Goal: Task Accomplishment & Management: Complete application form

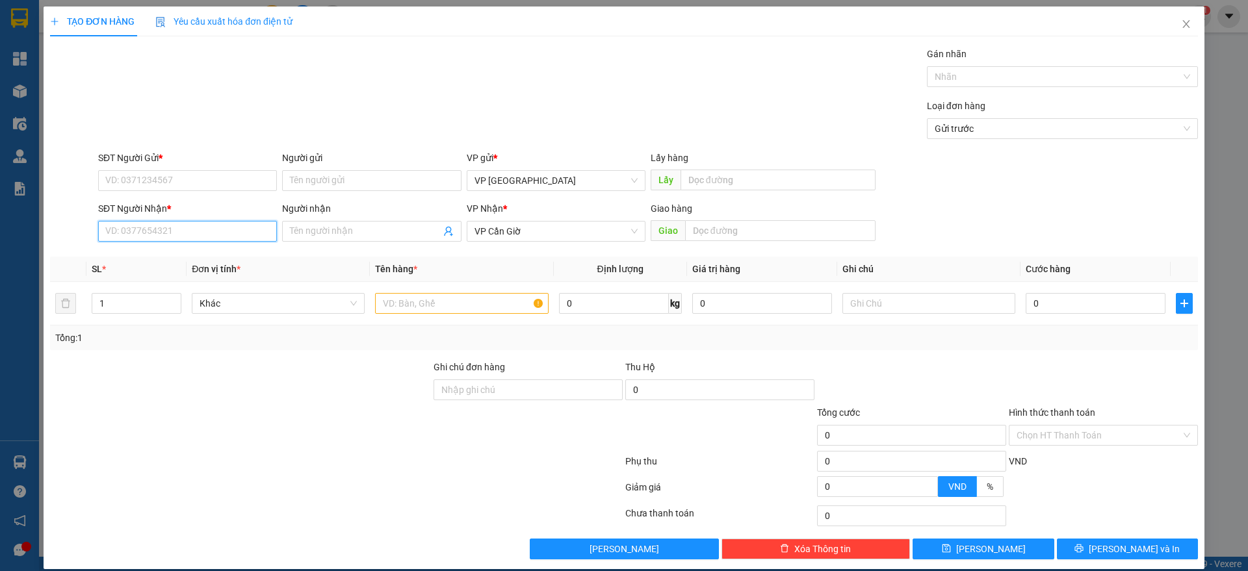
click at [196, 236] on input "SĐT Người Nhận *" at bounding box center [187, 231] width 179 height 21
click at [172, 178] on input "SĐT Người Gửi *" at bounding box center [187, 180] width 179 height 21
drag, startPoint x: 172, startPoint y: 177, endPoint x: 167, endPoint y: 203, distance: 26.5
click at [167, 203] on form "SĐT Người Gửi * VD: 0371234567 Người gửi Tên người gửi VP gửi * VP [GEOGRAPHIC_…" at bounding box center [624, 199] width 1148 height 96
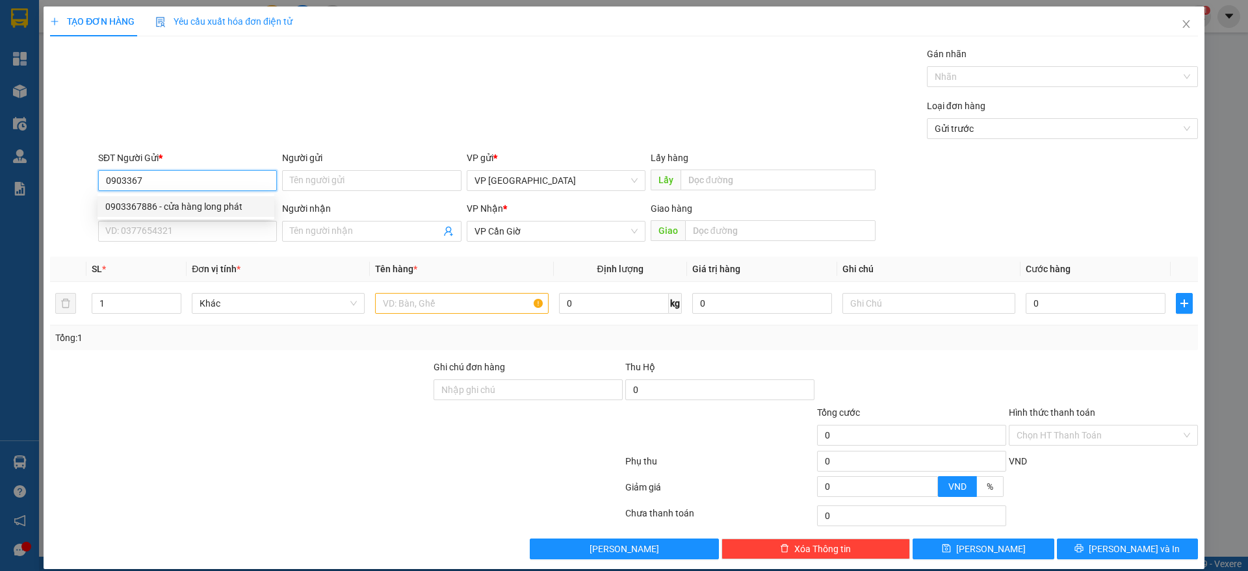
click at [236, 203] on div "0903367886 - cửa hàng long phát" at bounding box center [185, 207] width 161 height 14
type input "0903367886"
type input "cửa hàng long phát"
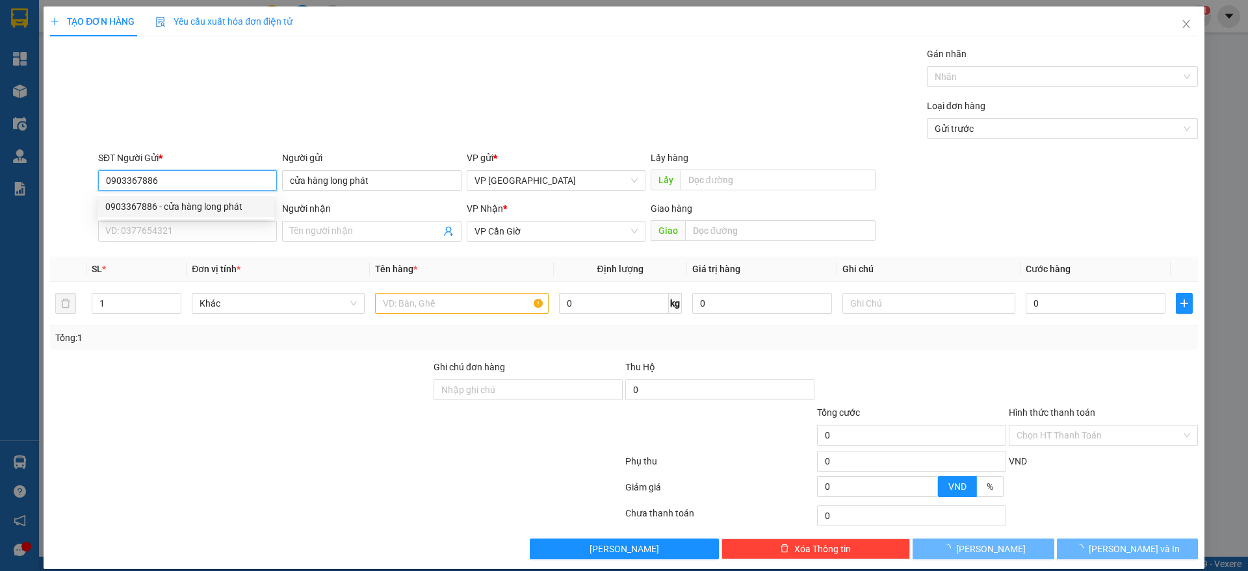
type input "35.000"
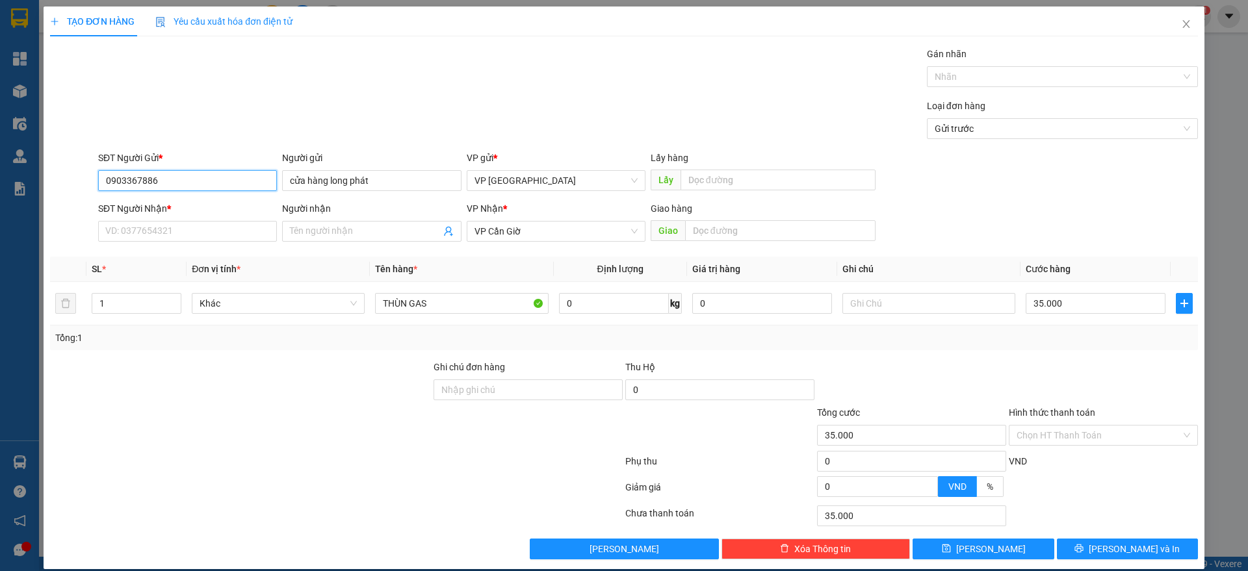
type input "0903367886"
click at [225, 218] on div "SĐT Người Nhận *" at bounding box center [187, 212] width 179 height 20
click at [225, 227] on input "SĐT Người Nhận *" at bounding box center [187, 231] width 179 height 21
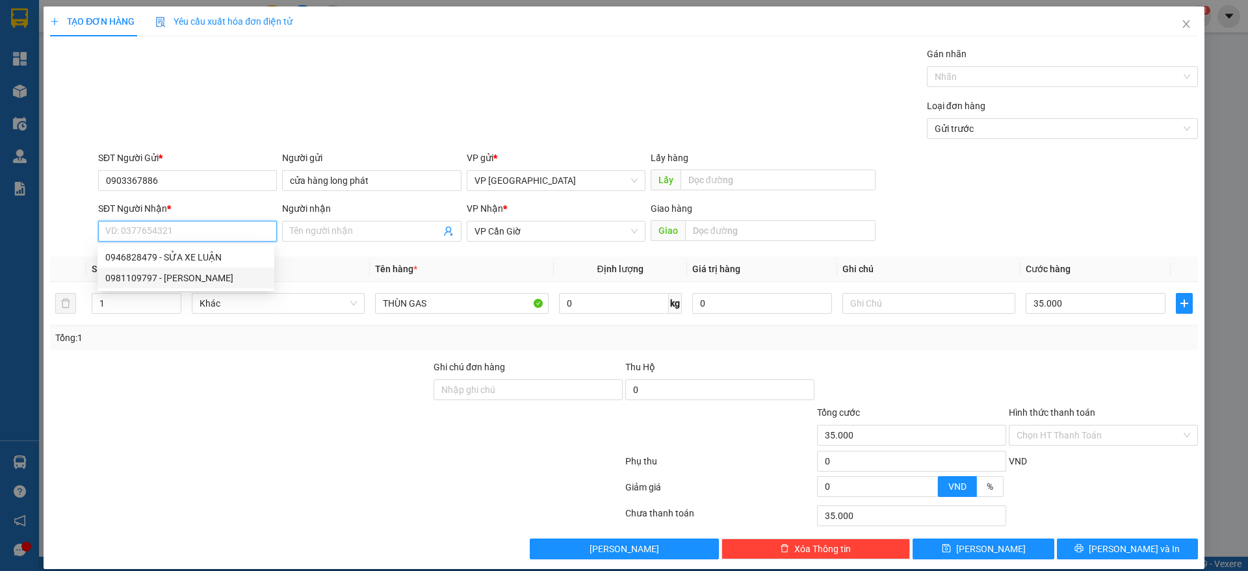
click at [223, 272] on div "0981109797 - [PERSON_NAME]" at bounding box center [185, 278] width 161 height 14
type input "0981109797"
type input "LAI"
type input "NGÃ BA TUYẾN"
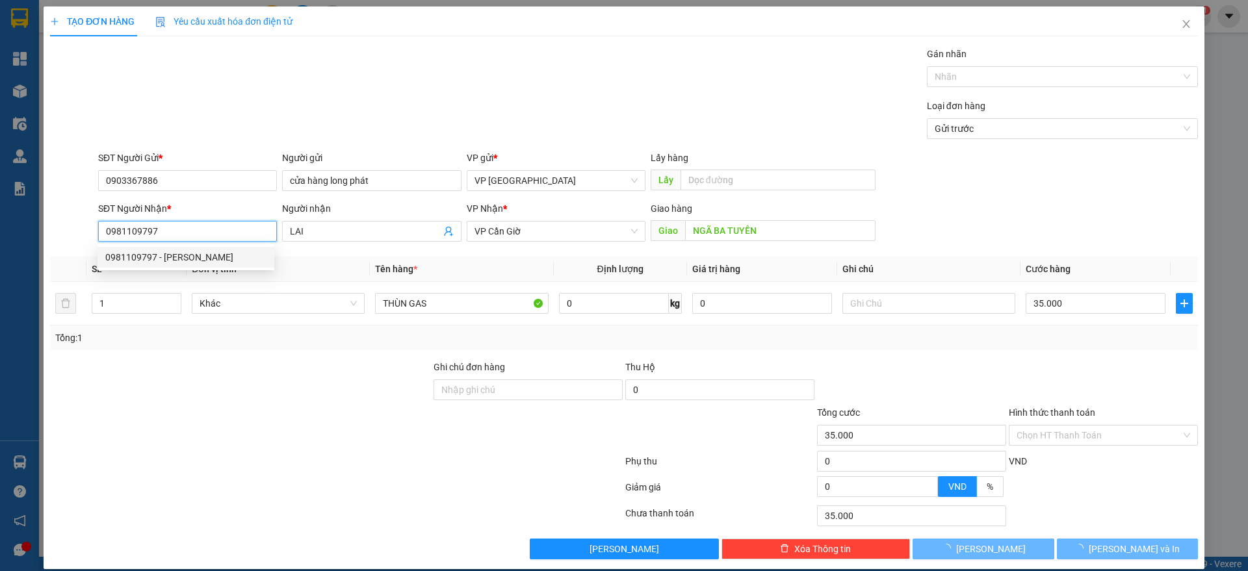
type input "25.000"
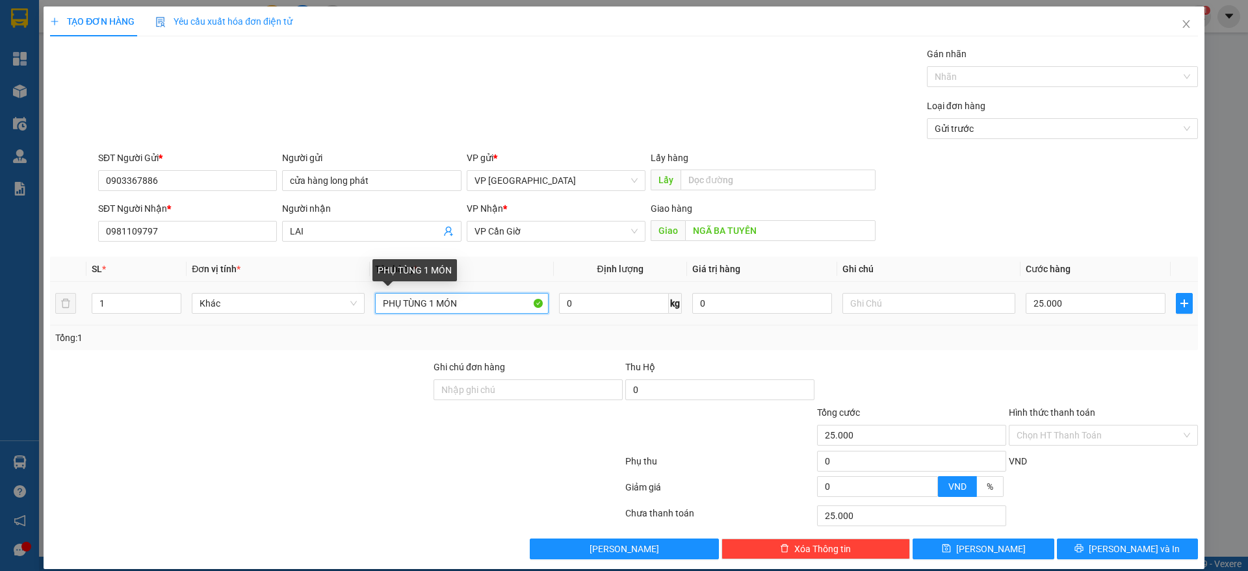
click at [475, 306] on input "PHỤ TÙNG 1 MÓN" at bounding box center [461, 303] width 173 height 21
type input "P"
type input "BÌNH GAS LẠNH"
click at [1104, 306] on input "25.000" at bounding box center [1096, 303] width 140 height 21
type input "3"
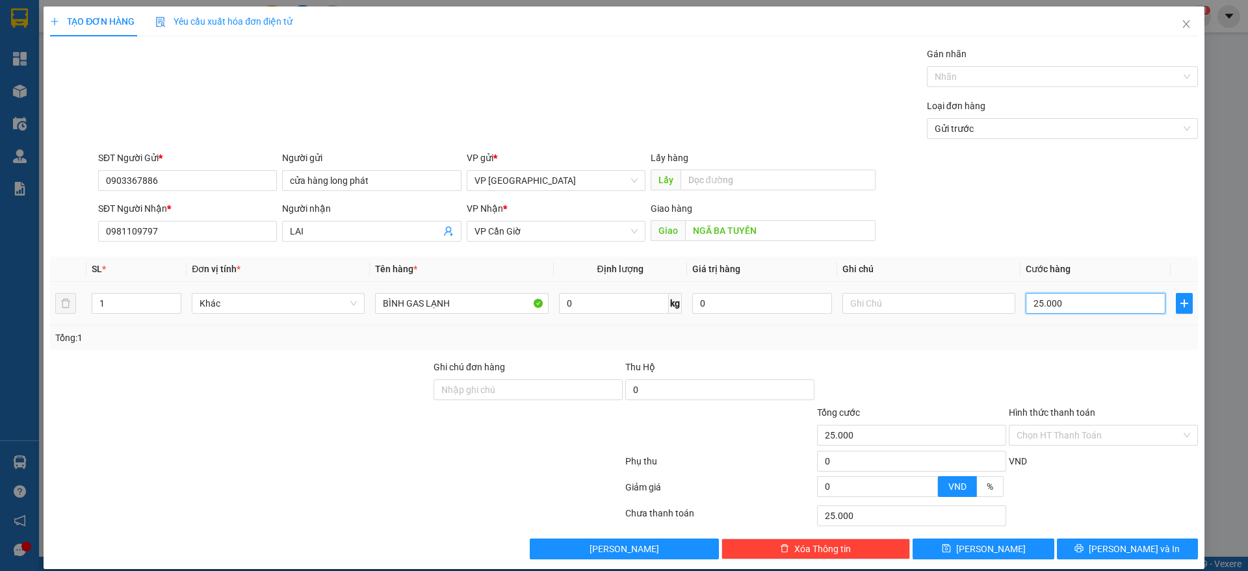
type input "3"
type input "35"
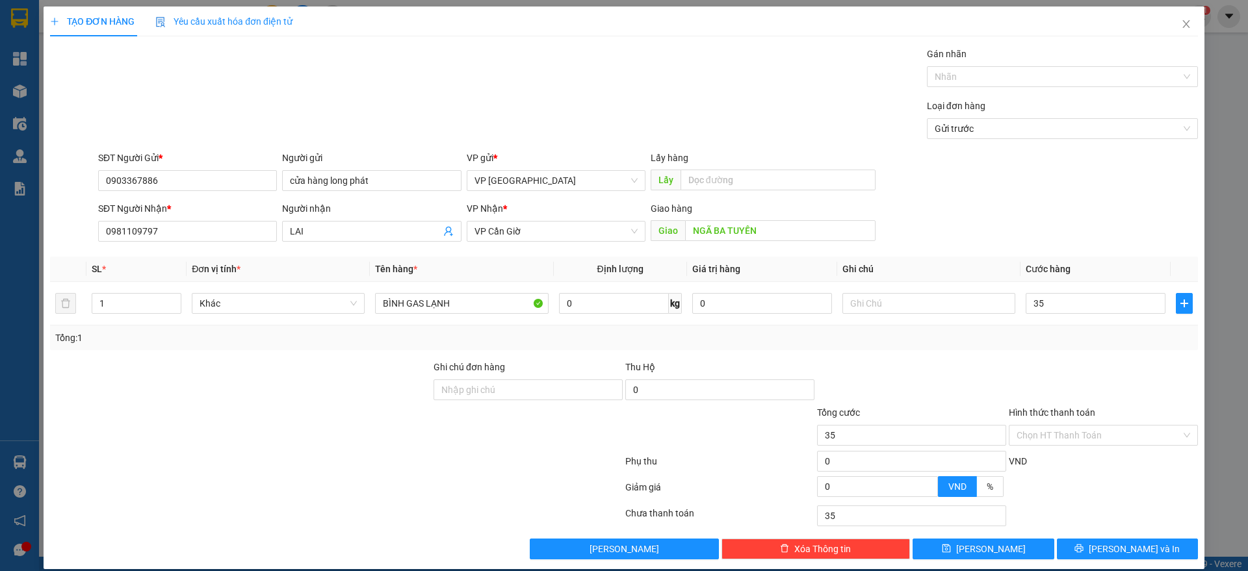
type input "35.000"
click at [1095, 335] on div "Tổng: 1" at bounding box center [624, 338] width 1138 height 14
click at [1110, 542] on span "[PERSON_NAME] và In" at bounding box center [1134, 549] width 91 height 14
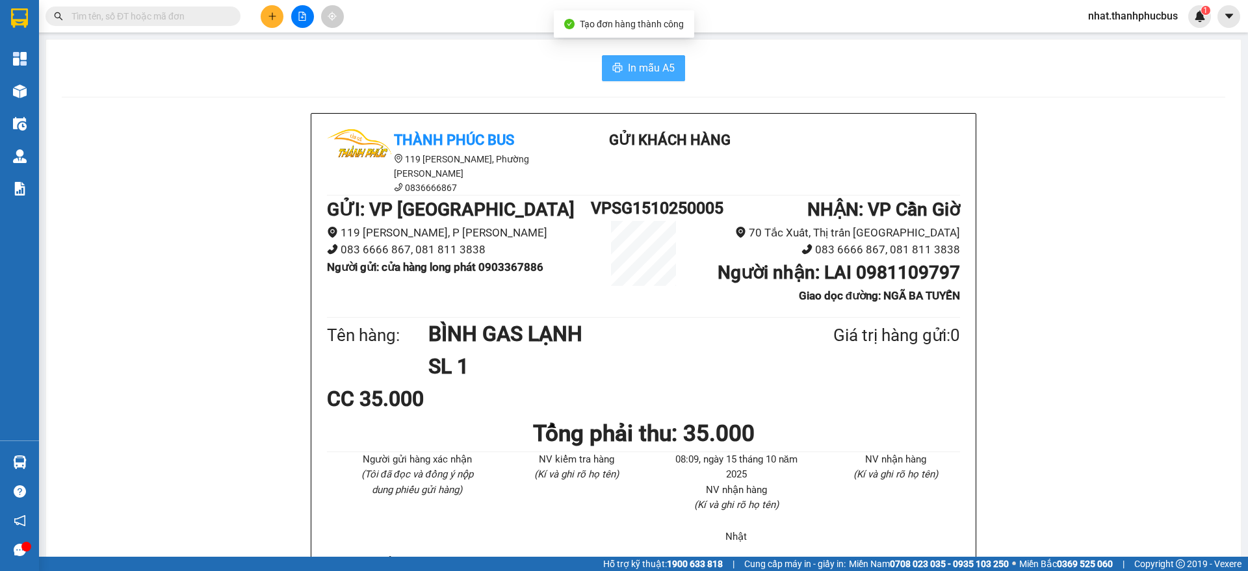
click at [652, 64] on span "In mẫu A5" at bounding box center [651, 68] width 47 height 16
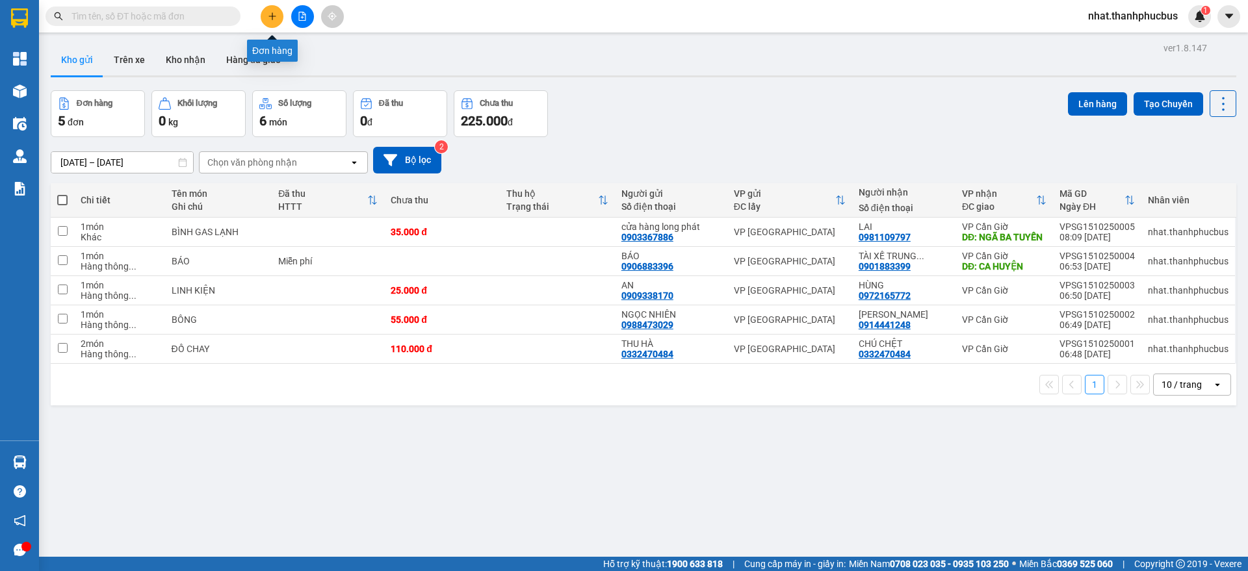
click at [267, 17] on button at bounding box center [272, 16] width 23 height 23
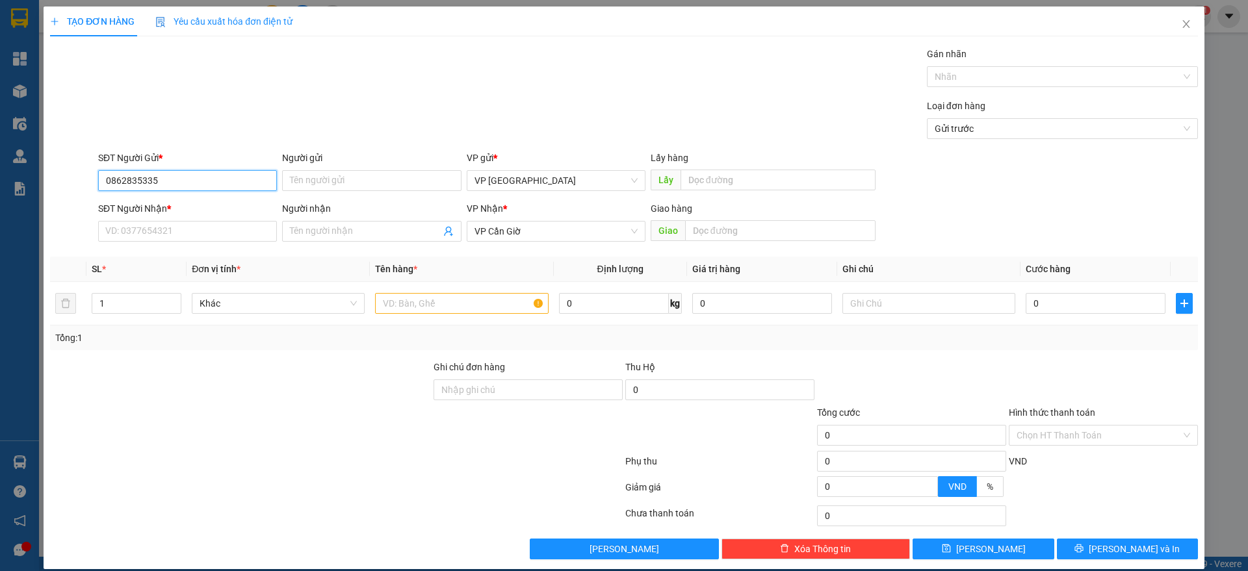
type input "0862835335"
click at [322, 166] on div "Người gửi" at bounding box center [371, 161] width 179 height 20
click at [325, 185] on input "Người gửi" at bounding box center [371, 180] width 179 height 21
type input "AN TẠO"
click at [190, 239] on input "SĐT Người Nhận *" at bounding box center [187, 231] width 179 height 21
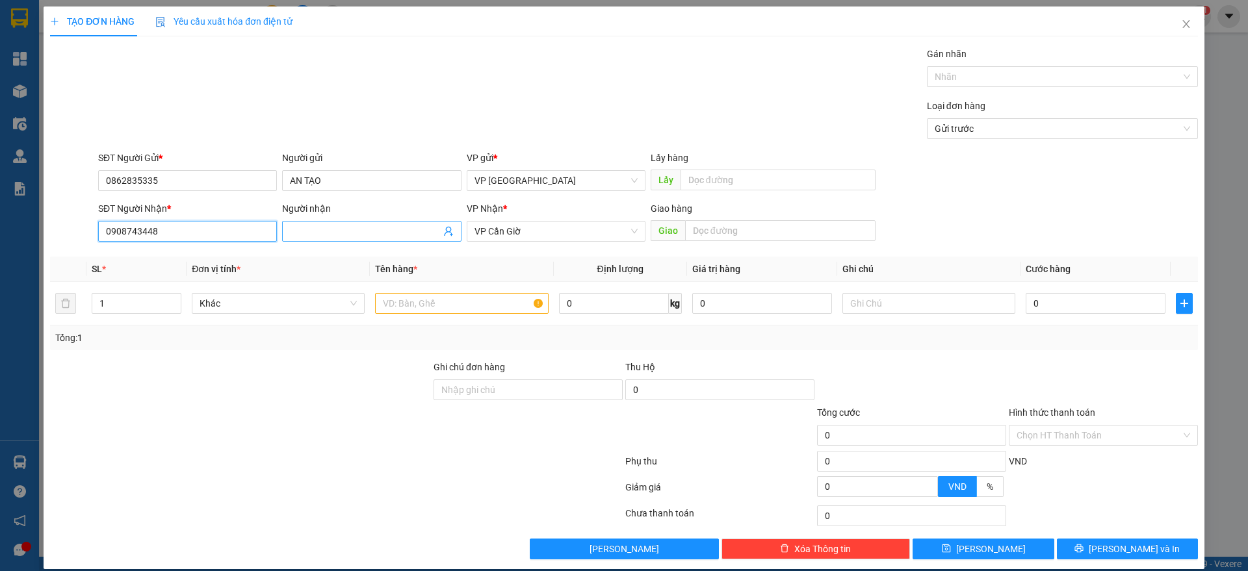
type input "0908743448"
click at [305, 227] on input "Người nhận" at bounding box center [365, 231] width 150 height 14
type input "BÍCH CHÂU"
click at [425, 300] on input "text" at bounding box center [461, 303] width 173 height 21
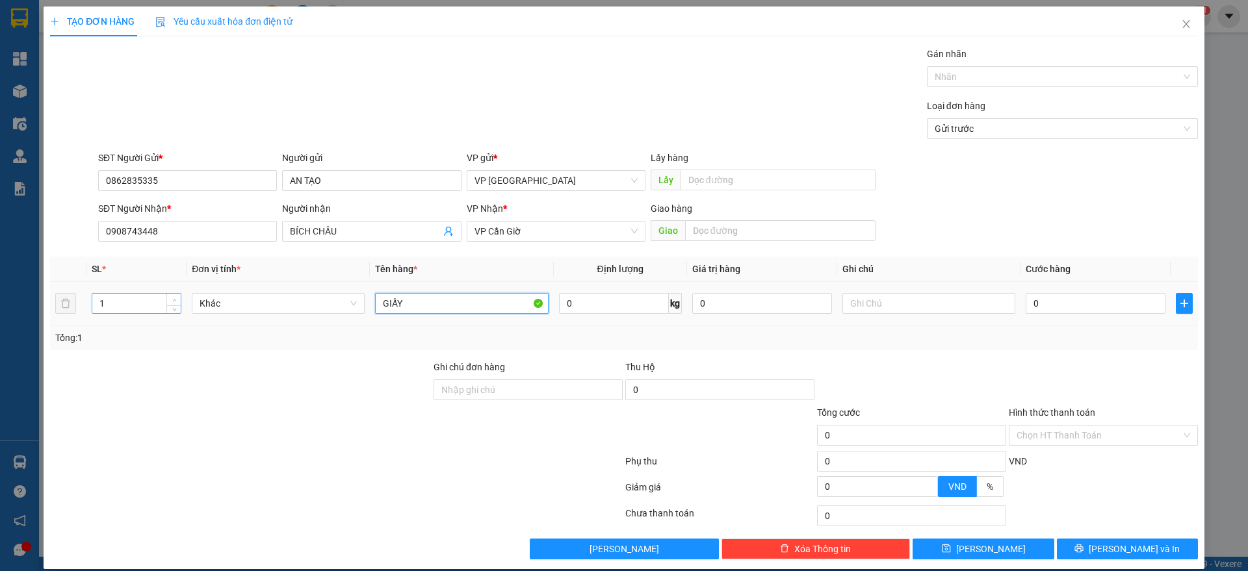
type input "GIẤY"
click at [176, 302] on span "up" at bounding box center [174, 300] width 8 height 8
type input "4"
click at [176, 302] on span "up" at bounding box center [174, 300] width 8 height 8
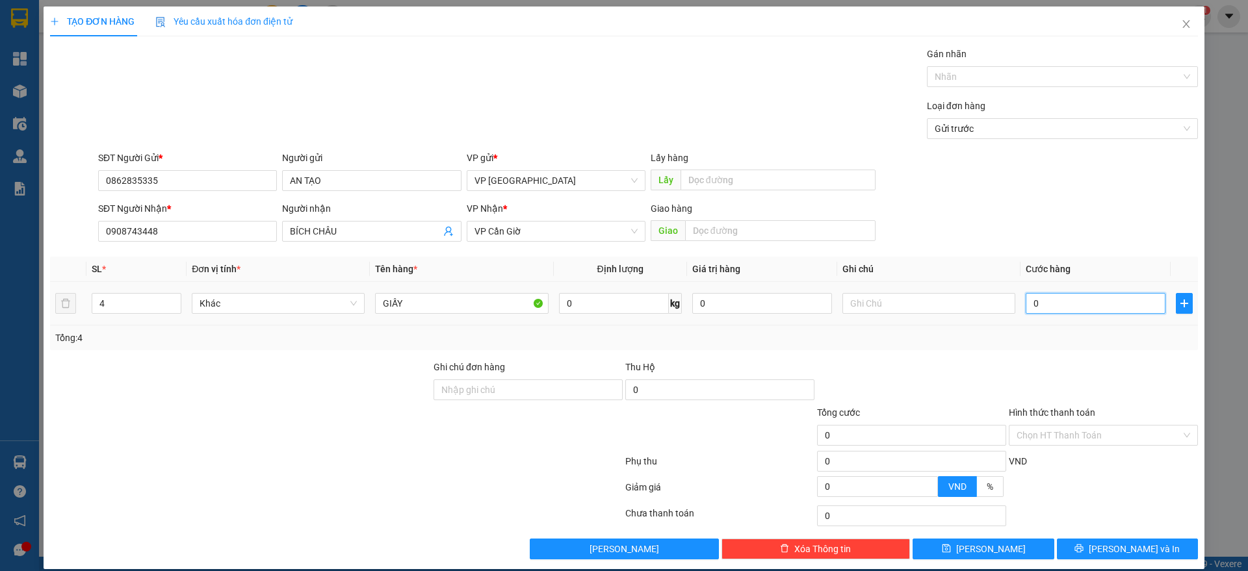
click at [1038, 309] on input "0" at bounding box center [1096, 303] width 140 height 21
type input "1"
type input "10"
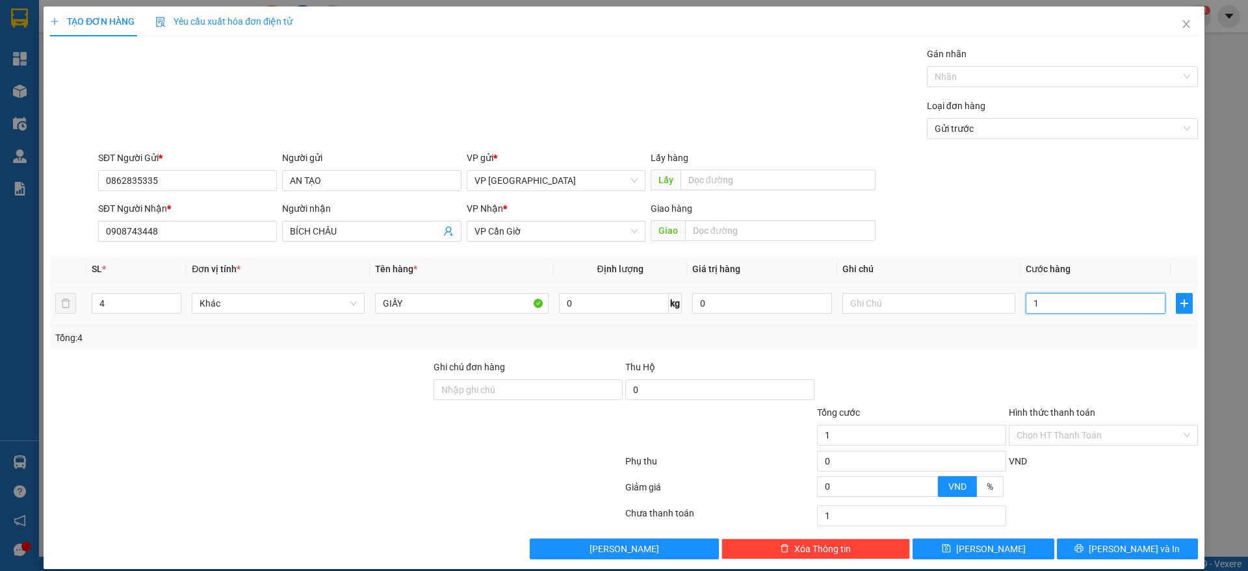
type input "10"
type input "100"
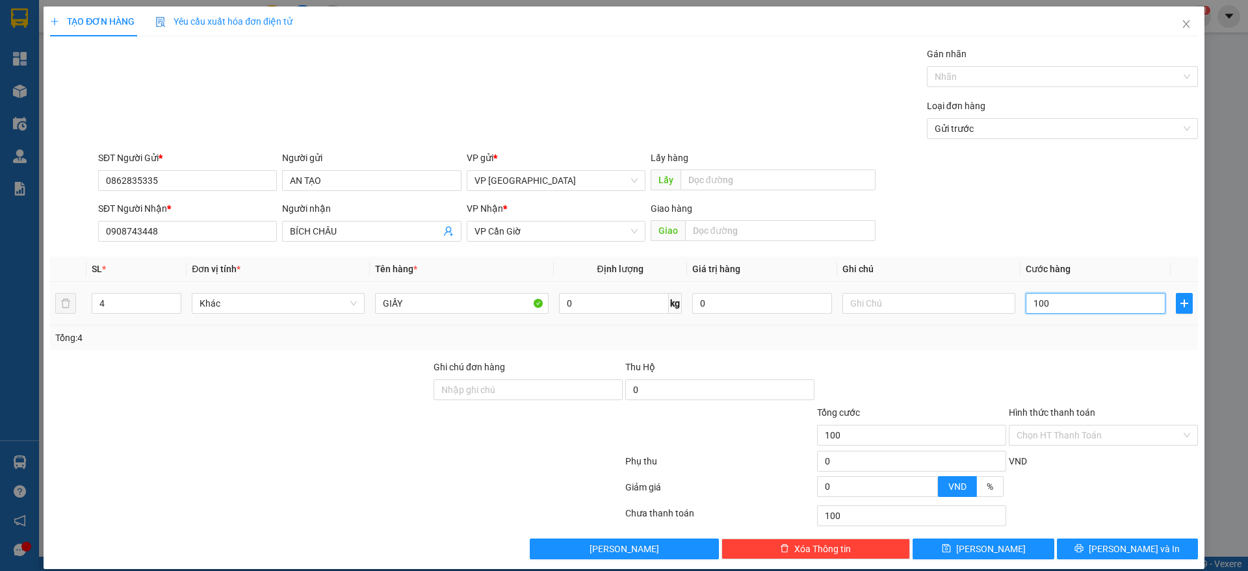
type input "1.000"
type input "10.000"
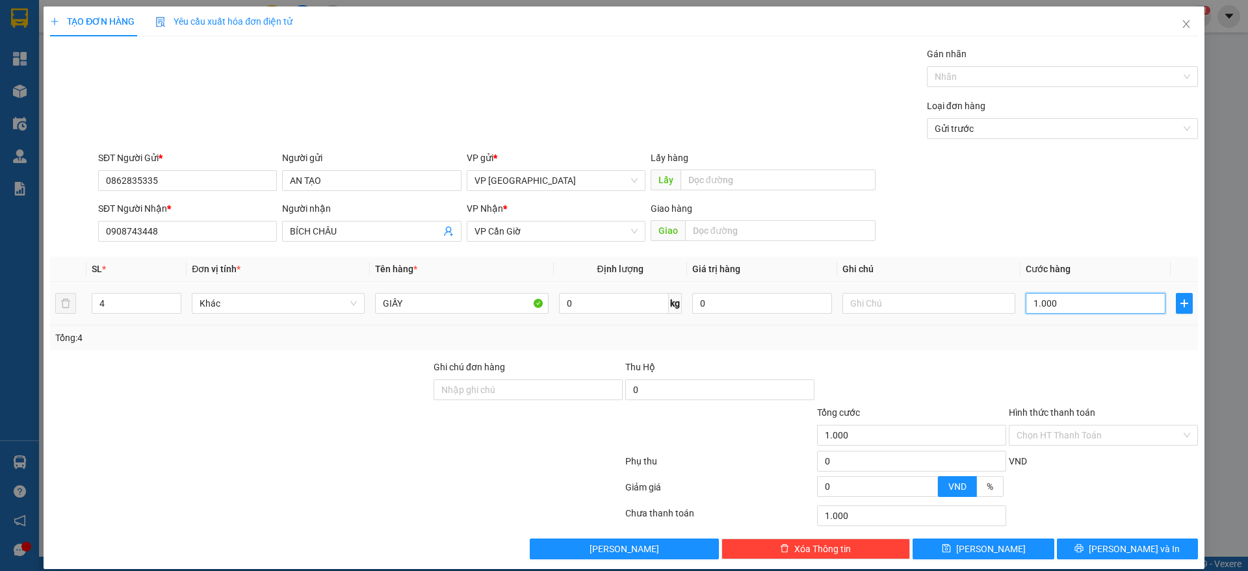
type input "10.000"
type input "100.000"
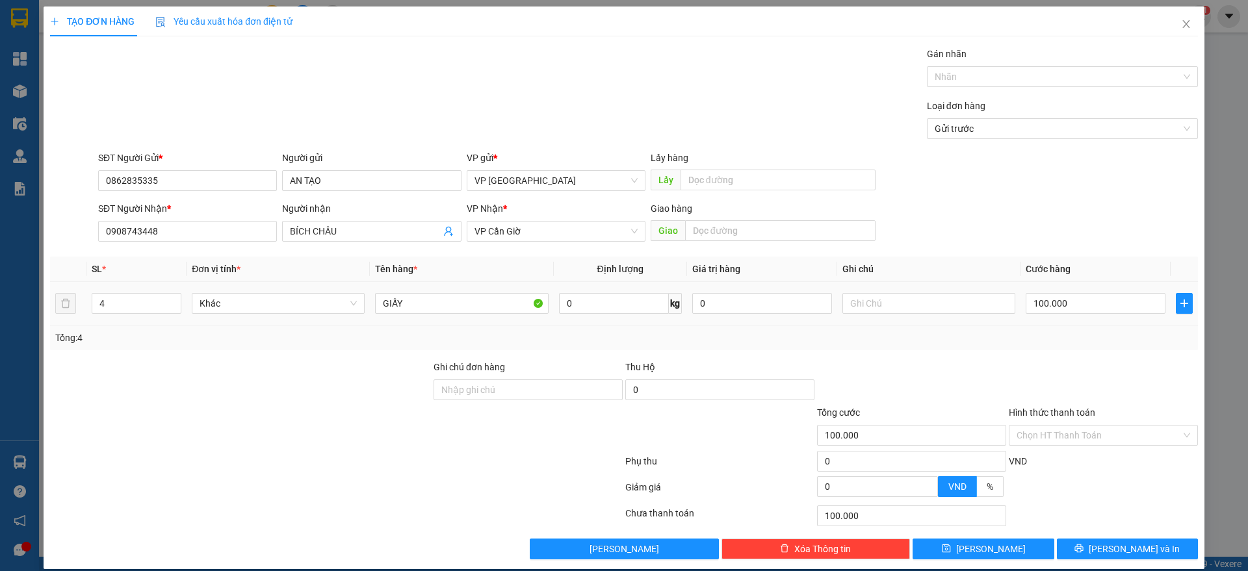
click at [1045, 322] on td "100.000" at bounding box center [1096, 304] width 150 height 44
click at [1074, 354] on div "Transit Pickup Surcharge Ids Transit Deliver Surcharge Ids Transit Deliver Surc…" at bounding box center [624, 303] width 1148 height 513
click at [1073, 552] on button "[PERSON_NAME] và In" at bounding box center [1127, 549] width 141 height 21
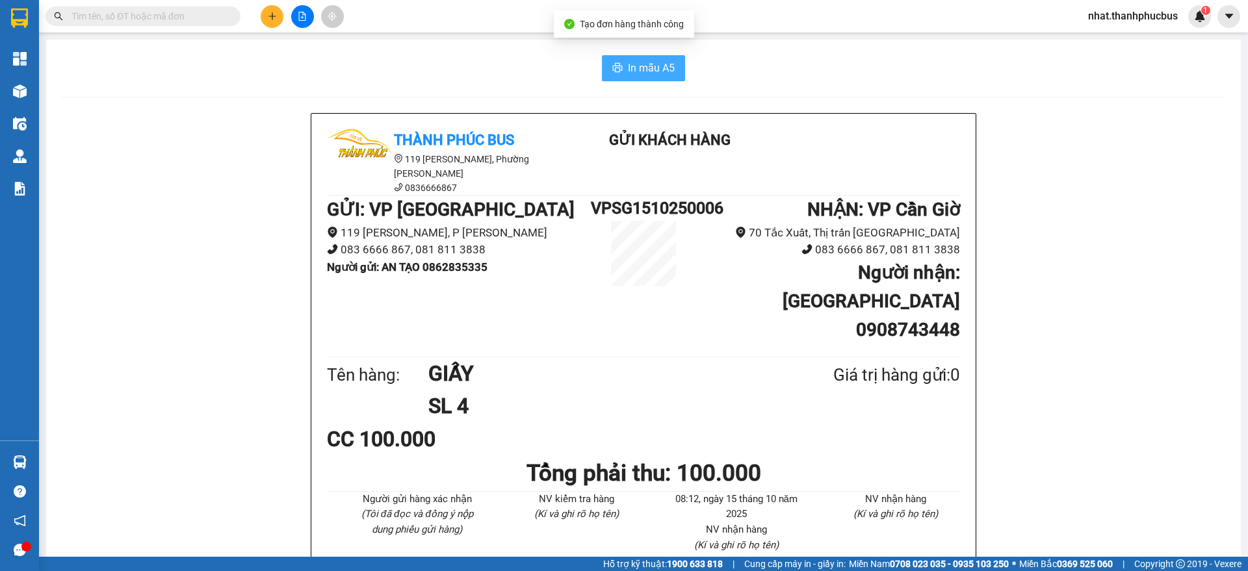
click at [649, 68] on span "In mẫu A5" at bounding box center [651, 68] width 47 height 16
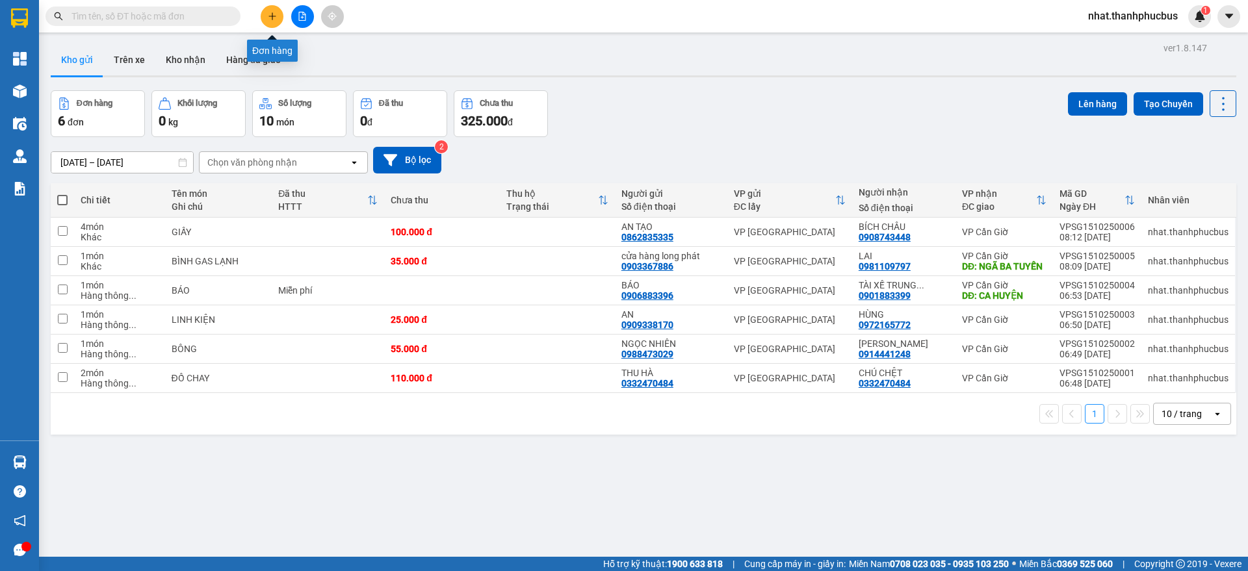
click at [274, 19] on icon "plus" at bounding box center [272, 16] width 9 height 9
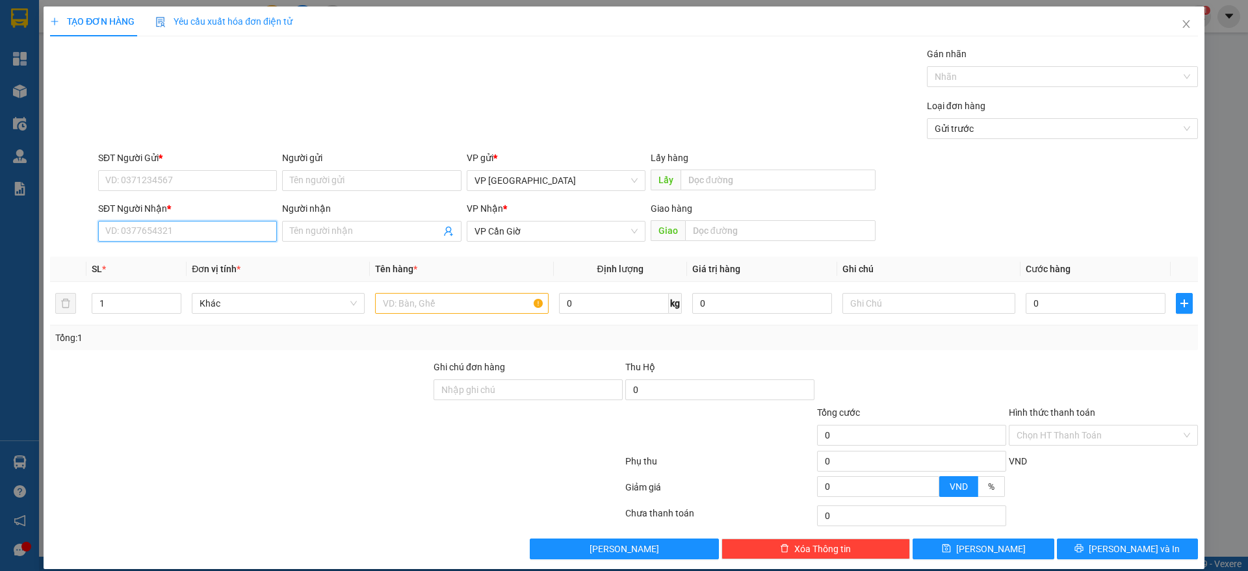
click at [176, 227] on input "SĐT Người Nhận *" at bounding box center [187, 231] width 179 height 21
click at [157, 179] on input "SĐT Người Gửi *" at bounding box center [187, 180] width 179 height 21
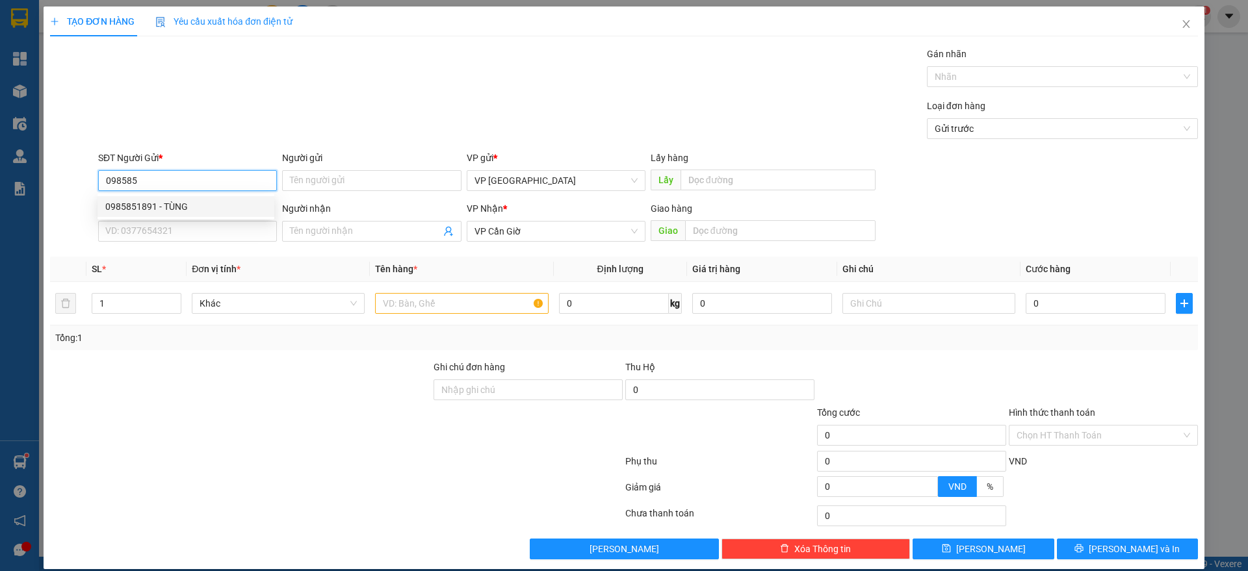
click at [166, 200] on div "0985851891 - TÙNG" at bounding box center [185, 207] width 161 height 14
type input "0985851891"
type input "TÙNG"
type input "25.000"
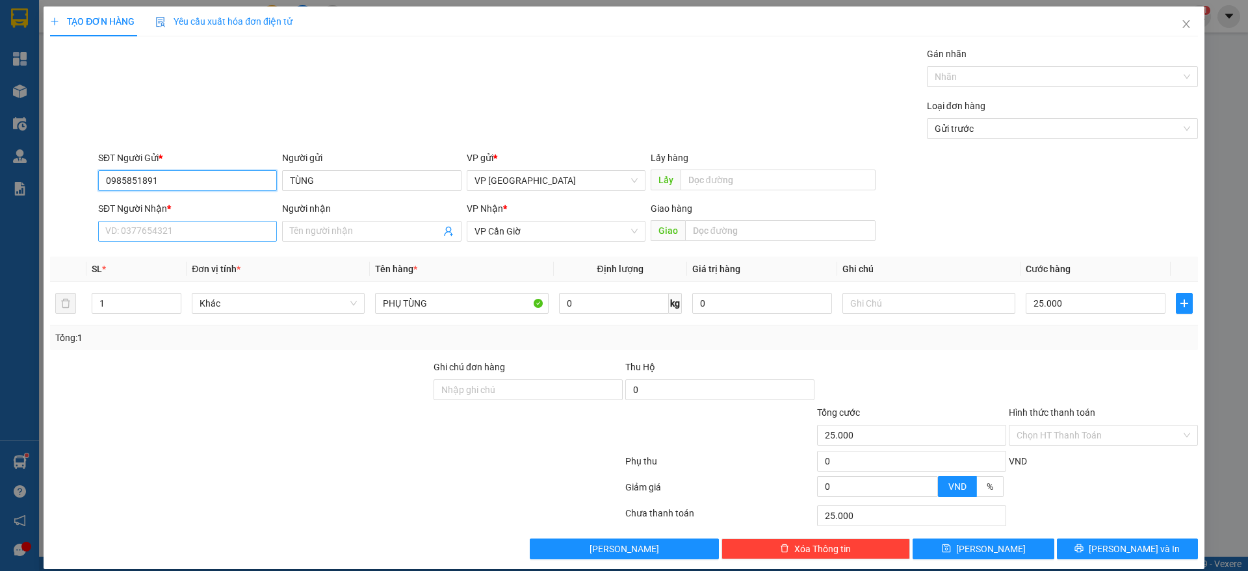
type input "0985851891"
click at [166, 230] on input "SĐT Người Nhận *" at bounding box center [187, 231] width 179 height 21
type input "0828687586"
click at [296, 236] on input "Người nhận" at bounding box center [365, 231] width 150 height 14
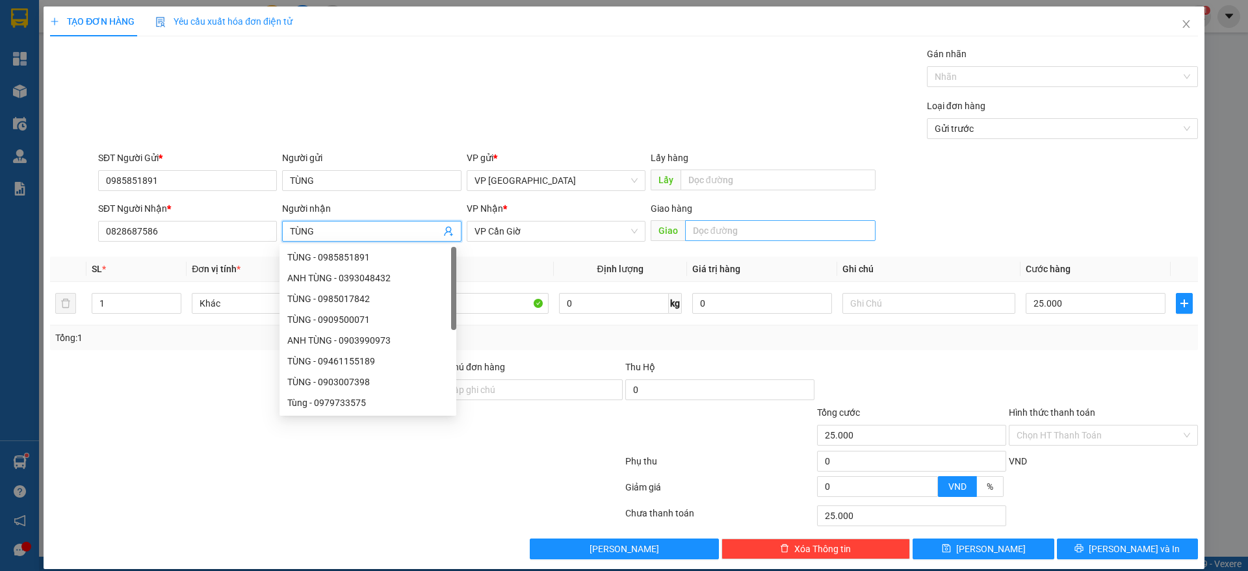
type input "TÙNG"
click at [738, 228] on input "text" at bounding box center [780, 230] width 190 height 21
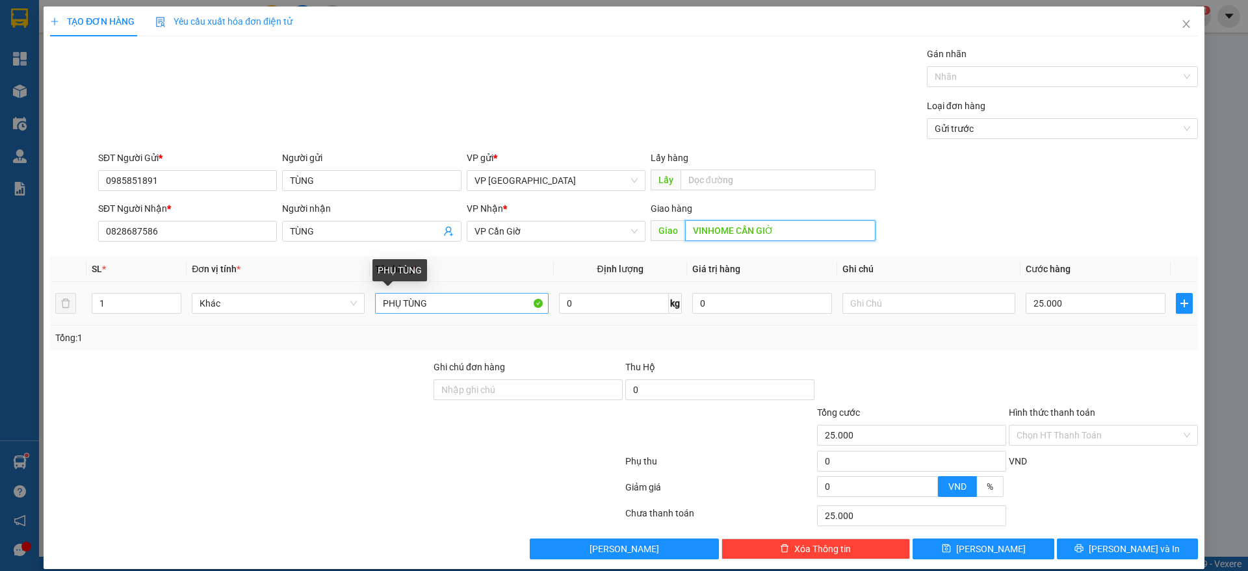
type input "VINHOME CẦN GIỜ"
click at [471, 305] on input "PHỤ TÙNG" at bounding box center [461, 303] width 173 height 21
type input "P"
type input "QUẦN ÁO"
click at [872, 294] on input "text" at bounding box center [929, 303] width 173 height 21
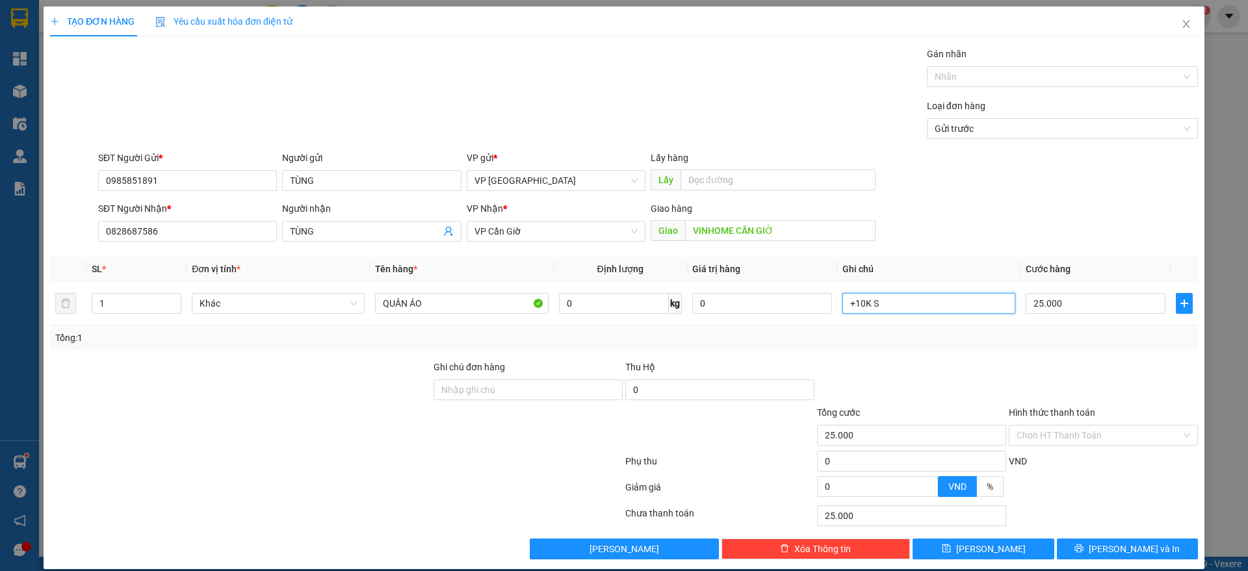
type input "+10K SH"
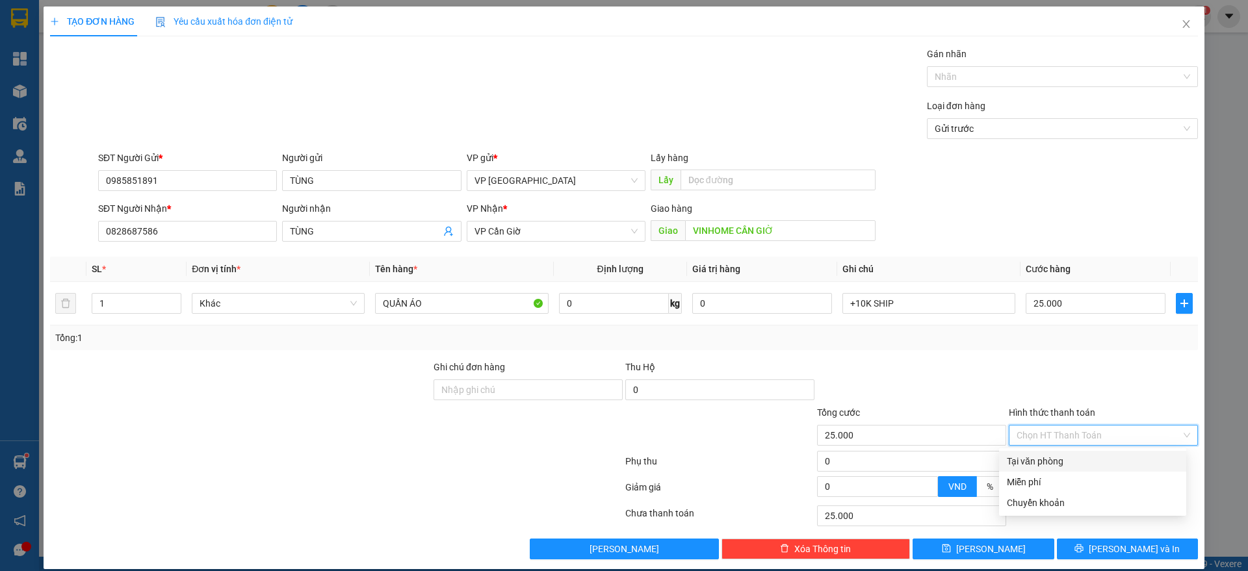
click at [1060, 428] on input "Hình thức thanh toán" at bounding box center [1099, 436] width 164 height 20
click at [1060, 465] on div "Tại văn phòng" at bounding box center [1093, 461] width 172 height 14
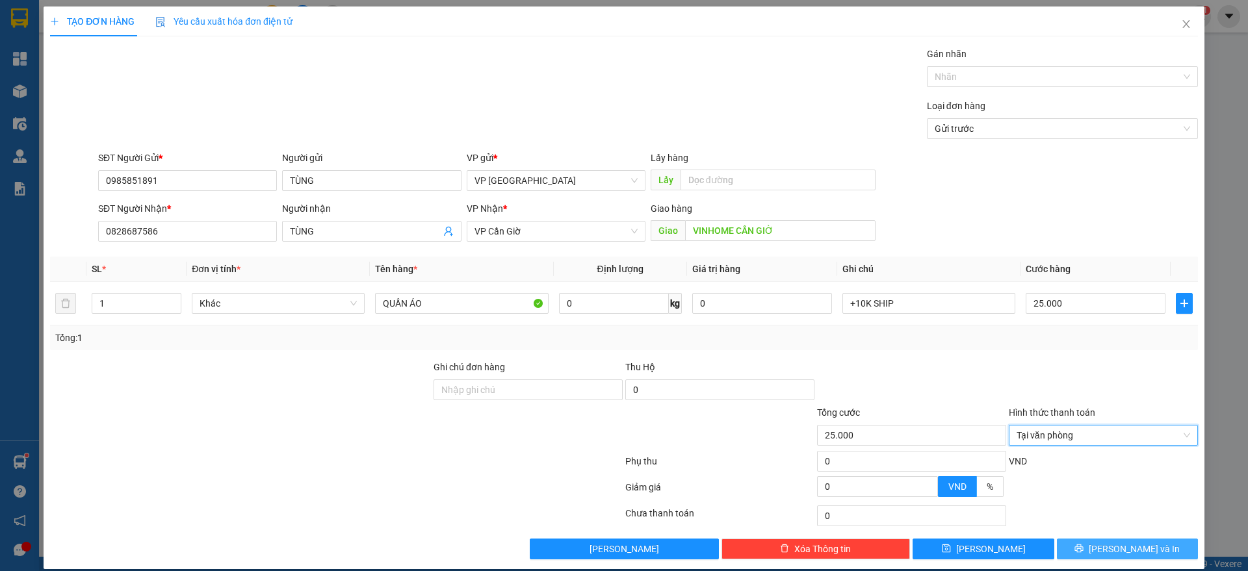
click at [1084, 549] on icon "printer" at bounding box center [1079, 549] width 8 height 8
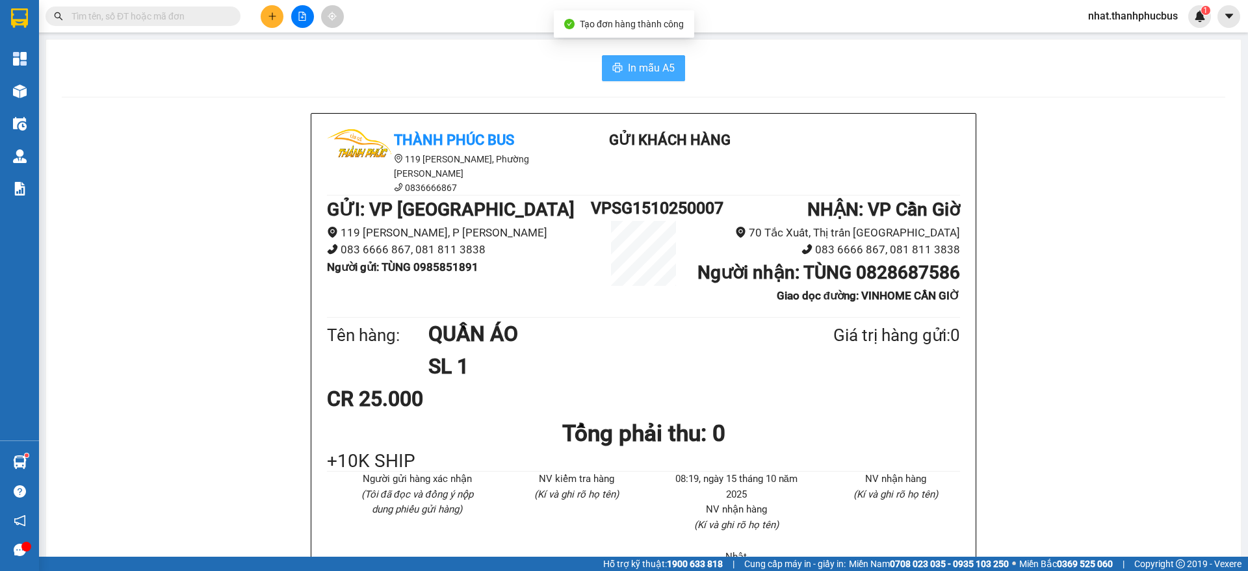
click at [634, 75] on span "In mẫu A5" at bounding box center [651, 68] width 47 height 16
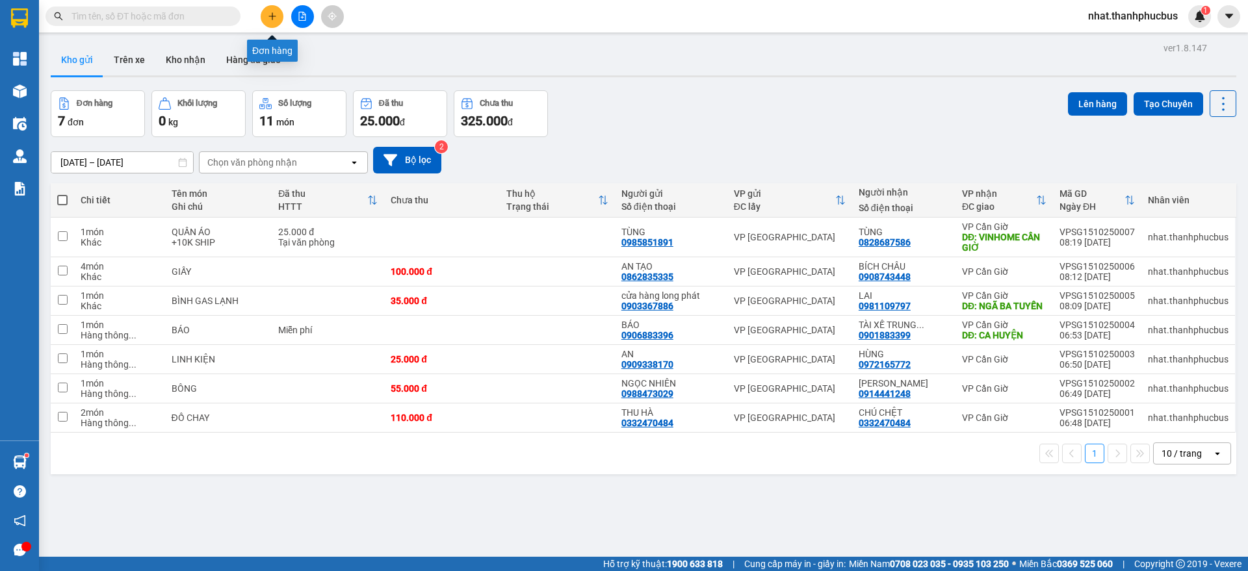
click at [277, 14] on button at bounding box center [272, 16] width 23 height 23
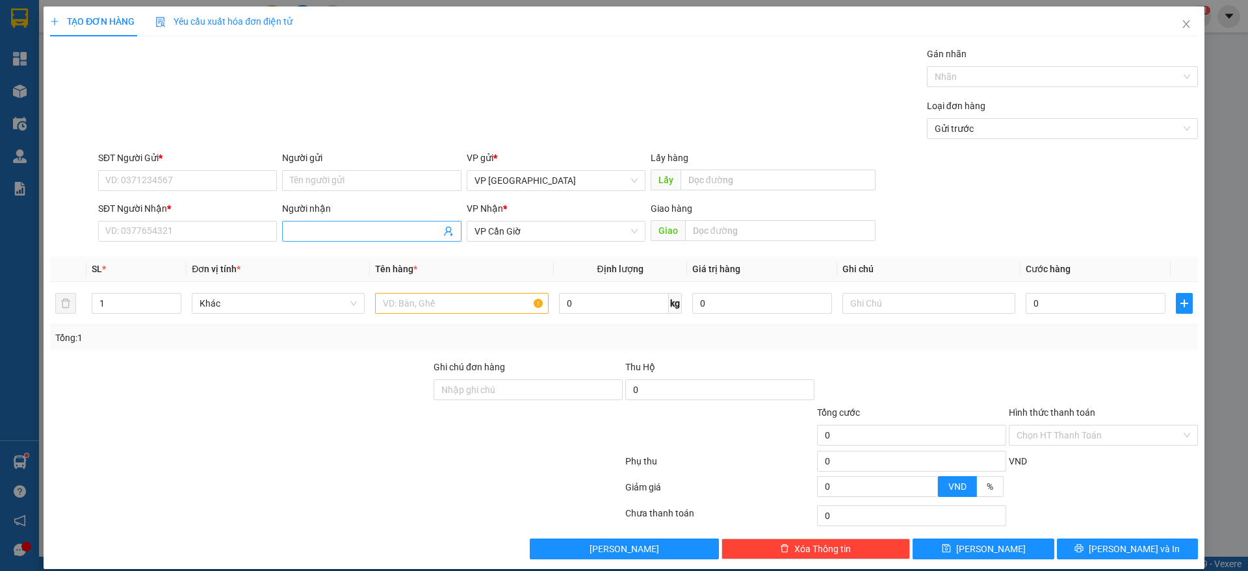
click at [301, 224] on input "Người nhận" at bounding box center [365, 231] width 150 height 14
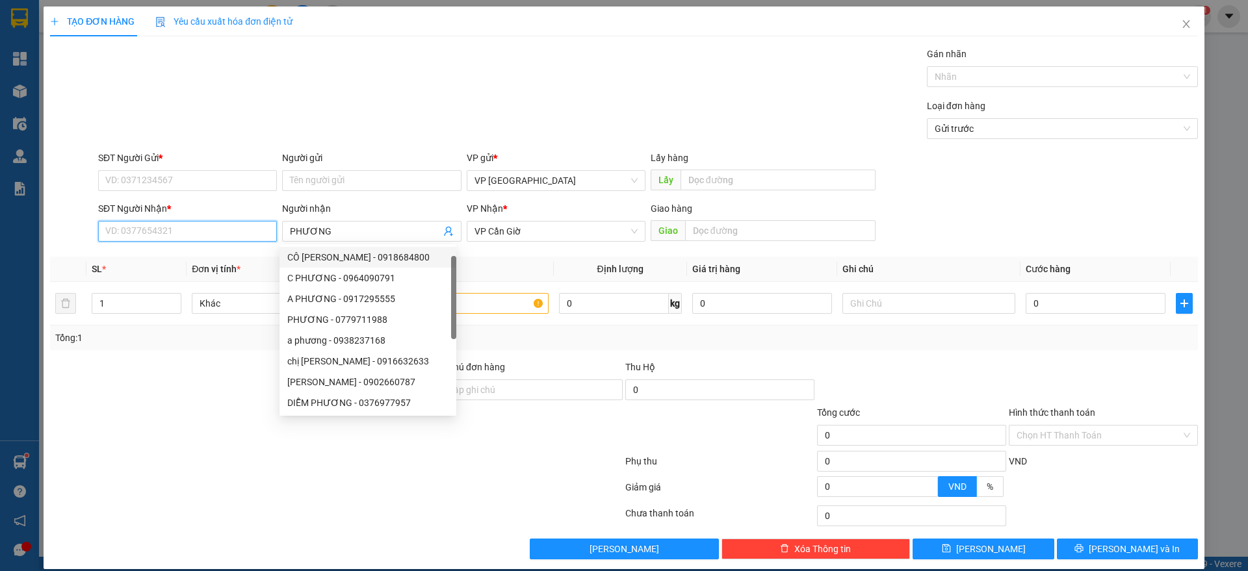
click at [179, 221] on input "SĐT Người Nhận *" at bounding box center [187, 231] width 179 height 21
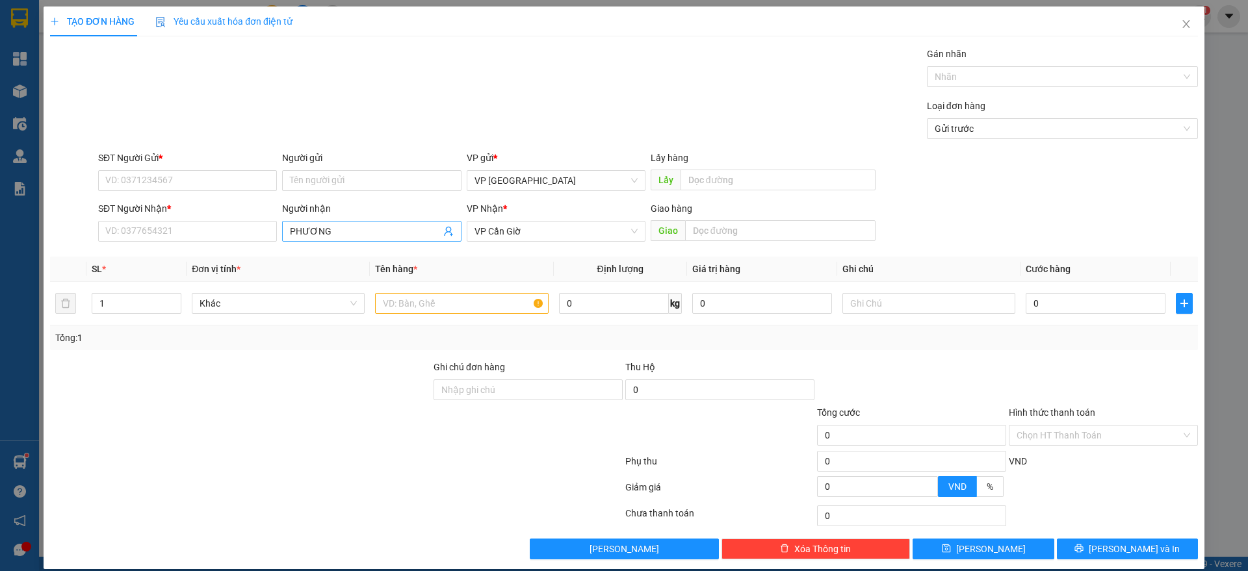
click at [344, 230] on input "PHƯƠNG" at bounding box center [365, 231] width 150 height 14
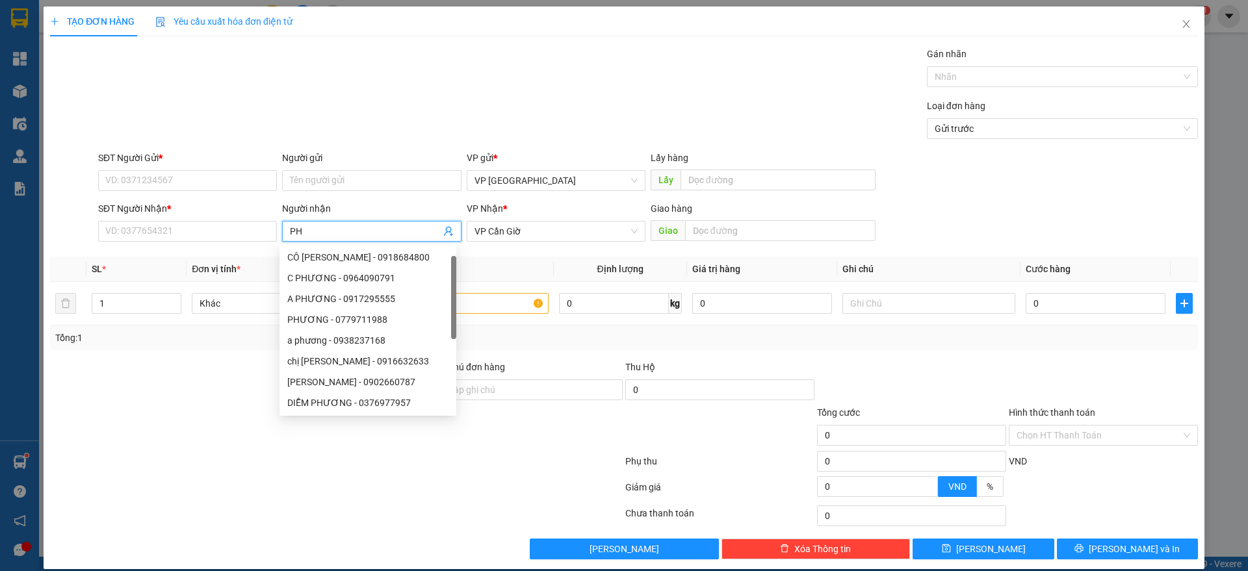
type input "P"
click at [133, 237] on input "SĐT Người Nhận *" at bounding box center [187, 231] width 179 height 21
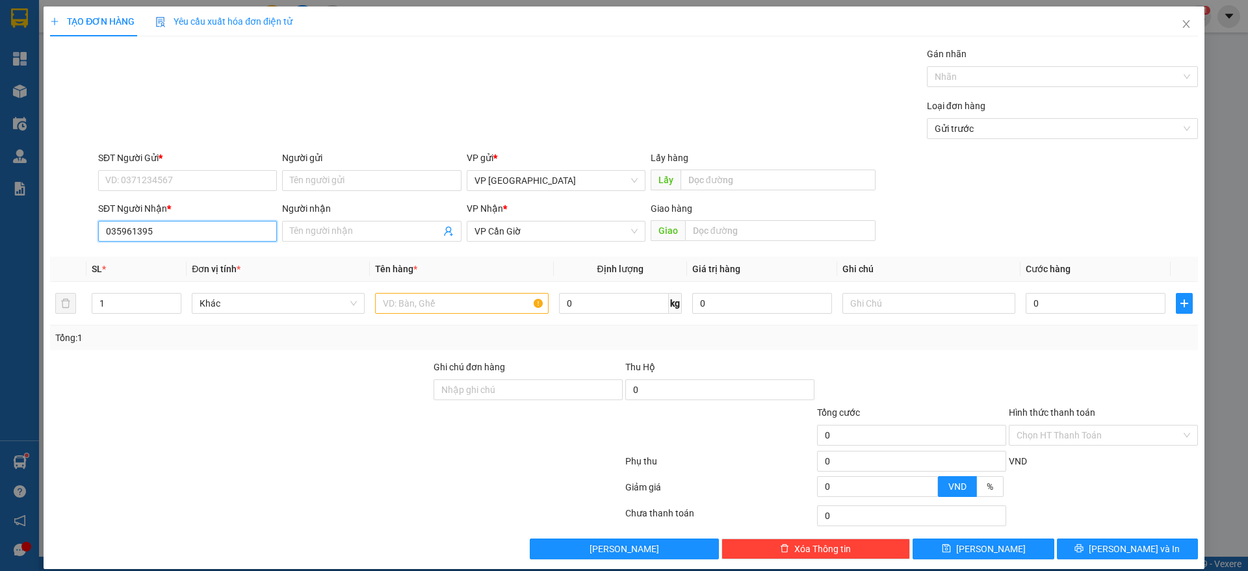
type input "0359613950"
click at [169, 261] on div "0359613950 - HÀ MY" at bounding box center [185, 257] width 161 height 14
type input "HÀ MY"
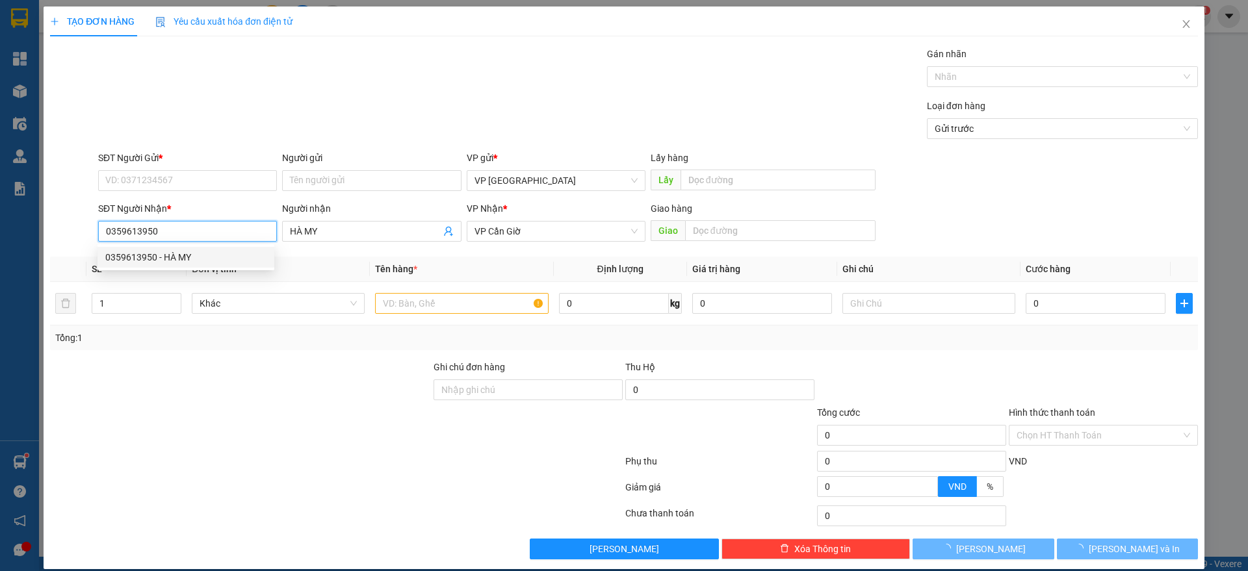
type input "35.000"
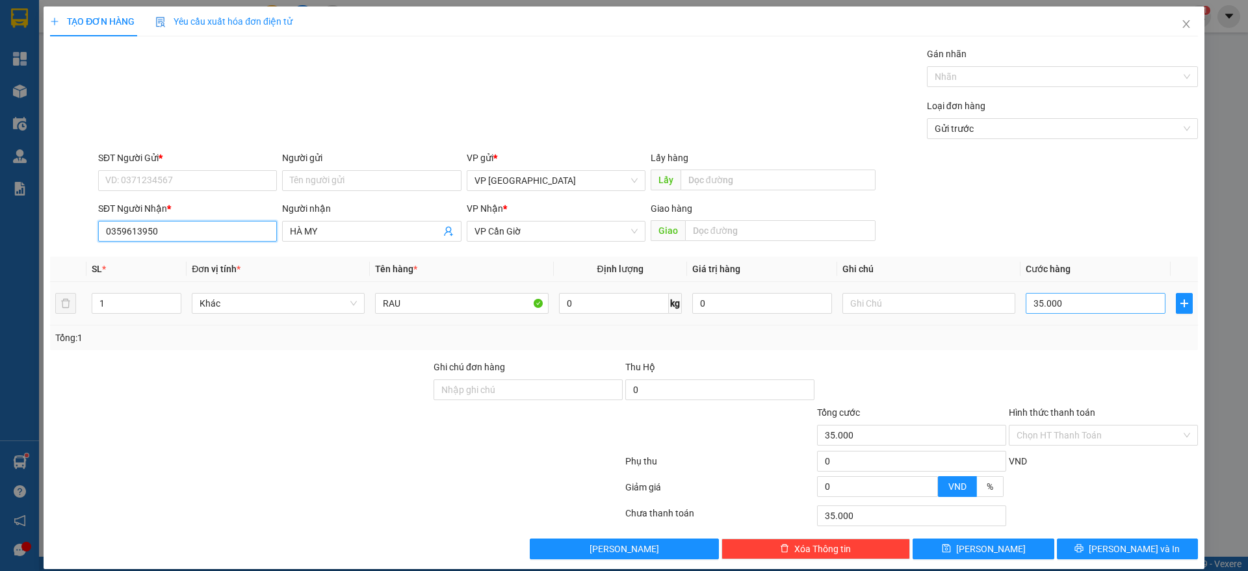
type input "0359613950"
click at [1100, 297] on input "35.000" at bounding box center [1096, 303] width 140 height 21
type input "5"
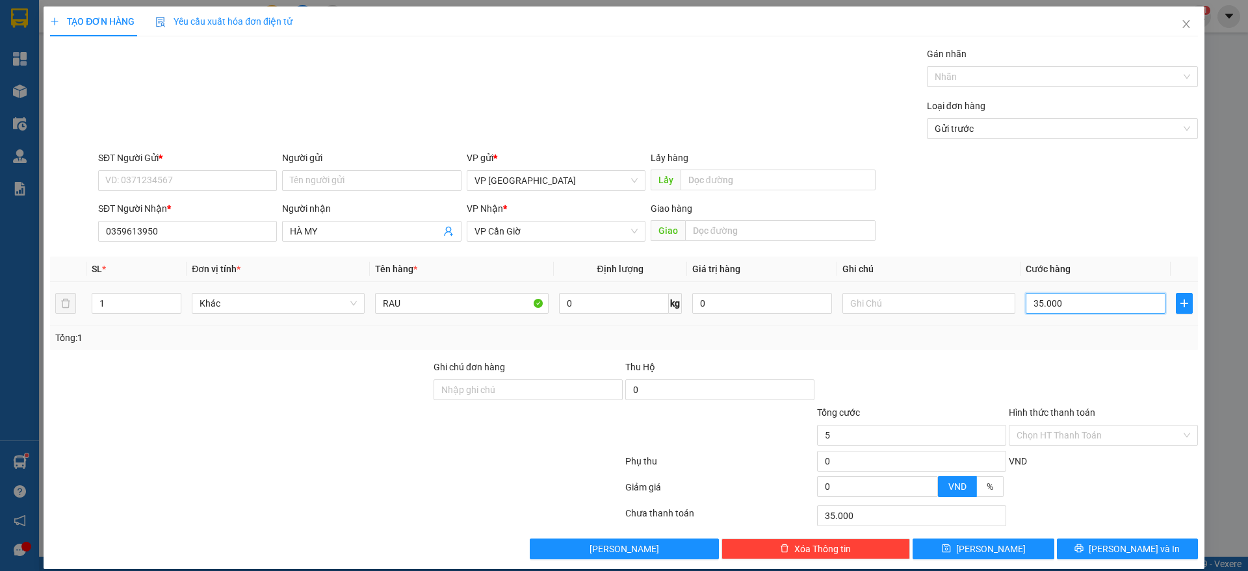
type input "5"
type input "55"
type input "55.000"
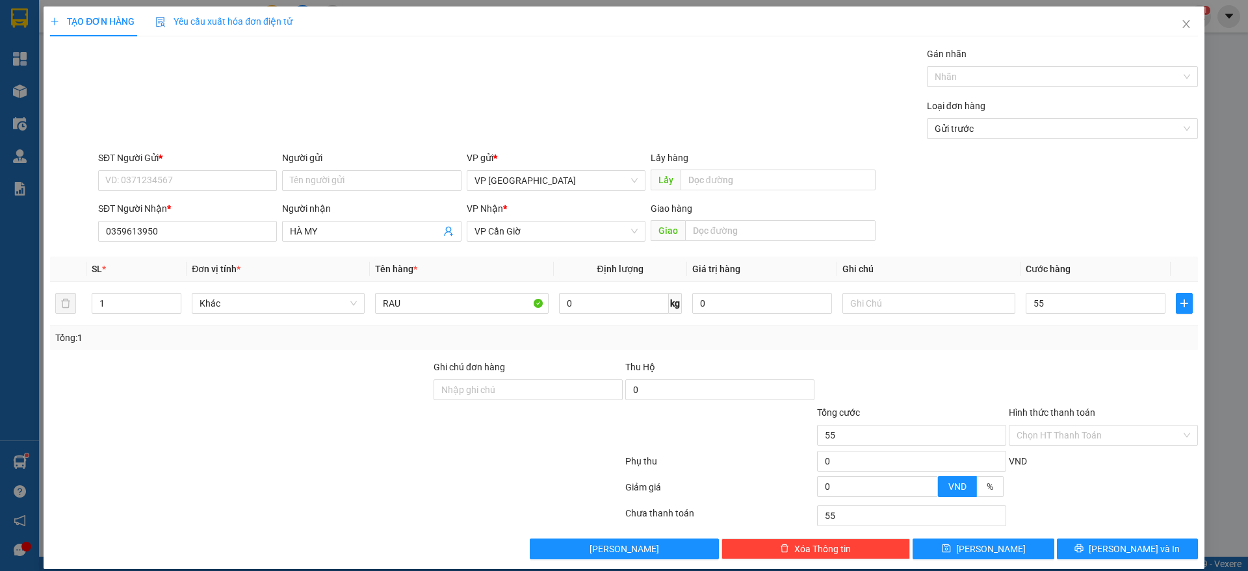
type input "55.000"
click at [1082, 361] on div at bounding box center [1104, 383] width 192 height 46
click at [1096, 540] on button "[PERSON_NAME] và In" at bounding box center [1127, 549] width 141 height 21
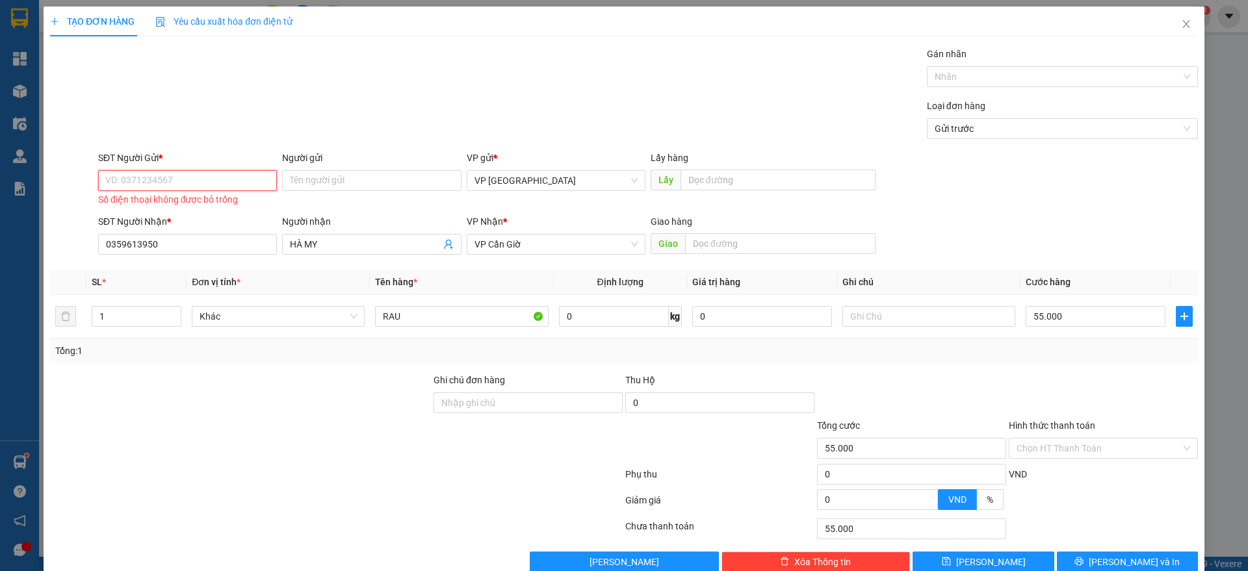
click at [206, 181] on input "SĐT Người Gửi *" at bounding box center [187, 180] width 179 height 21
click at [205, 203] on div "0359613950 - HÀ MY" at bounding box center [185, 207] width 161 height 14
type input "0359613950"
type input "HÀ MY"
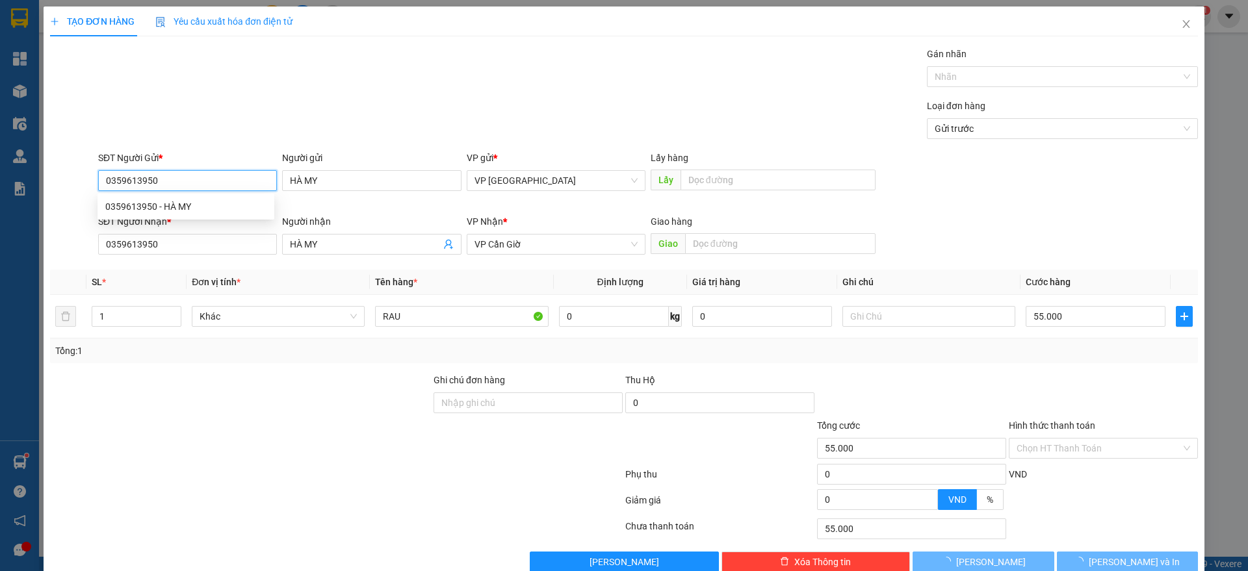
type input "35.000"
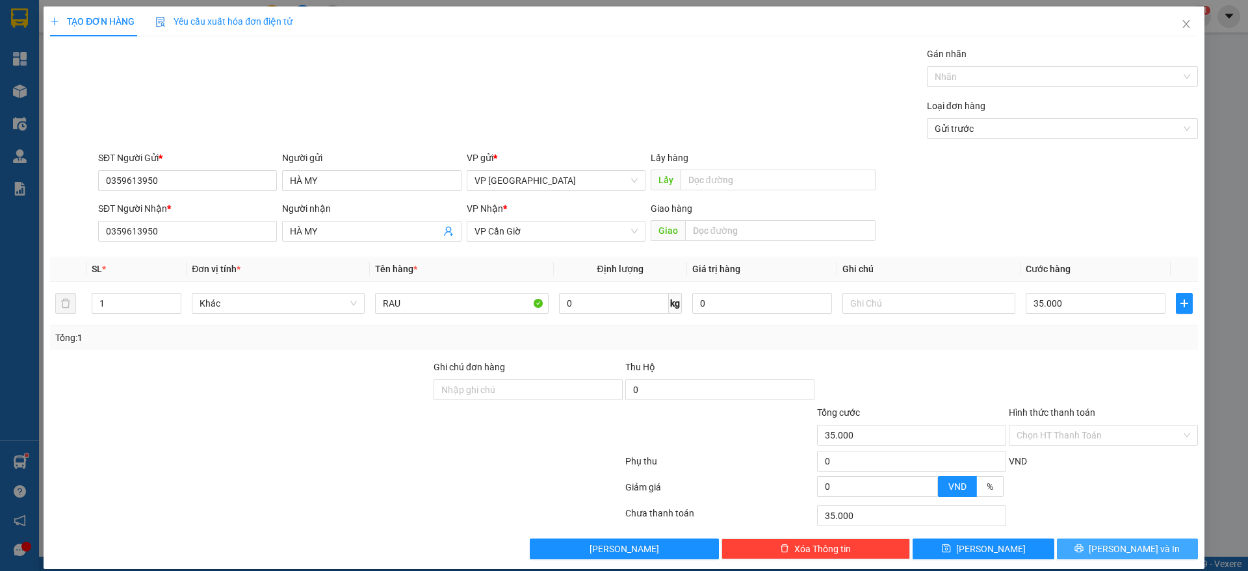
click at [1114, 543] on span "[PERSON_NAME] và In" at bounding box center [1134, 549] width 91 height 14
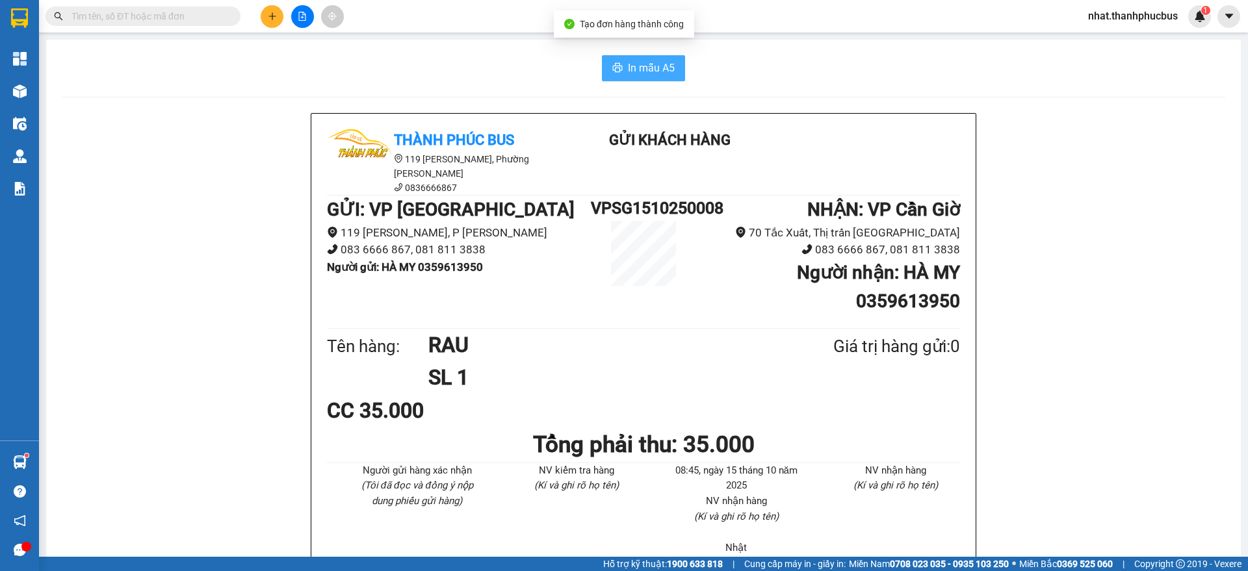
click at [604, 62] on button "In mẫu A5" at bounding box center [643, 68] width 83 height 26
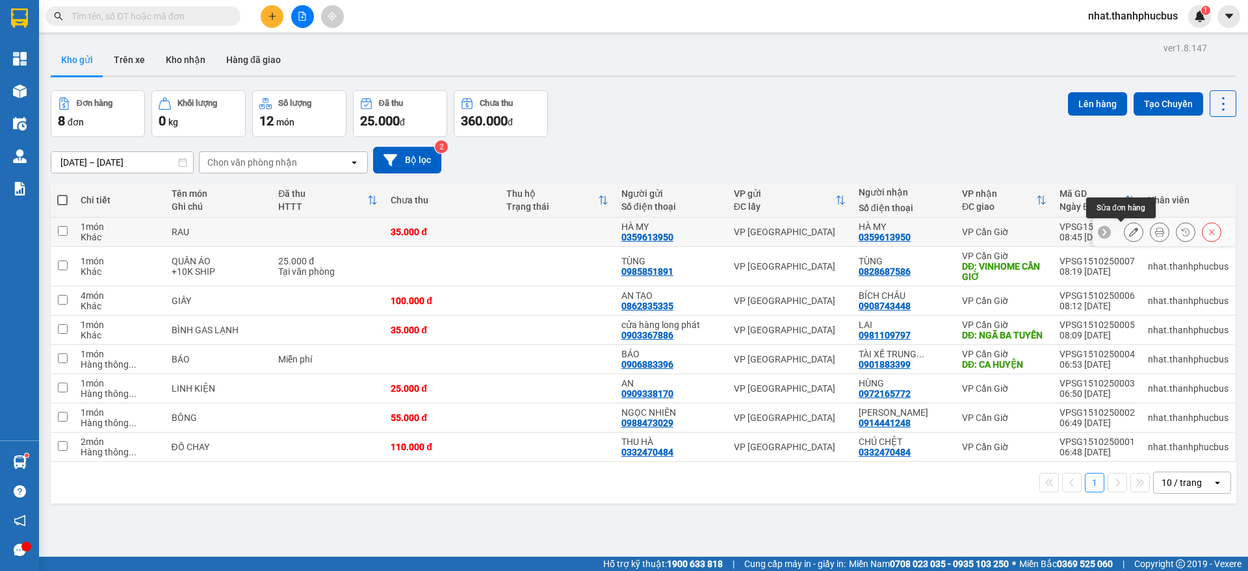
click at [1125, 237] on button at bounding box center [1134, 232] width 18 height 23
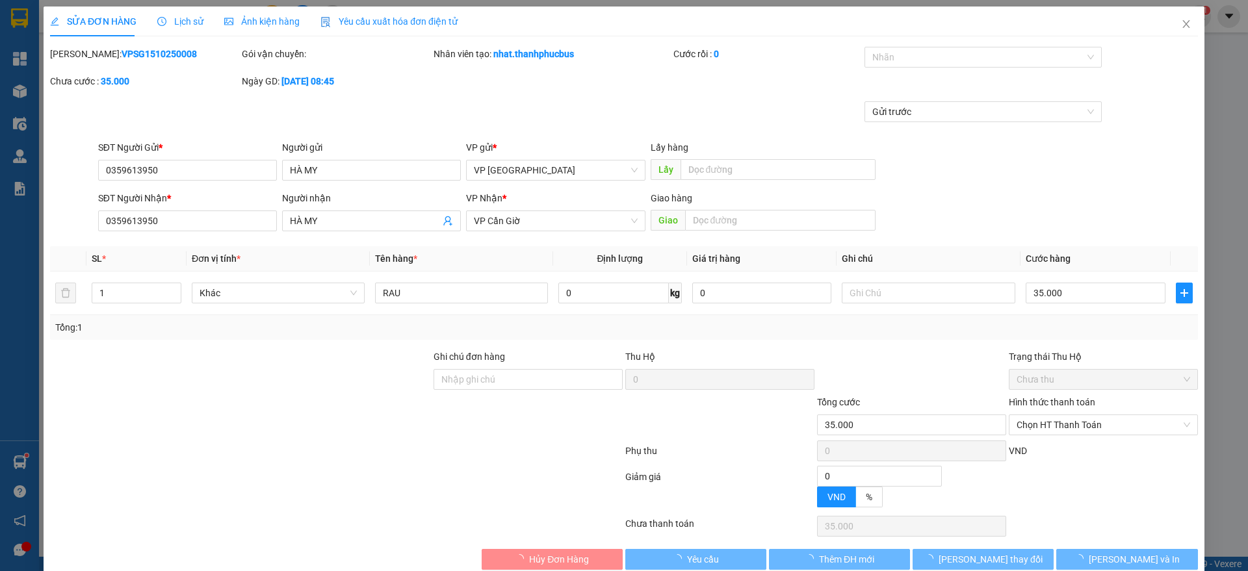
type input "0359613950"
type input "HÀ MY"
type input "0359613950"
type input "HÀ MY"
type input "35.000"
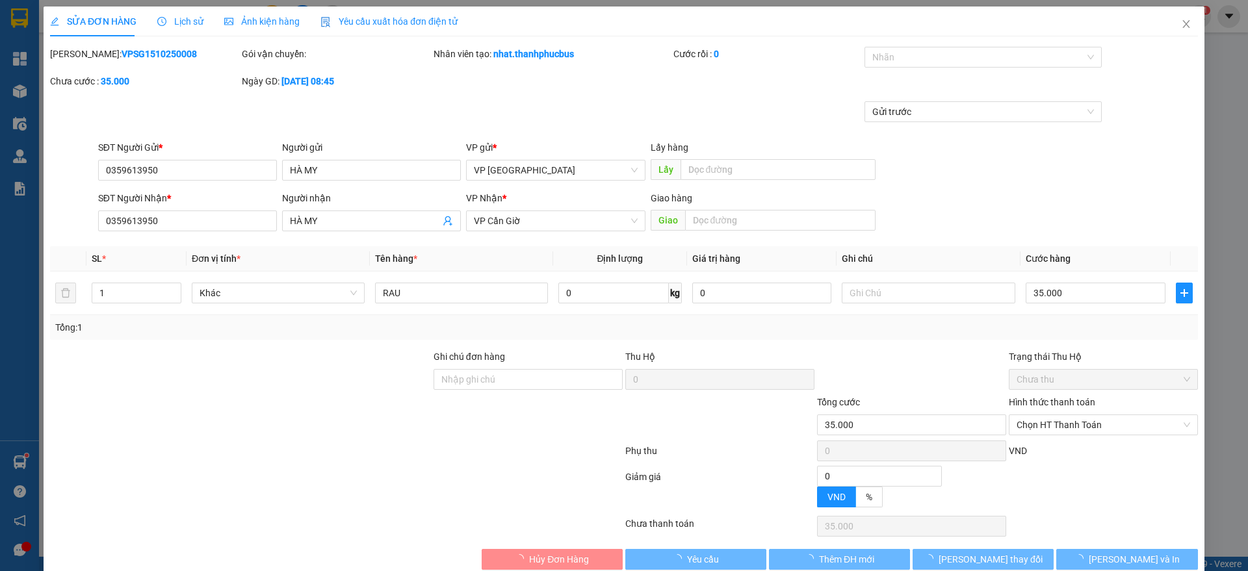
type input "35.000"
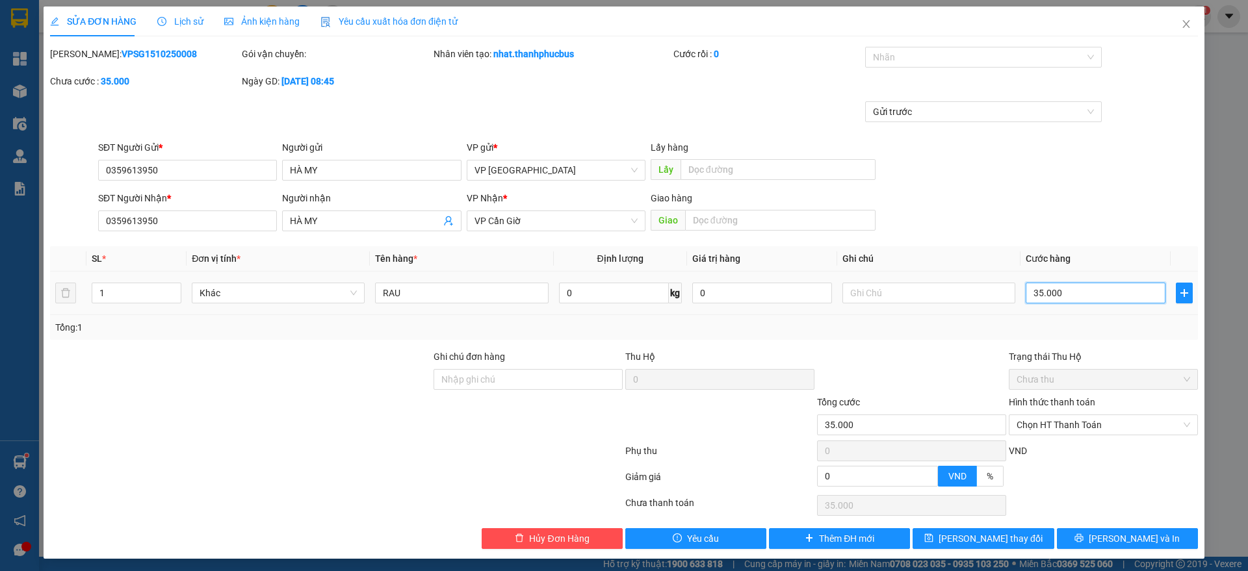
click at [1045, 291] on input "35.000" at bounding box center [1096, 293] width 140 height 21
type input "5"
type input "55"
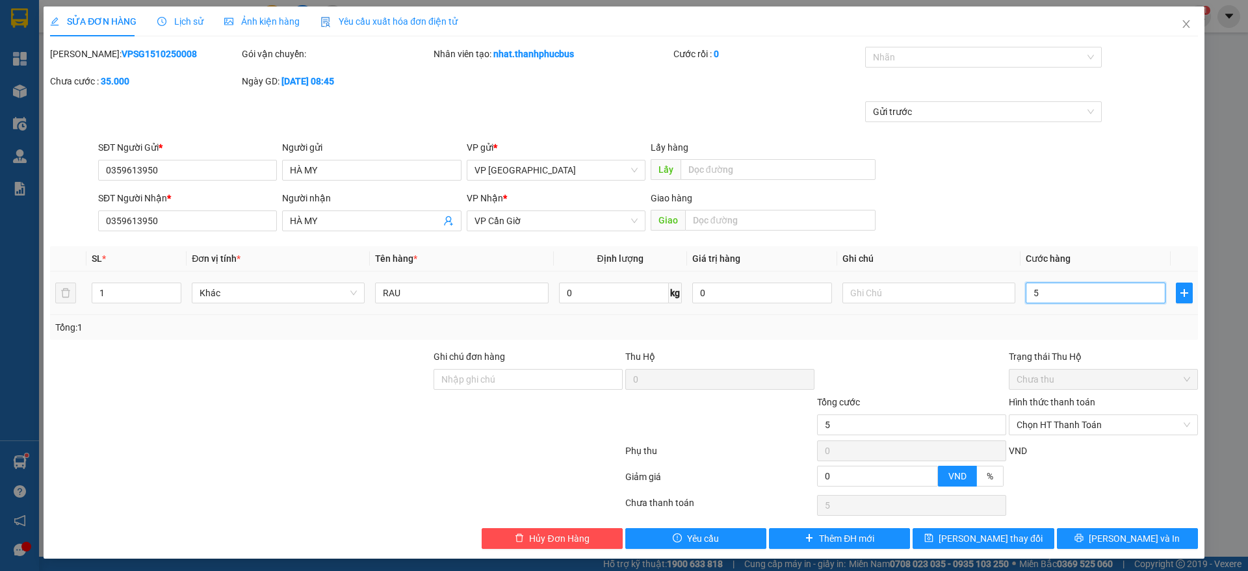
type input "55"
type input "55.000"
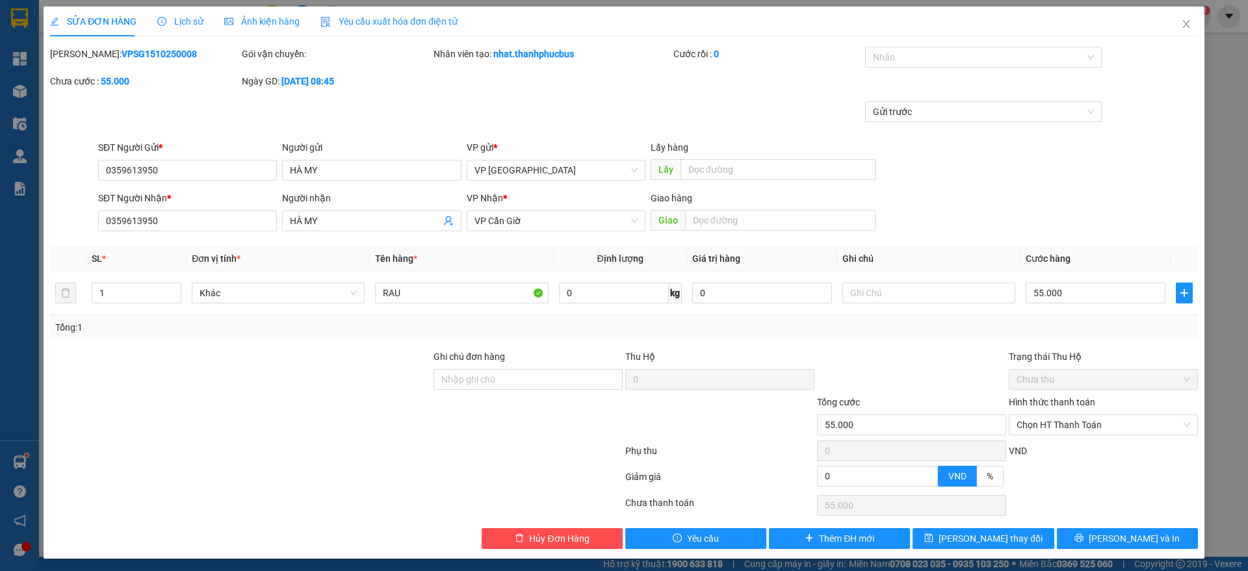
click at [1094, 338] on div "Tổng: 1" at bounding box center [624, 327] width 1148 height 25
click at [1096, 530] on button "[PERSON_NAME] và In" at bounding box center [1127, 539] width 141 height 21
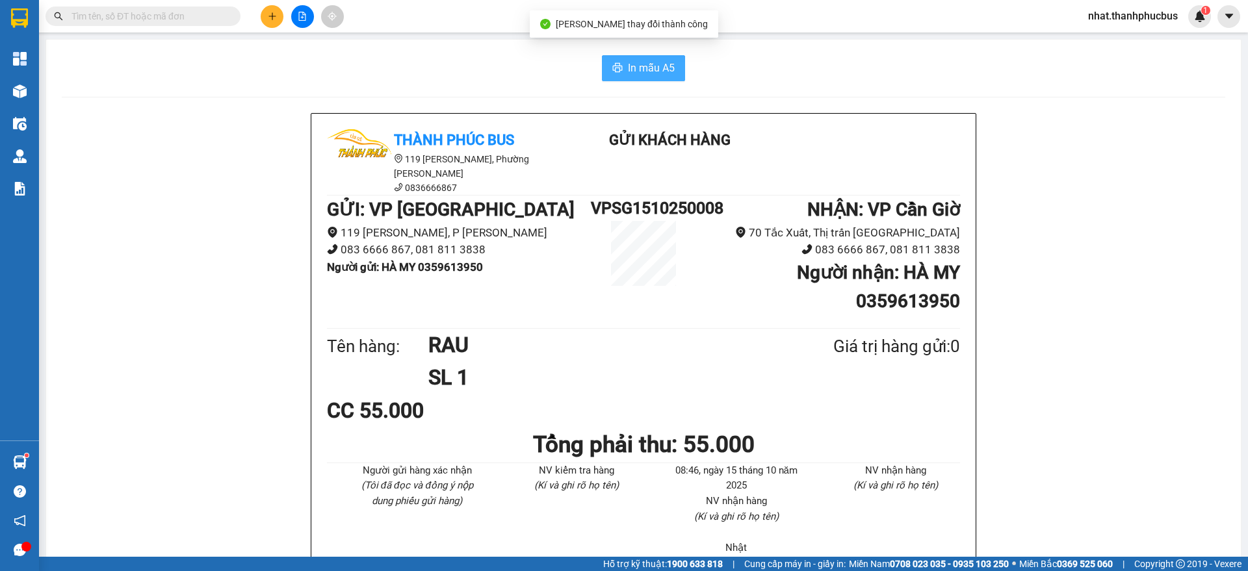
click at [624, 55] on button "In mẫu A5" at bounding box center [643, 68] width 83 height 26
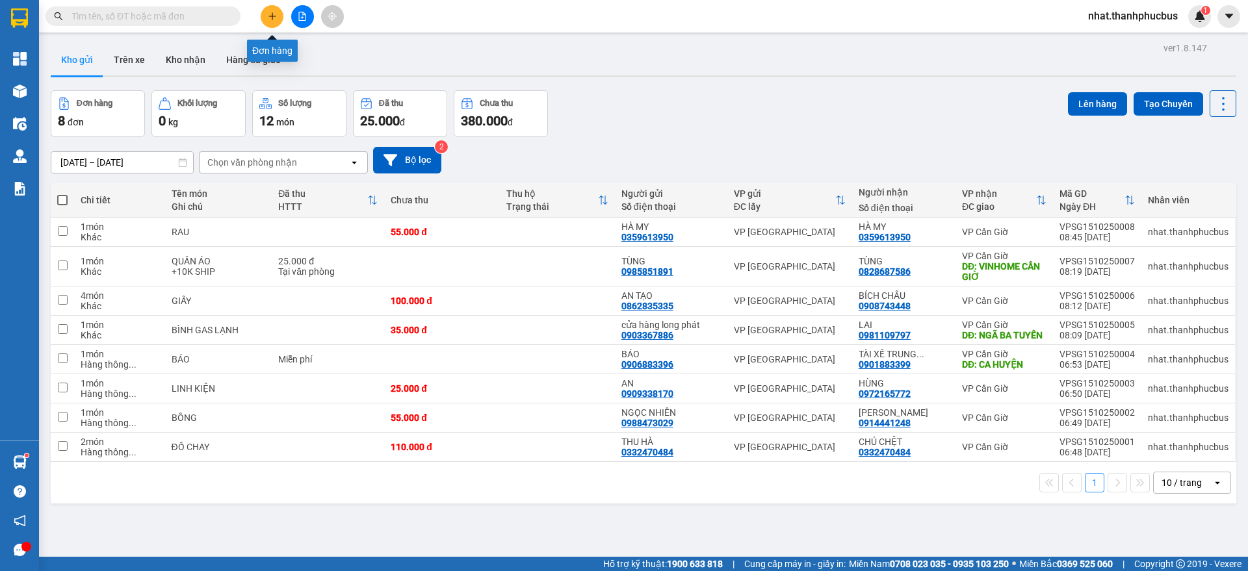
click at [262, 12] on button at bounding box center [272, 16] width 23 height 23
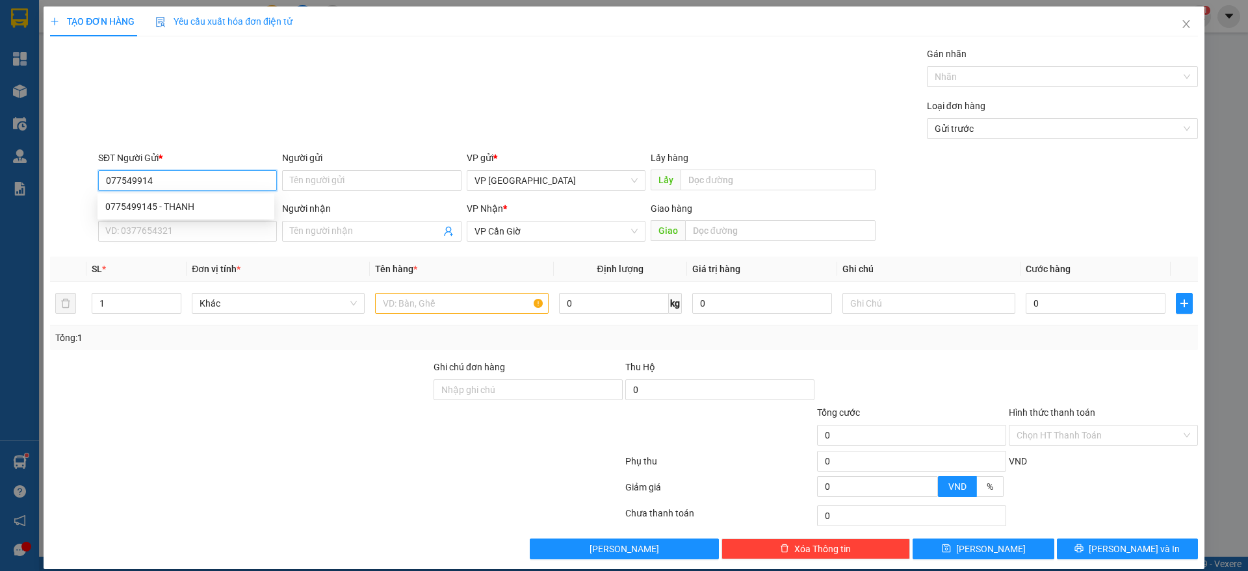
type input "0775499145"
click at [166, 203] on div "0775499145 - THANH" at bounding box center [185, 207] width 161 height 14
type input "THANH"
type input "35.000"
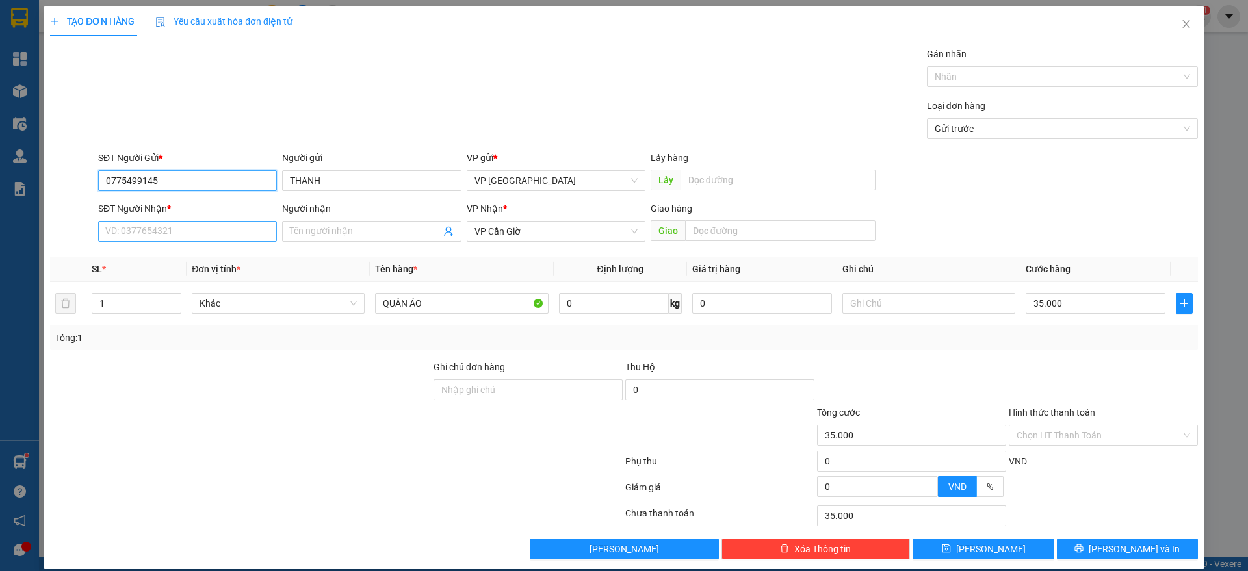
type input "0775499145"
click at [170, 222] on input "SĐT Người Nhận *" at bounding box center [187, 231] width 179 height 21
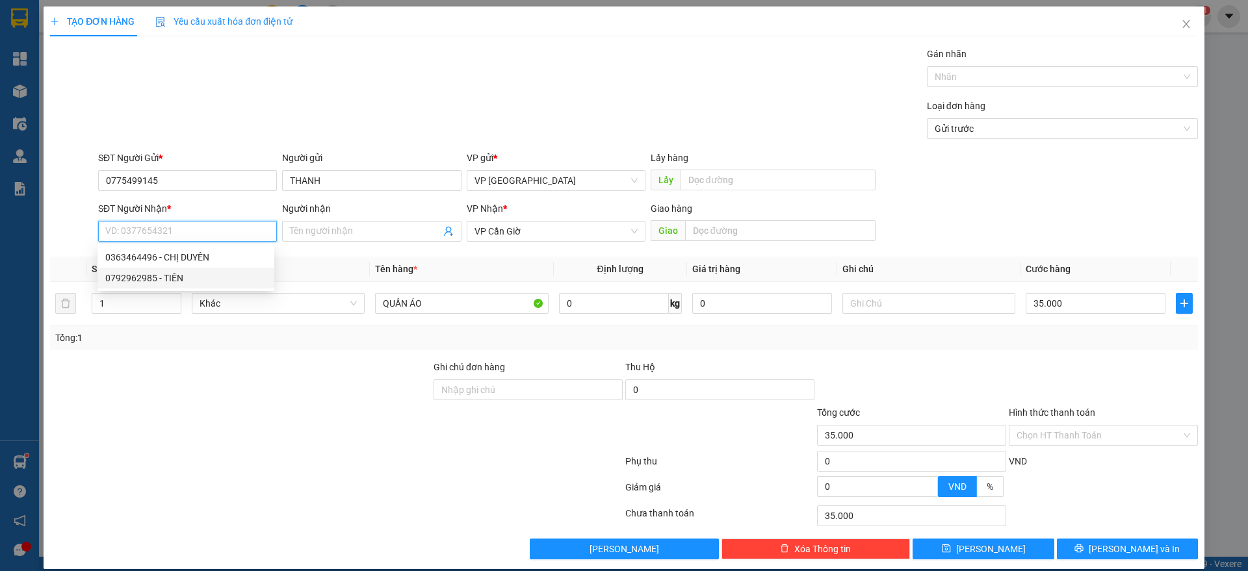
click at [181, 271] on div "0792962985 - TIÊN" at bounding box center [185, 278] width 161 height 14
type input "0792962985"
type input "TIÊN"
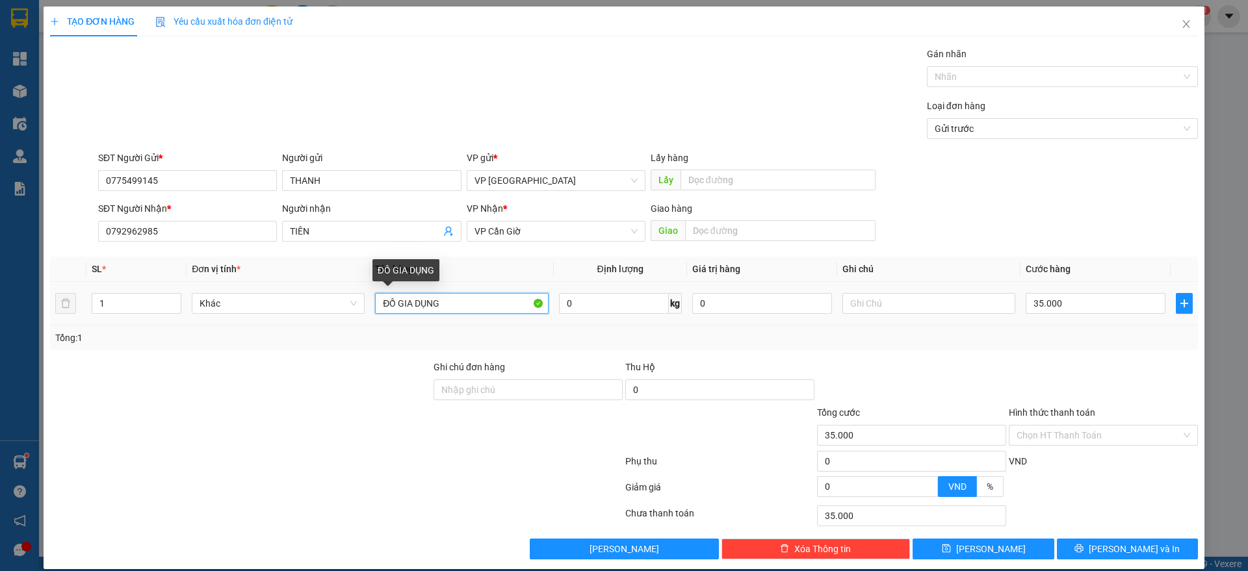
click at [478, 309] on input "ĐỒ GIA DỤNG" at bounding box center [461, 303] width 173 height 21
type input "Đ"
type input "THỰC PHẨM"
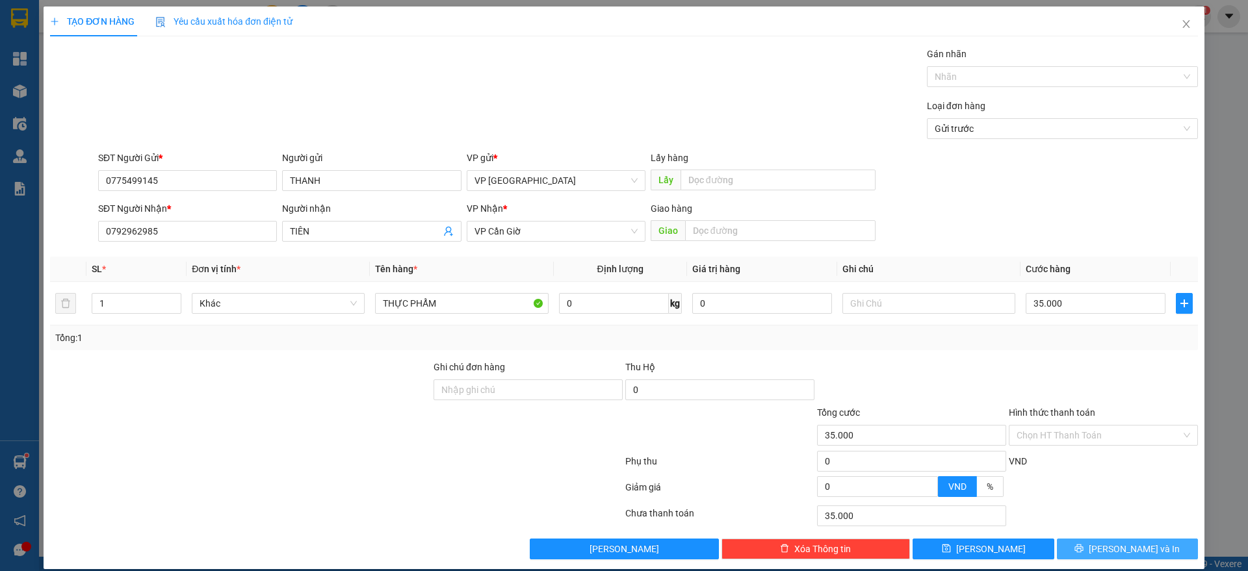
click at [1084, 546] on icon "printer" at bounding box center [1079, 548] width 9 height 9
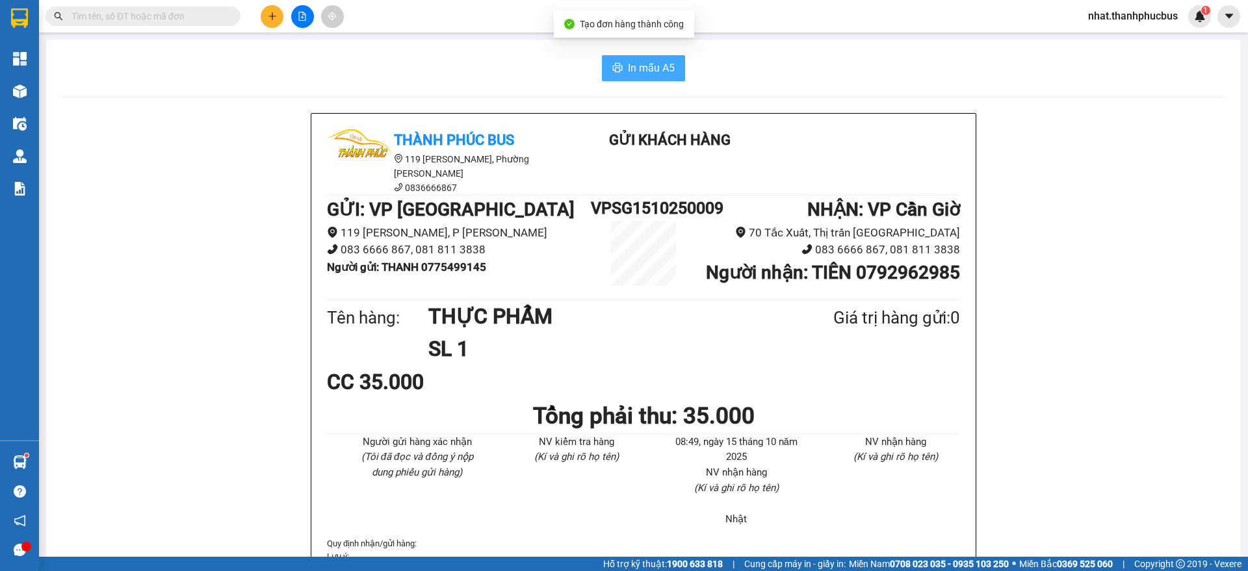
click at [666, 68] on span "In mẫu A5" at bounding box center [651, 68] width 47 height 16
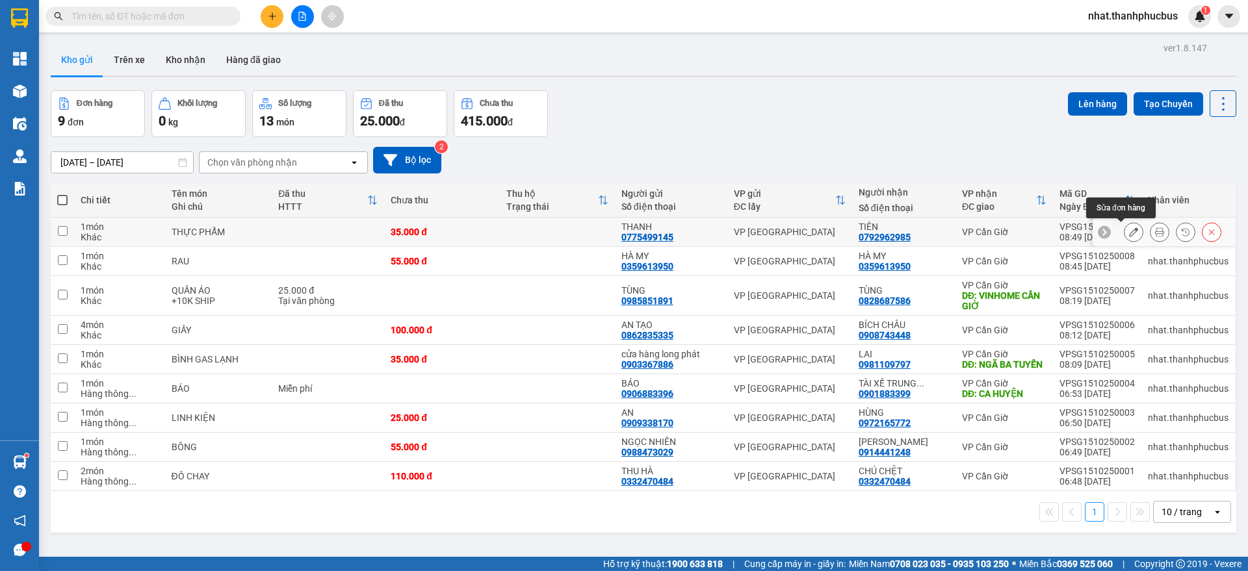
click at [1129, 233] on icon at bounding box center [1133, 232] width 9 height 9
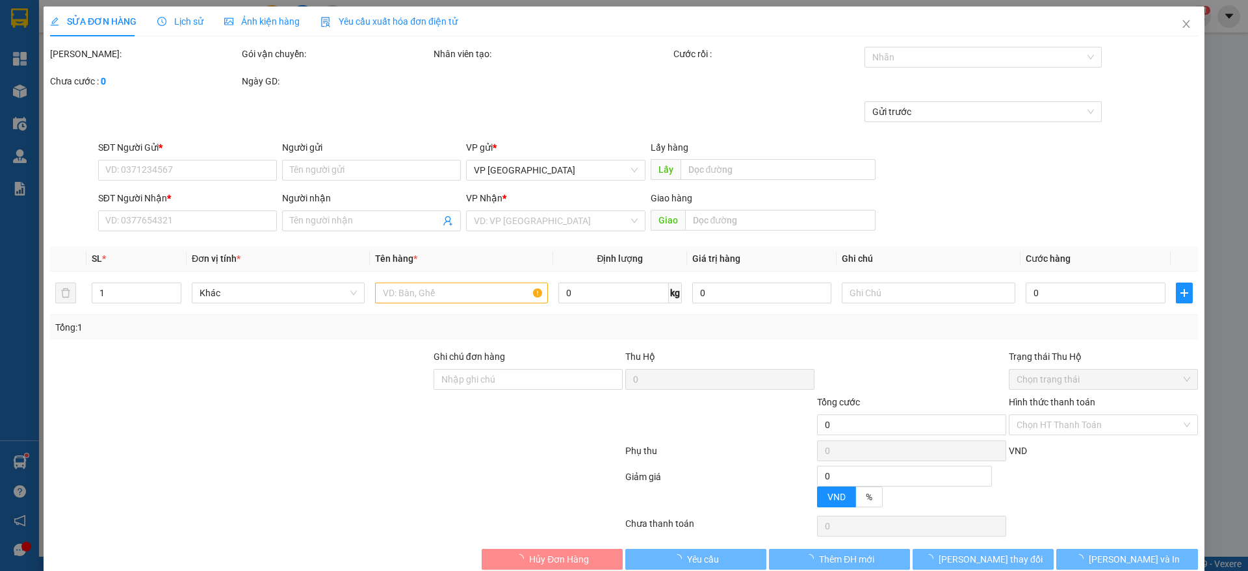
type input "0775499145"
type input "THANH"
type input "0792962985"
type input "TIÊN"
type input "35.000"
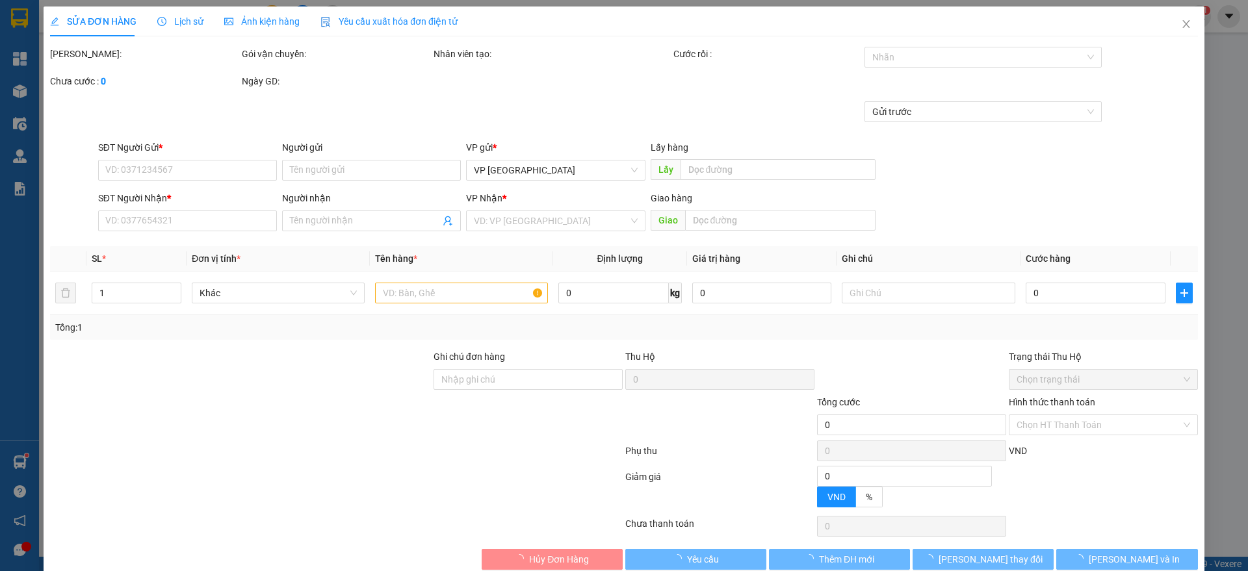
type input "35.000"
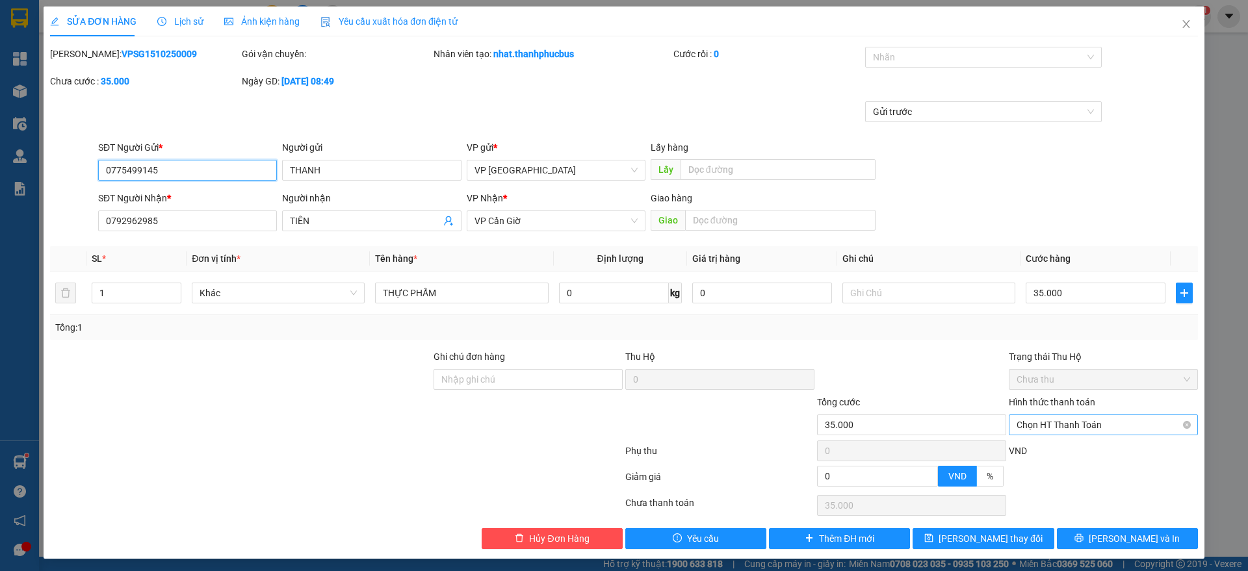
click at [1064, 433] on span "Chọn HT Thanh Toán" at bounding box center [1104, 425] width 174 height 20
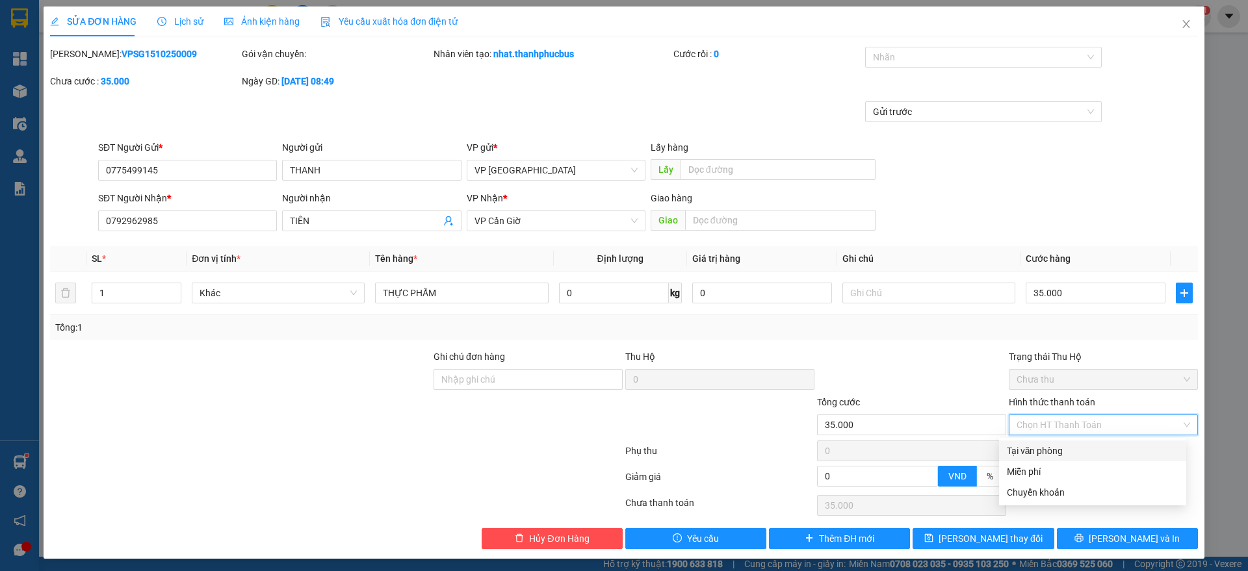
click at [1062, 451] on div "Tại văn phòng" at bounding box center [1093, 451] width 172 height 14
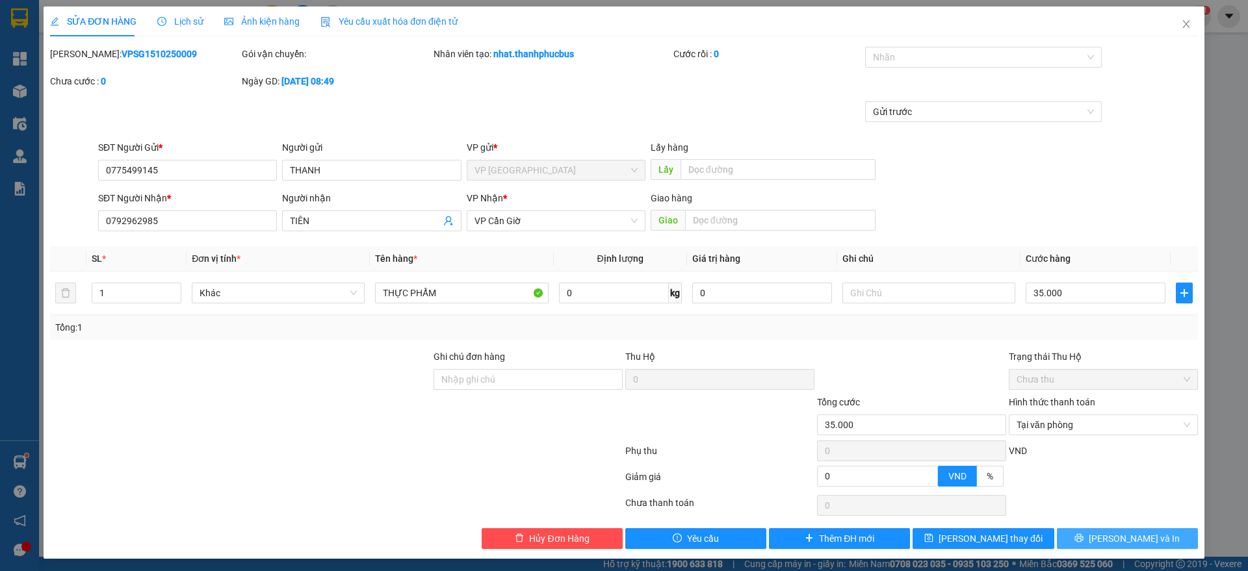
click at [1111, 532] on span "[PERSON_NAME] và In" at bounding box center [1134, 539] width 91 height 14
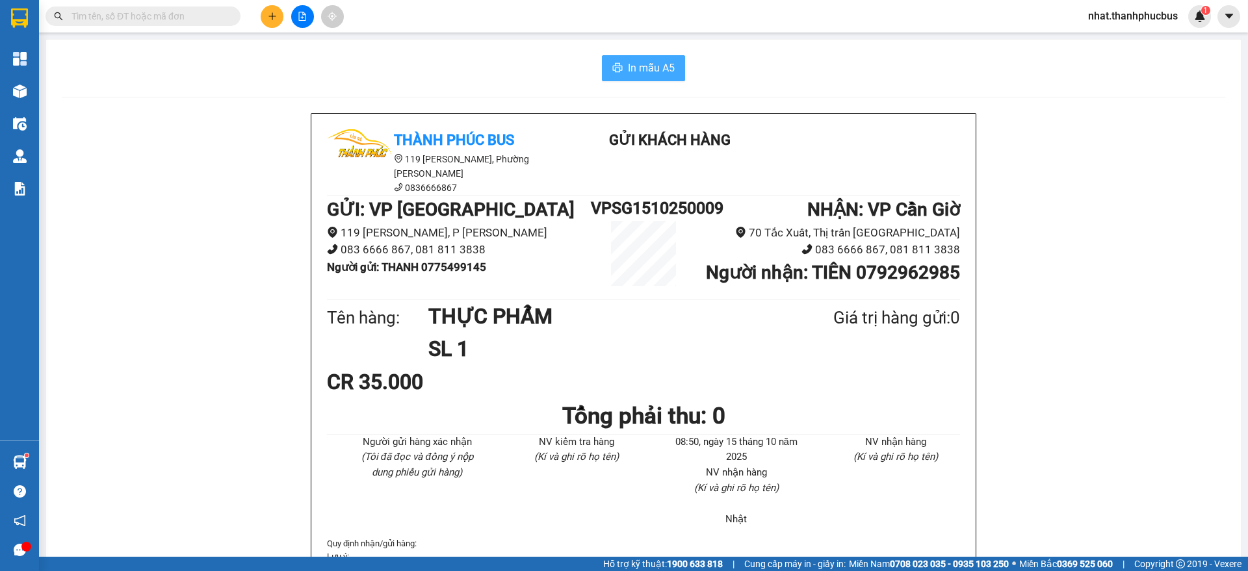
click at [647, 79] on button "In mẫu A5" at bounding box center [643, 68] width 83 height 26
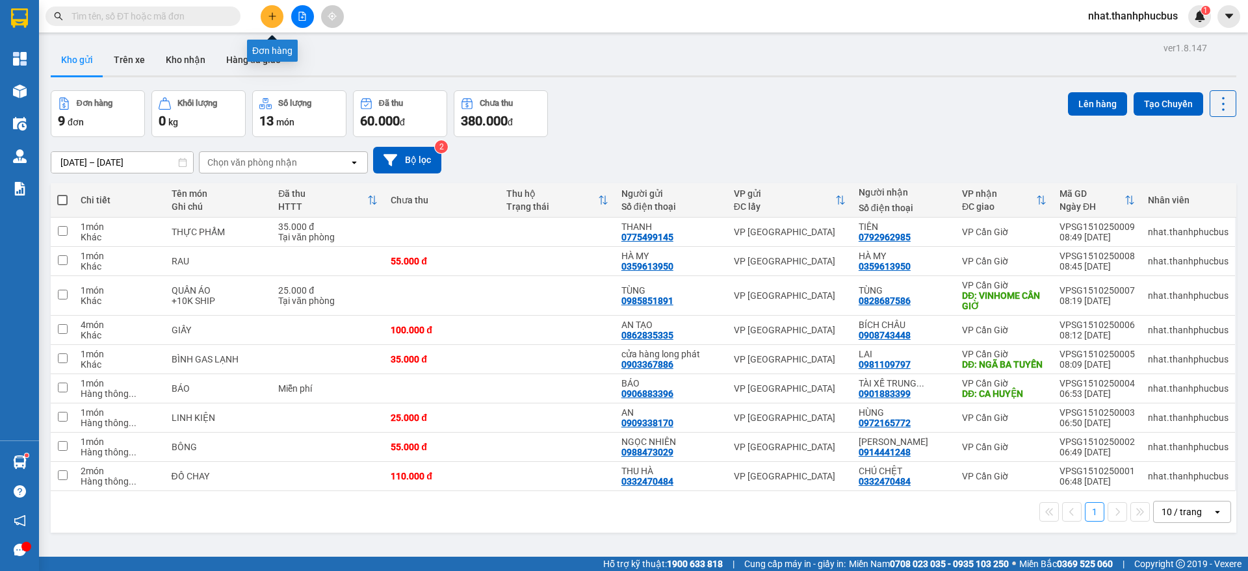
click at [268, 17] on icon "plus" at bounding box center [272, 16] width 9 height 9
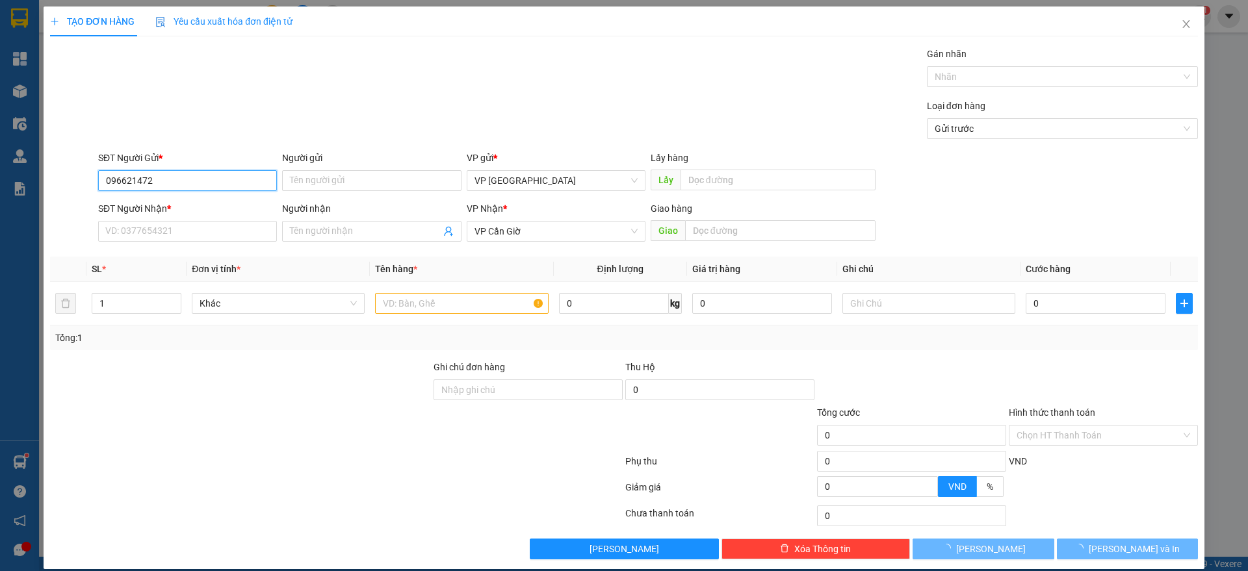
type input "0966214721"
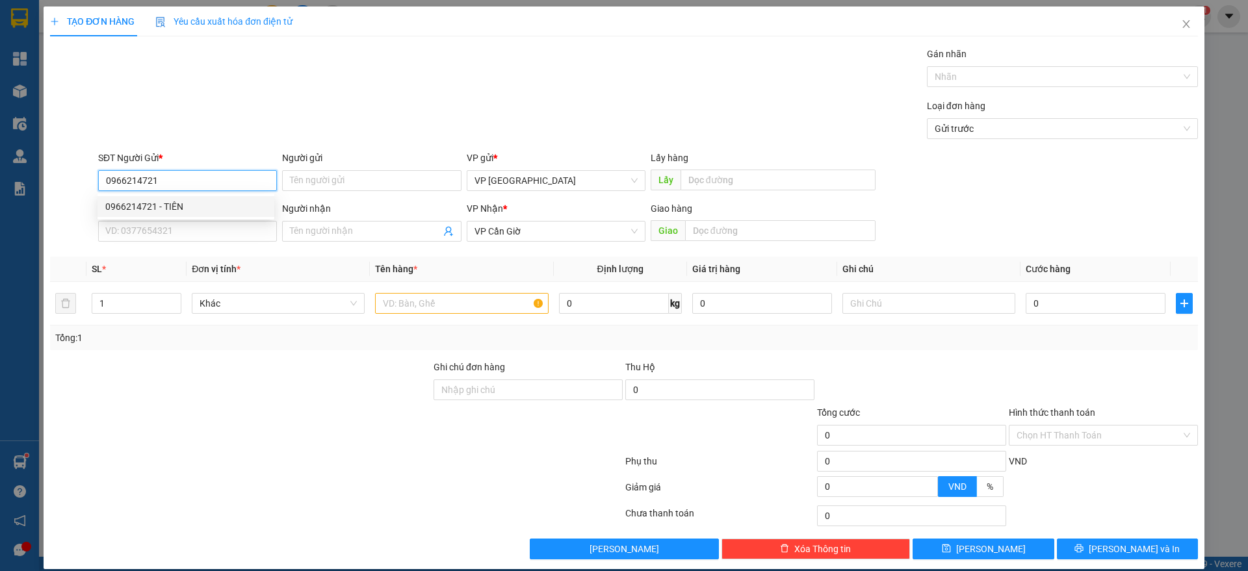
click at [198, 203] on div "0966214721 - TIÊN" at bounding box center [185, 207] width 161 height 14
type input "TIÊN"
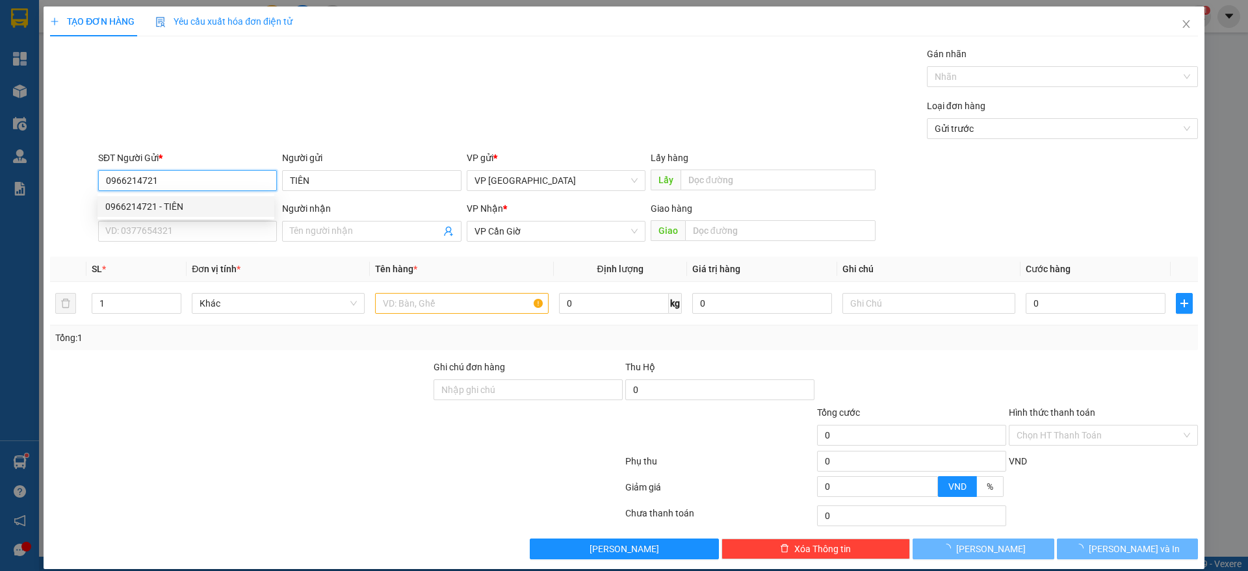
type input "45.000"
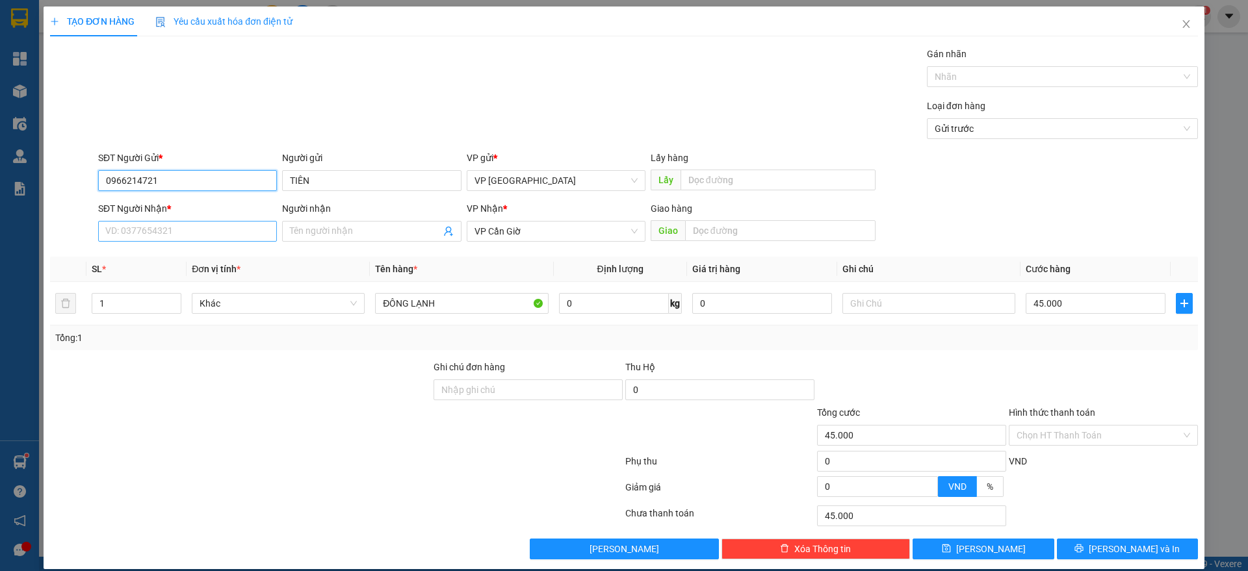
type input "0966214721"
click at [195, 230] on input "SĐT Người Nhận *" at bounding box center [187, 231] width 179 height 21
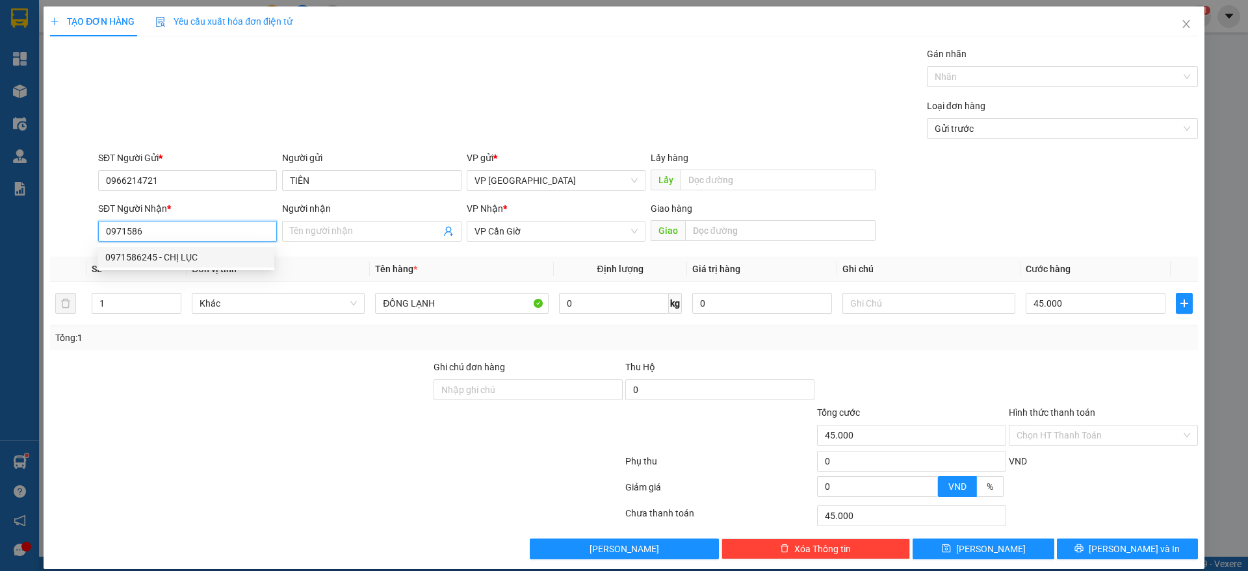
click at [197, 257] on div "0971586245 - CHỊ LỤC" at bounding box center [185, 257] width 161 height 14
type input "0971586245"
type input "CHỊ LỤC"
type input "ĐỒNG HÒA"
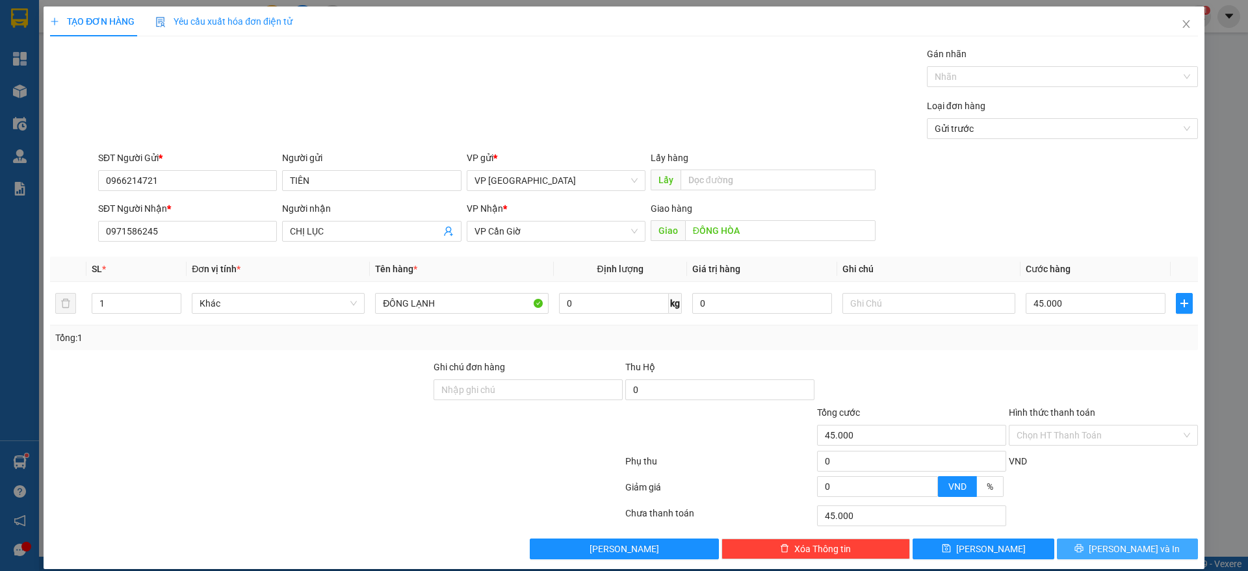
click at [1084, 542] on button "[PERSON_NAME] và In" at bounding box center [1127, 549] width 141 height 21
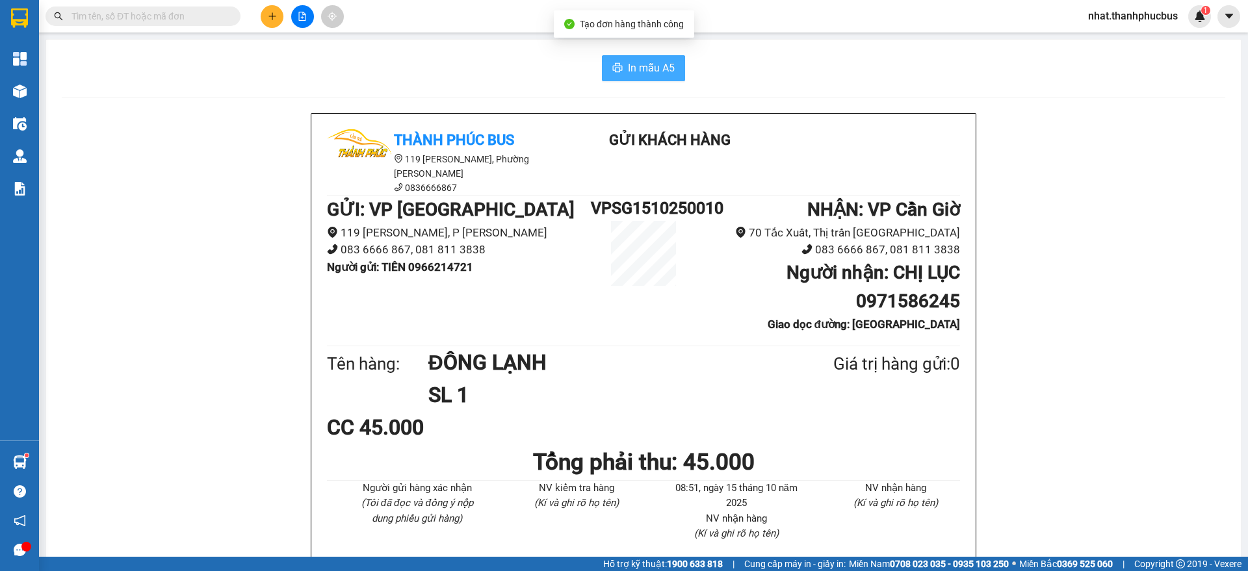
click at [661, 71] on span "In mẫu A5" at bounding box center [651, 68] width 47 height 16
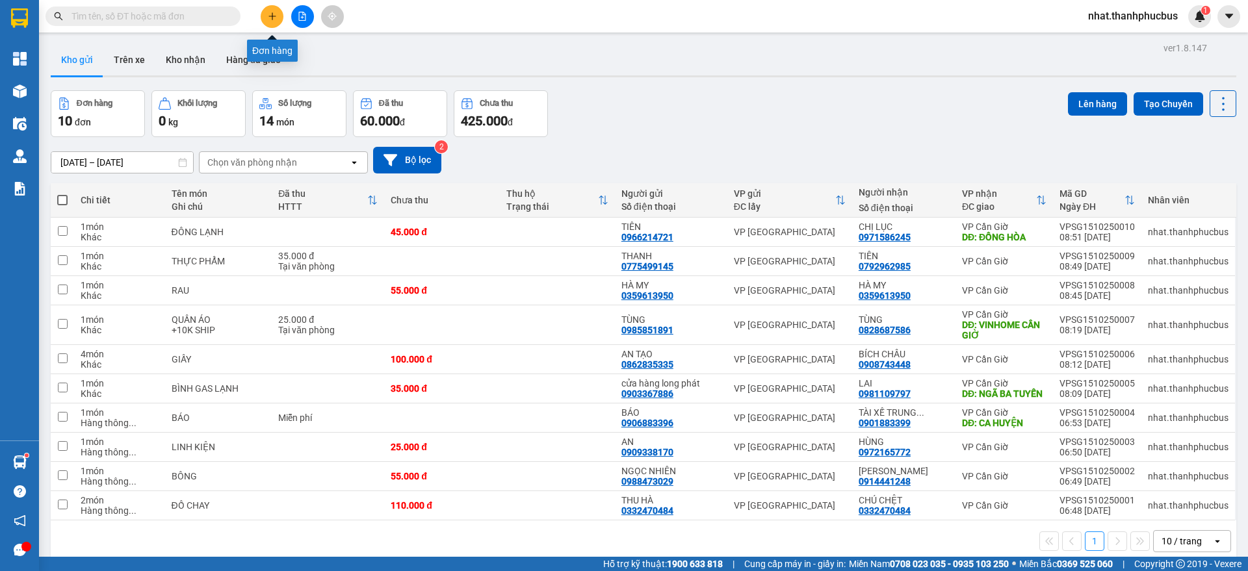
click at [276, 20] on icon "plus" at bounding box center [272, 16] width 9 height 9
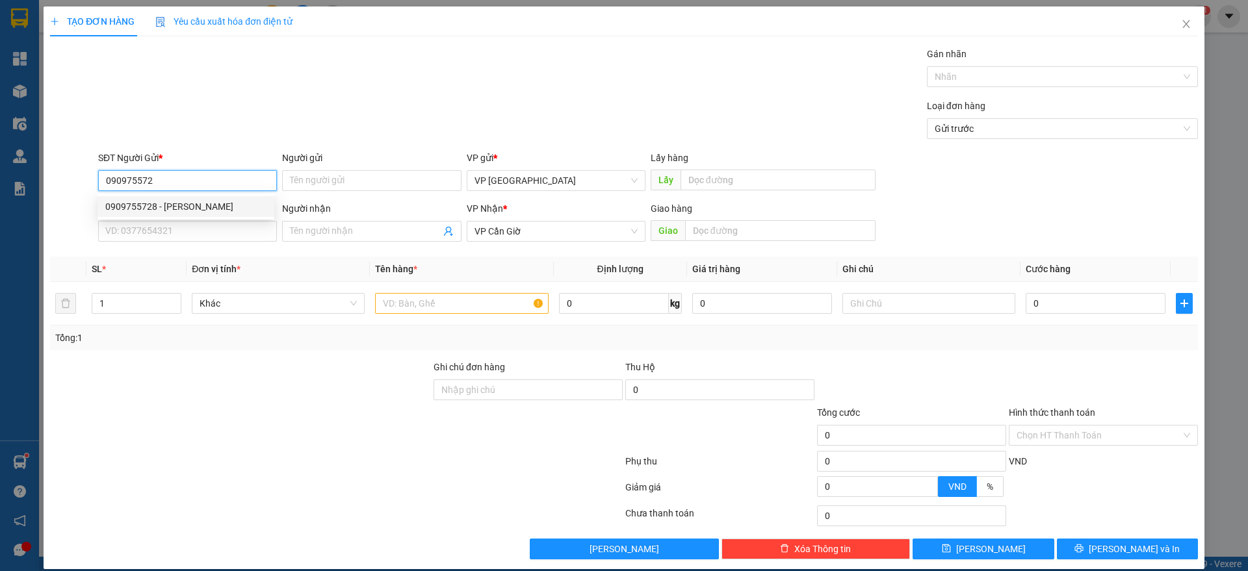
click at [168, 205] on div "0909755728 - [PERSON_NAME]" at bounding box center [185, 207] width 161 height 14
type input "0909755728"
type input "MINH"
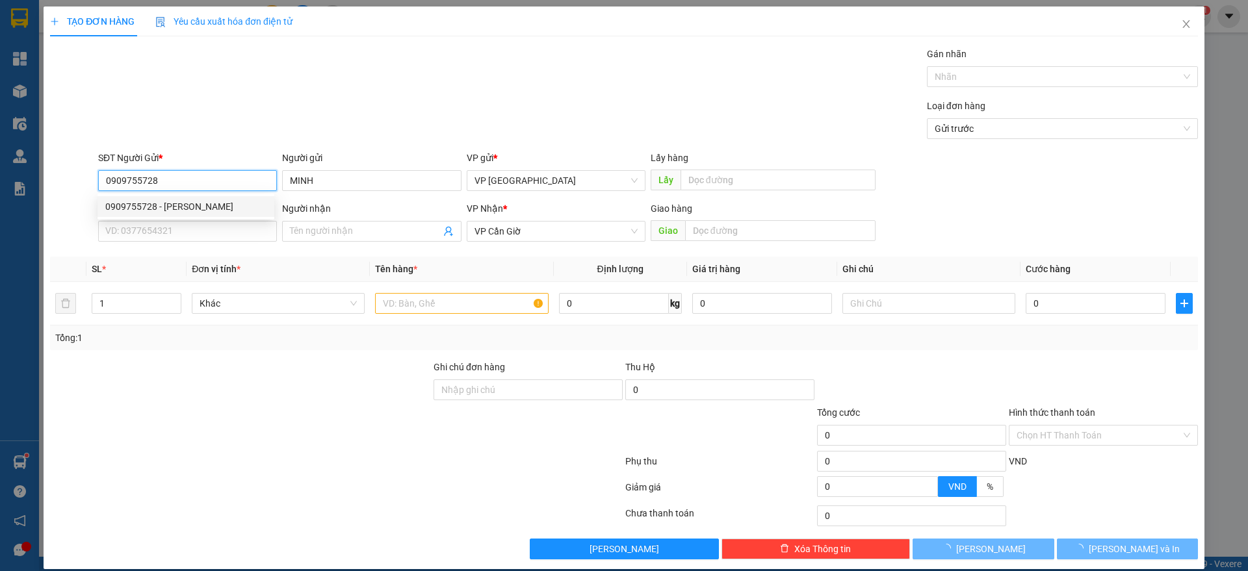
type input "45.000"
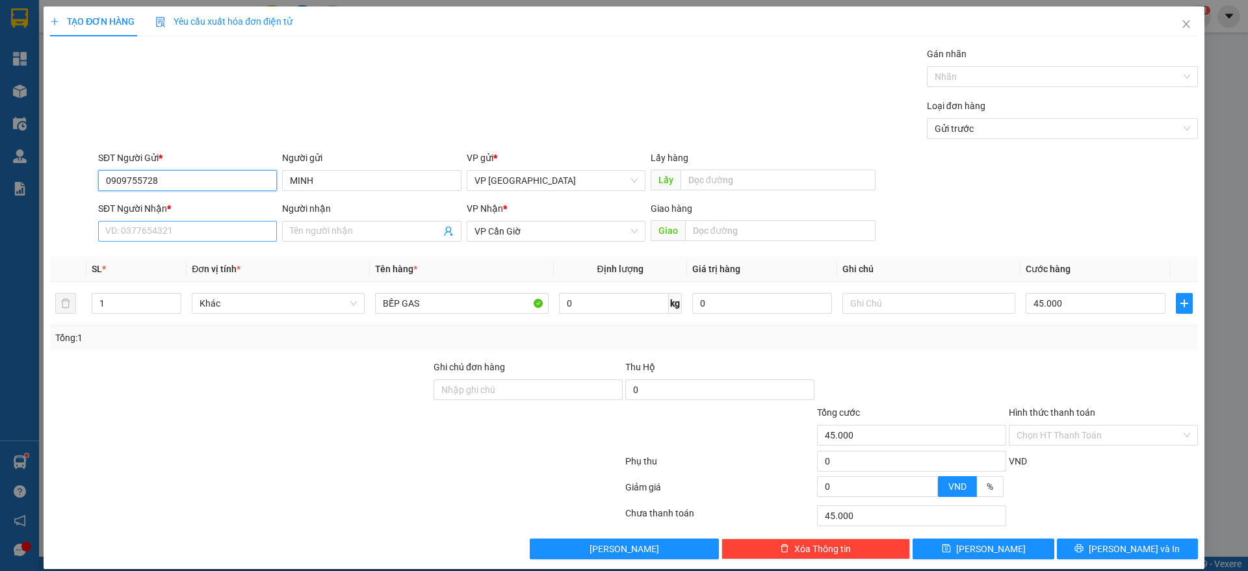
type input "0909755728"
click at [172, 228] on input "SĐT Người Nhận *" at bounding box center [187, 231] width 179 height 21
click at [125, 229] on input "090944775178" at bounding box center [187, 231] width 179 height 21
type input "0944775178"
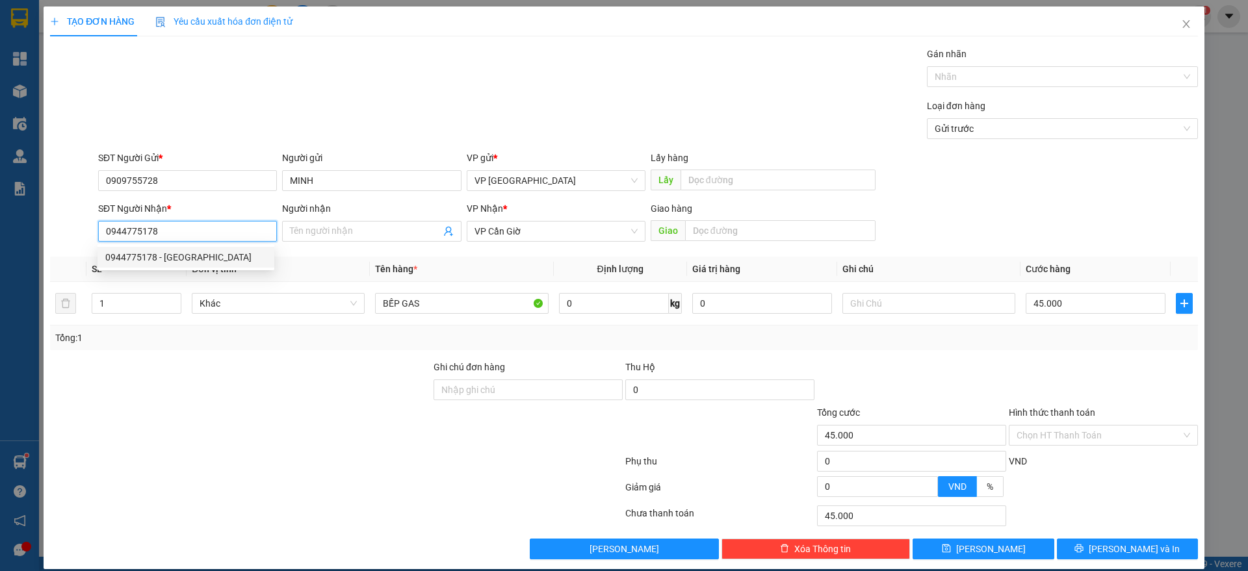
click at [187, 252] on div "0944775178 - [GEOGRAPHIC_DATA]" at bounding box center [185, 257] width 161 height 14
type input "ĐỨC"
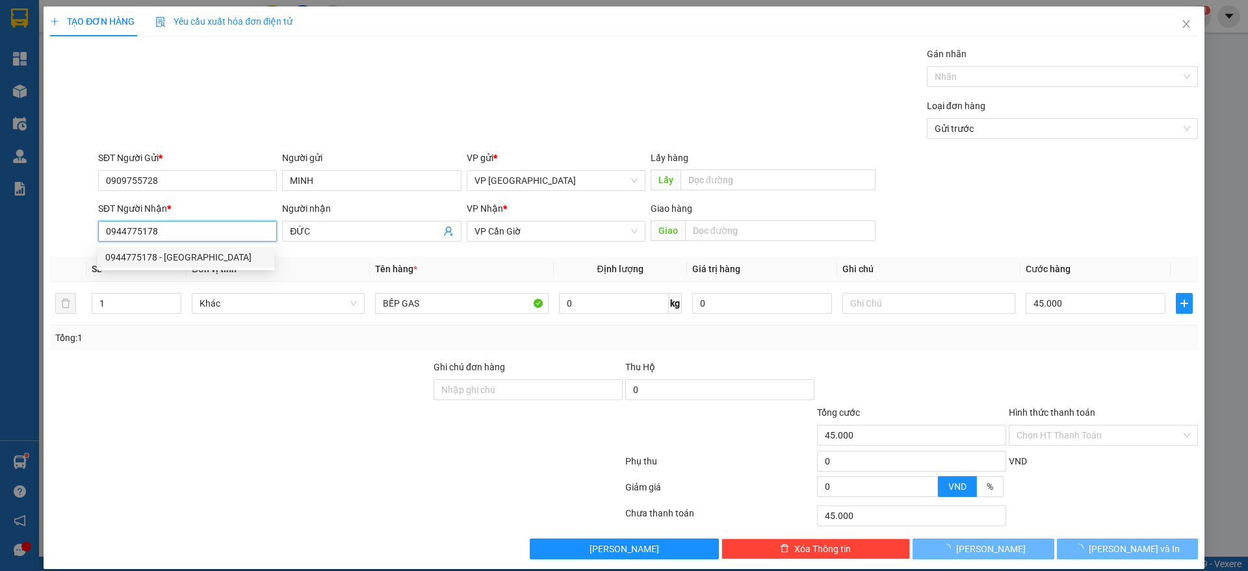
type input "35.000"
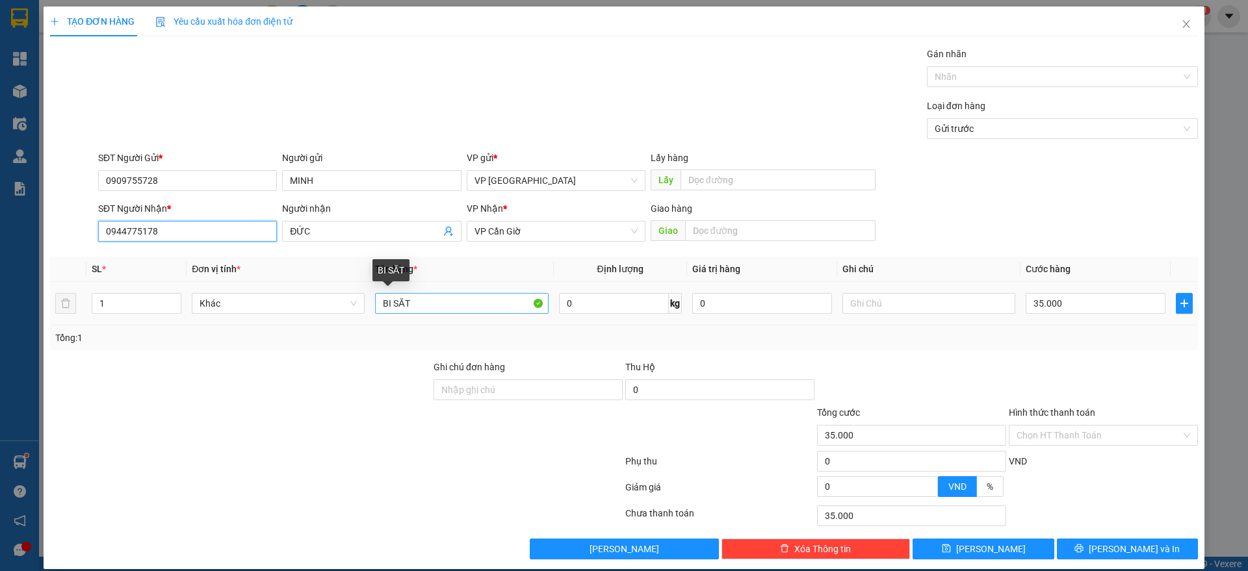
type input "0944775178"
click at [432, 310] on input "BI SĂT" at bounding box center [461, 303] width 173 height 21
type input "B"
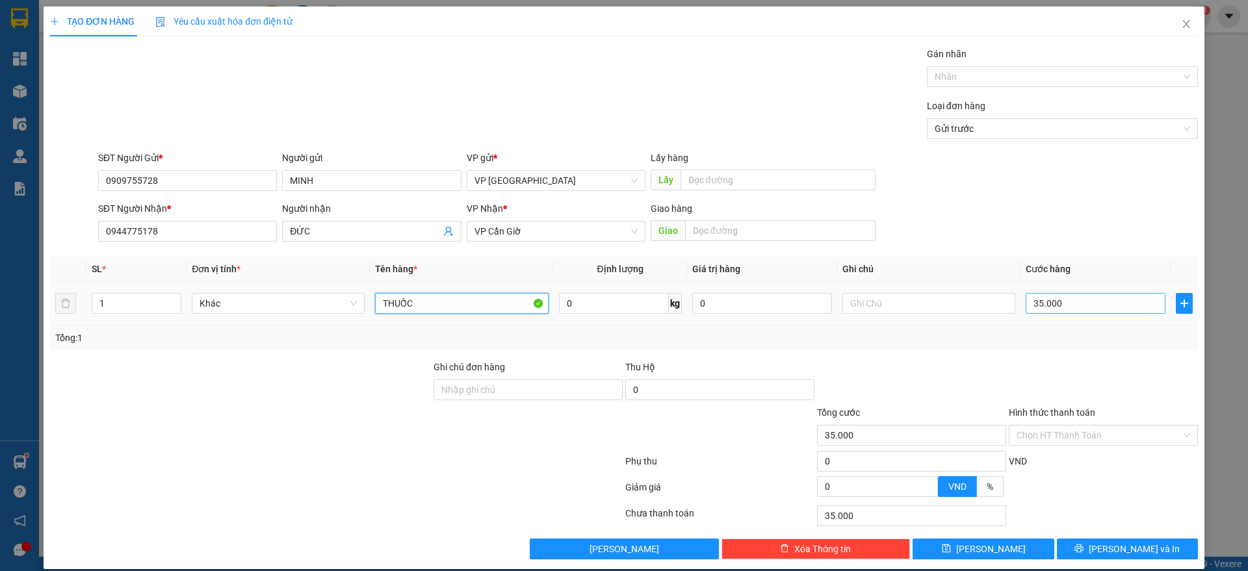
type input "THUỐC"
click at [1089, 300] on input "35.000" at bounding box center [1096, 303] width 140 height 21
type input "2"
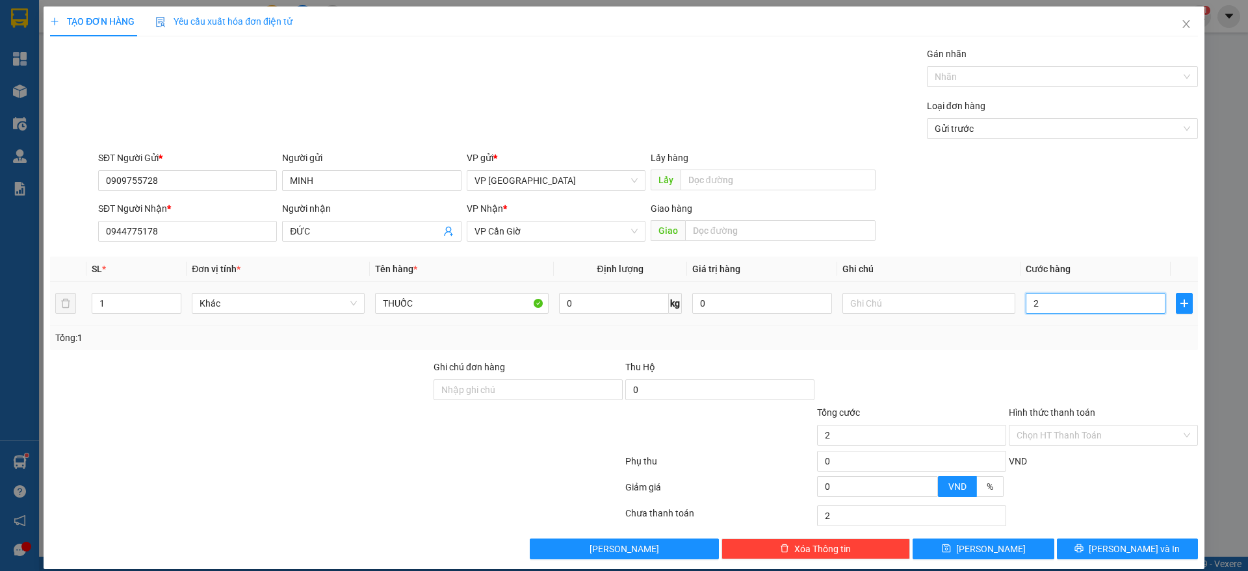
type input "25"
type input "25.000"
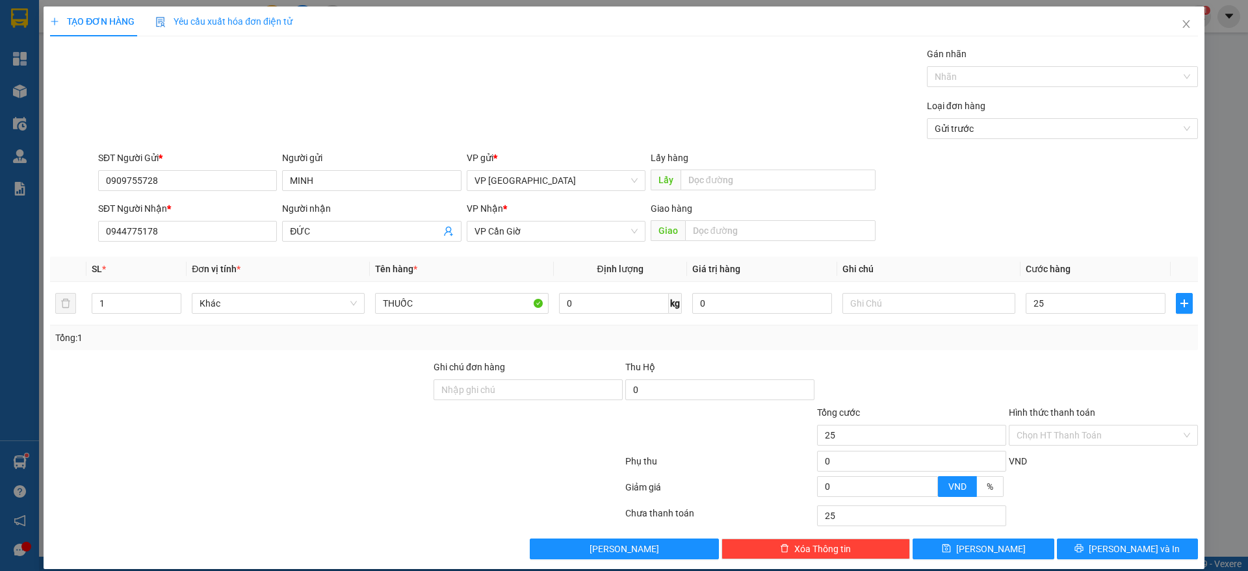
type input "25.000"
click at [1063, 344] on div "Tổng: 1" at bounding box center [624, 338] width 1138 height 14
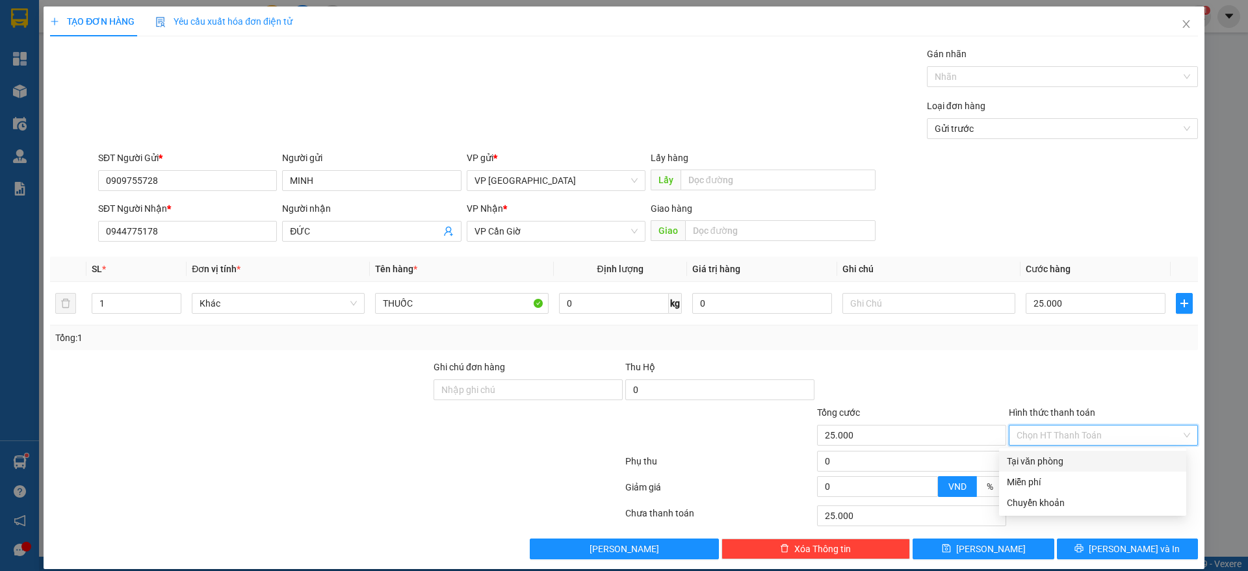
click at [1079, 439] on input "Hình thức thanh toán" at bounding box center [1099, 436] width 164 height 20
click at [1071, 457] on div "Tại văn phòng" at bounding box center [1093, 461] width 172 height 14
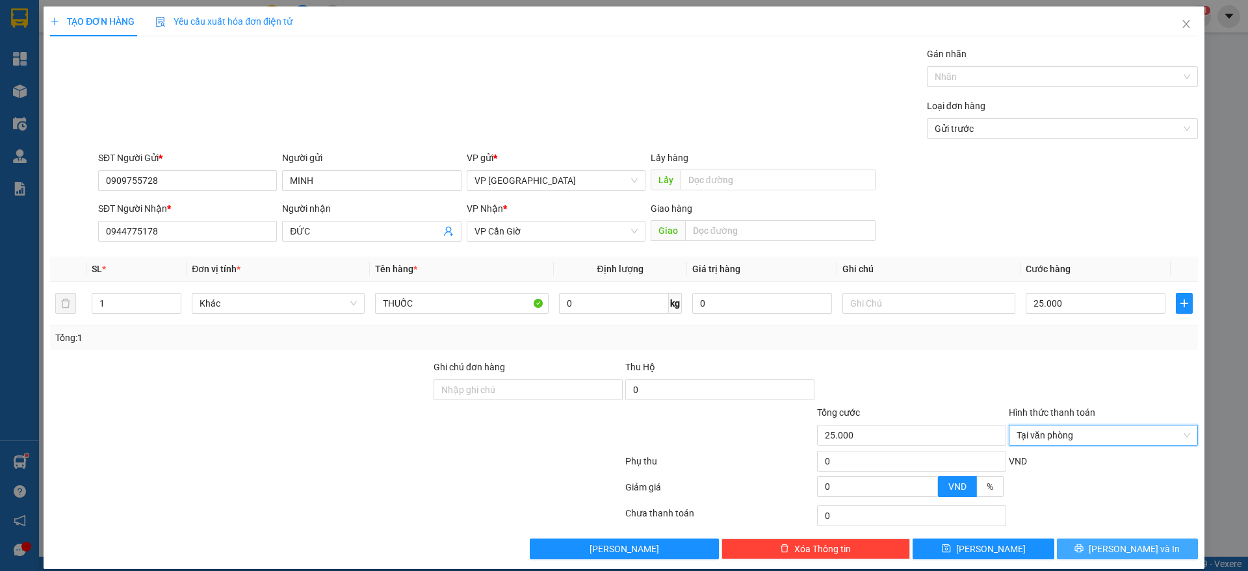
click at [1083, 541] on button "[PERSON_NAME] và In" at bounding box center [1127, 549] width 141 height 21
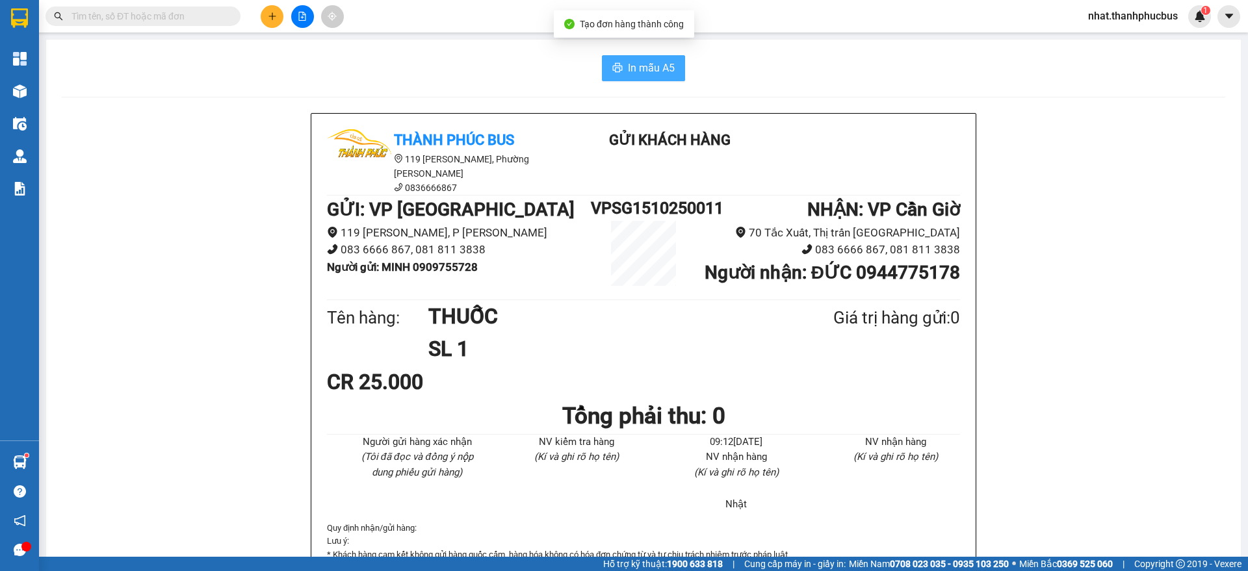
click at [613, 67] on icon "printer" at bounding box center [618, 67] width 10 height 9
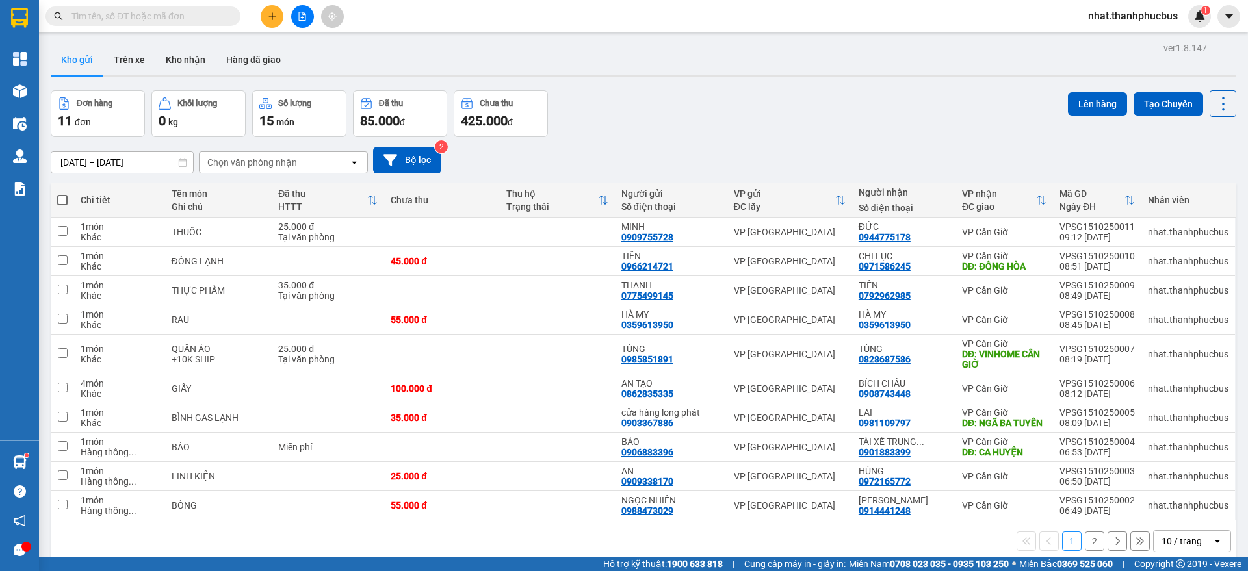
click at [1182, 535] on div "10 / trang" at bounding box center [1182, 541] width 40 height 13
click at [1182, 517] on span "100 / trang" at bounding box center [1174, 523] width 47 height 13
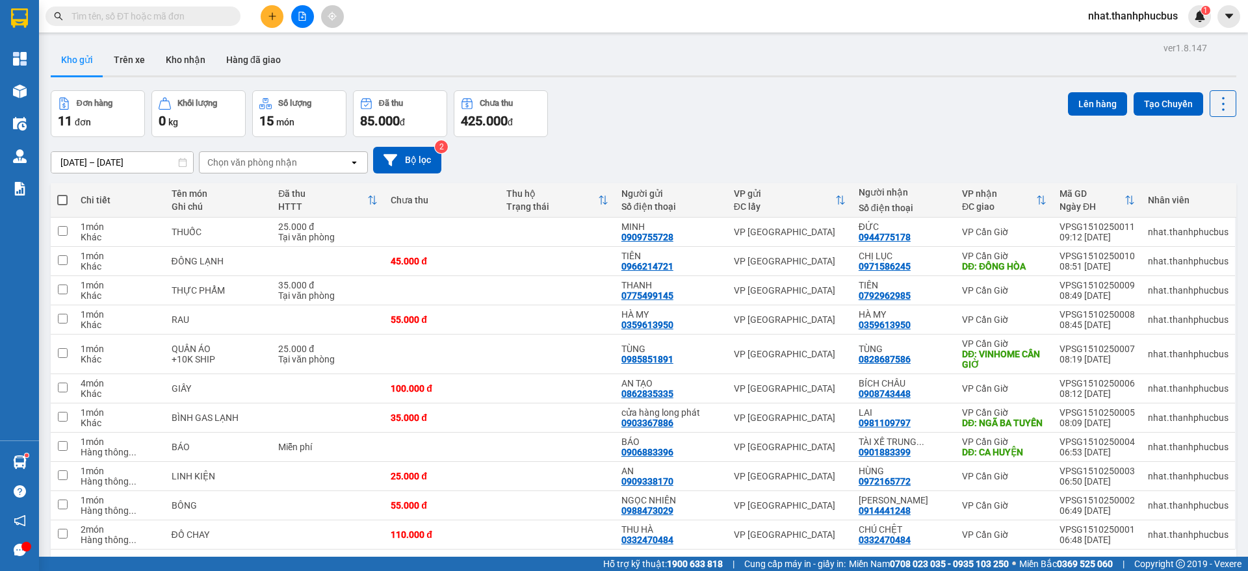
click at [62, 195] on span at bounding box center [62, 200] width 10 height 10
click at [62, 194] on input "checkbox" at bounding box center [62, 194] width 0 height 0
checkbox input "true"
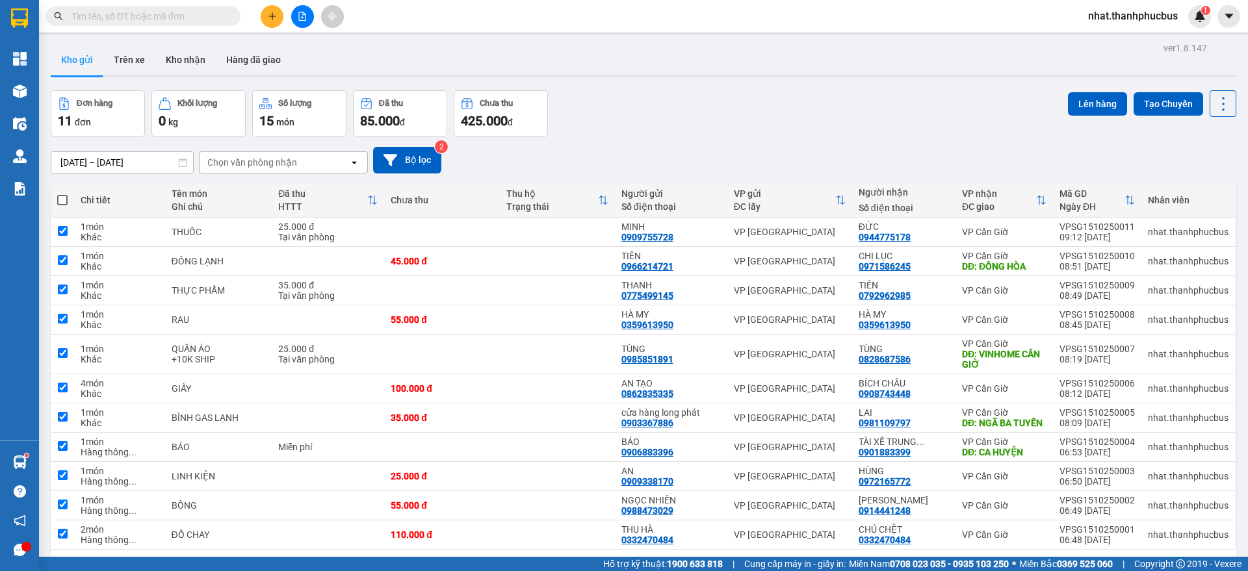
checkbox input "true"
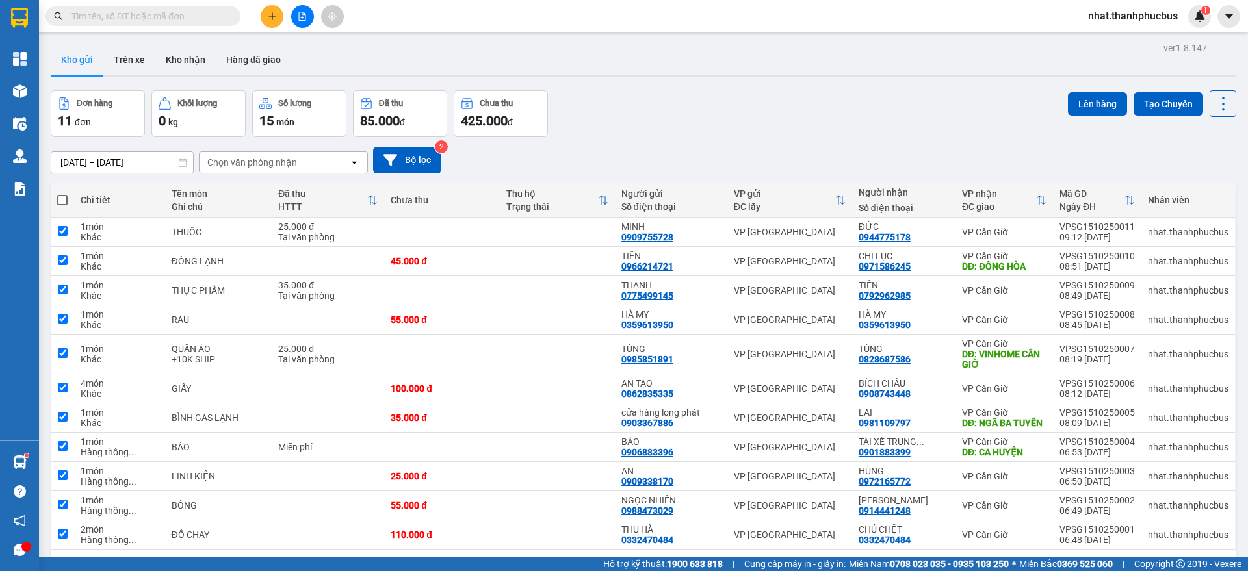
checkbox input "true"
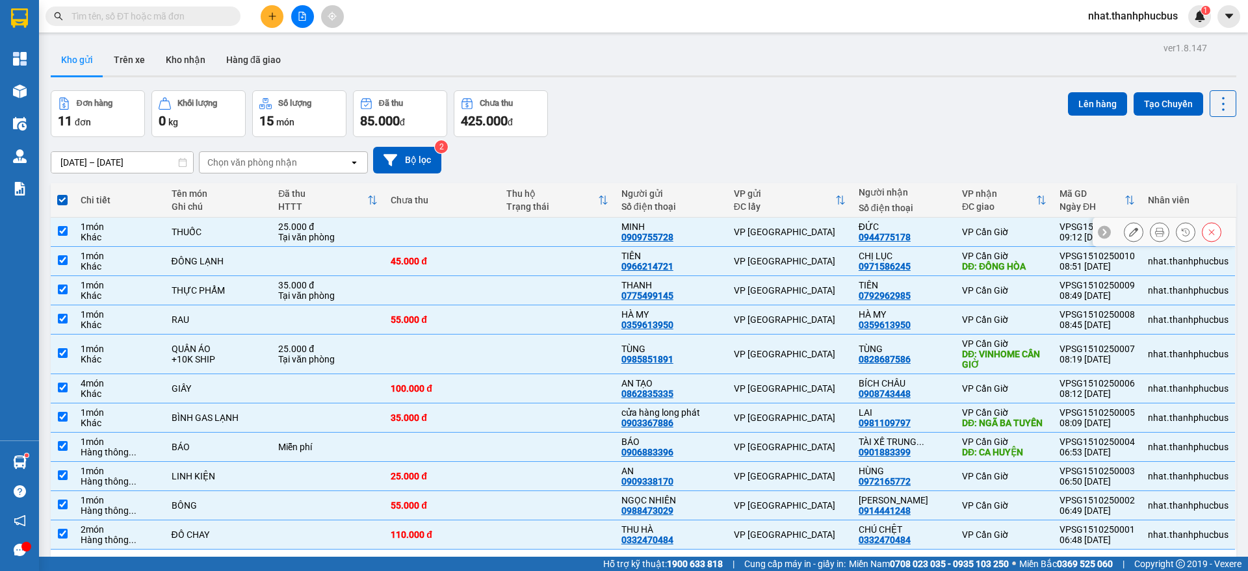
click at [61, 218] on td at bounding box center [62, 232] width 23 height 29
checkbox input "false"
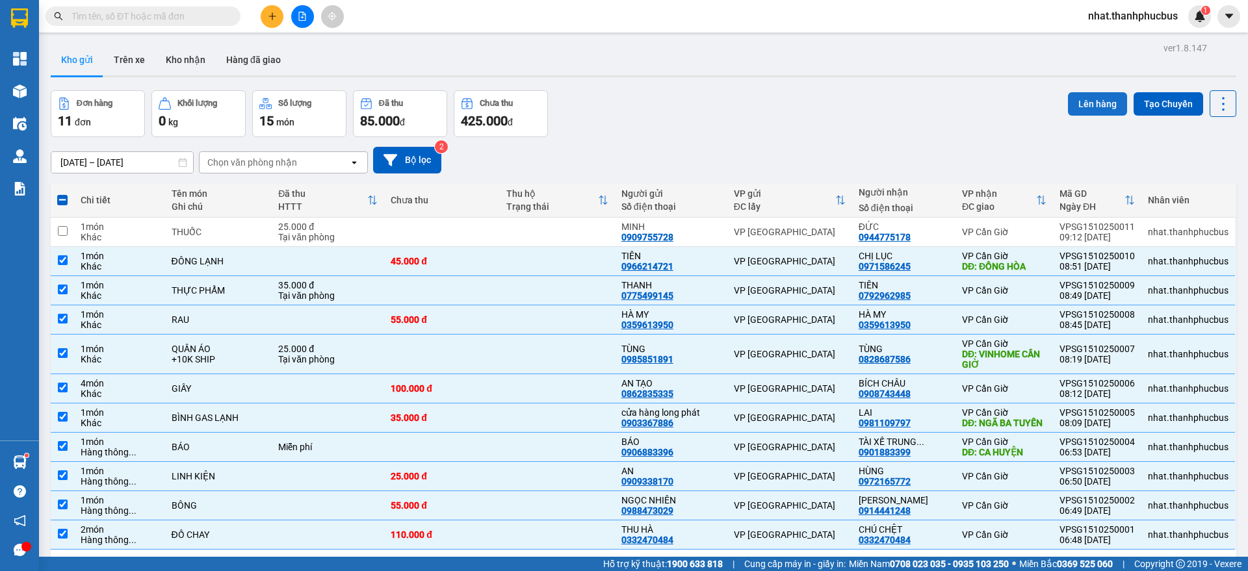
click at [1094, 92] on button "Lên hàng" at bounding box center [1097, 103] width 59 height 23
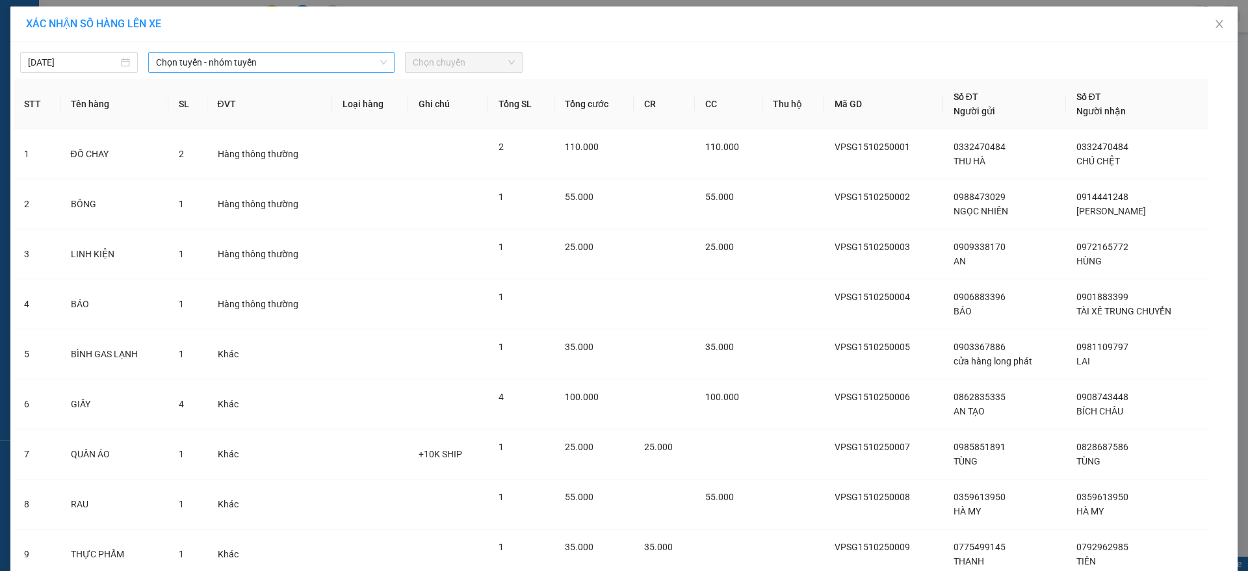
click at [347, 58] on span "Chọn tuyến - nhóm tuyến" at bounding box center [271, 63] width 231 height 20
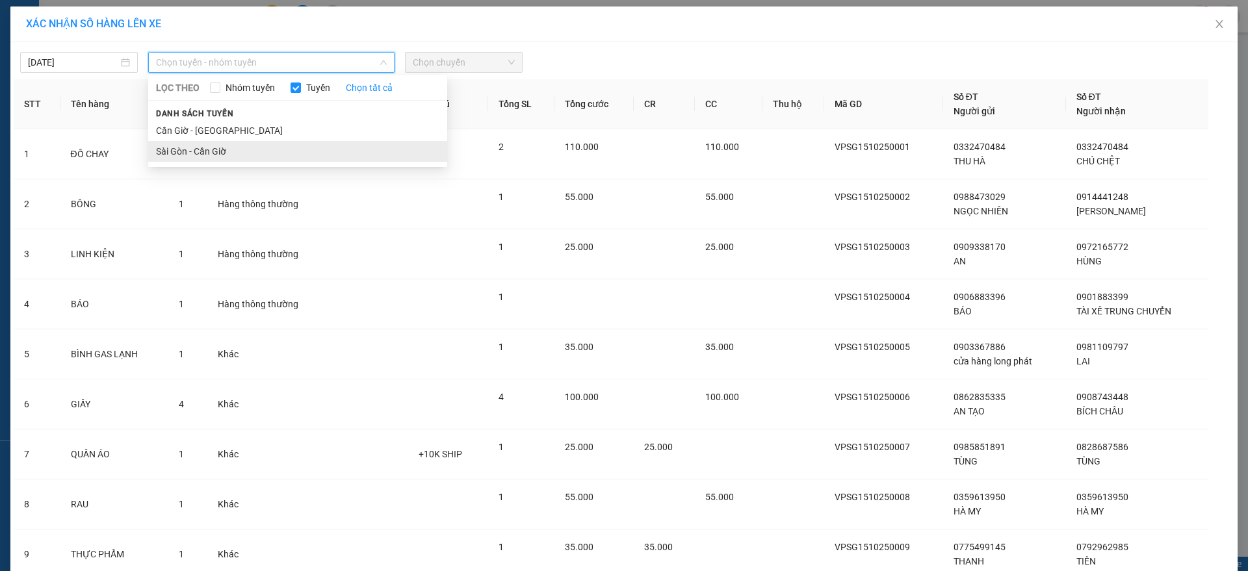
click at [227, 149] on li "Sài Gòn - Cần Giờ" at bounding box center [297, 151] width 299 height 21
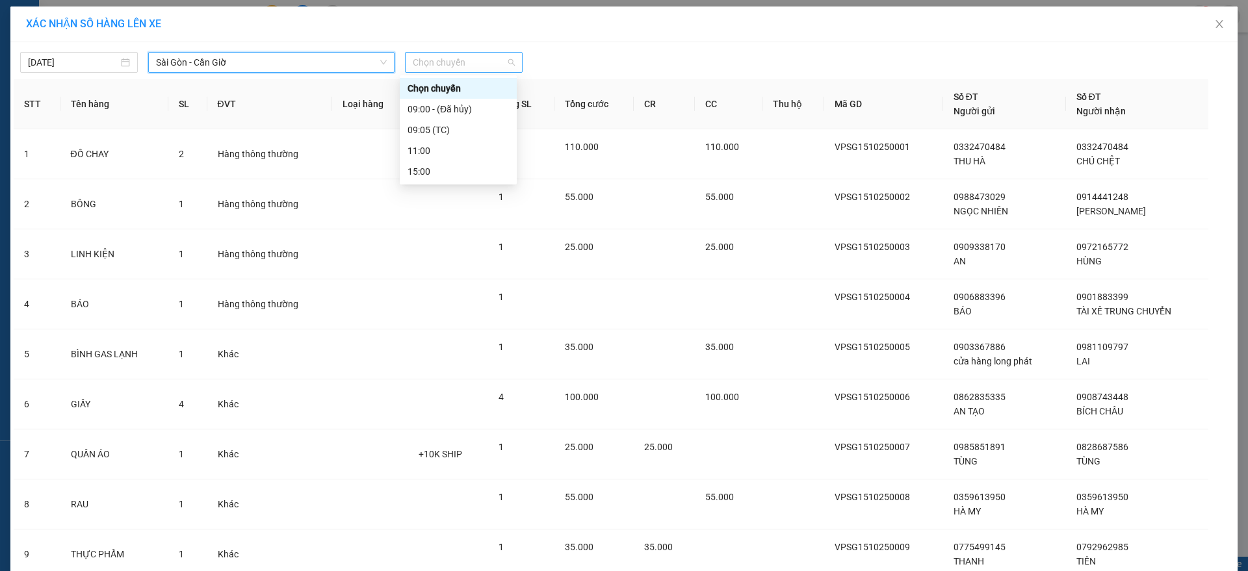
click at [405, 59] on div "Chọn chuyến" at bounding box center [464, 62] width 118 height 21
click at [449, 138] on div "09:05 (TC)" at bounding box center [458, 130] width 117 height 21
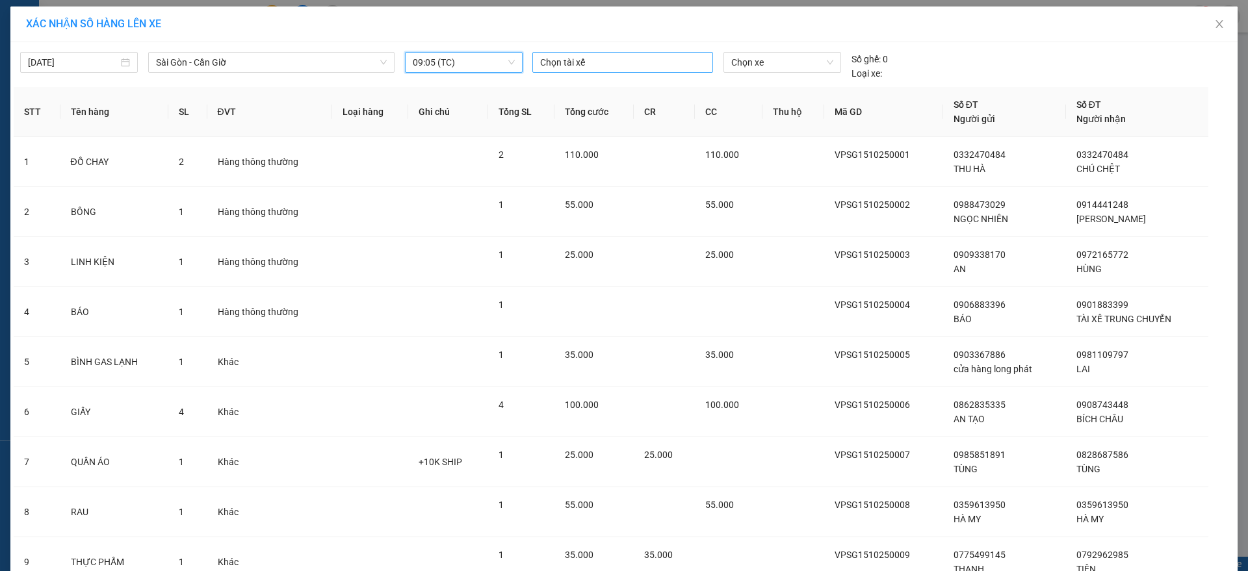
click at [599, 59] on div at bounding box center [623, 63] width 174 height 16
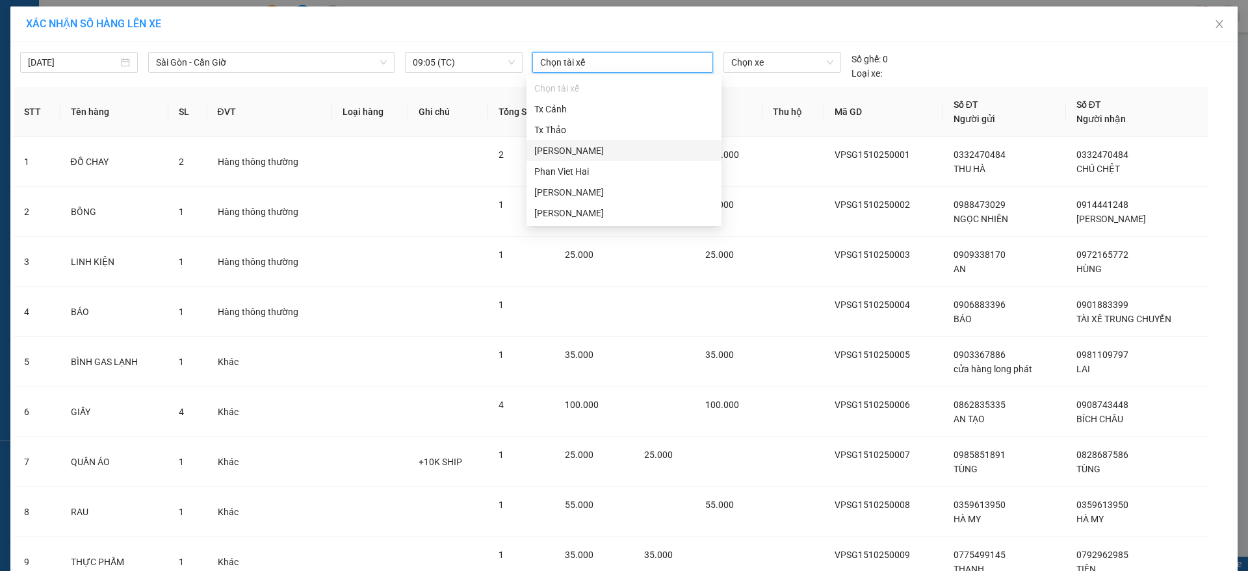
click at [607, 157] on div "[PERSON_NAME]" at bounding box center [623, 151] width 179 height 14
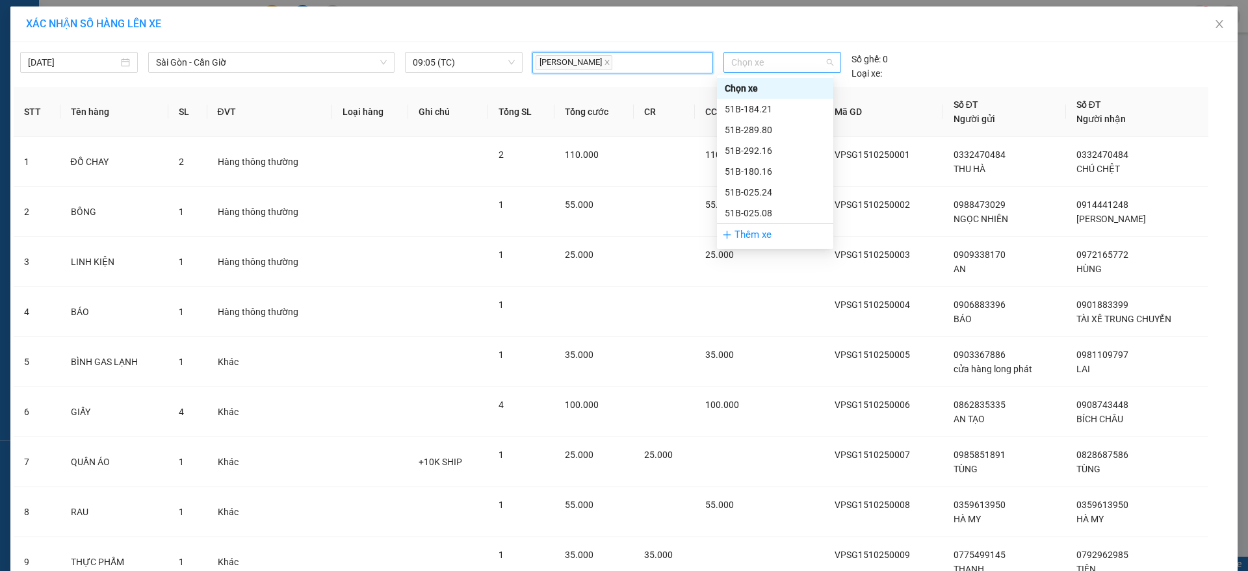
click at [793, 64] on span "Chọn xe" at bounding box center [781, 63] width 101 height 20
click at [787, 167] on div "51B-180.16" at bounding box center [775, 171] width 101 height 14
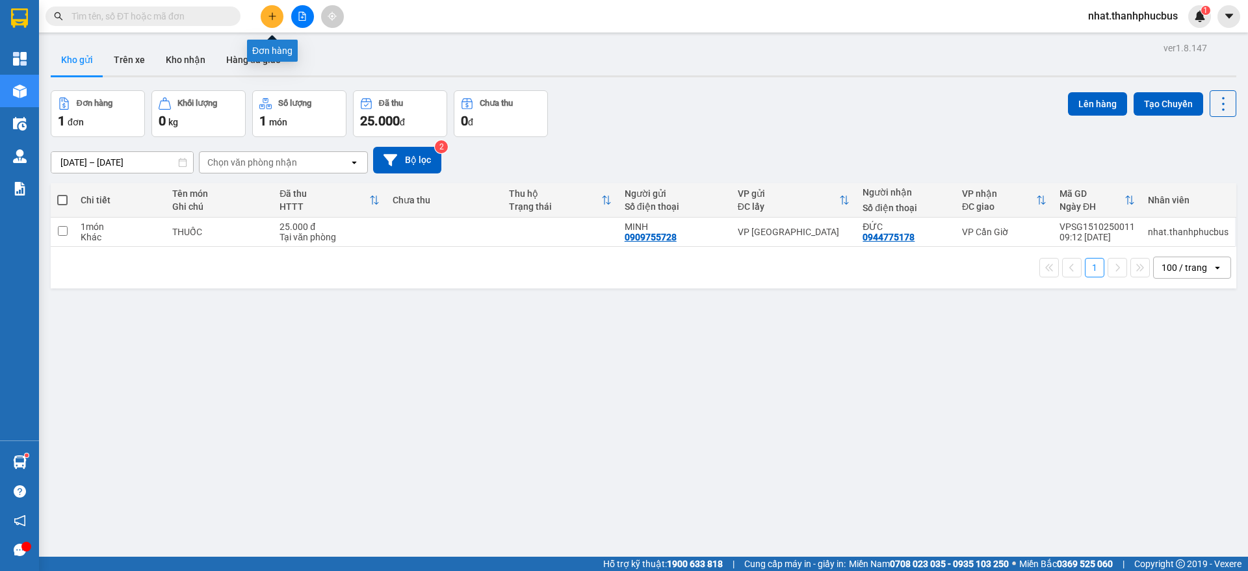
click at [278, 20] on button at bounding box center [272, 16] width 23 height 23
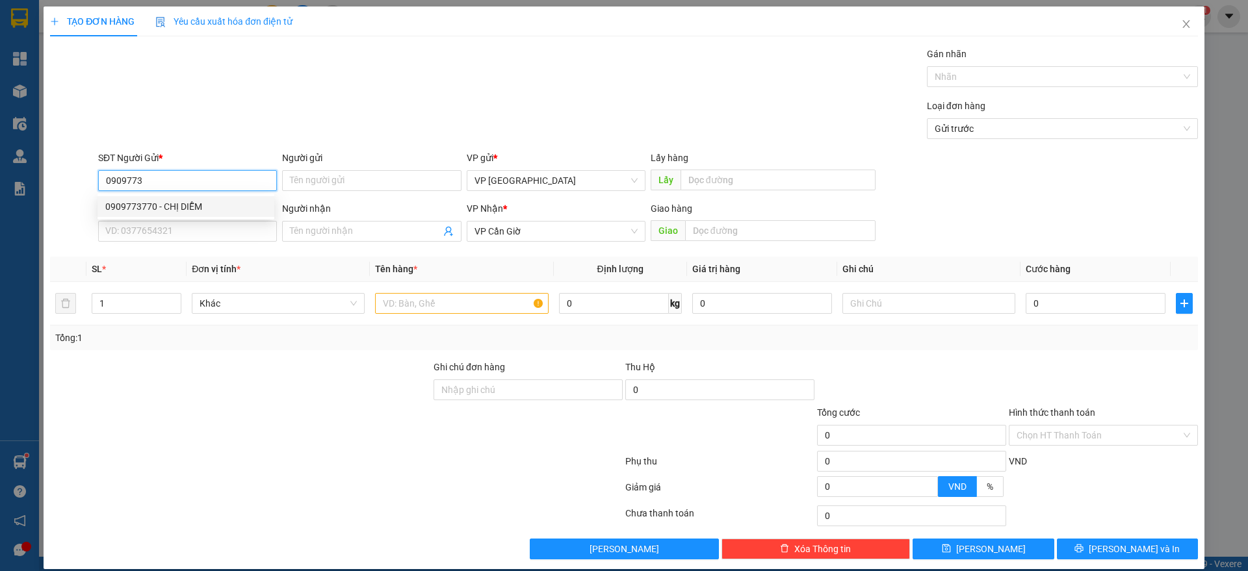
click at [182, 205] on div "0909773770 - CHỊ DIỄM" at bounding box center [185, 207] width 161 height 14
type input "0909773770"
type input "CHỊ DIỄM"
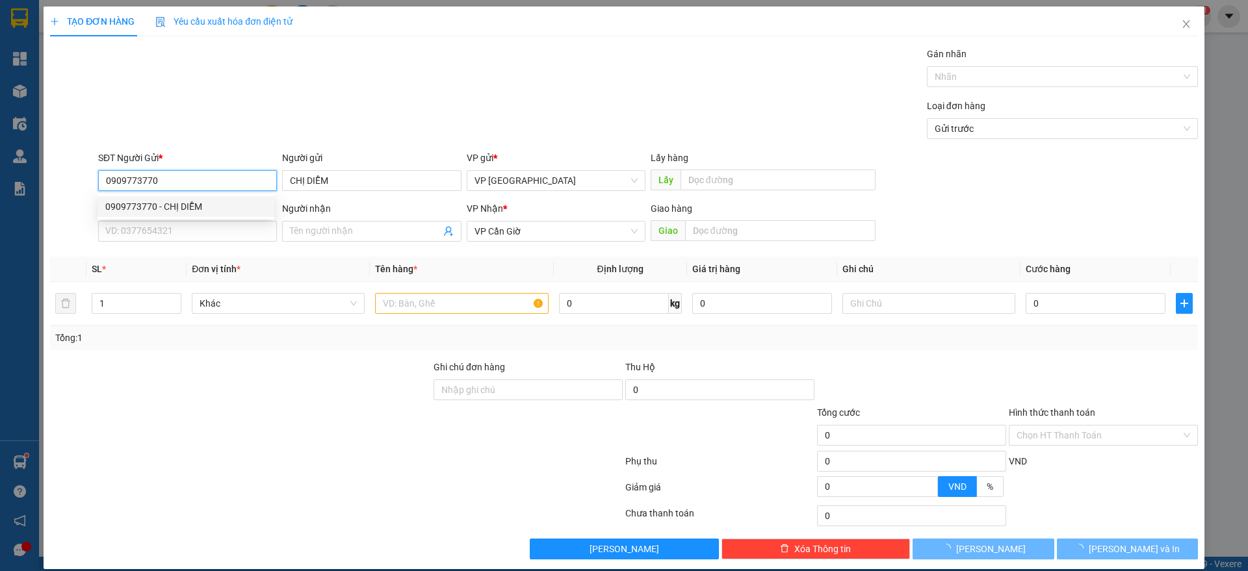
type input "25.000"
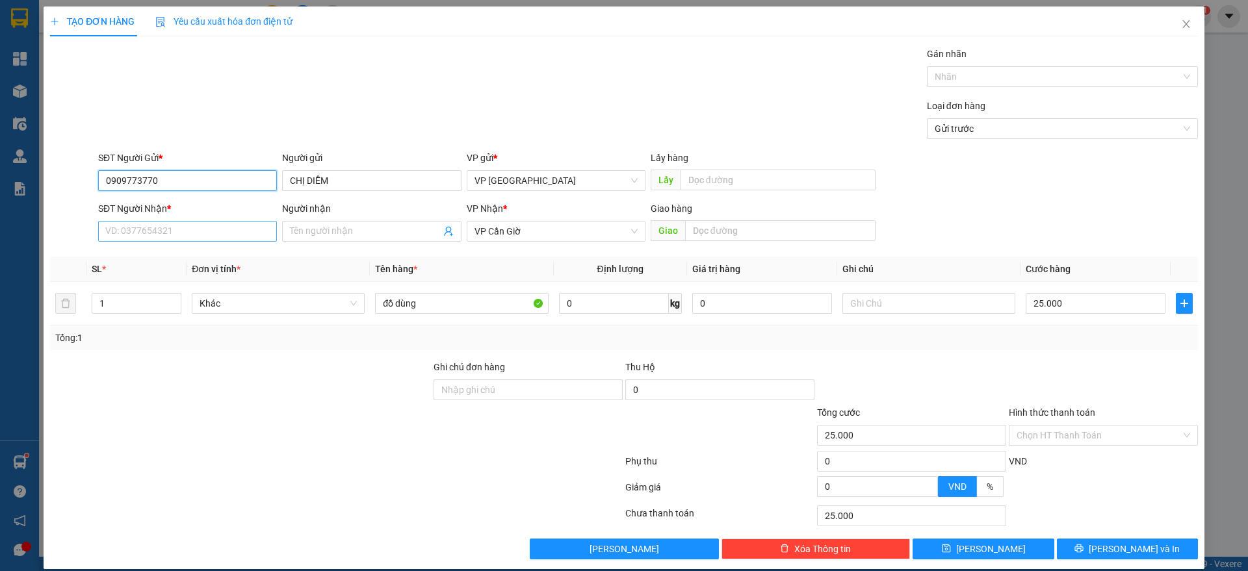
type input "0909773770"
click at [184, 224] on input "SĐT Người Nhận *" at bounding box center [187, 231] width 179 height 21
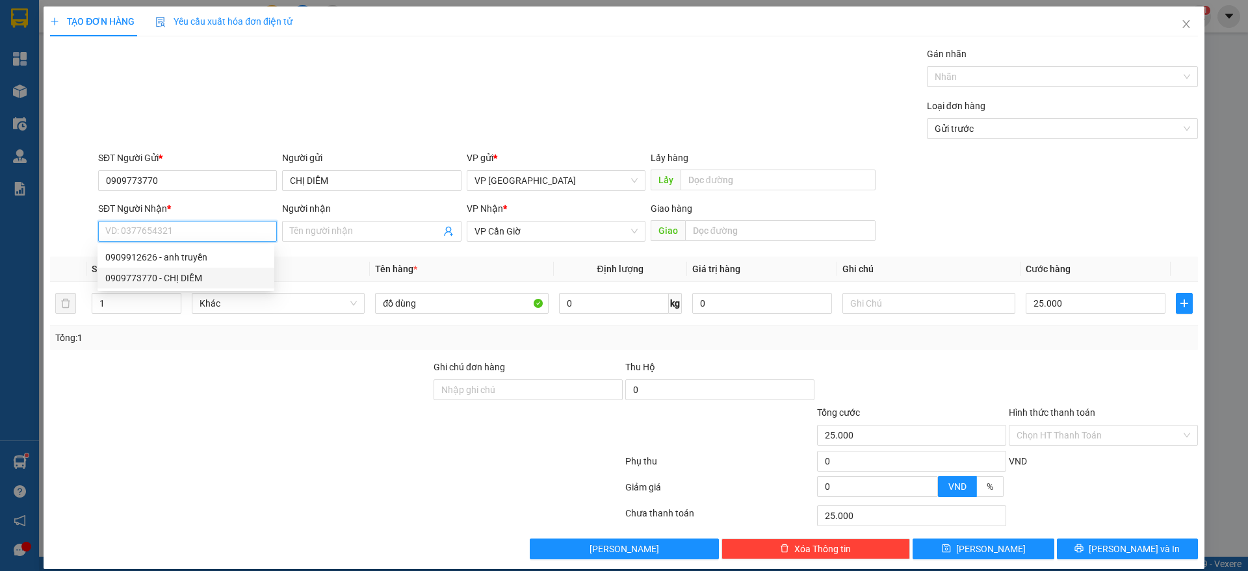
click at [194, 268] on div "0909773770 - CHỊ DIỄM" at bounding box center [186, 278] width 177 height 21
type input "0909773770"
type input "CHỊ DIỄM"
type input "35.000"
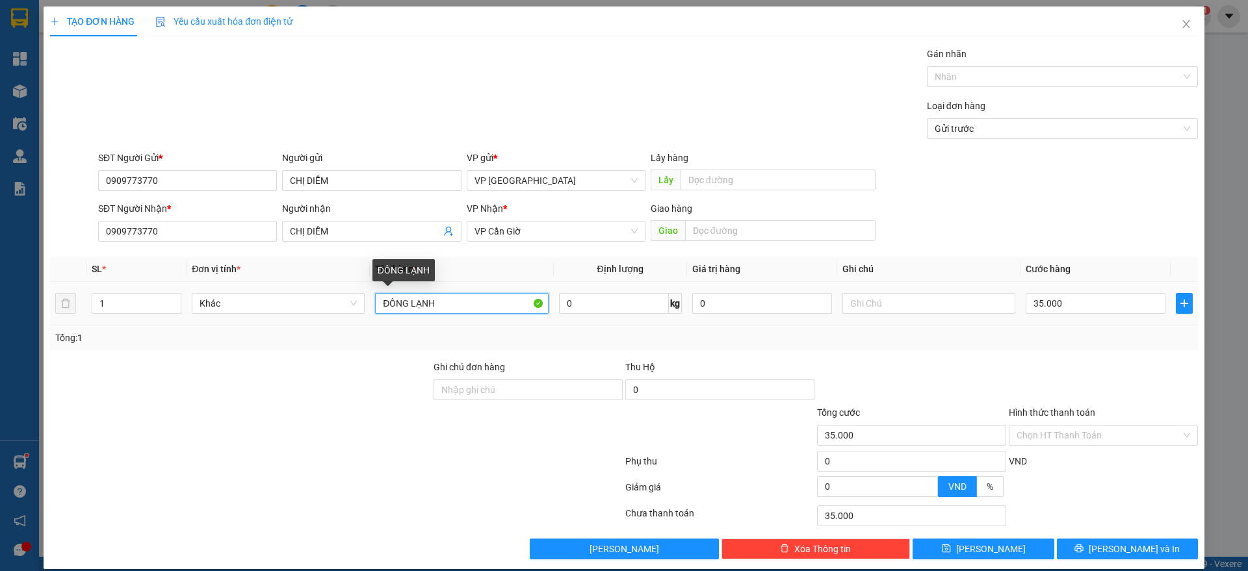
click at [459, 293] on input "ĐÔNG LẠNH" at bounding box center [461, 303] width 173 height 21
type input "Đ"
type input "THỰC PHẨM"
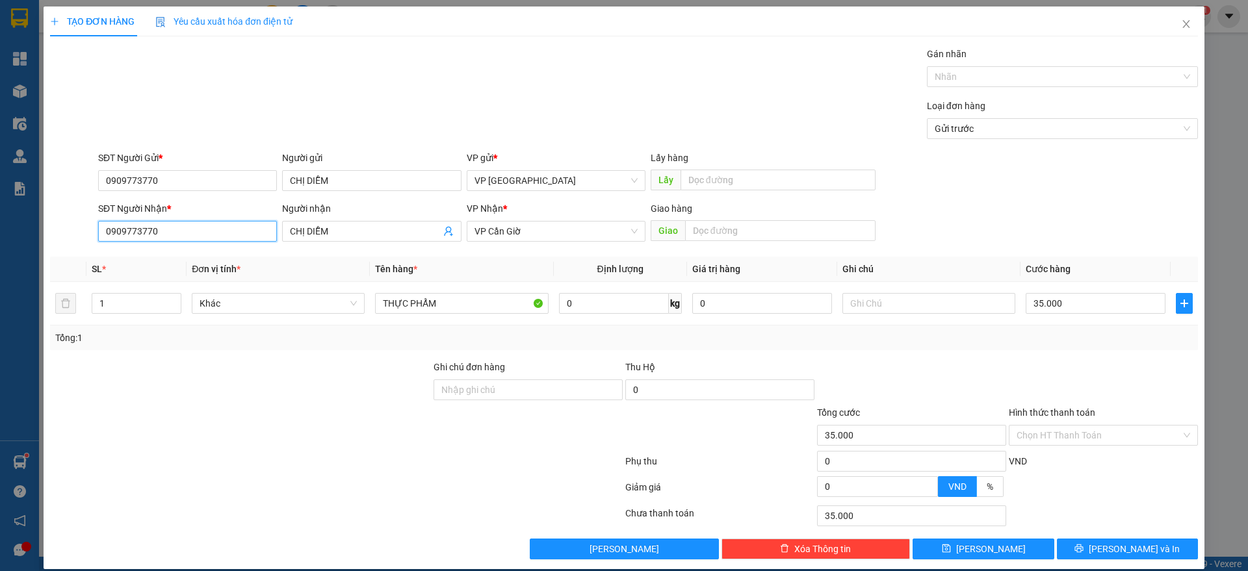
click at [215, 221] on input "0909773770" at bounding box center [187, 231] width 179 height 21
type input "0"
click at [210, 247] on div "0909912626 - anh truyền" at bounding box center [185, 244] width 161 height 14
type input "0909912626"
type input "anh truyền"
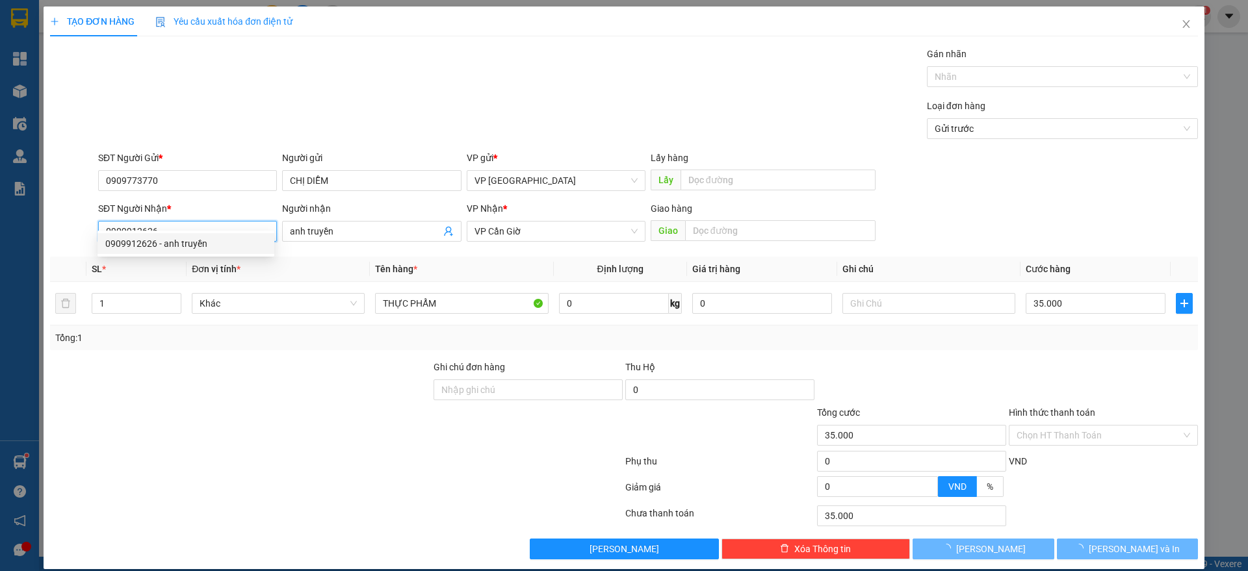
type input "25.000"
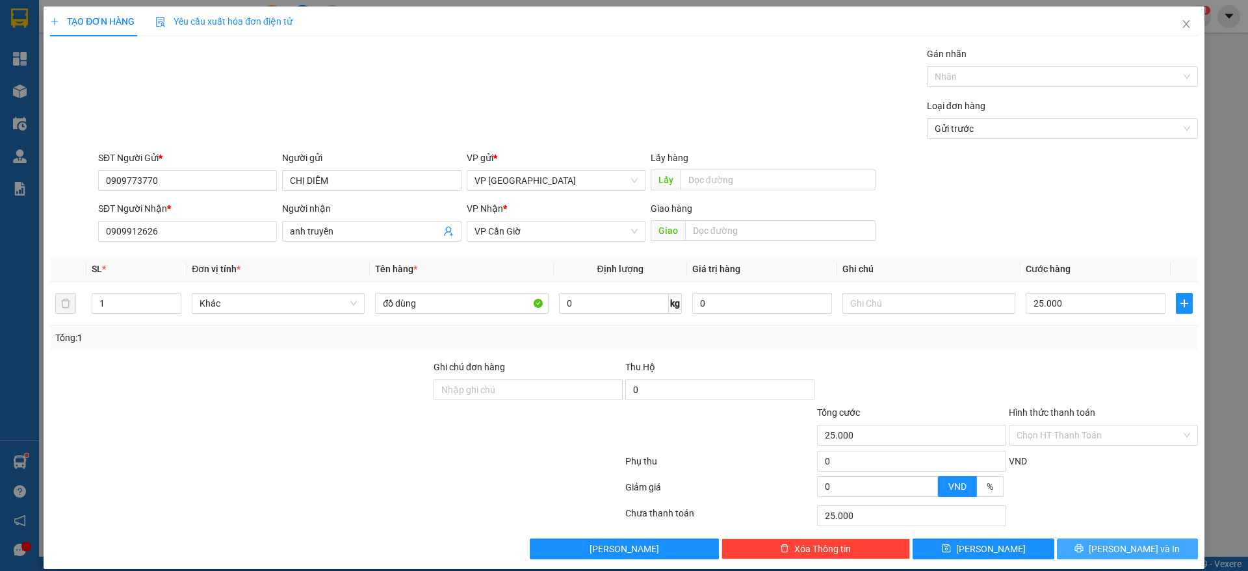
click at [1107, 543] on button "[PERSON_NAME] và In" at bounding box center [1127, 549] width 141 height 21
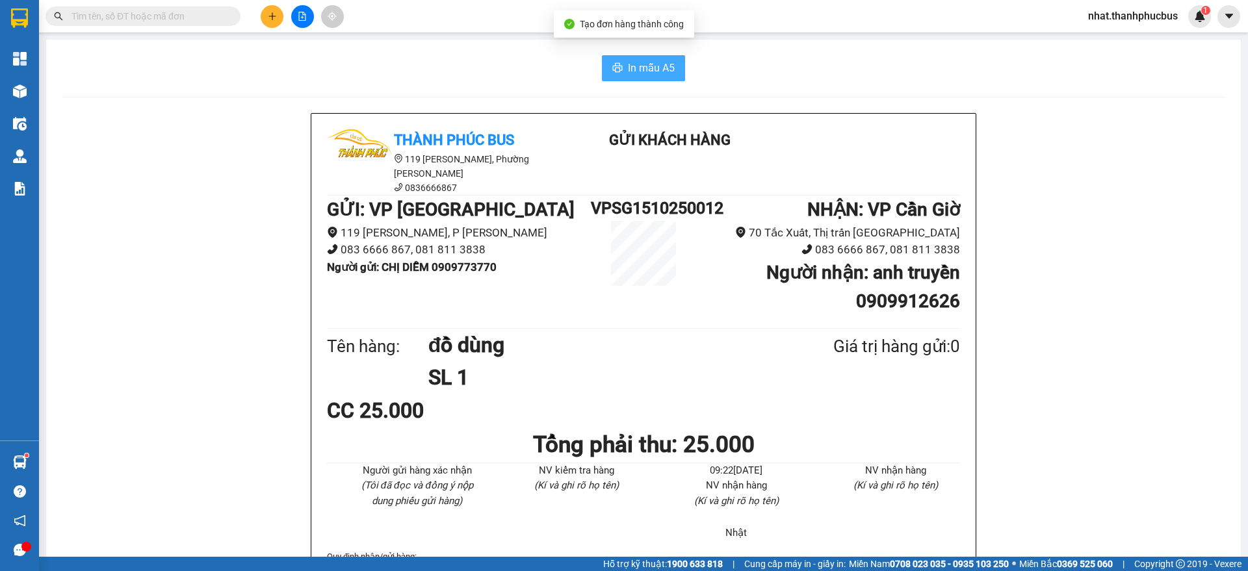
click at [646, 59] on button "In mẫu A5" at bounding box center [643, 68] width 83 height 26
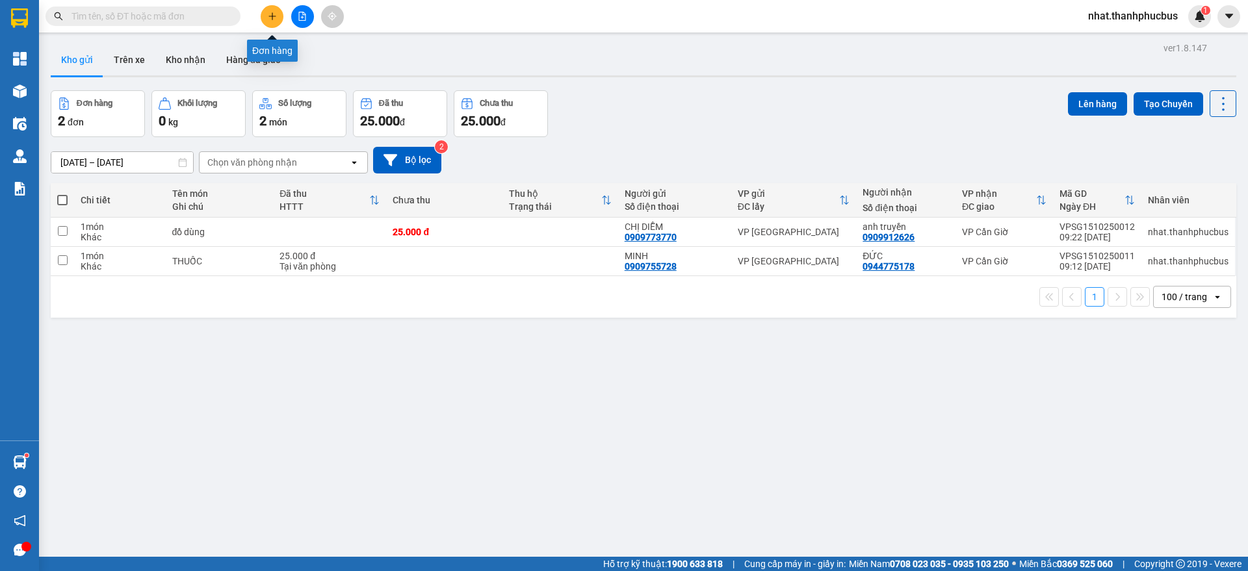
click at [274, 18] on icon "plus" at bounding box center [272, 16] width 9 height 9
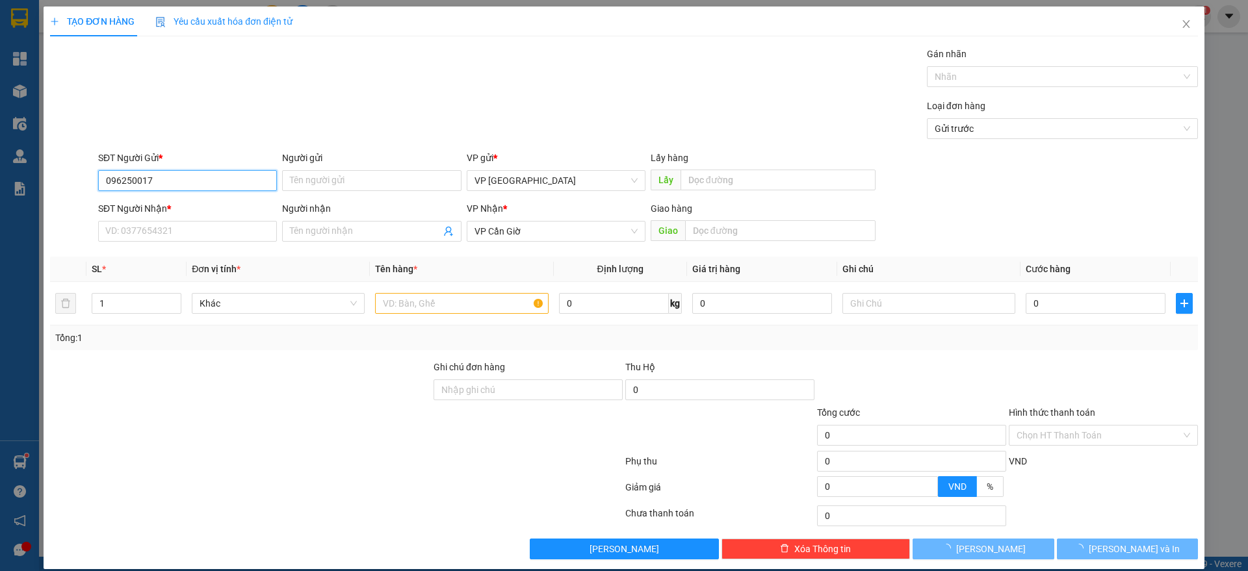
type input "0962500172"
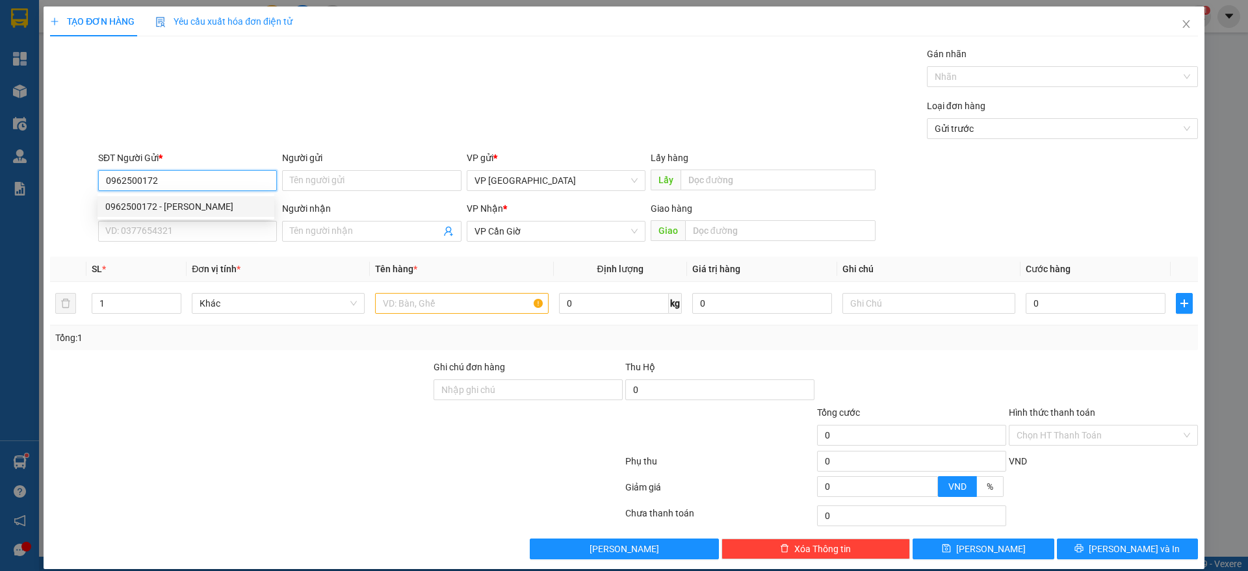
click at [192, 207] on div "0962500172 - [PERSON_NAME]" at bounding box center [185, 207] width 161 height 14
type input "[PERSON_NAME]"
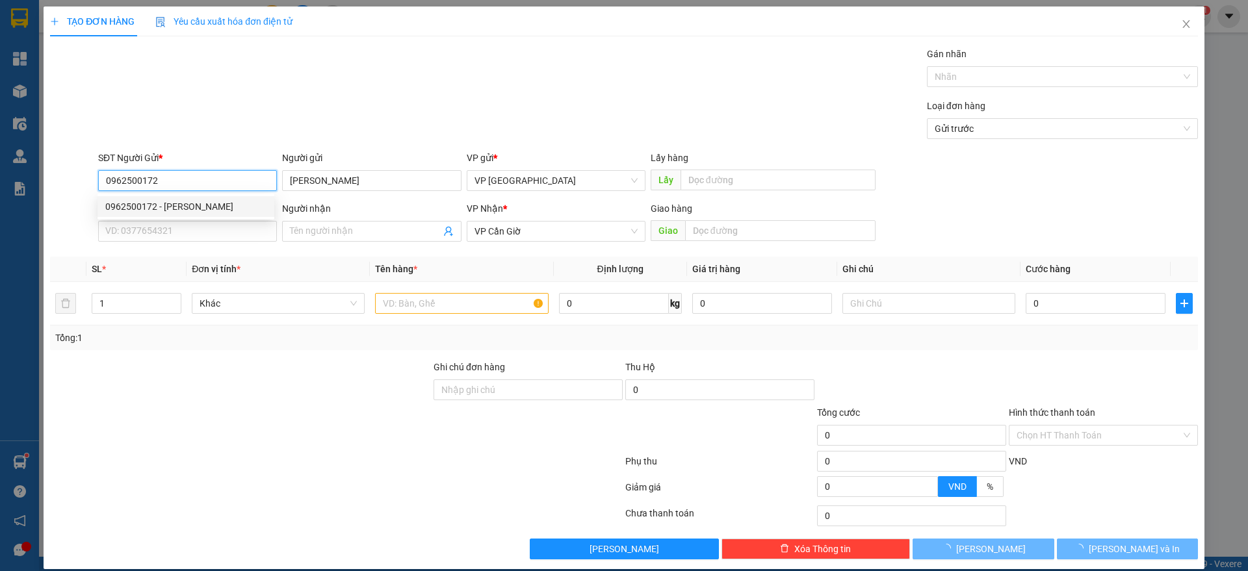
type input "55.000"
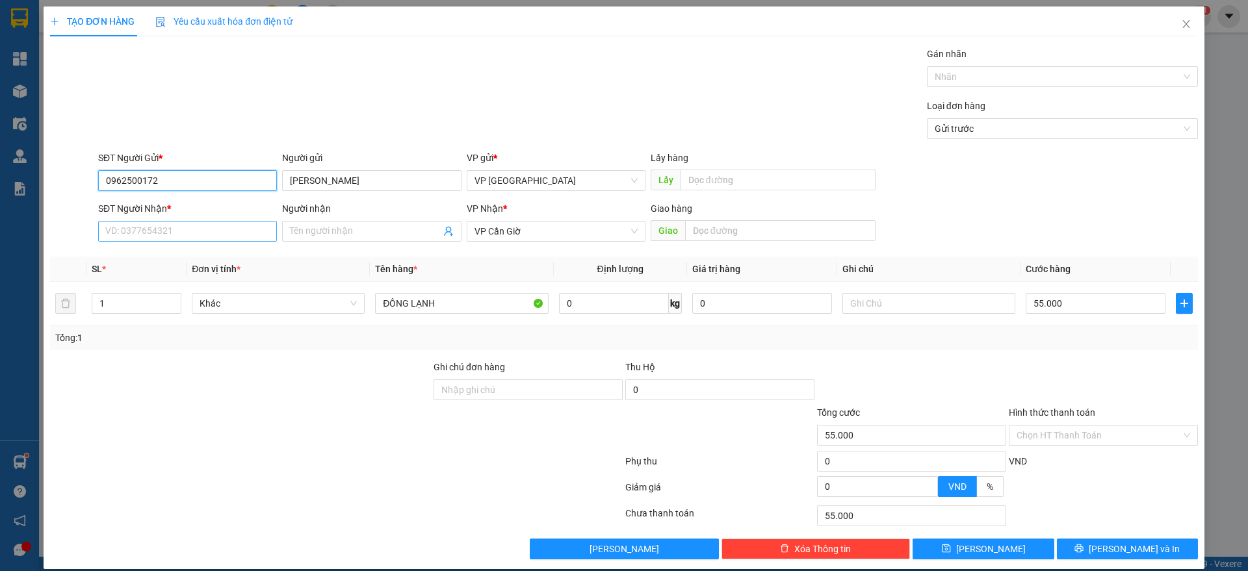
type input "0962500172"
click at [190, 226] on input "SĐT Người Nhận *" at bounding box center [187, 231] width 179 height 21
click at [196, 255] on div "0939266631 - PHỞ NGA" at bounding box center [185, 257] width 161 height 14
type input "0939266631"
type input "PHỞ NGA"
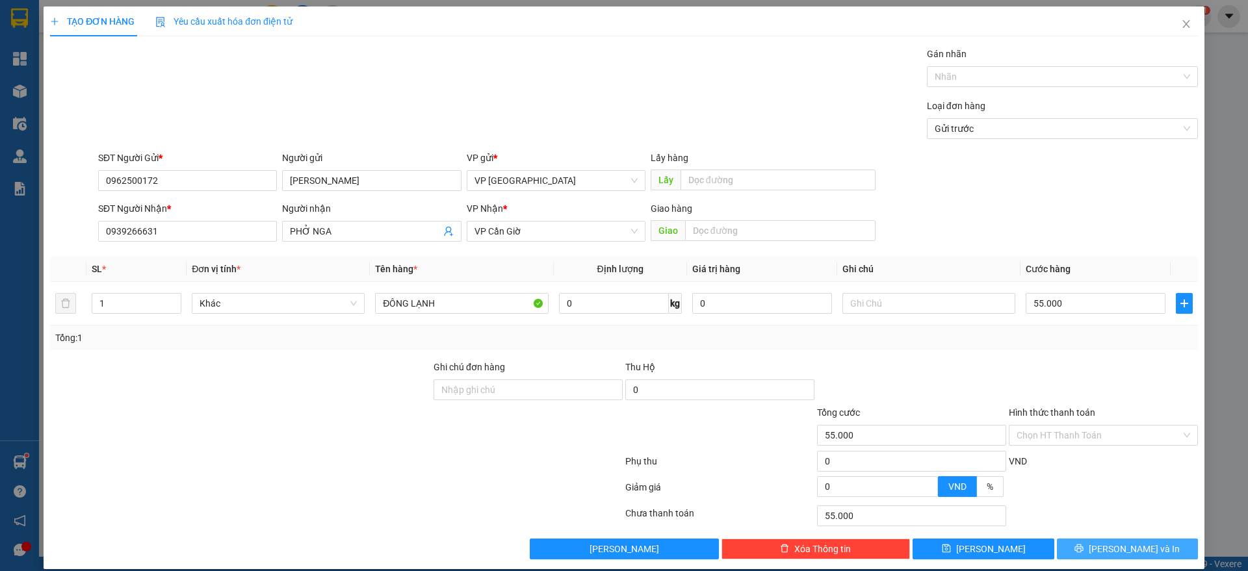
click at [1083, 555] on button "[PERSON_NAME] và In" at bounding box center [1127, 549] width 141 height 21
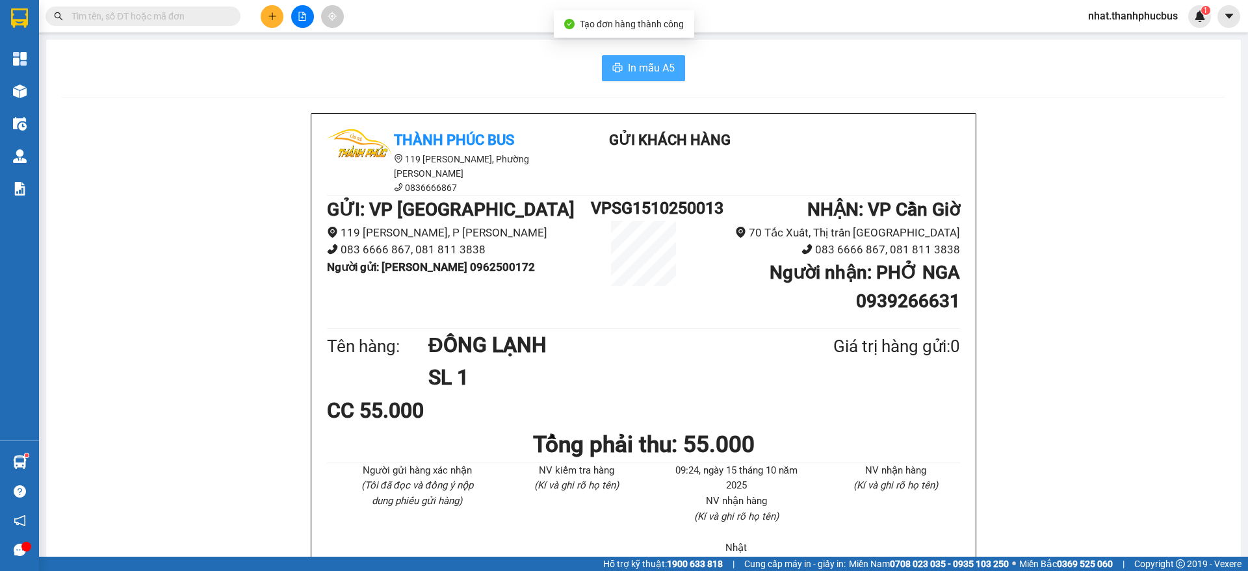
click at [659, 73] on span "In mẫu A5" at bounding box center [651, 68] width 47 height 16
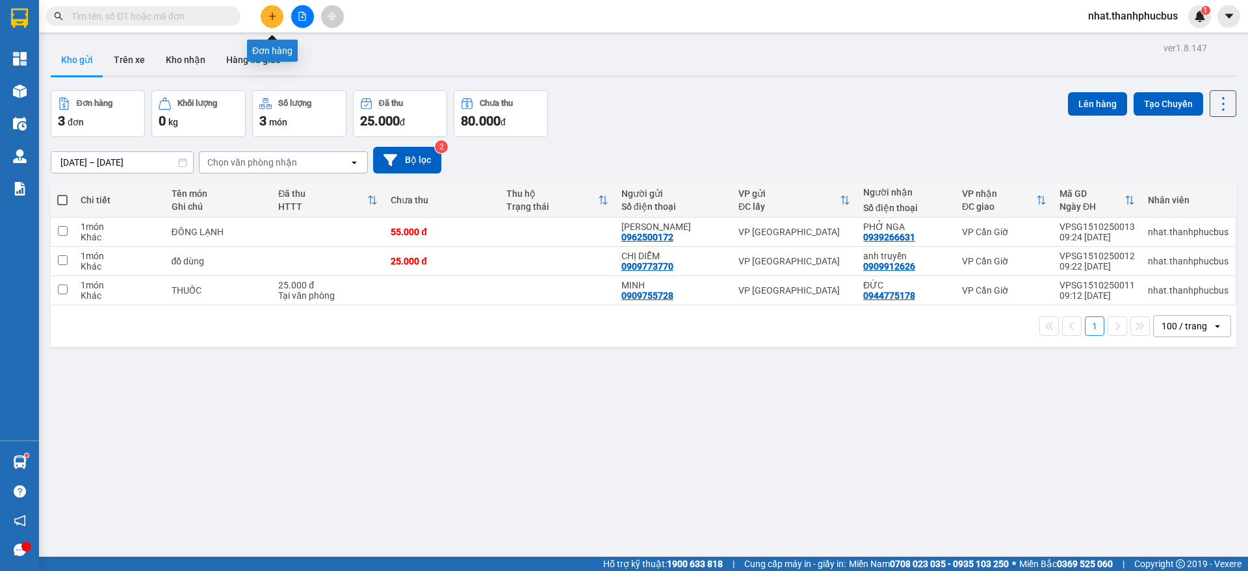
click at [264, 12] on button at bounding box center [272, 16] width 23 height 23
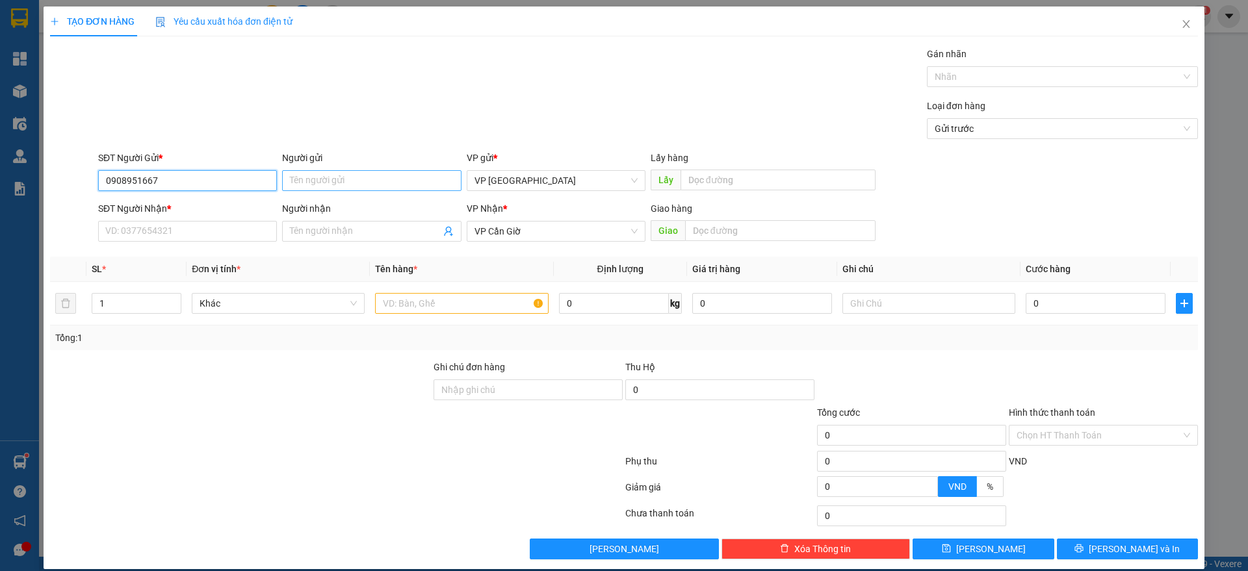
type input "0908951667"
click at [302, 185] on input "Người gửi" at bounding box center [371, 180] width 179 height 21
type input "HUWN UYÊN"
click at [711, 183] on input "text" at bounding box center [778, 180] width 195 height 21
click at [168, 226] on input "SĐT Người Nhận *" at bounding box center [187, 231] width 179 height 21
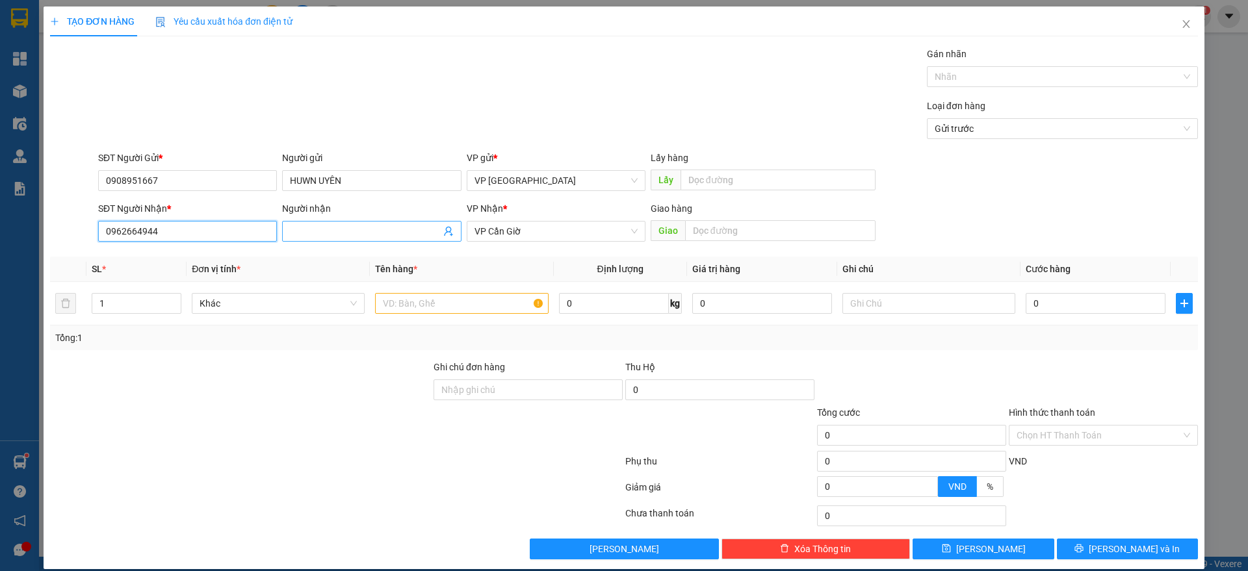
type input "0962664944"
click at [306, 233] on input "Người nhận" at bounding box center [365, 231] width 150 height 14
drag, startPoint x: 267, startPoint y: 299, endPoint x: 244, endPoint y: 300, distance: 22.8
click at [244, 300] on span "Khác" at bounding box center [278, 304] width 157 height 20
type input "QUANG SÁNG"
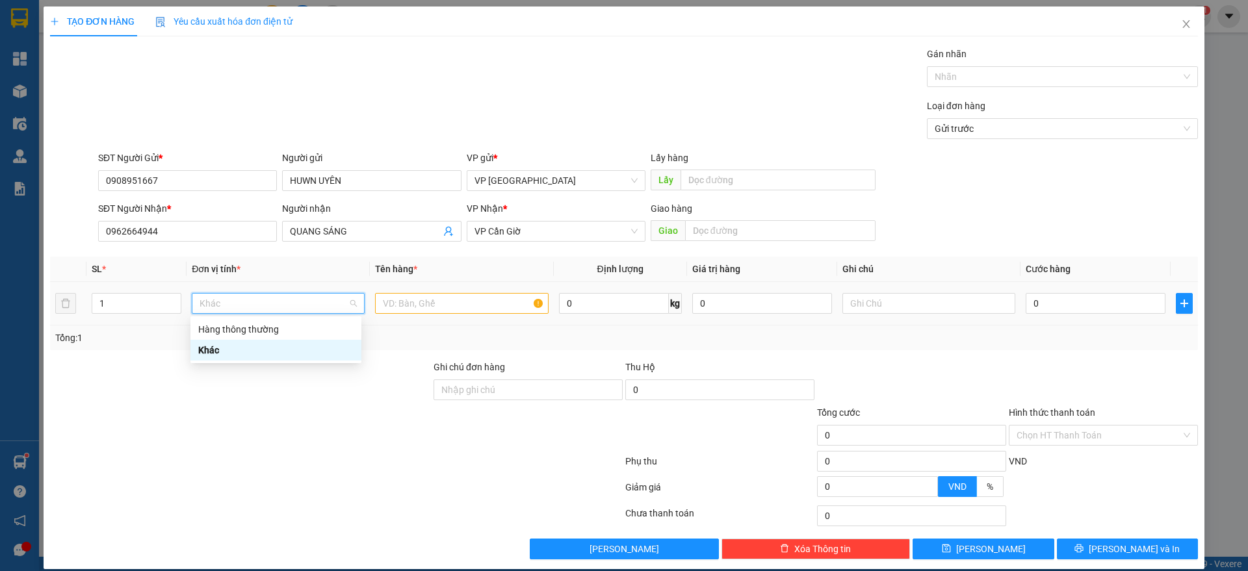
click at [244, 300] on span "Khác" at bounding box center [278, 304] width 157 height 20
type input "D"
type input "ĐÔNG LẠNH"
click at [462, 300] on input "text" at bounding box center [461, 303] width 173 height 21
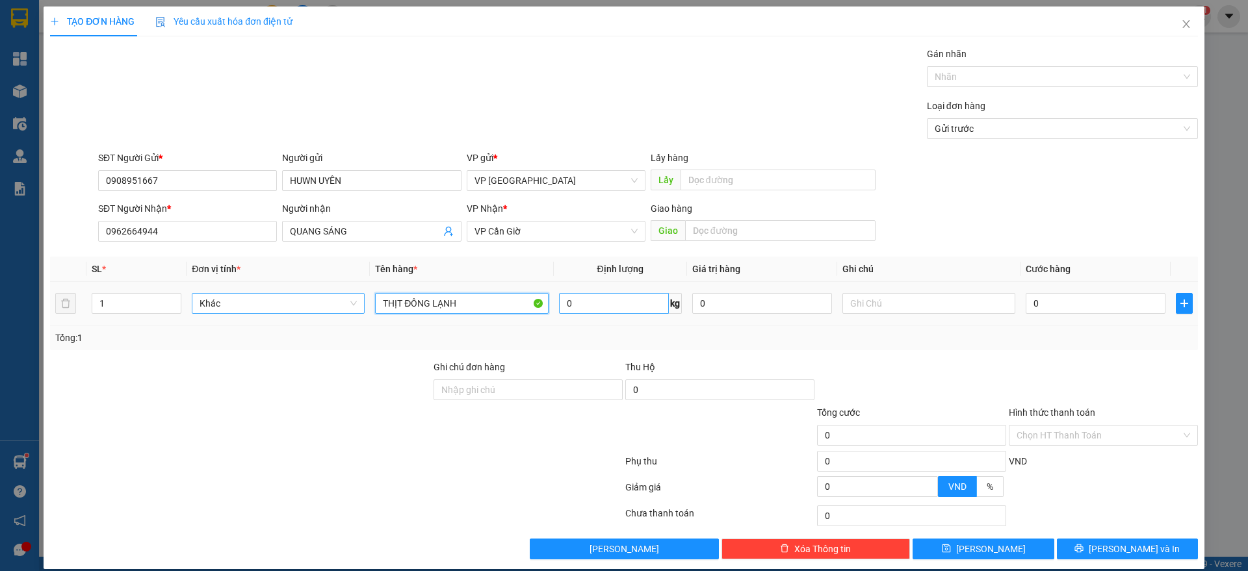
type input "THỊT ĐÔNG LẠNH"
click at [585, 300] on input "0" at bounding box center [614, 303] width 110 height 21
type input "60"
click at [751, 302] on input "0" at bounding box center [762, 303] width 140 height 21
click at [1034, 316] on div "0" at bounding box center [1096, 304] width 140 height 26
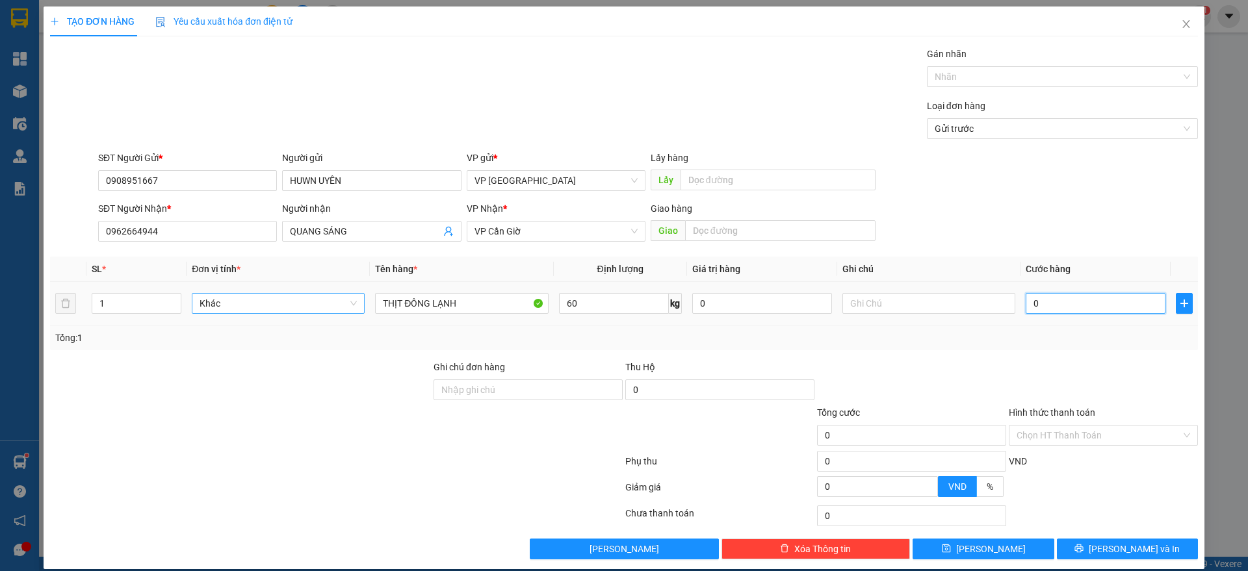
drag, startPoint x: 1030, startPoint y: 306, endPoint x: 1047, endPoint y: 304, distance: 17.7
click at [1047, 304] on input "0" at bounding box center [1096, 303] width 140 height 21
type input "1"
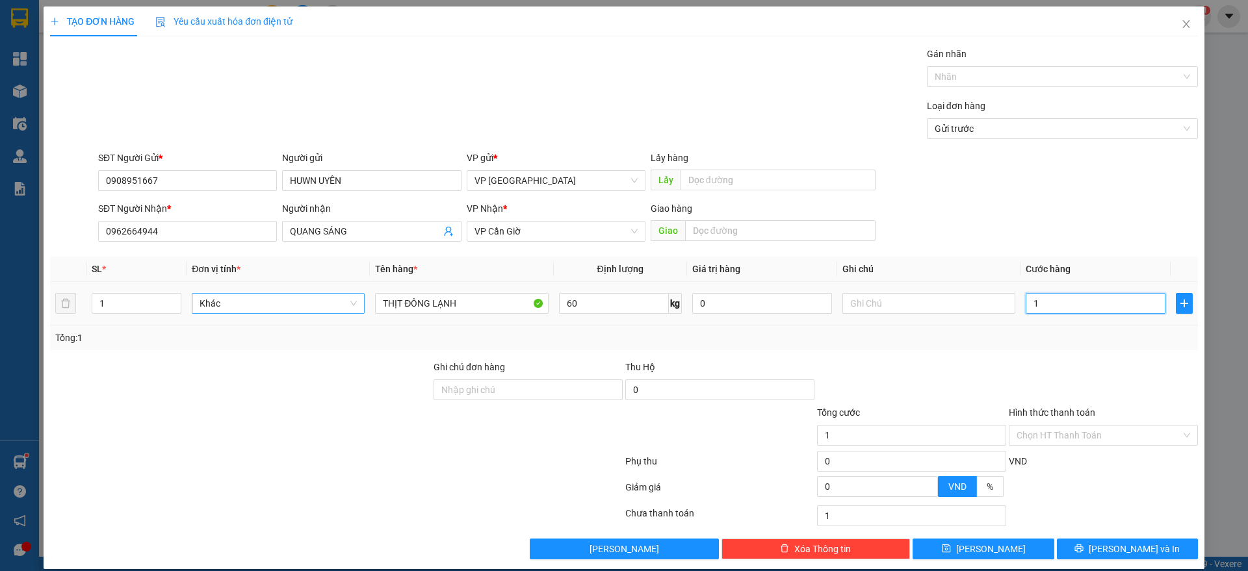
type input "12"
type input "120"
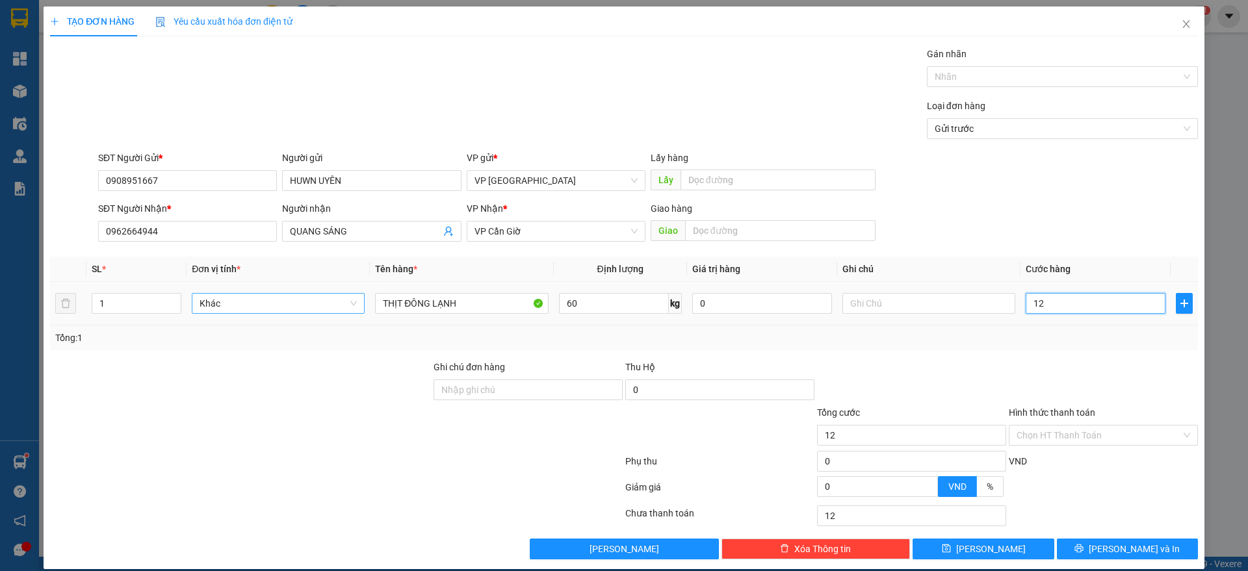
type input "120"
click at [1074, 552] on button "[PERSON_NAME] và In" at bounding box center [1127, 549] width 141 height 21
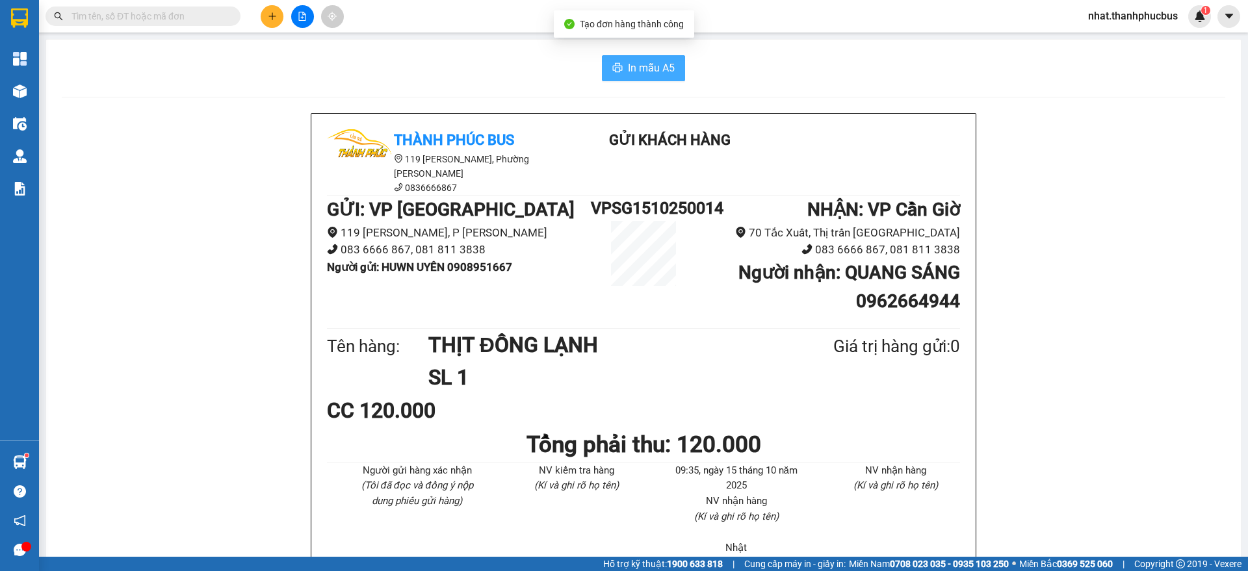
click at [629, 58] on button "In mẫu A5" at bounding box center [643, 68] width 83 height 26
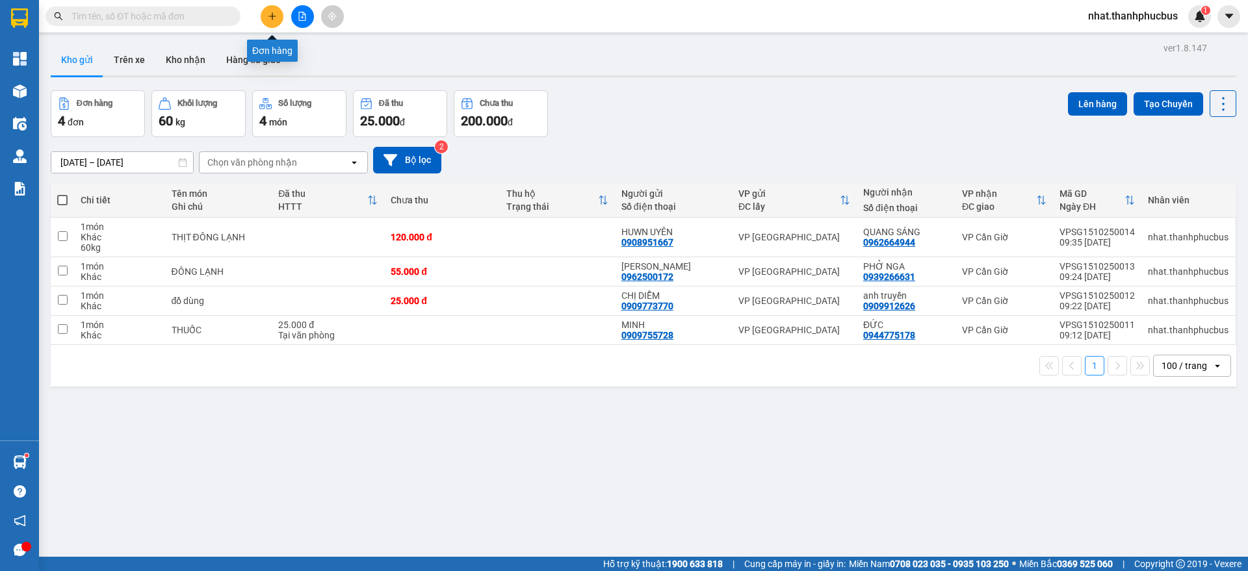
click at [265, 23] on button at bounding box center [272, 16] width 23 height 23
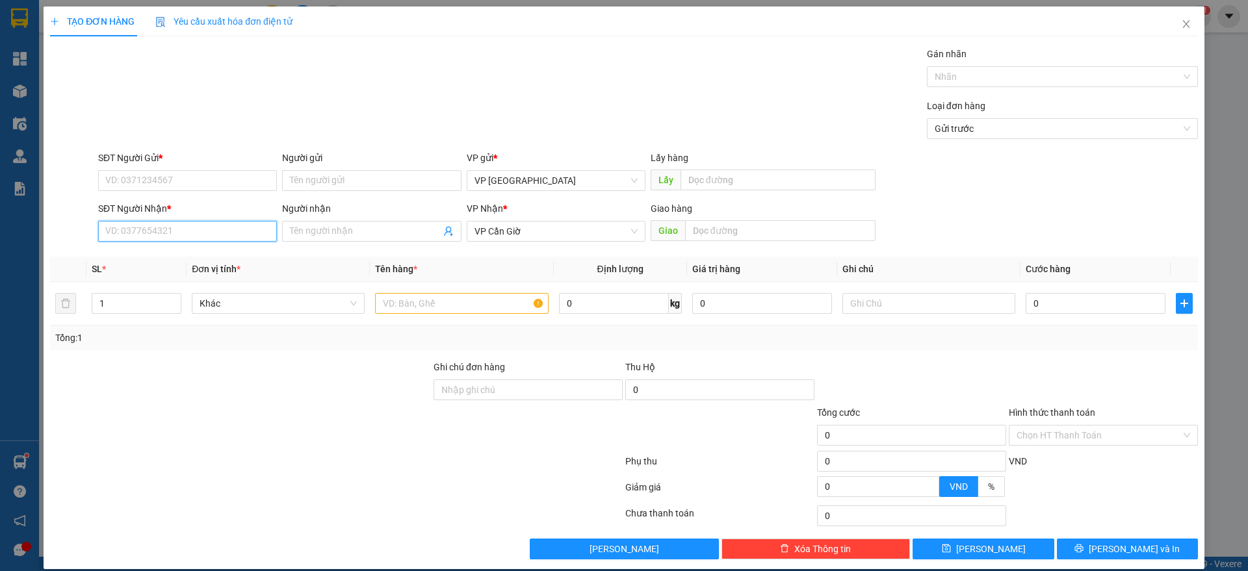
click at [184, 221] on input "SĐT Người Nhận *" at bounding box center [187, 231] width 179 height 21
click at [211, 265] on div "0779798765 - [PERSON_NAME]" at bounding box center [186, 257] width 177 height 21
type input "0779798765"
type input "HOA LÊ"
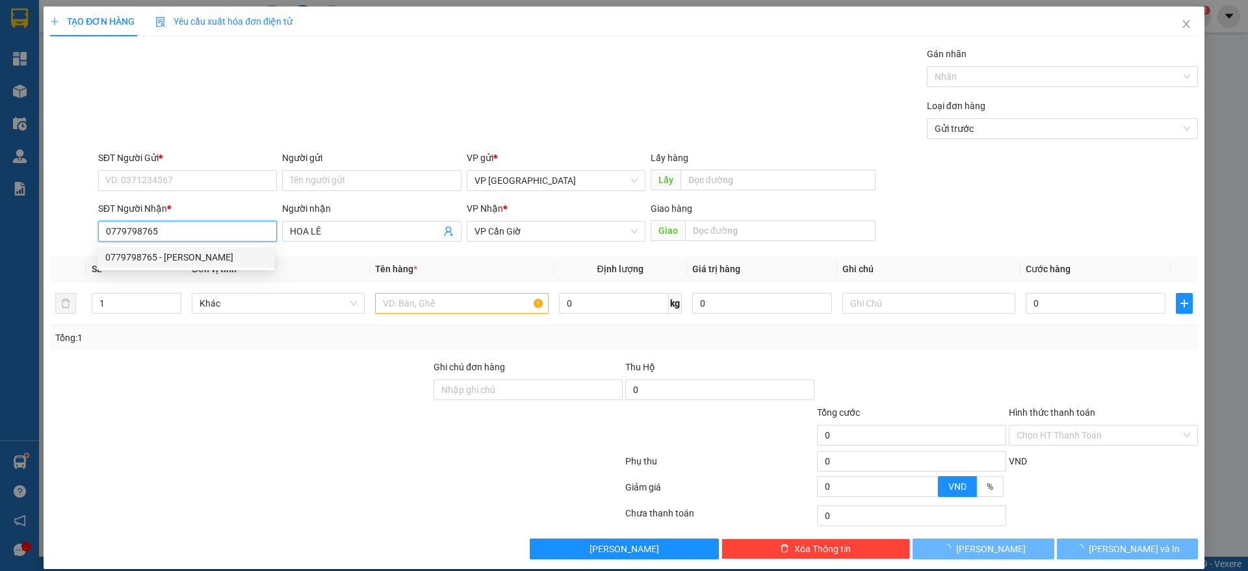
type input "25.000"
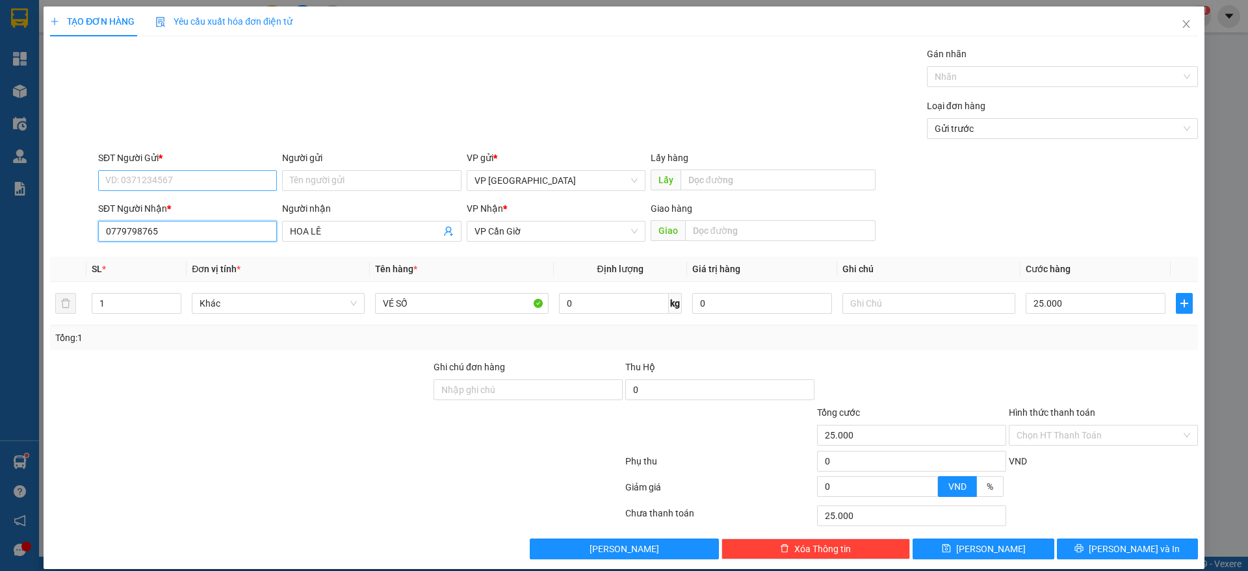
type input "0779798765"
click at [192, 181] on input "SĐT Người Gửi *" at bounding box center [187, 180] width 179 height 21
click at [208, 212] on div "0779798765 - [PERSON_NAME]" at bounding box center [185, 207] width 161 height 14
type input "0779798765"
type input "HOA LÊ"
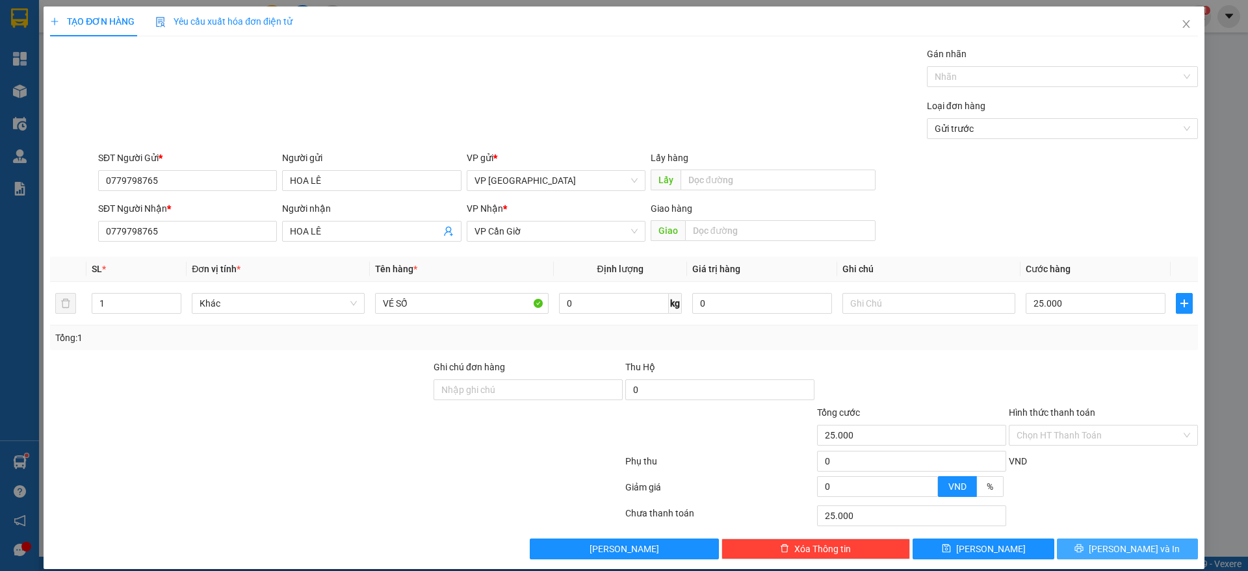
click at [1140, 544] on span "[PERSON_NAME] và In" at bounding box center [1134, 549] width 91 height 14
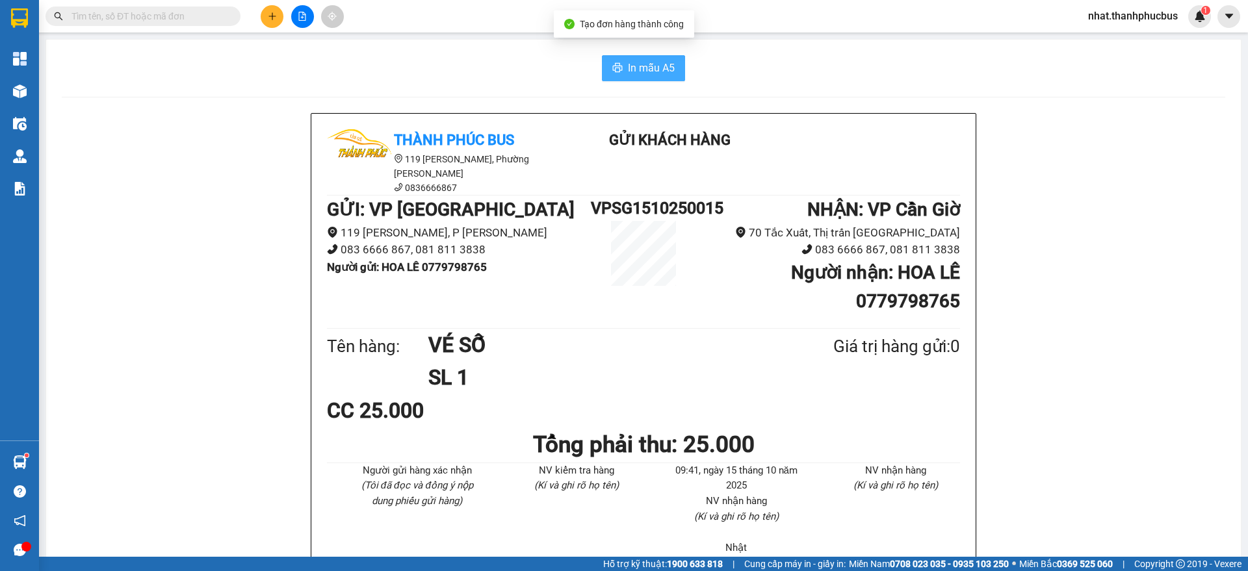
click at [628, 72] on span "In mẫu A5" at bounding box center [651, 68] width 47 height 16
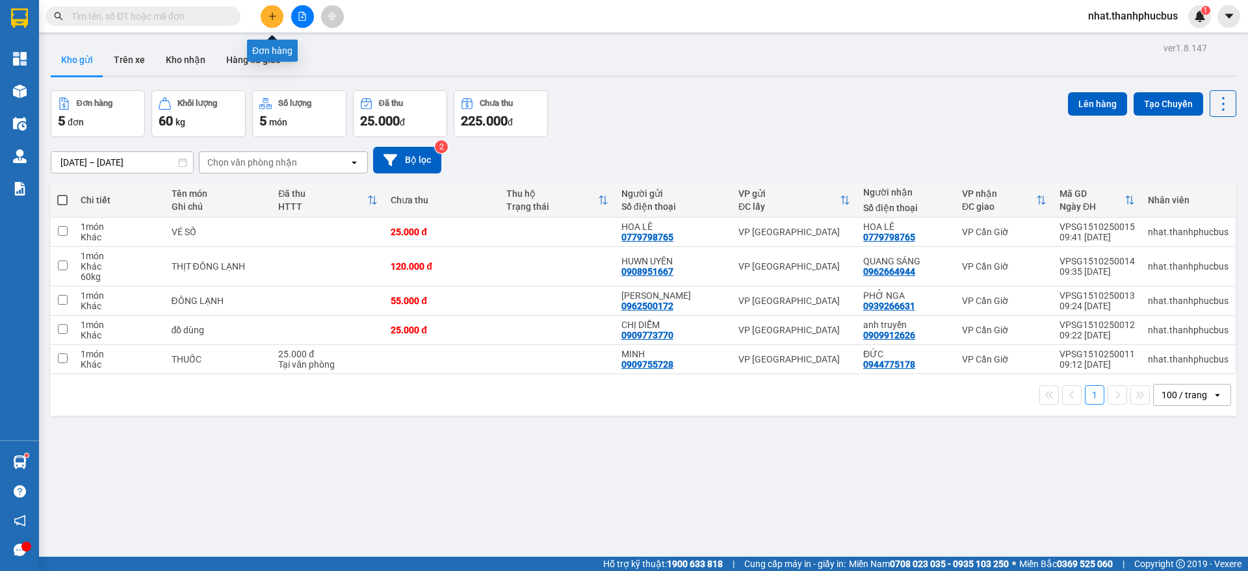
click at [269, 17] on icon "plus" at bounding box center [272, 16] width 9 height 9
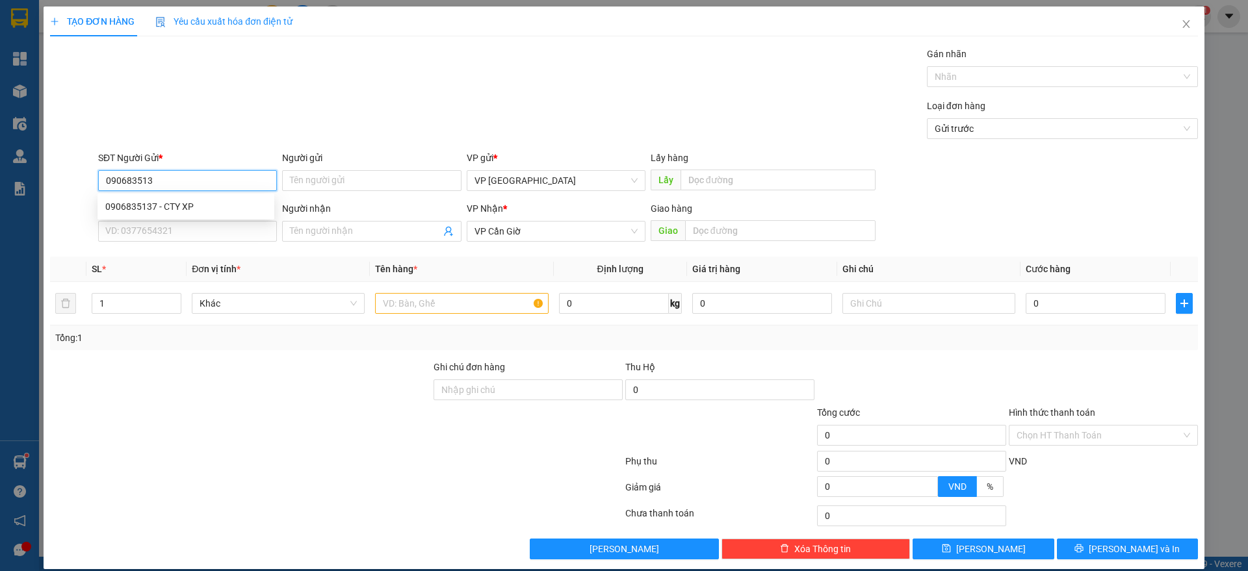
type input "0906835137"
click at [205, 208] on div "0906835137 - CTY XP" at bounding box center [185, 207] width 161 height 14
type input "CTY XP"
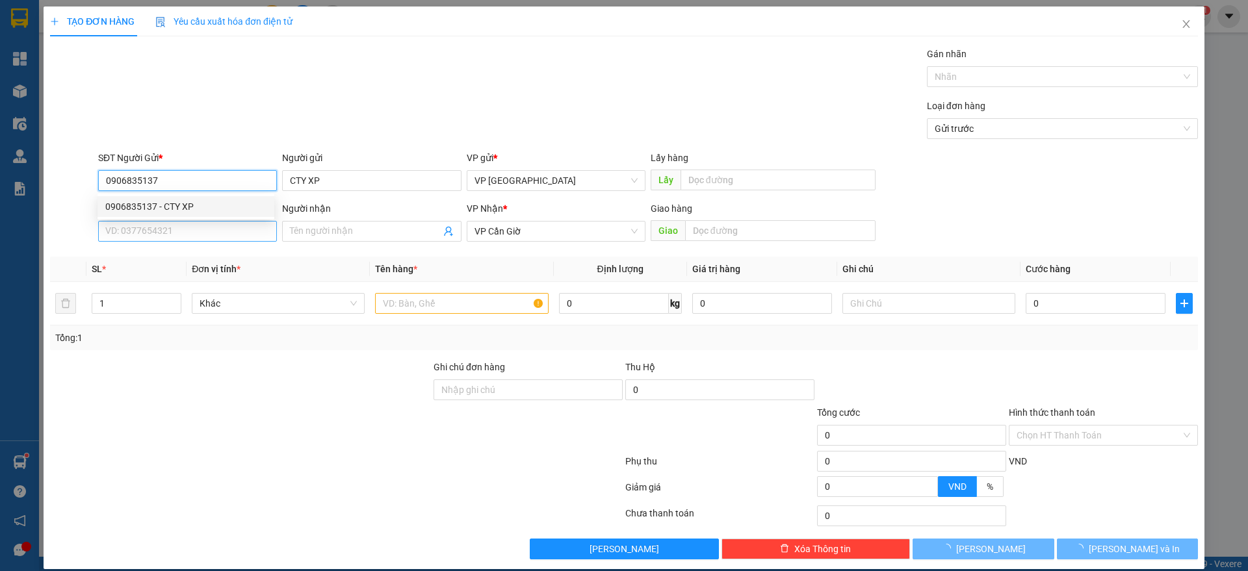
type input "80.000"
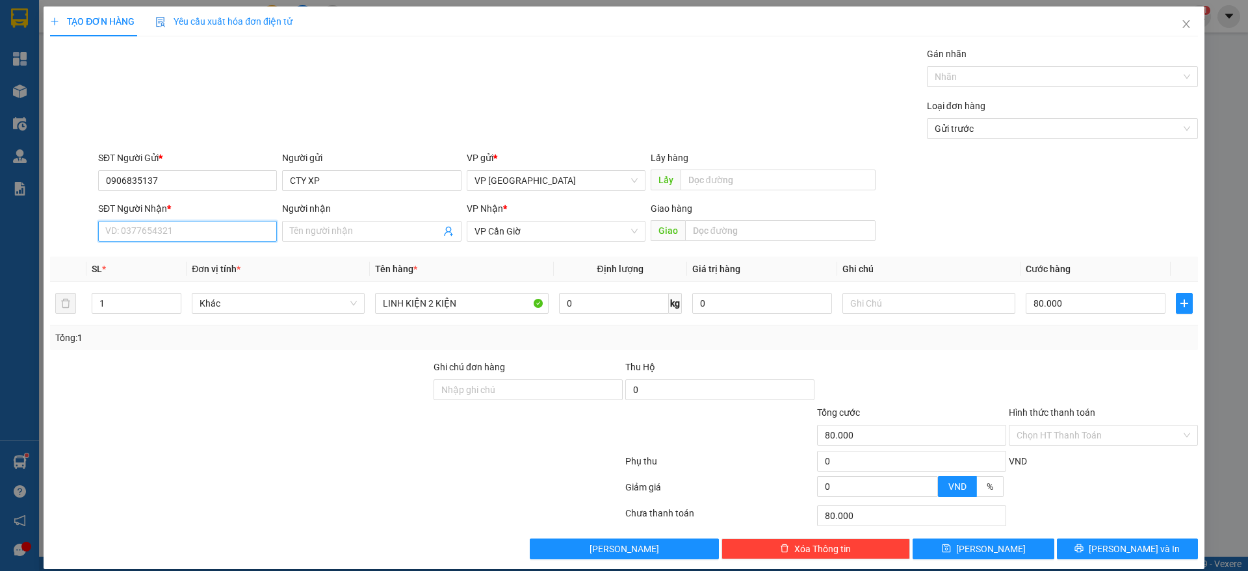
click at [199, 222] on input "SĐT Người Nhận *" at bounding box center [187, 231] width 179 height 21
click at [201, 255] on div "0379282248 - VI TÍNH [PERSON_NAME]" at bounding box center [185, 257] width 161 height 14
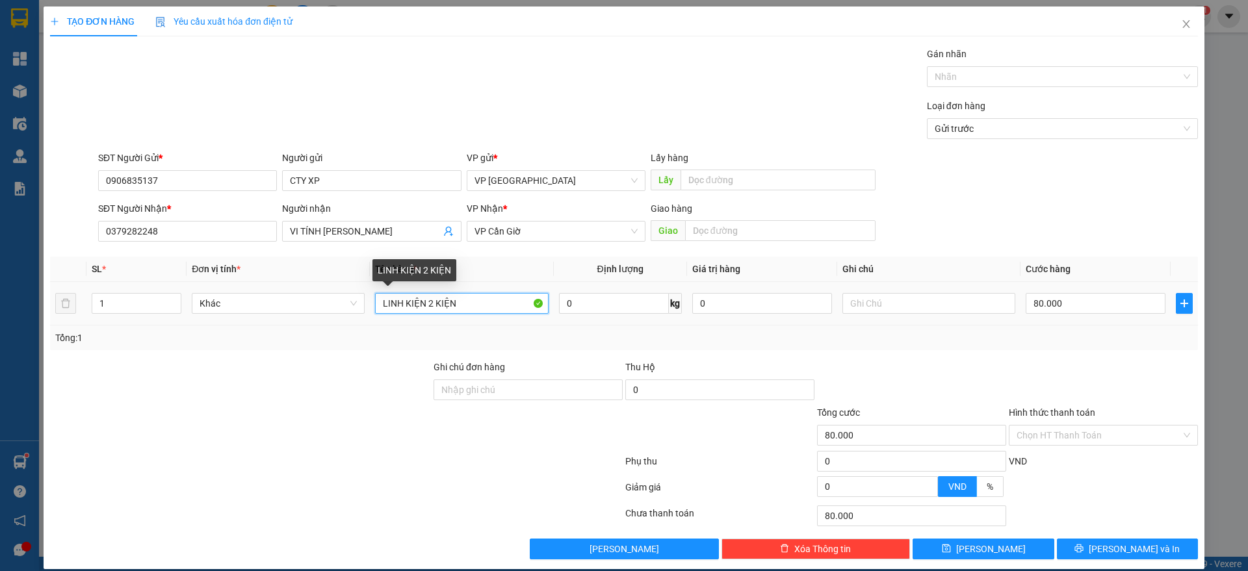
click at [473, 310] on input "LINH KIỆN 2 KIỆN" at bounding box center [461, 303] width 173 height 21
click at [1076, 304] on input "80.000" at bounding box center [1096, 303] width 140 height 21
click at [1105, 340] on div "Tổng: 1" at bounding box center [624, 338] width 1138 height 14
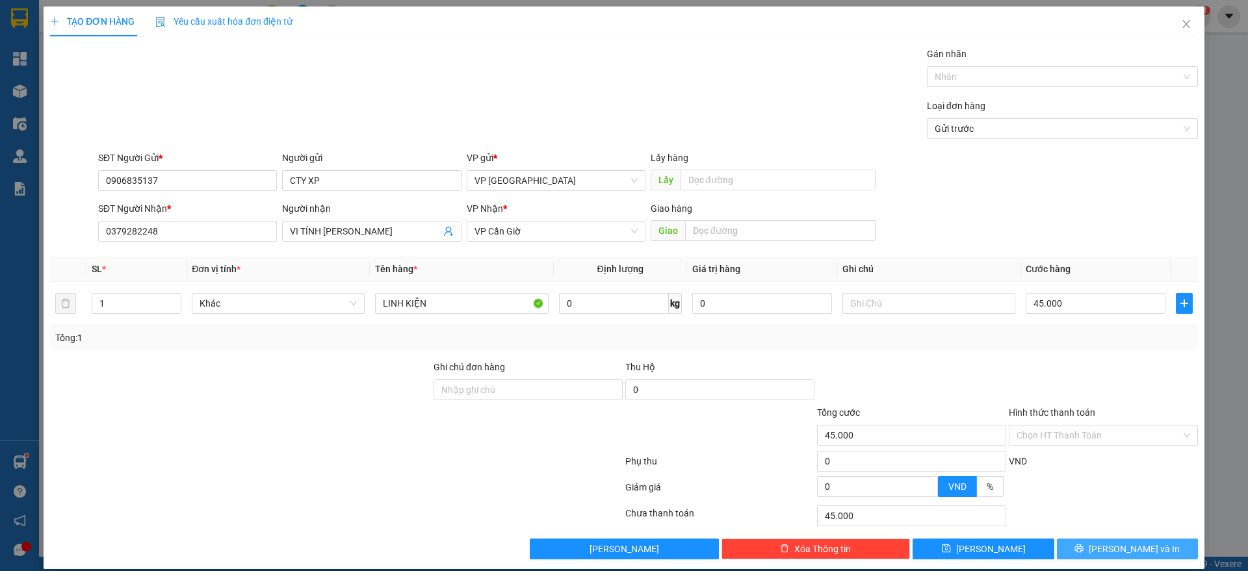
click at [1057, 552] on button "[PERSON_NAME] và In" at bounding box center [1127, 549] width 141 height 21
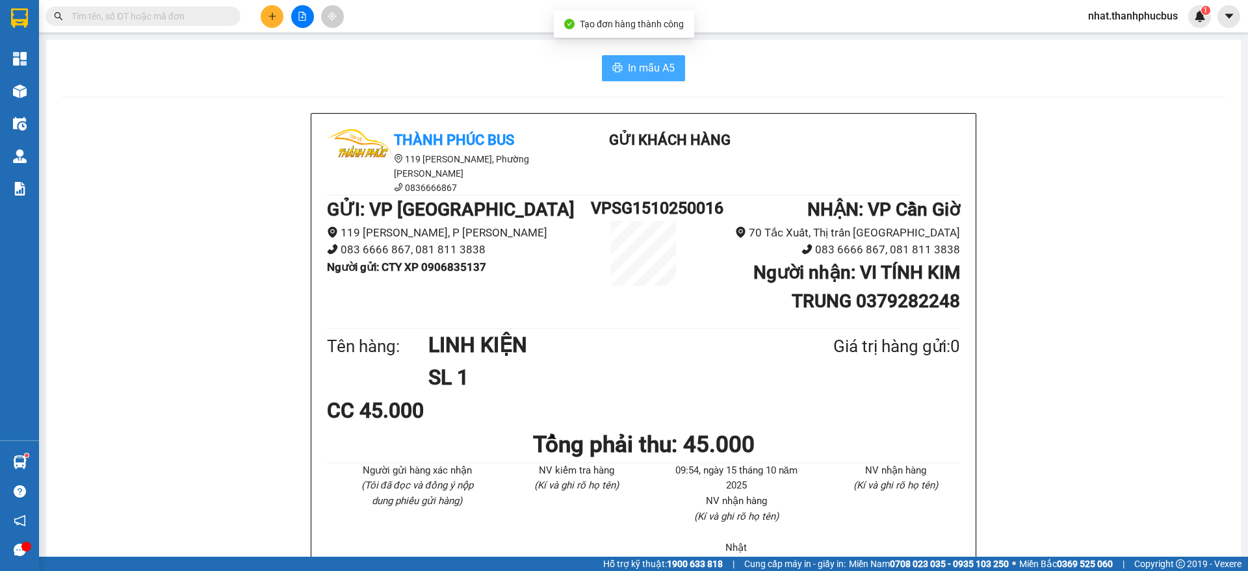
click at [630, 59] on button "In mẫu A5" at bounding box center [643, 68] width 83 height 26
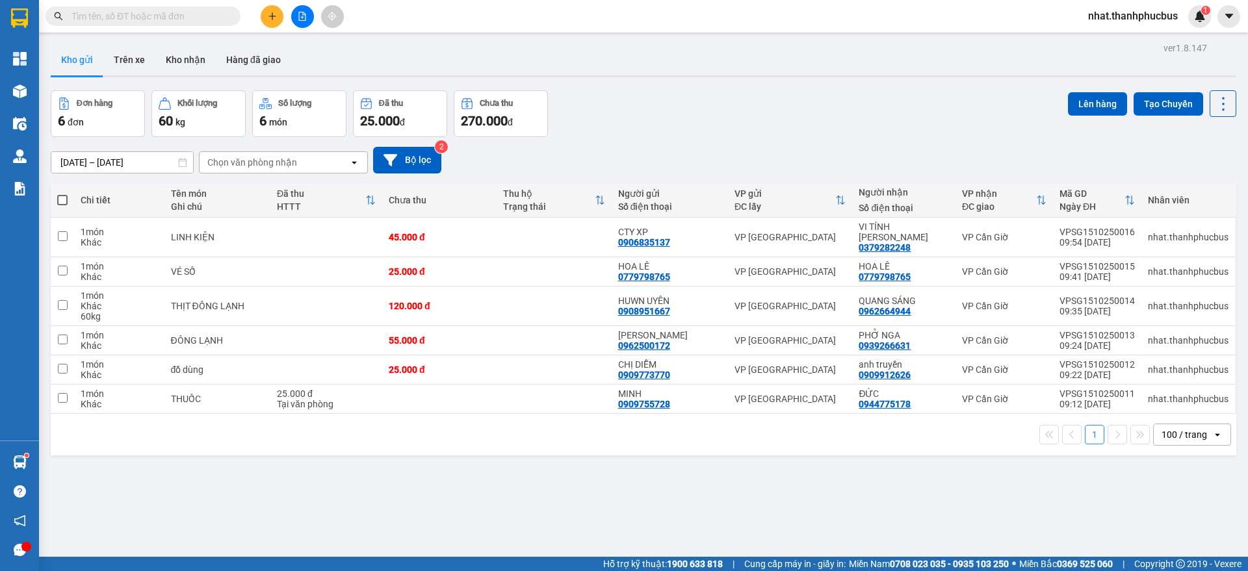
drag, startPoint x: 630, startPoint y: 59, endPoint x: 905, endPoint y: 489, distance: 510.7
click at [905, 489] on div "ver 1.8.147 Kho gửi Trên xe Kho nhận Hàng đã giao Đơn hàng 6 đơn Khối lượng 60 …" at bounding box center [644, 324] width 1196 height 571
click at [275, 21] on button at bounding box center [272, 16] width 23 height 23
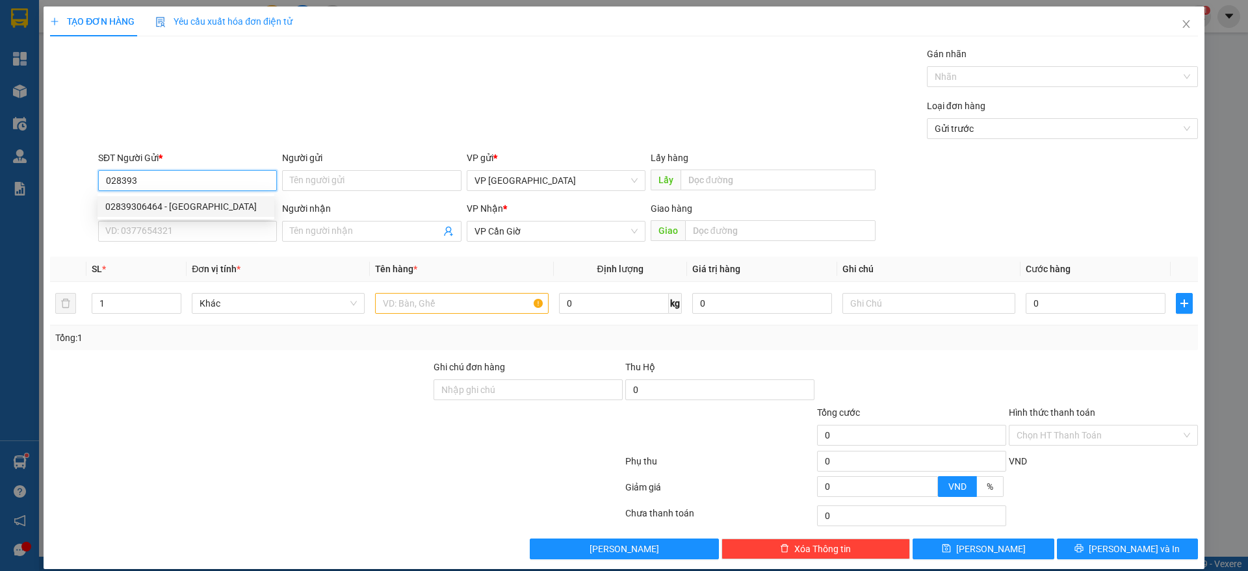
click at [213, 203] on div "02839306464 - [GEOGRAPHIC_DATA]" at bounding box center [185, 207] width 161 height 14
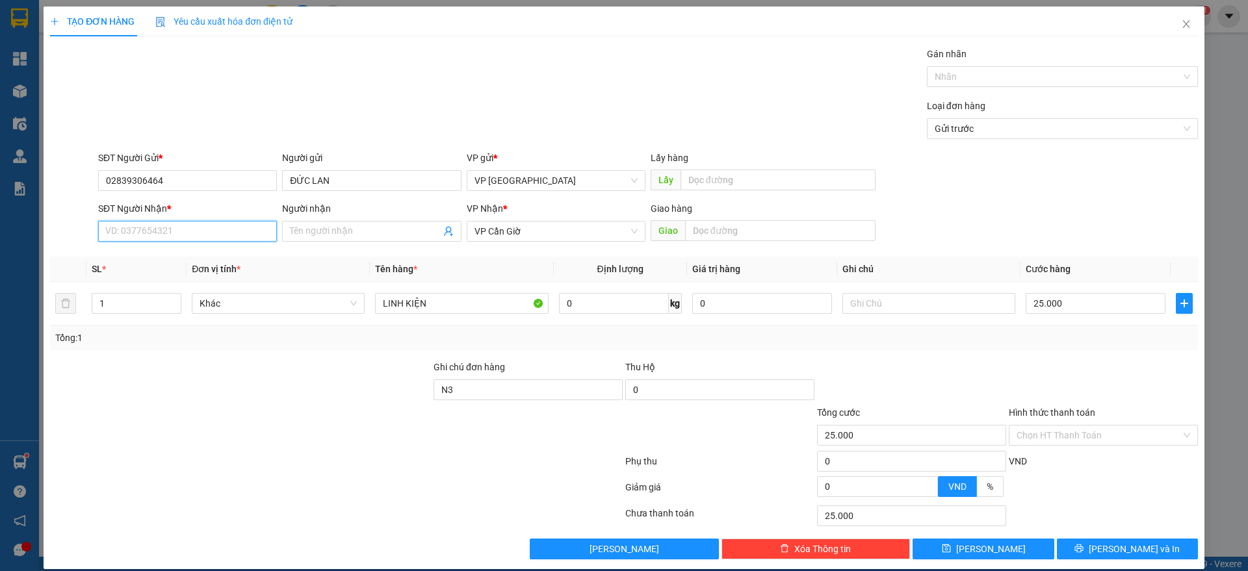
click at [203, 229] on input "SĐT Người Nhận *" at bounding box center [187, 231] width 179 height 21
click at [228, 302] on div "0909483522 - THẦY VIỆT" at bounding box center [185, 299] width 161 height 14
click at [1086, 302] on input "45.000" at bounding box center [1096, 303] width 140 height 21
click at [1103, 358] on div "Transit Pickup Surcharge Ids Transit Deliver Surcharge Ids Transit Deliver Surc…" at bounding box center [624, 303] width 1148 height 513
click at [1131, 540] on button "[PERSON_NAME] và In" at bounding box center [1127, 549] width 141 height 21
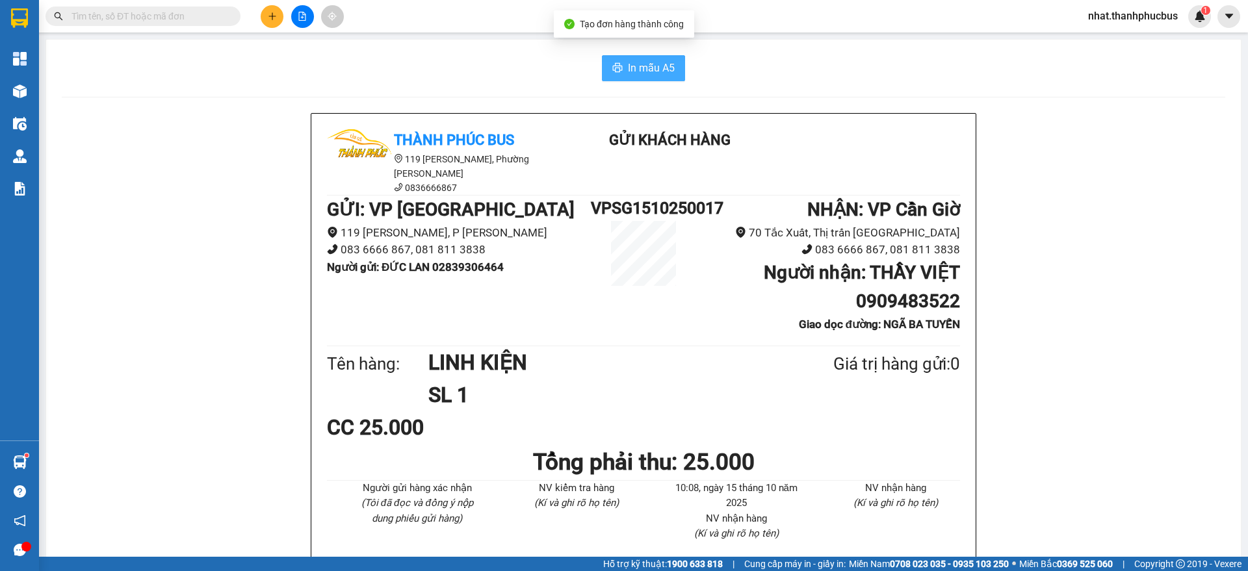
click at [628, 68] on span "In mẫu A5" at bounding box center [651, 68] width 47 height 16
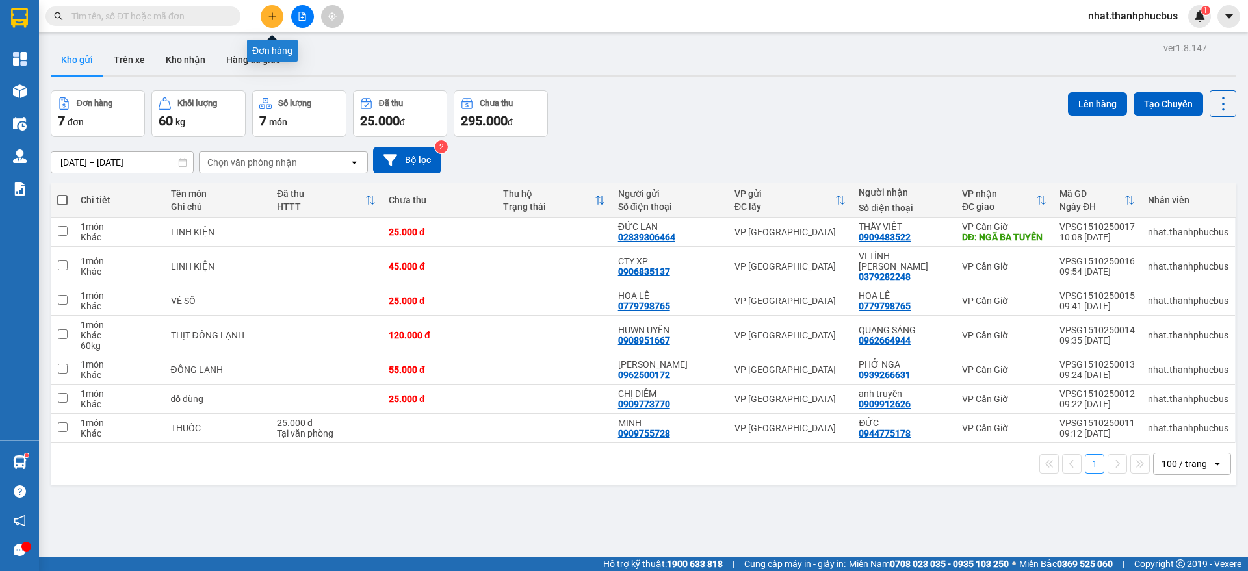
click at [268, 13] on icon "plus" at bounding box center [272, 16] width 9 height 9
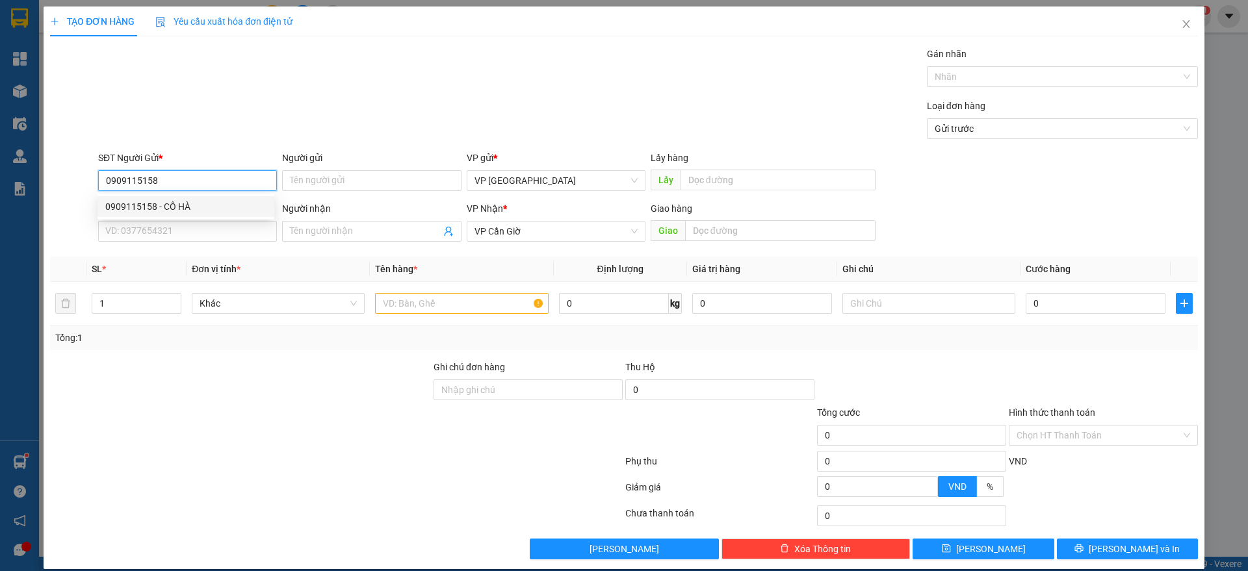
click at [177, 202] on div "0909115158 - CÔ HÀ" at bounding box center [185, 207] width 161 height 14
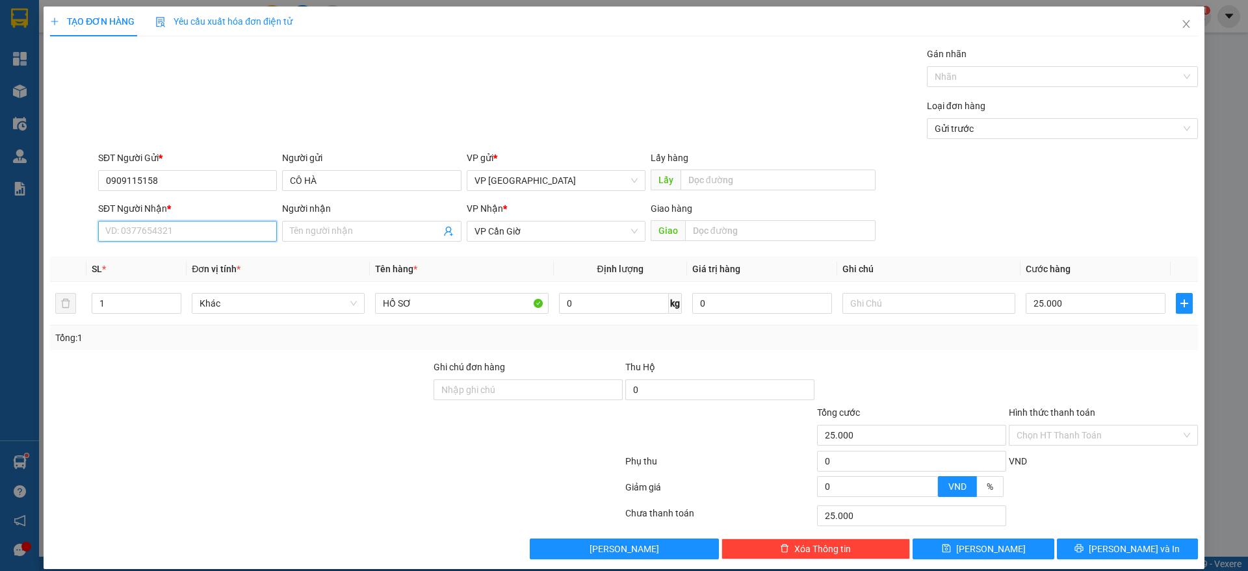
click at [177, 228] on input "SĐT Người Nhận *" at bounding box center [187, 231] width 179 height 21
click at [294, 225] on input "Người nhận" at bounding box center [365, 231] width 150 height 14
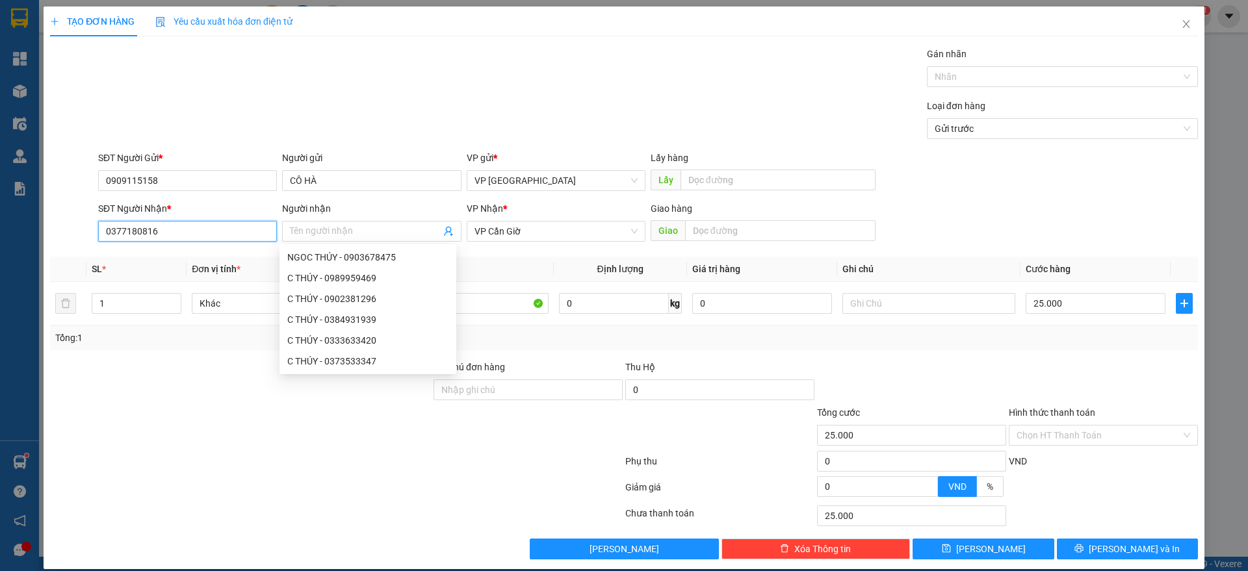
click at [212, 236] on input "0377180816" at bounding box center [187, 231] width 179 height 21
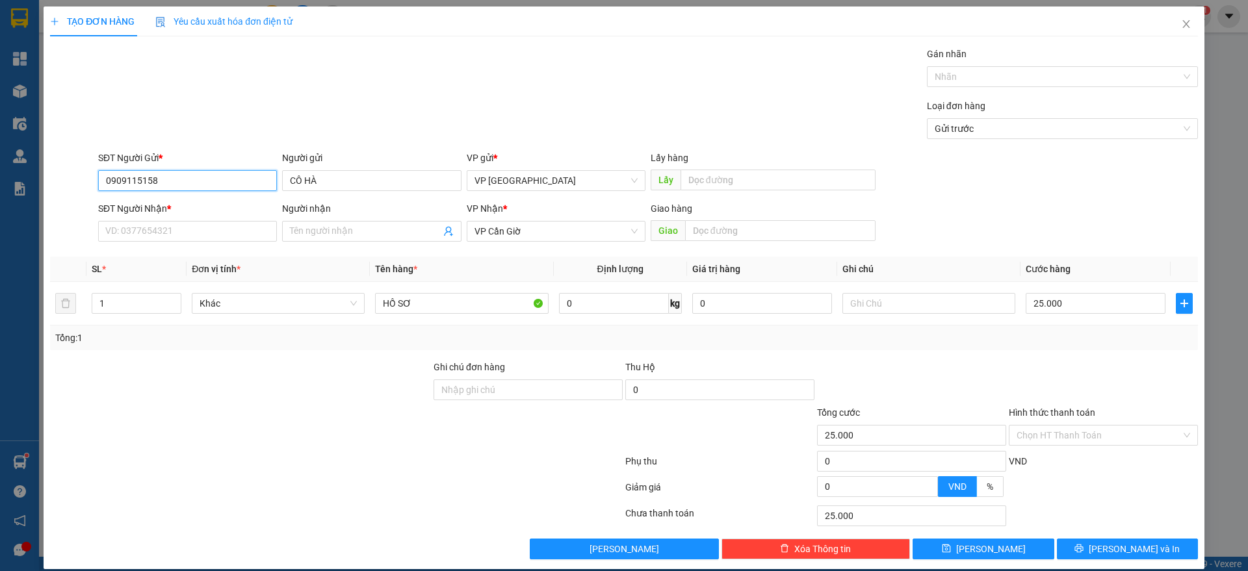
click at [184, 171] on input "0909115158" at bounding box center [187, 180] width 179 height 21
click at [343, 181] on input "CÔ HÀ" at bounding box center [371, 180] width 179 height 21
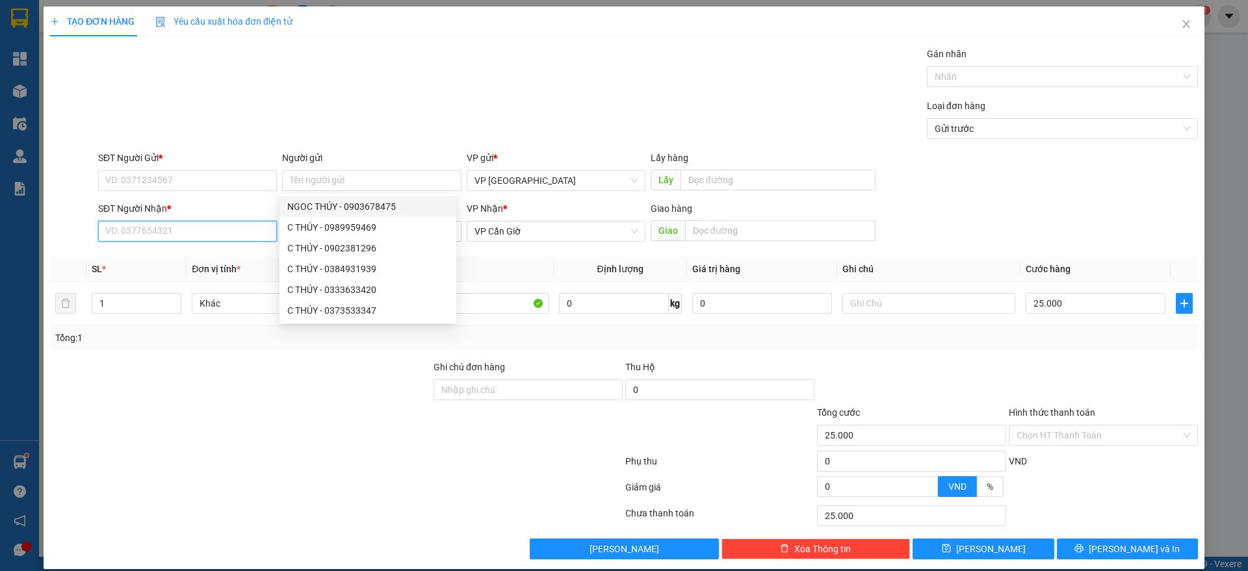
click at [168, 229] on input "SĐT Người Nhận *" at bounding box center [187, 231] width 179 height 21
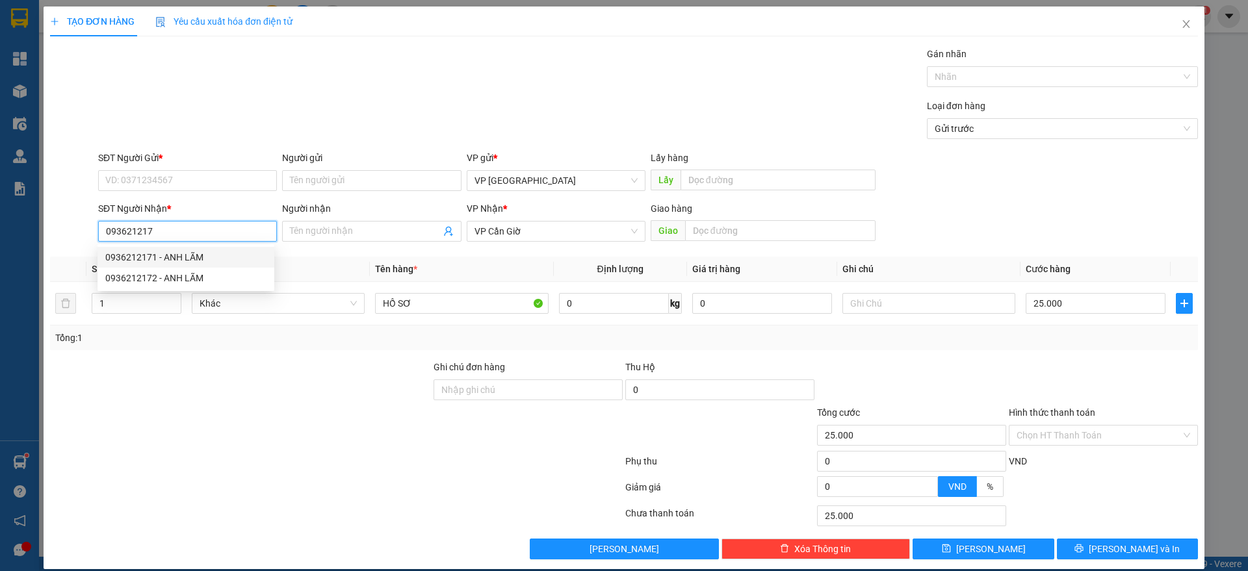
click at [181, 254] on div "0936212171 - ANH LÃM" at bounding box center [185, 257] width 161 height 14
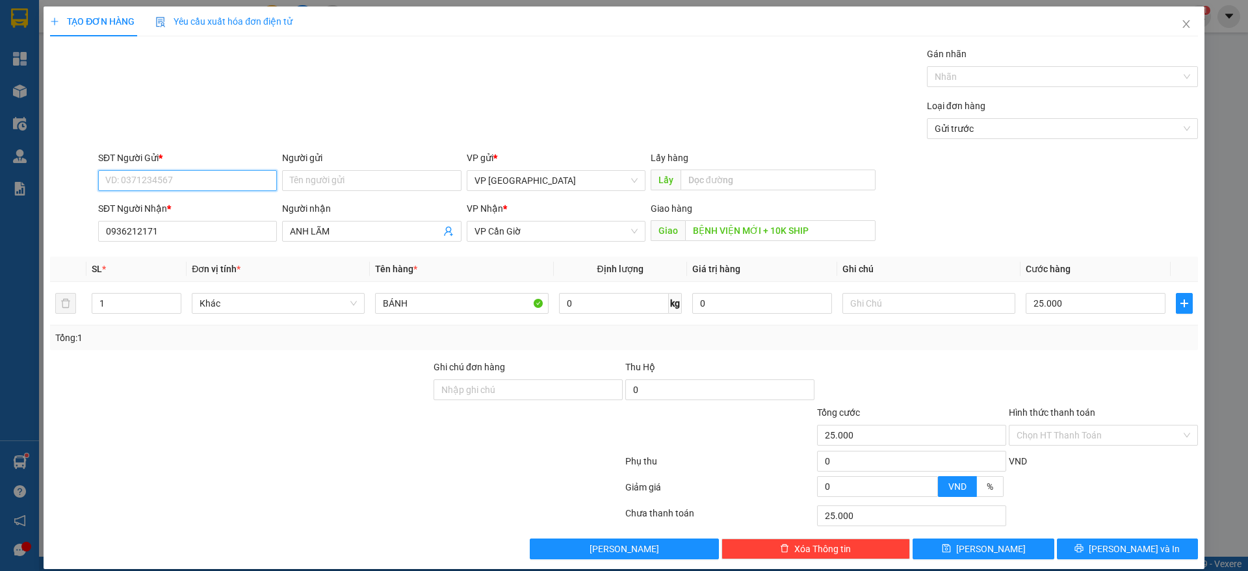
click at [146, 178] on input "SĐT Người Gửi *" at bounding box center [187, 180] width 179 height 21
click at [201, 206] on div "0916179191 - y tế [PERSON_NAME]" at bounding box center [185, 207] width 161 height 14
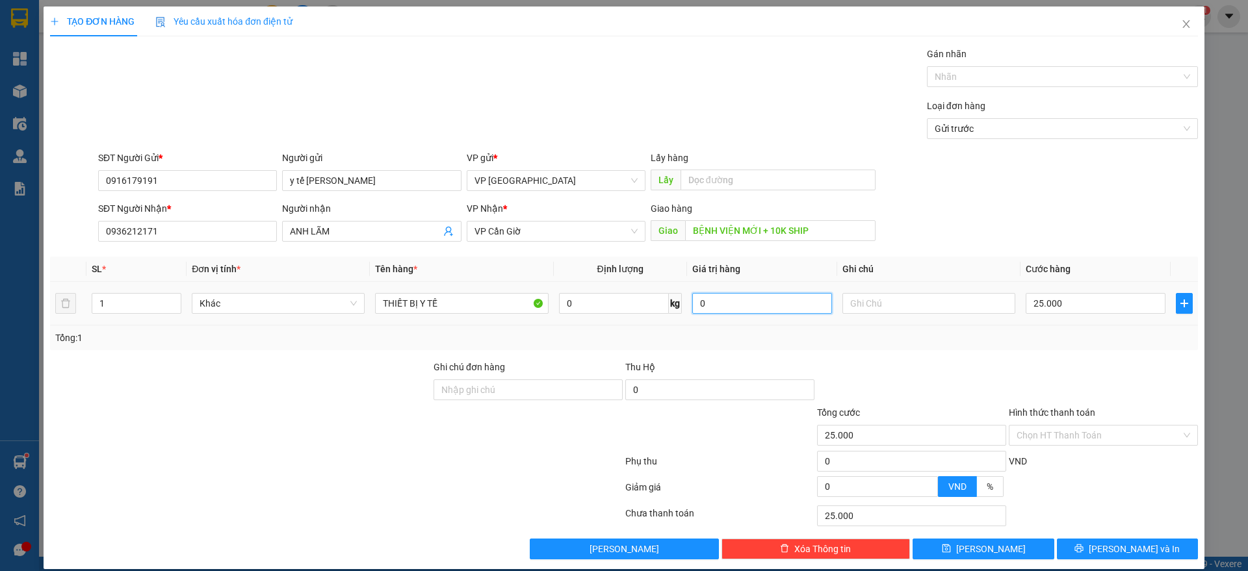
click at [740, 301] on input "0" at bounding box center [762, 303] width 140 height 21
click at [926, 303] on input "text" at bounding box center [929, 303] width 173 height 21
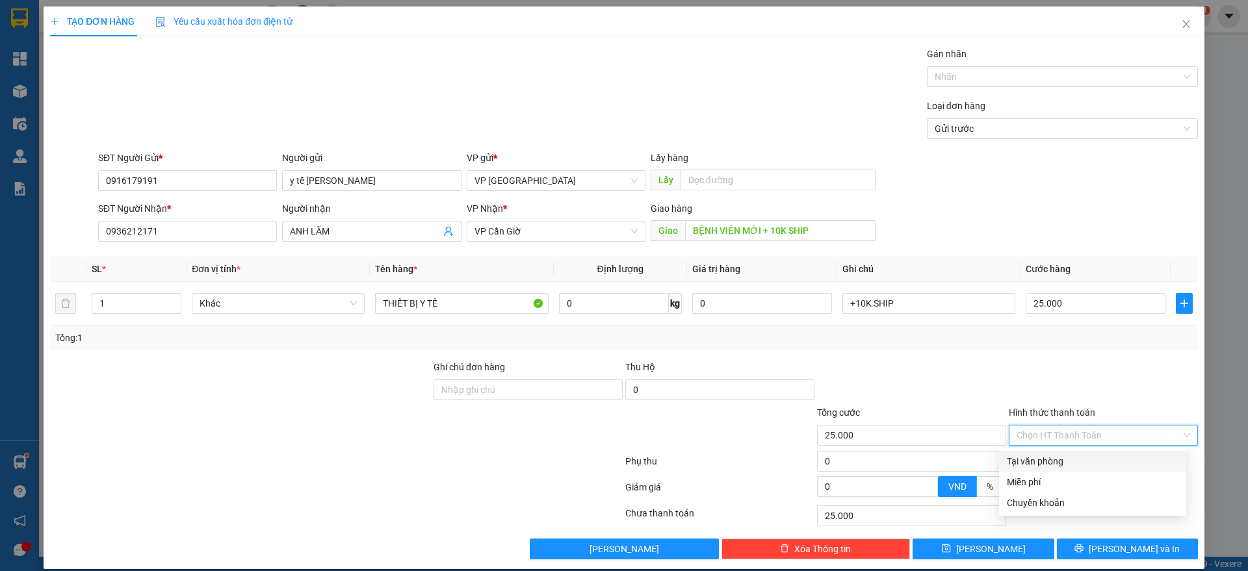
click at [1104, 438] on input "Hình thức thanh toán" at bounding box center [1099, 436] width 164 height 20
click at [1069, 463] on div "Tại văn phòng" at bounding box center [1093, 461] width 172 height 14
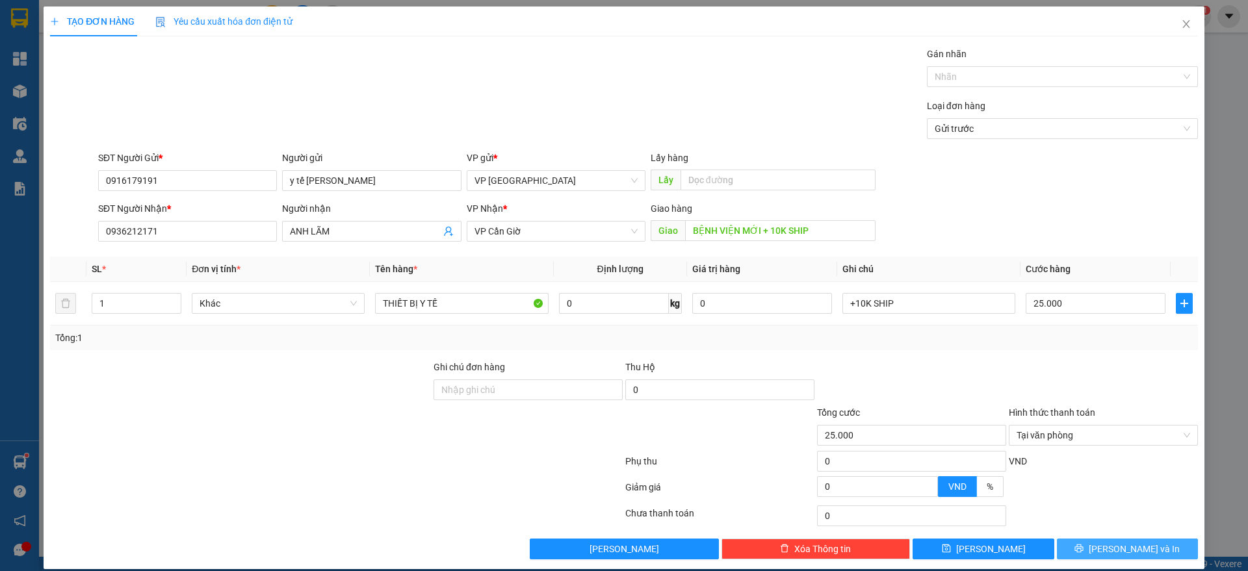
click at [1101, 545] on button "[PERSON_NAME] và In" at bounding box center [1127, 549] width 141 height 21
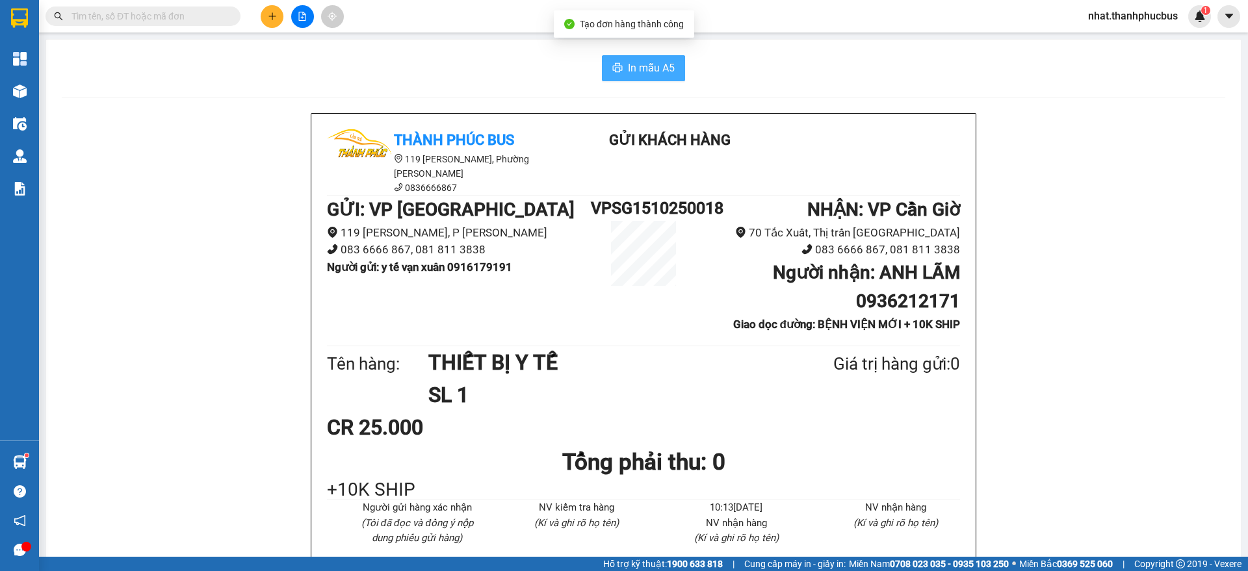
click at [621, 66] on button "In mẫu A5" at bounding box center [643, 68] width 83 height 26
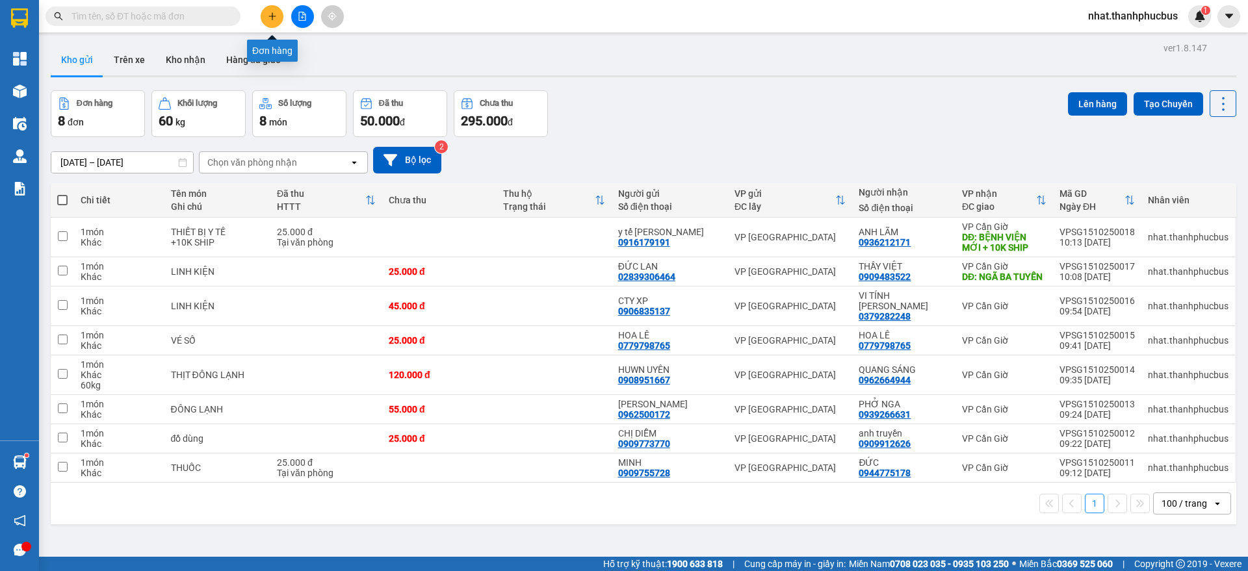
click at [274, 20] on icon "plus" at bounding box center [272, 16] width 9 height 9
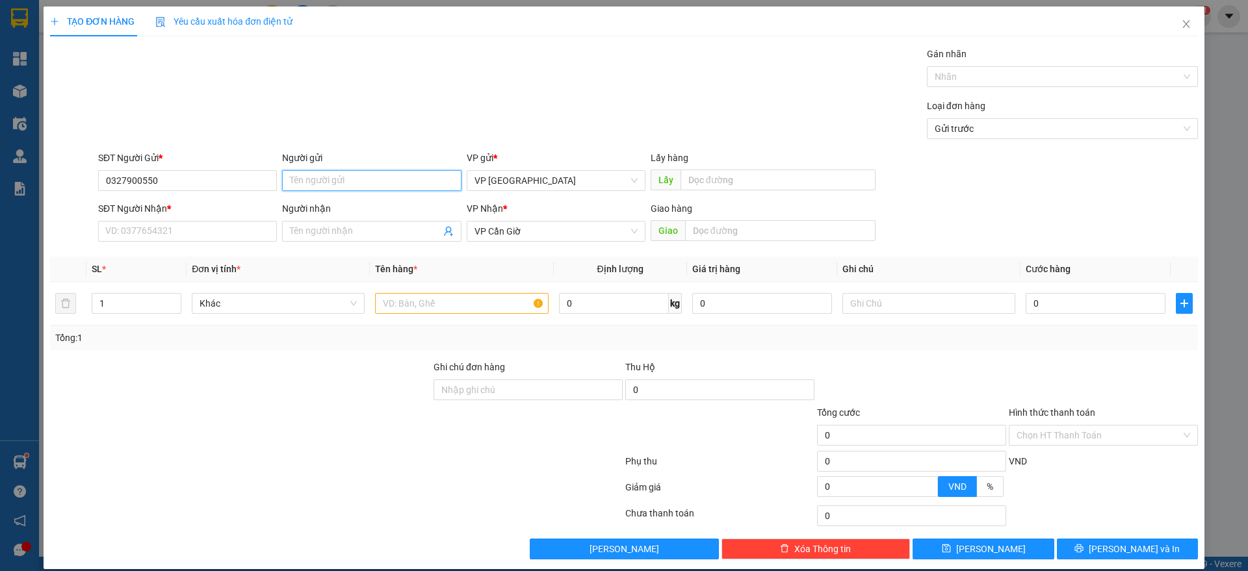
click at [315, 176] on input "Người gửi" at bounding box center [371, 180] width 179 height 21
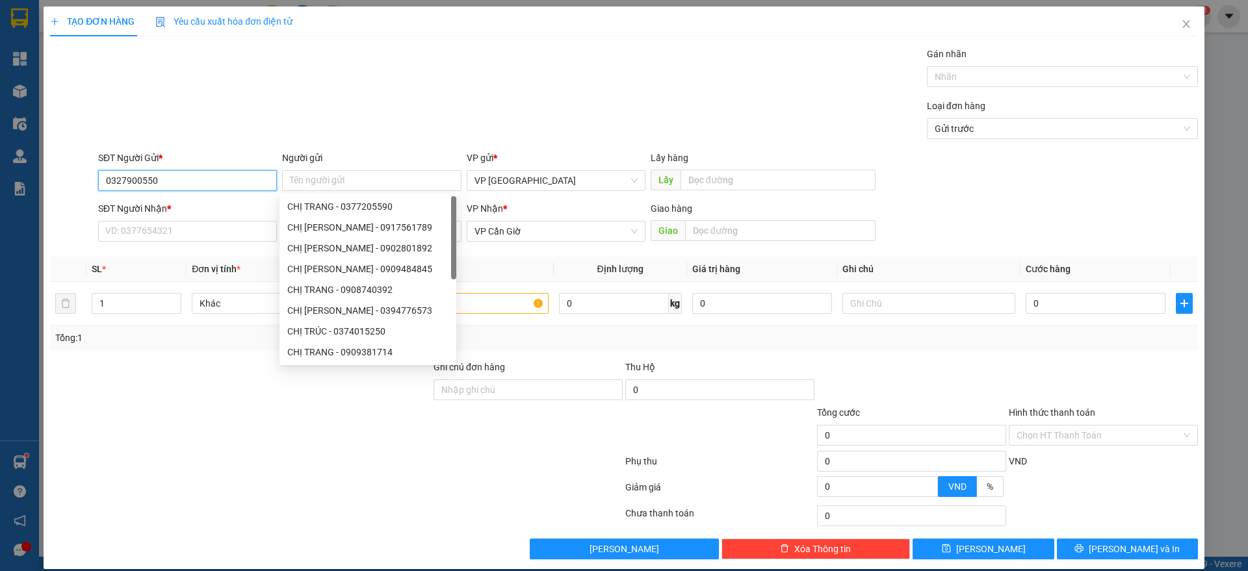
click at [175, 181] on input "0327900550" at bounding box center [187, 180] width 179 height 21
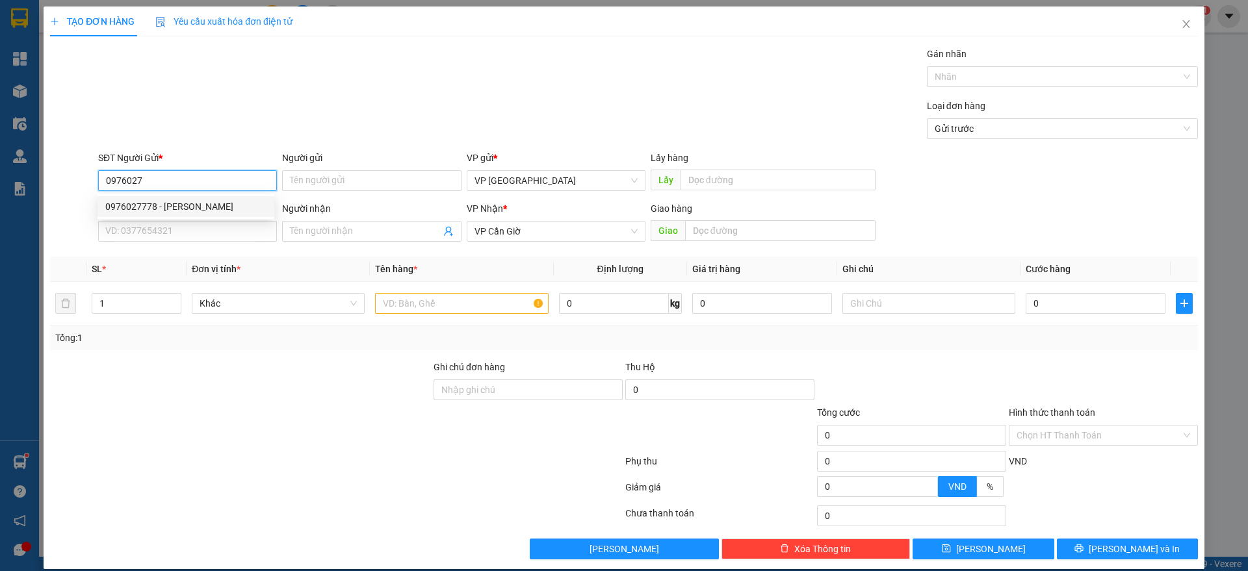
click at [179, 198] on div "0976027778 - [PERSON_NAME]" at bounding box center [186, 206] width 177 height 21
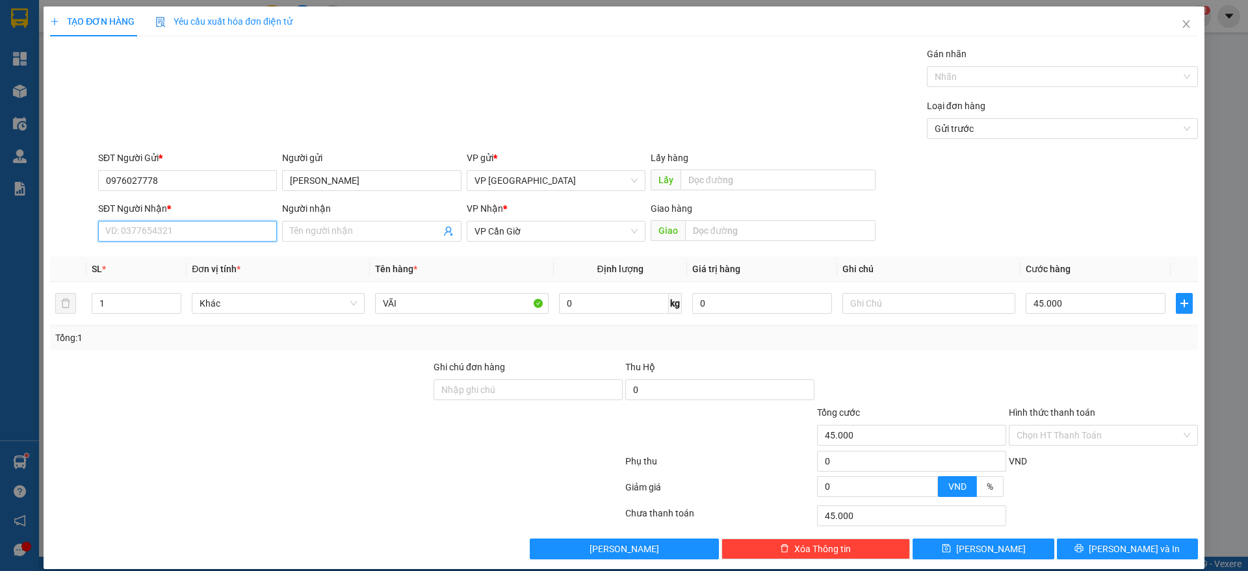
click at [185, 235] on input "SĐT Người Nhận *" at bounding box center [187, 231] width 179 height 21
click at [178, 264] on div "0327900550 - TRANG" at bounding box center [185, 257] width 161 height 14
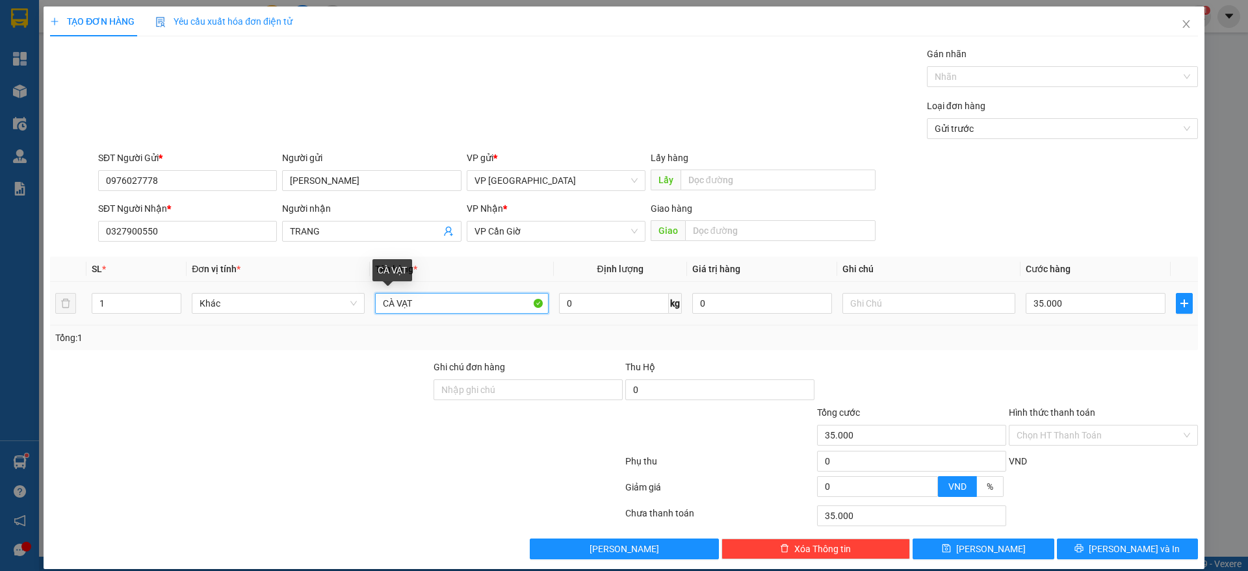
click at [440, 307] on input "CÀ VẠT" at bounding box center [461, 303] width 173 height 21
click at [1082, 304] on input "35.000" at bounding box center [1096, 303] width 140 height 21
click at [1094, 343] on div "Tổng: 1" at bounding box center [624, 338] width 1138 height 14
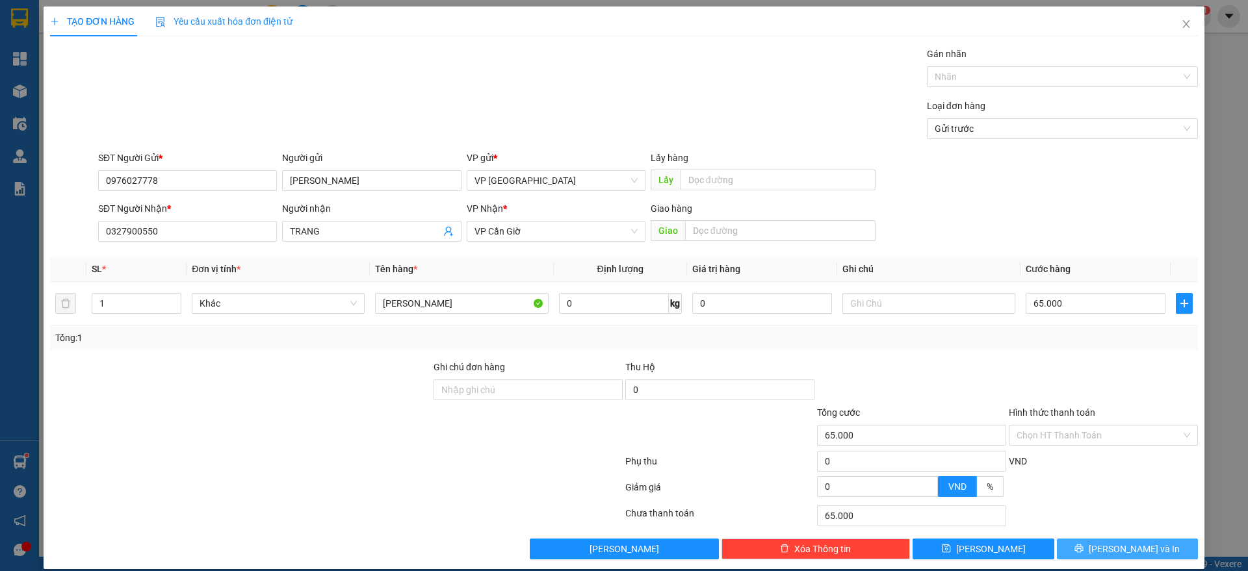
click at [1086, 551] on button "[PERSON_NAME] và In" at bounding box center [1127, 549] width 141 height 21
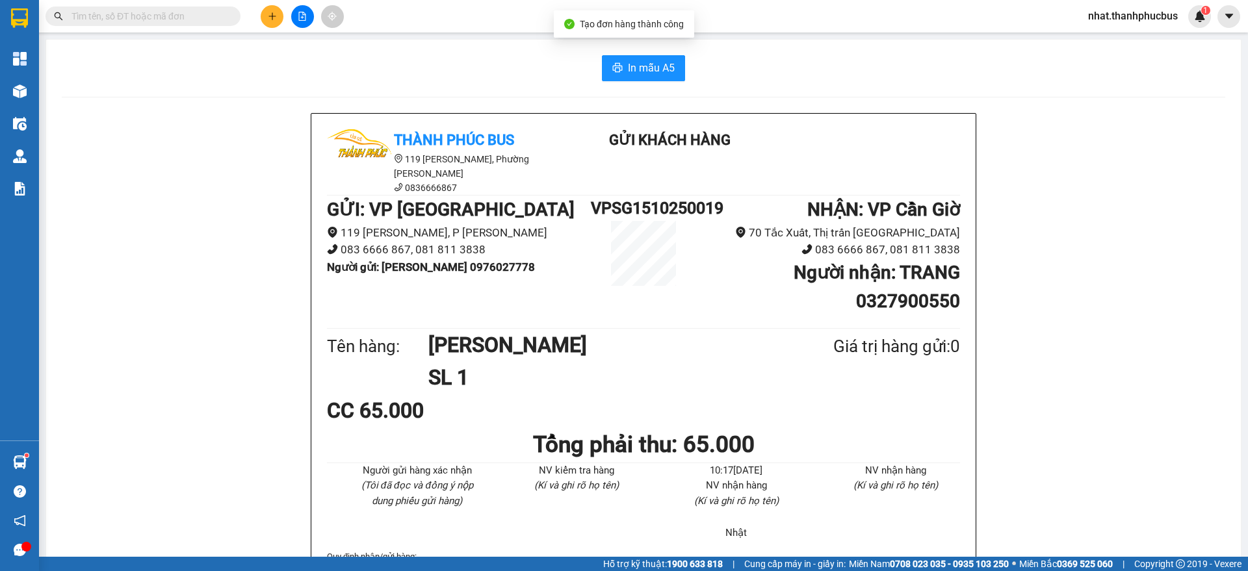
click at [633, 83] on div "In mẫu A5 Thành Phúc Bus [STREET_ADDRESS][PERSON_NAME] Cư Trinh 0836666867 Gửi …" at bounding box center [643, 387] width 1195 height 694
click at [628, 73] on span "In mẫu A5" at bounding box center [651, 68] width 47 height 16
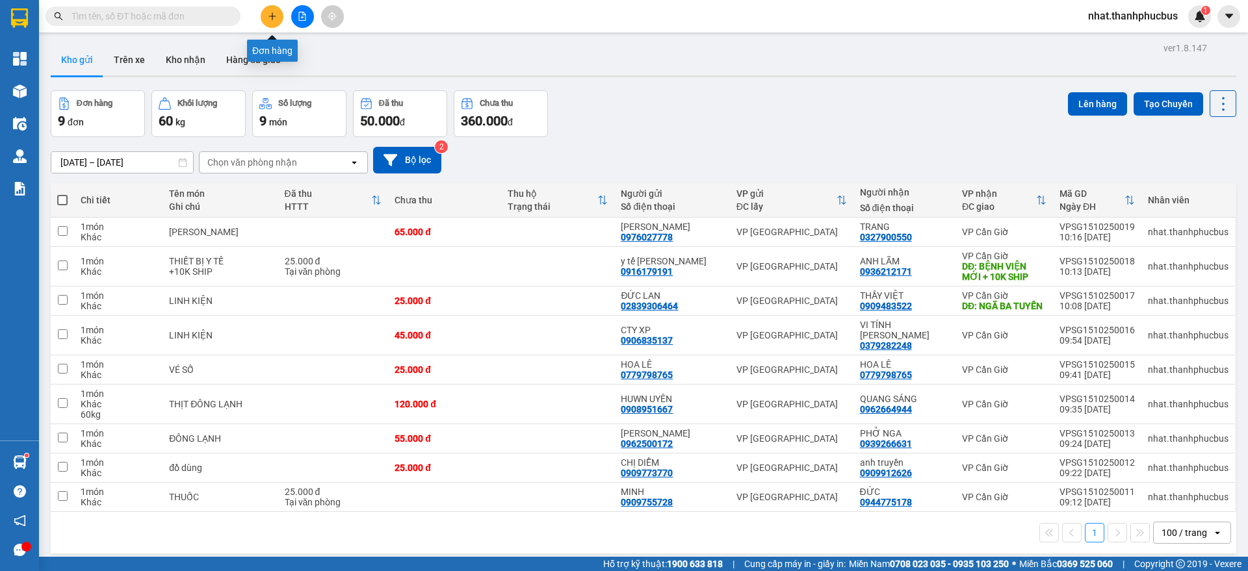
click at [266, 17] on button at bounding box center [272, 16] width 23 height 23
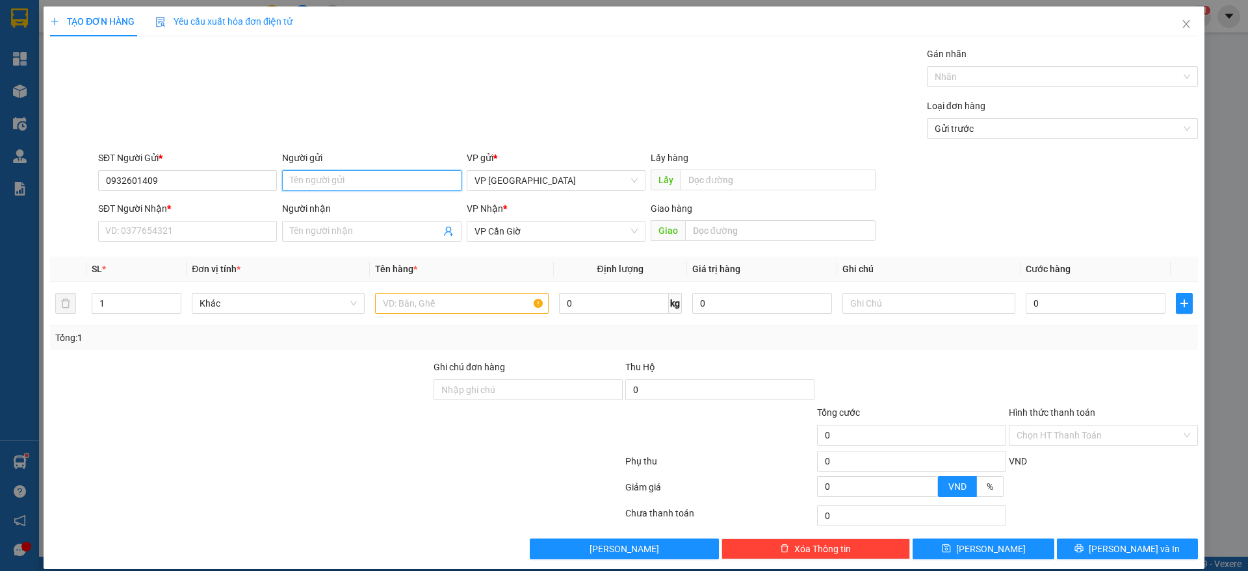
click at [307, 174] on input "Người gửi" at bounding box center [371, 180] width 179 height 21
click at [207, 235] on input "SĐT Người Nhận *" at bounding box center [187, 231] width 179 height 21
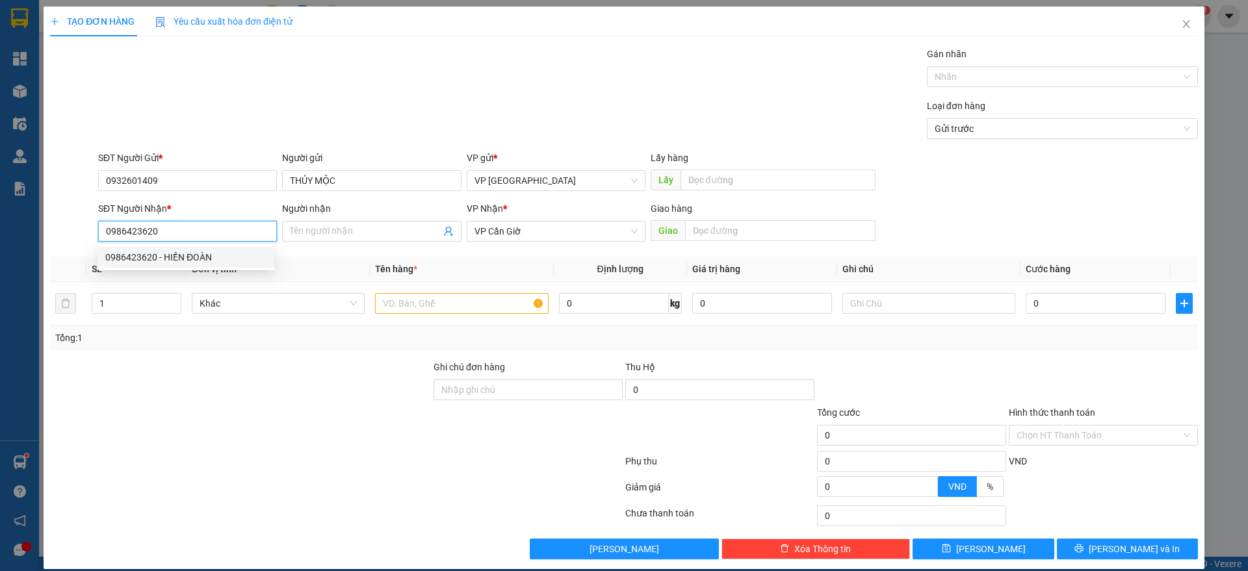
click at [200, 258] on div "0986423620 - HIỀN ĐOÀN" at bounding box center [185, 257] width 161 height 14
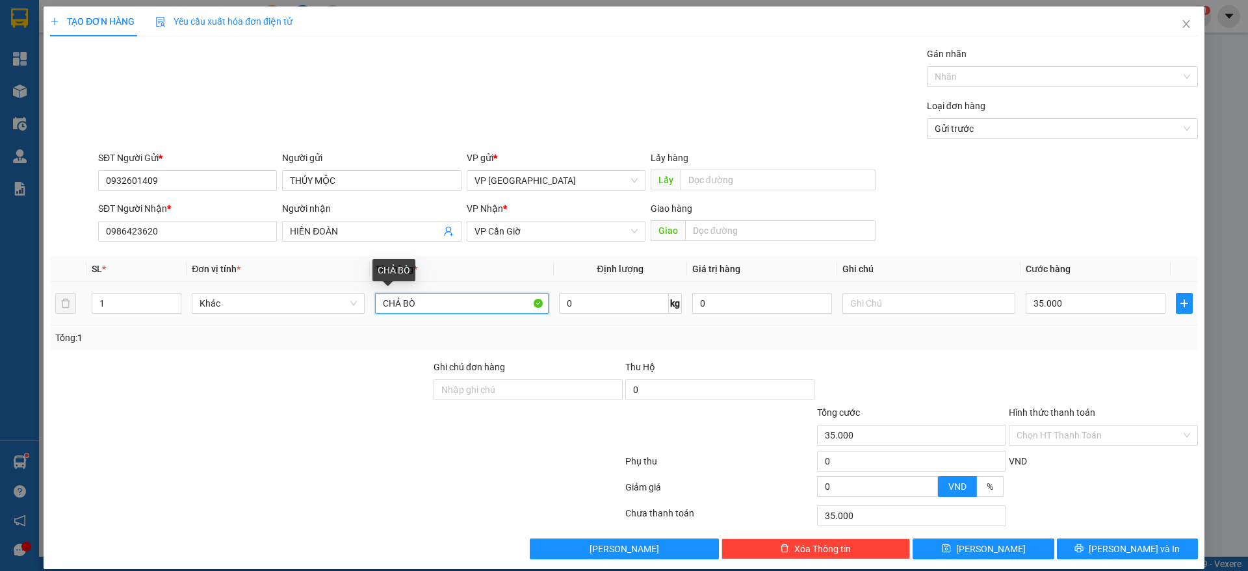
click at [460, 305] on input "CHẢ BÒ" at bounding box center [461, 303] width 173 height 21
click at [1069, 307] on input "35.000" at bounding box center [1096, 303] width 140 height 21
click at [1081, 335] on div "Tổng: 1" at bounding box center [624, 338] width 1138 height 14
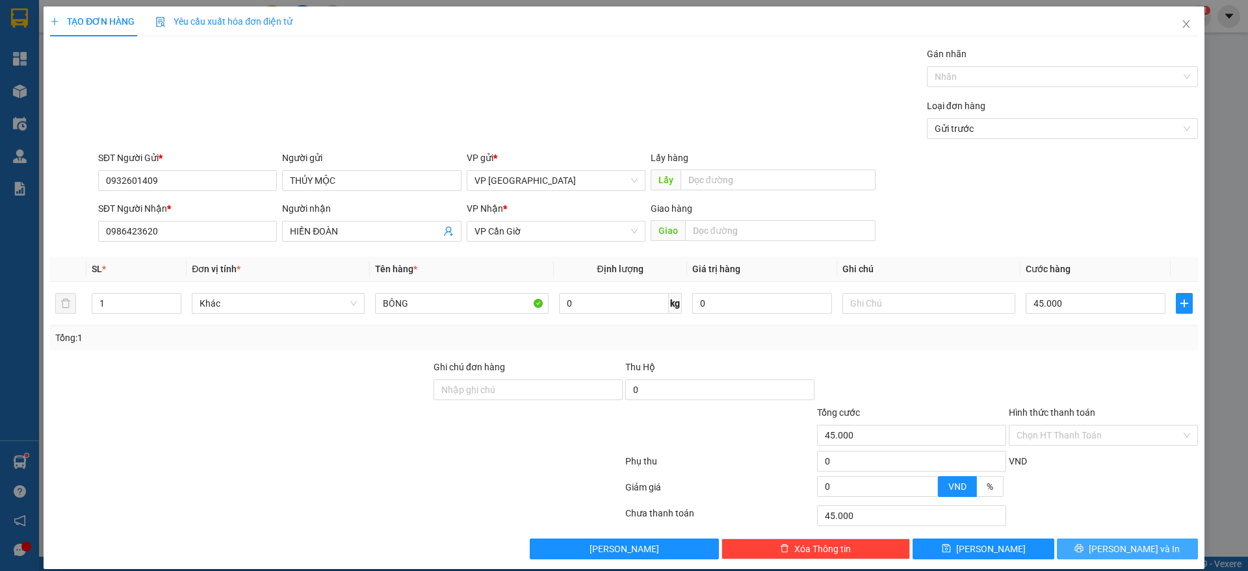
click at [1112, 549] on span "[PERSON_NAME] và In" at bounding box center [1134, 549] width 91 height 14
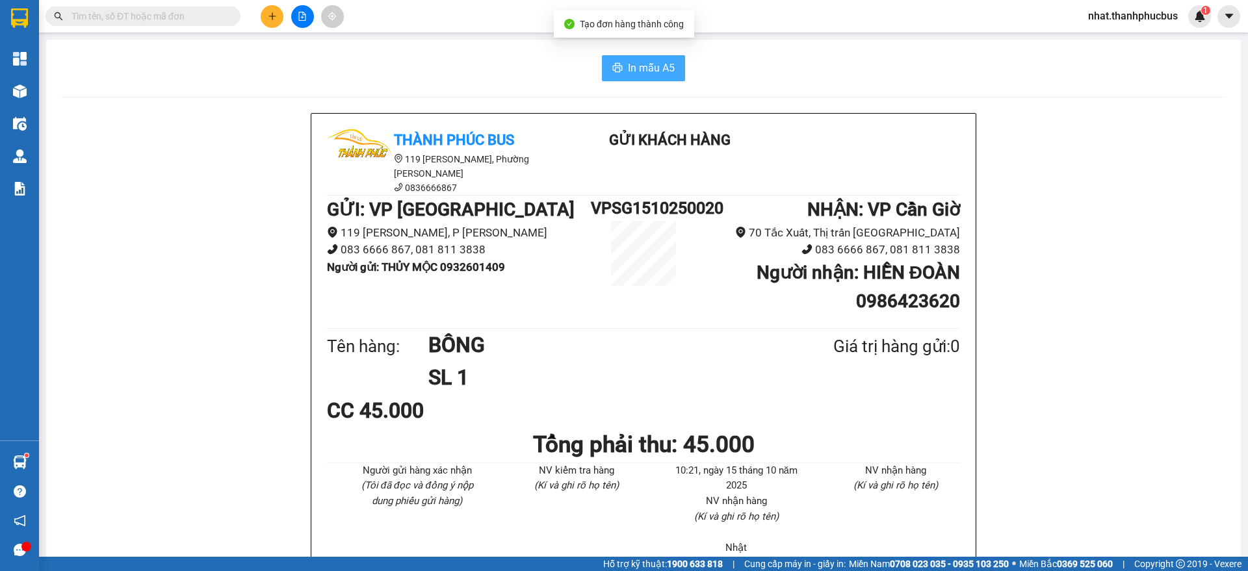
click at [633, 62] on span "In mẫu A5" at bounding box center [651, 68] width 47 height 16
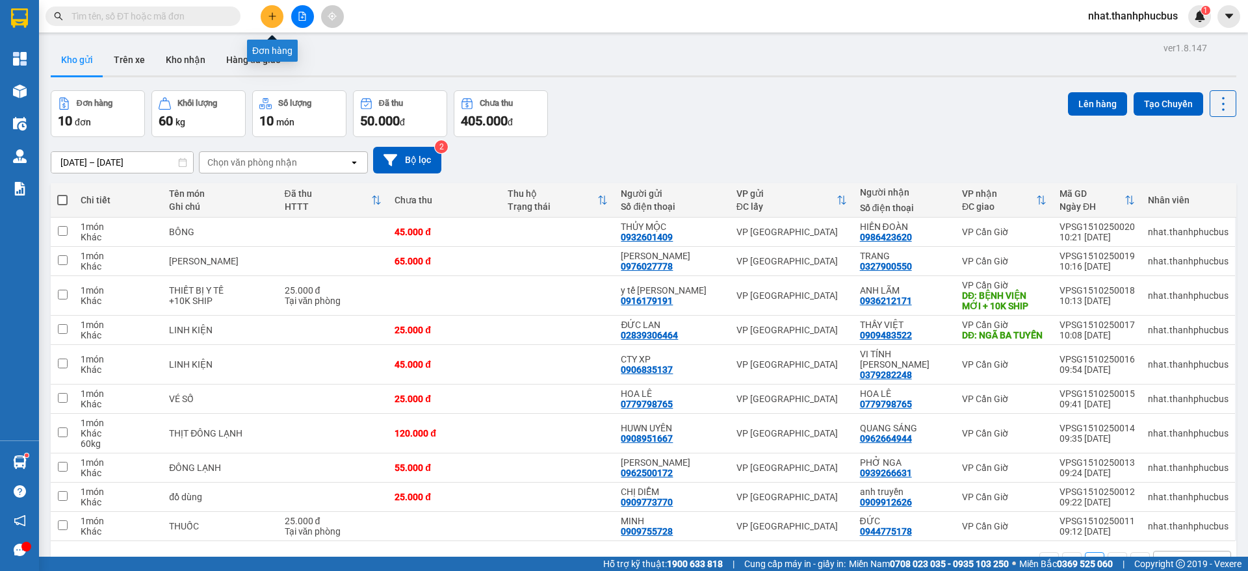
click at [271, 18] on icon "plus" at bounding box center [272, 16] width 9 height 9
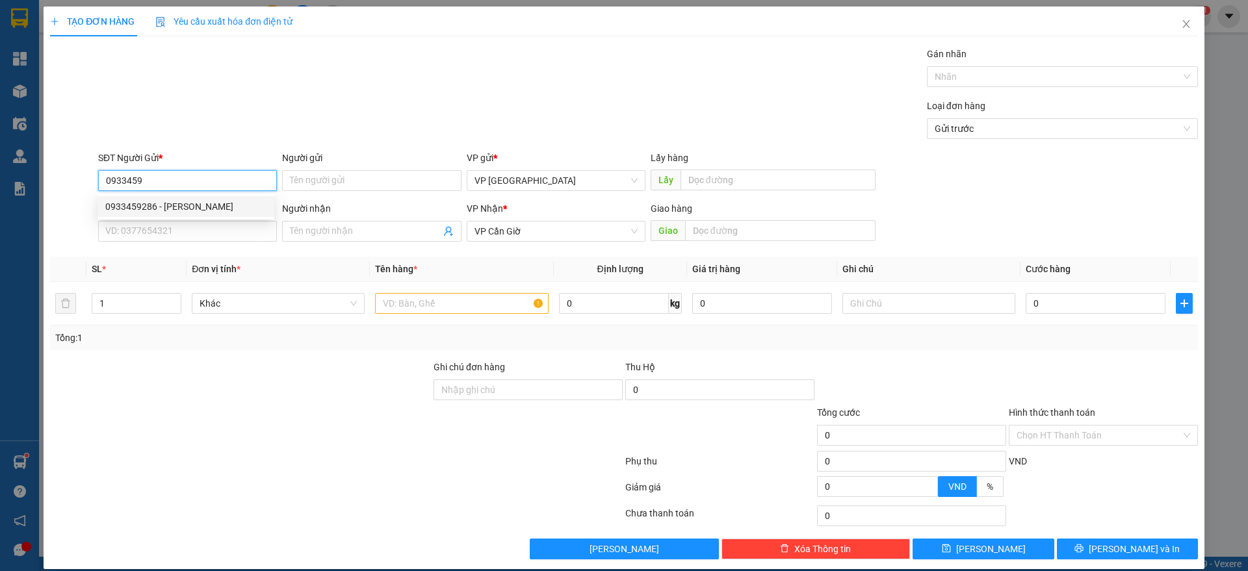
click at [198, 209] on div "0933459286 - [PERSON_NAME]" at bounding box center [185, 207] width 161 height 14
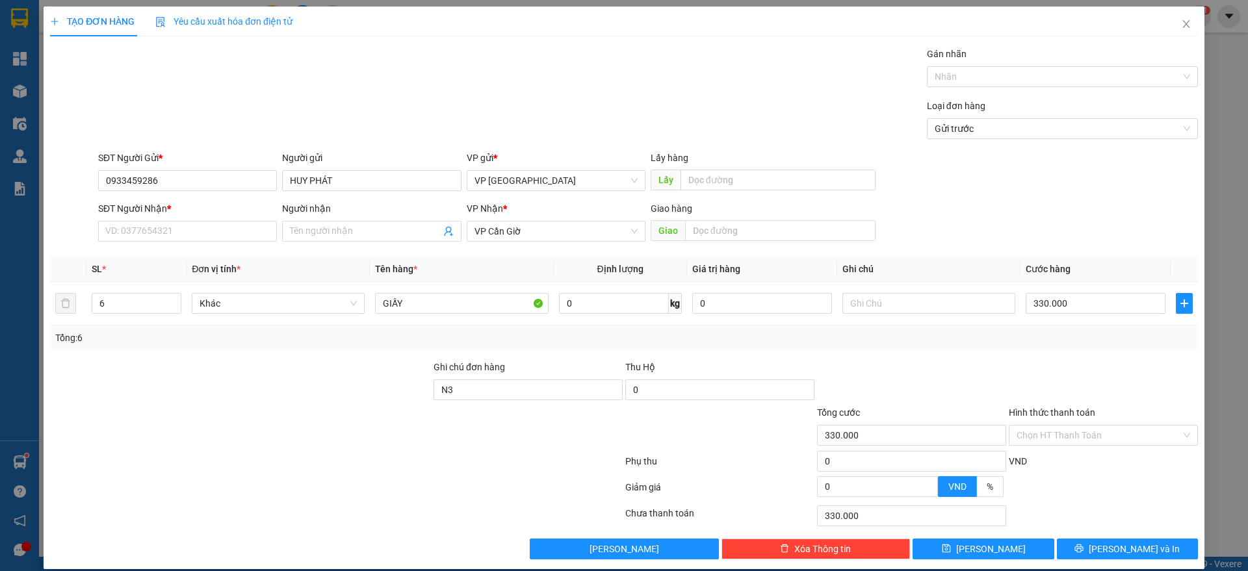
click at [193, 242] on div "SĐT Người Nhận * VD: 0377654321" at bounding box center [187, 225] width 179 height 46
click at [194, 231] on input "SĐT Người Nhận *" at bounding box center [187, 231] width 179 height 21
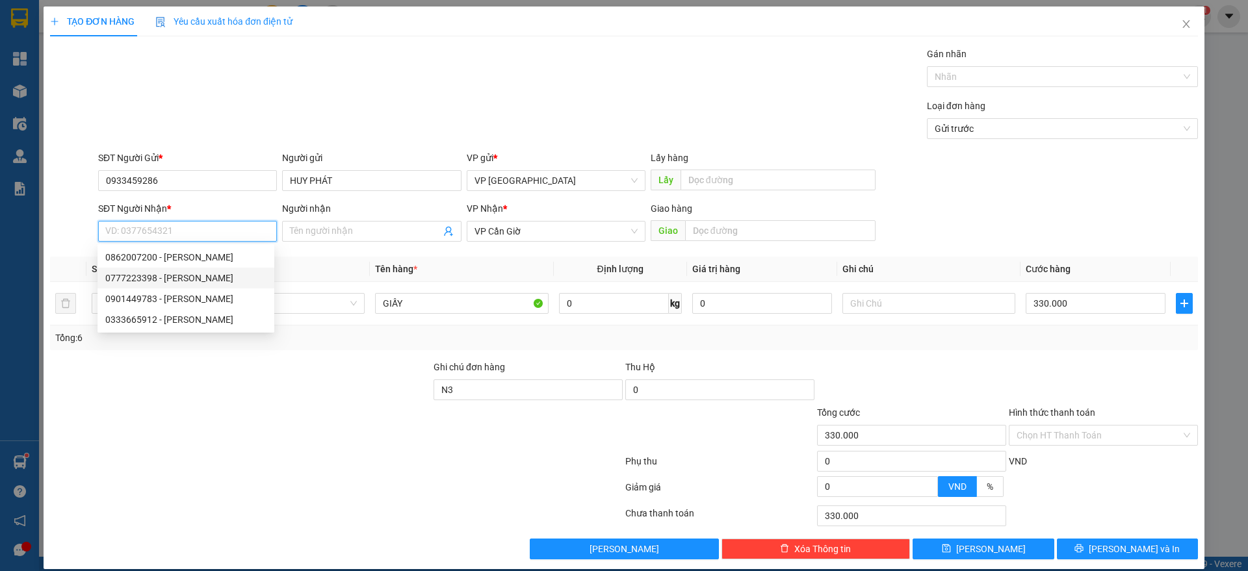
click at [169, 271] on div "0777223398 - [PERSON_NAME]" at bounding box center [185, 278] width 161 height 14
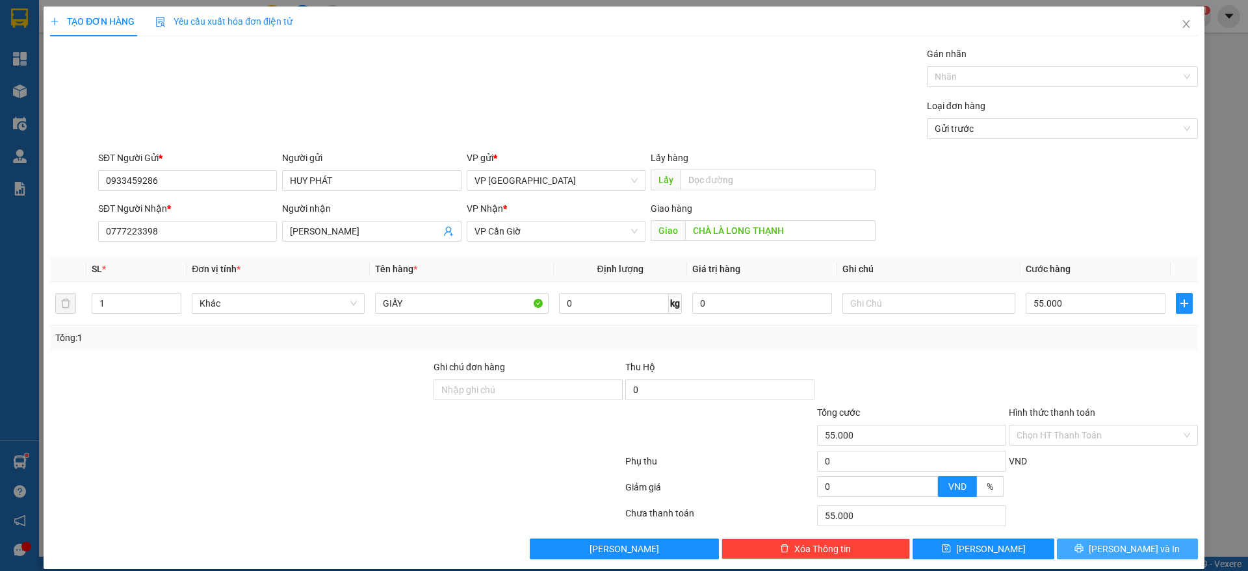
click at [1127, 546] on span "[PERSON_NAME] và In" at bounding box center [1134, 549] width 91 height 14
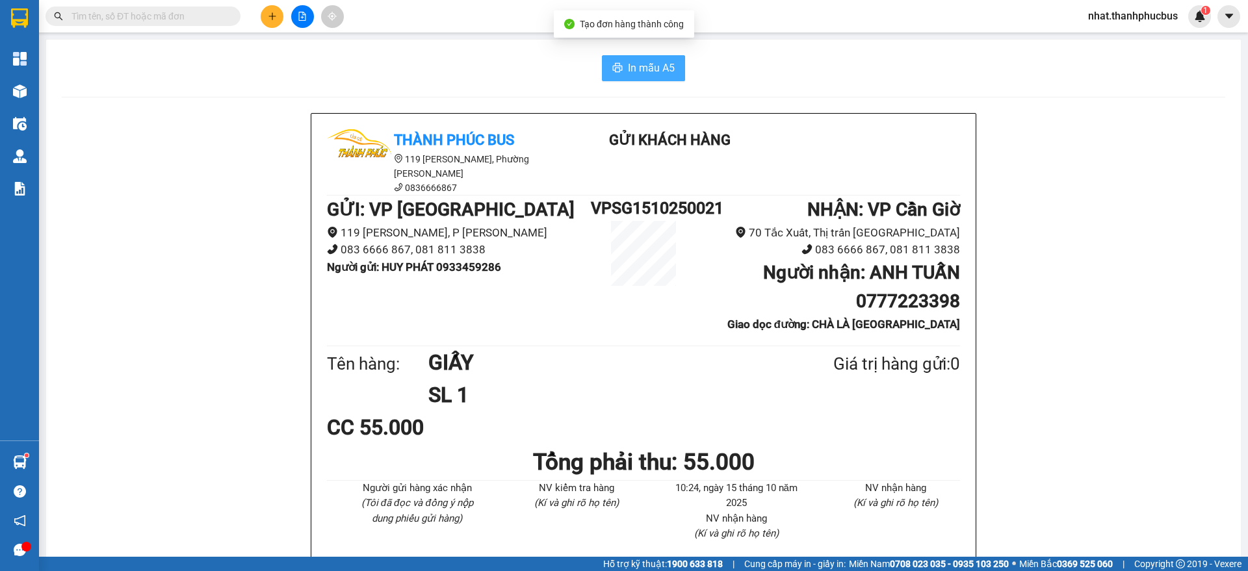
click at [618, 64] on button "In mẫu A5" at bounding box center [643, 68] width 83 height 26
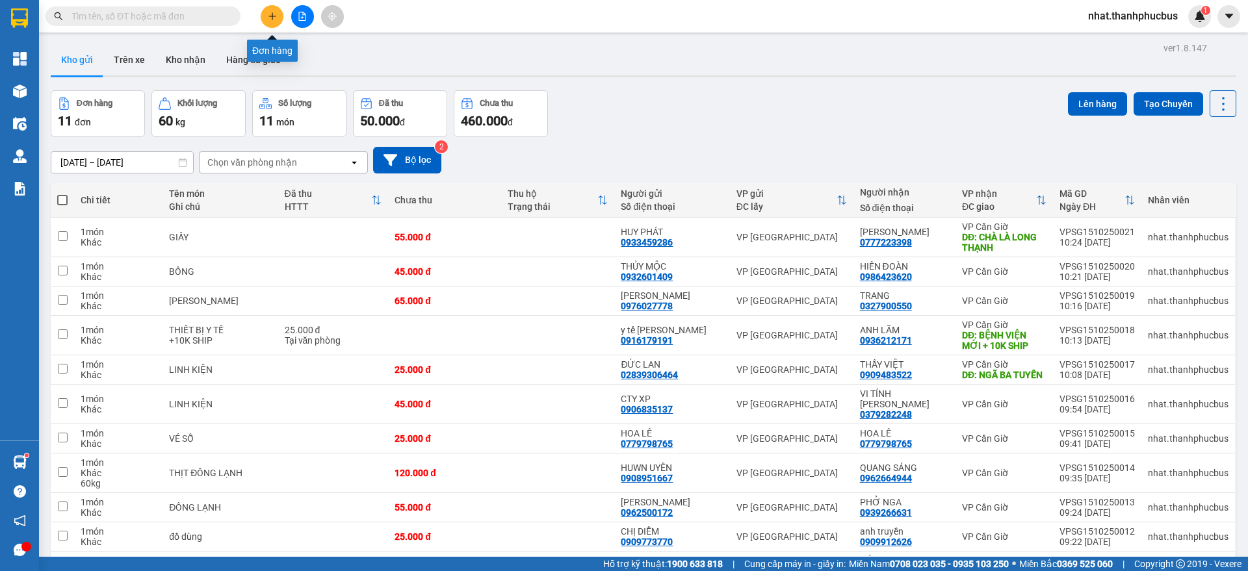
click at [274, 21] on button at bounding box center [272, 16] width 23 height 23
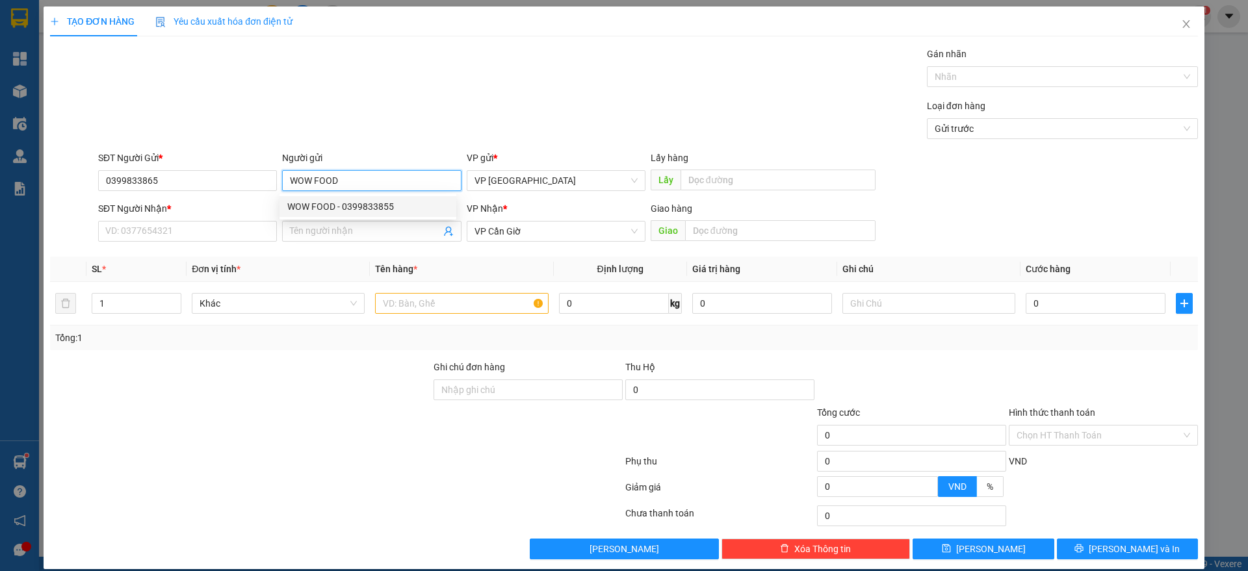
click at [354, 200] on div "WOW FOOD - 0399833855" at bounding box center [367, 207] width 161 height 14
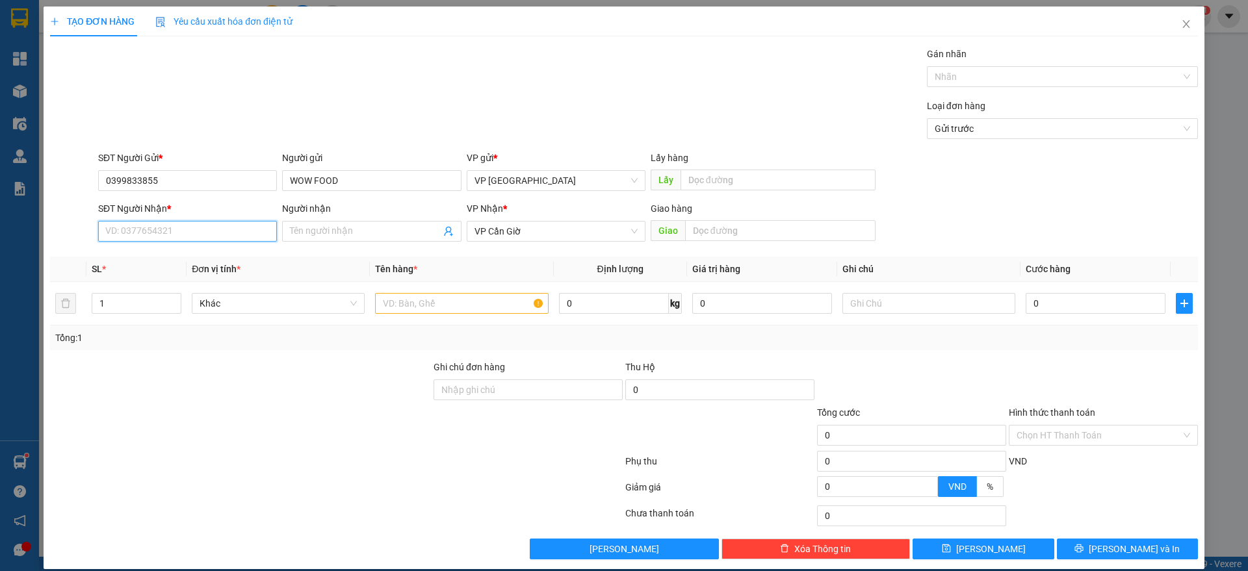
click at [231, 230] on input "SĐT Người Nhận *" at bounding box center [187, 231] width 179 height 21
click at [214, 248] on div "0912296857 - [PERSON_NAME]" at bounding box center [186, 257] width 177 height 21
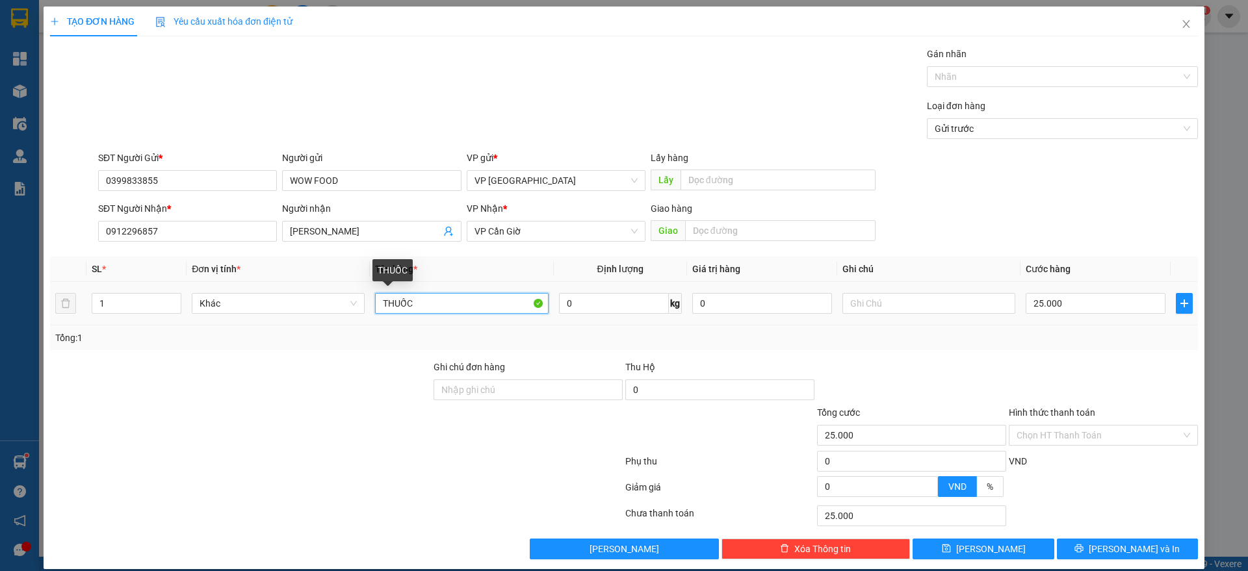
click at [456, 300] on input "THUỐC" at bounding box center [461, 303] width 173 height 21
click at [1039, 302] on input "25.000" at bounding box center [1096, 303] width 140 height 21
click at [1041, 313] on input "045" at bounding box center [1096, 303] width 140 height 21
click at [1070, 360] on div at bounding box center [1104, 383] width 192 height 46
click at [1089, 311] on input "45.000" at bounding box center [1096, 303] width 140 height 21
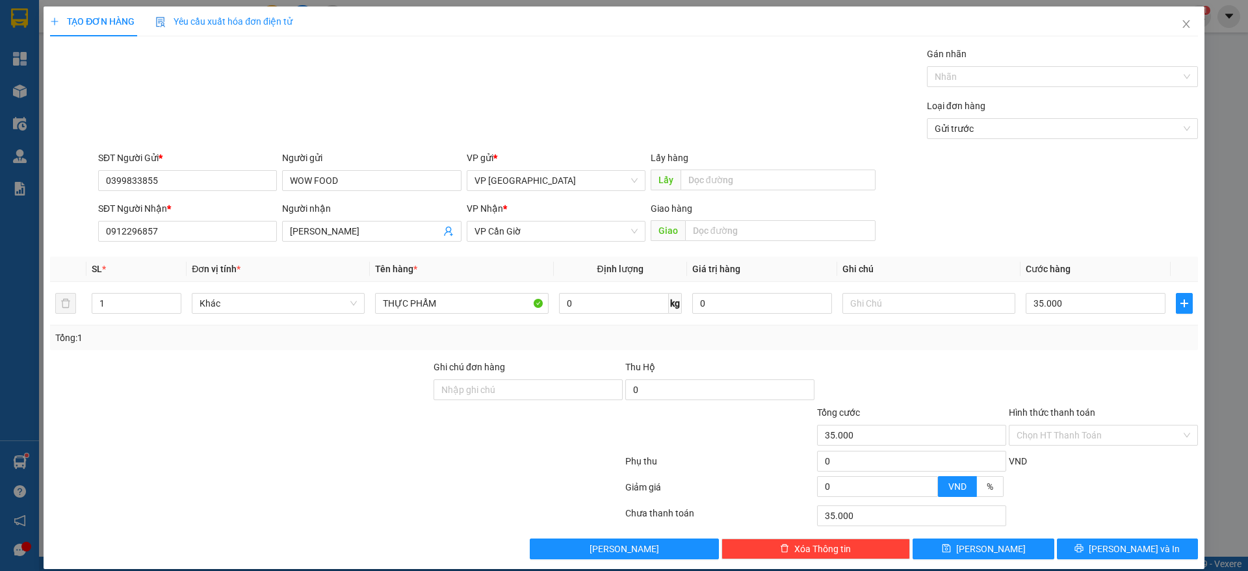
click at [1091, 354] on div "Transit Pickup Surcharge Ids Transit Deliver Surcharge Ids Transit Deliver Surc…" at bounding box center [624, 303] width 1148 height 513
click at [1133, 543] on span "[PERSON_NAME] và In" at bounding box center [1134, 549] width 91 height 14
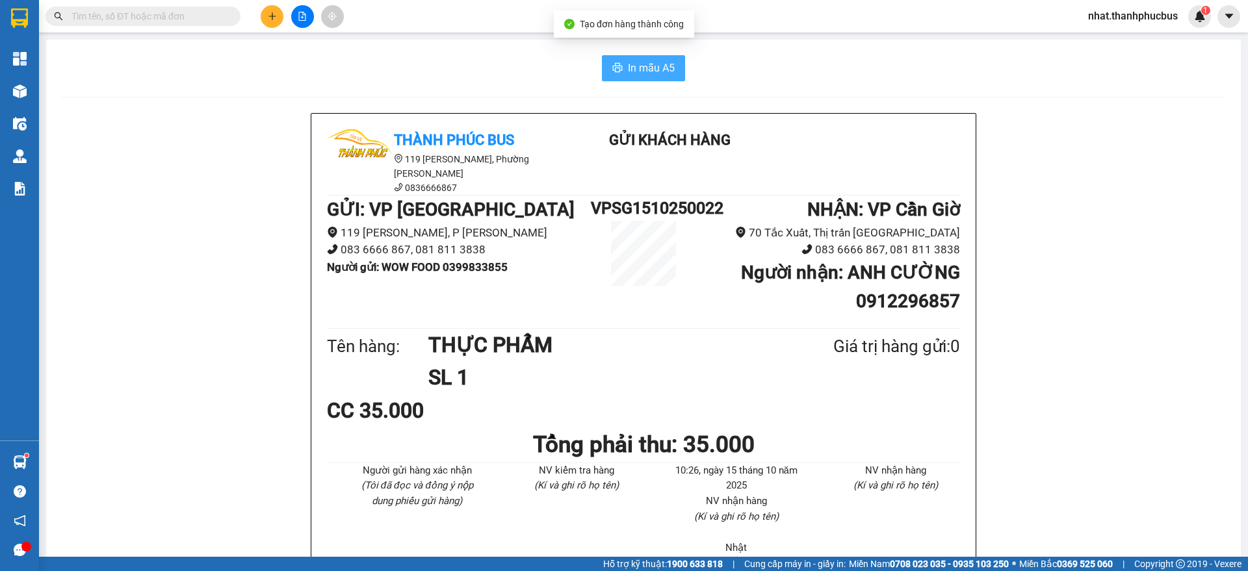
click at [672, 76] on button "In mẫu A5" at bounding box center [643, 68] width 83 height 26
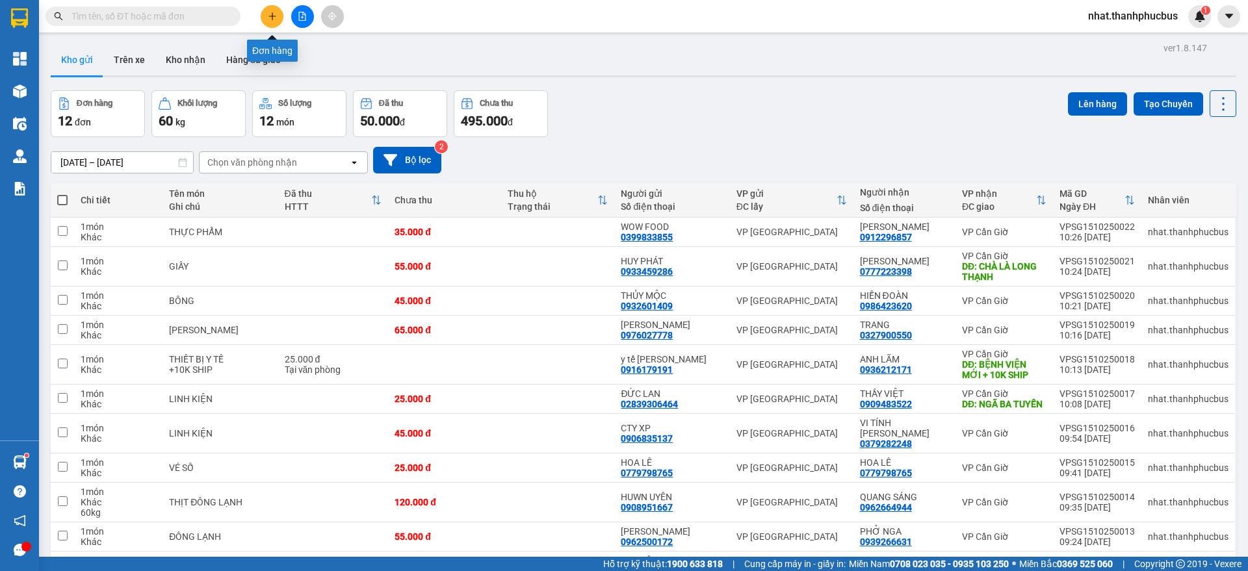
click at [268, 13] on icon "plus" at bounding box center [272, 16] width 9 height 9
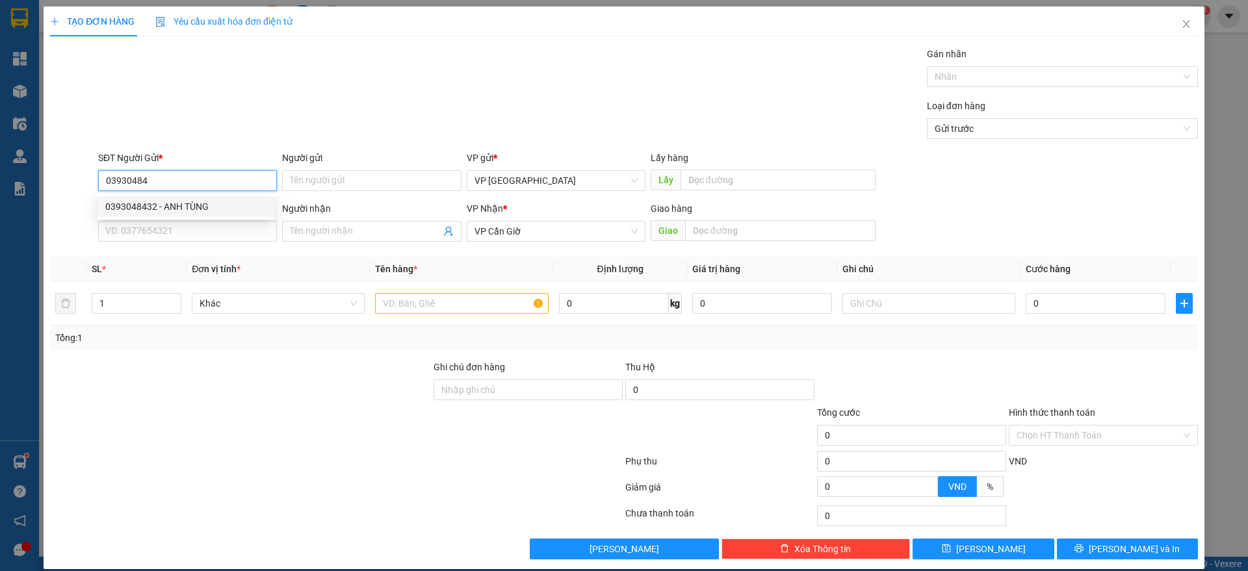
click at [172, 207] on div "0393048432 - ANH TÙNG" at bounding box center [185, 207] width 161 height 14
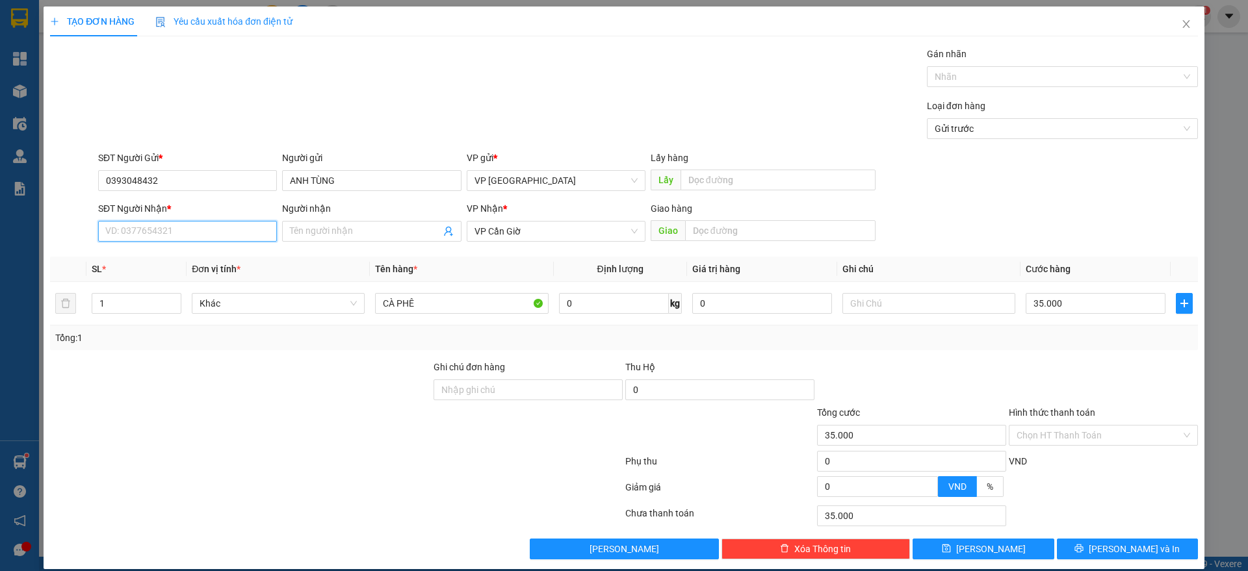
click at [167, 234] on input "SĐT Người Nhận *" at bounding box center [187, 231] width 179 height 21
click at [167, 252] on div "0394419965 - CHỊ [PERSON_NAME]" at bounding box center [185, 257] width 161 height 14
click at [1067, 552] on button "[PERSON_NAME] và In" at bounding box center [1127, 549] width 141 height 21
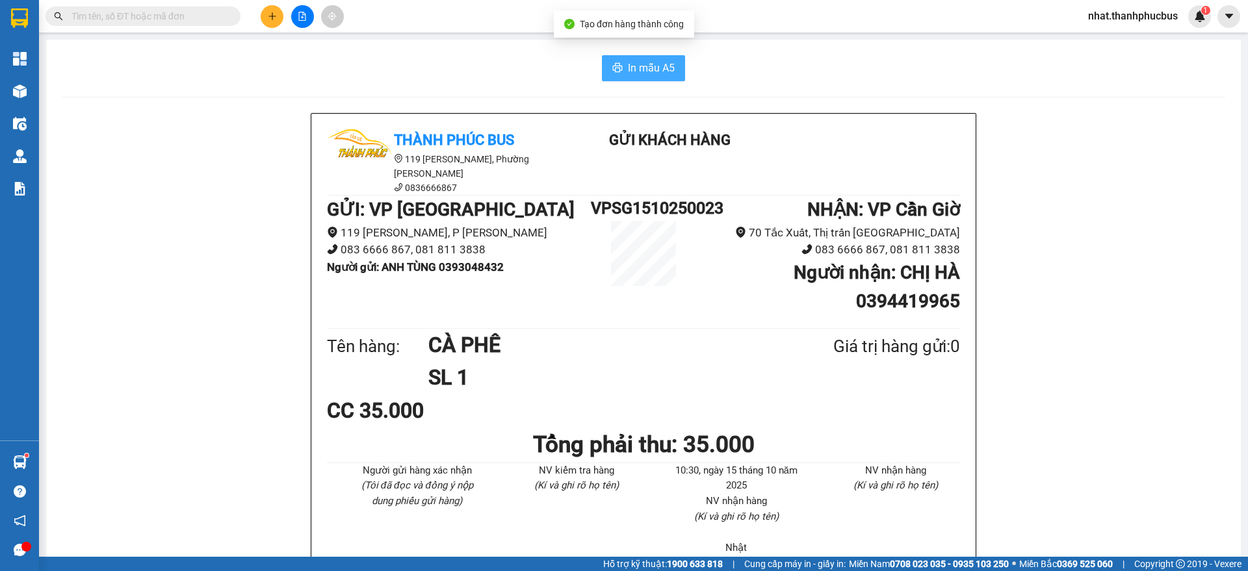
click at [642, 66] on span "In mẫu A5" at bounding box center [651, 68] width 47 height 16
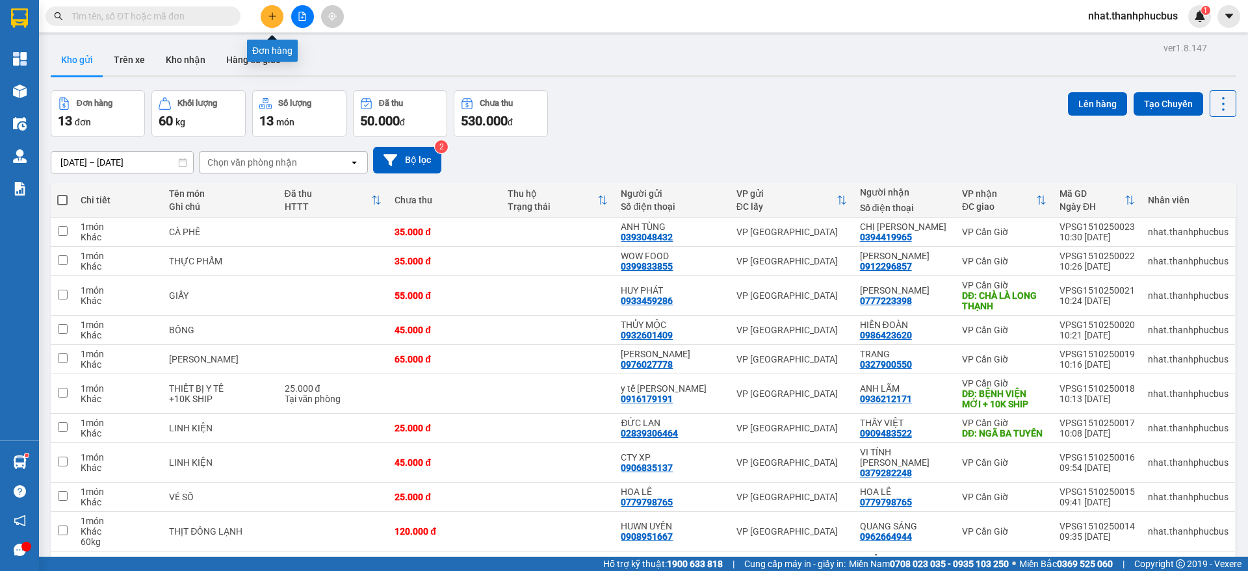
click at [266, 10] on button at bounding box center [272, 16] width 23 height 23
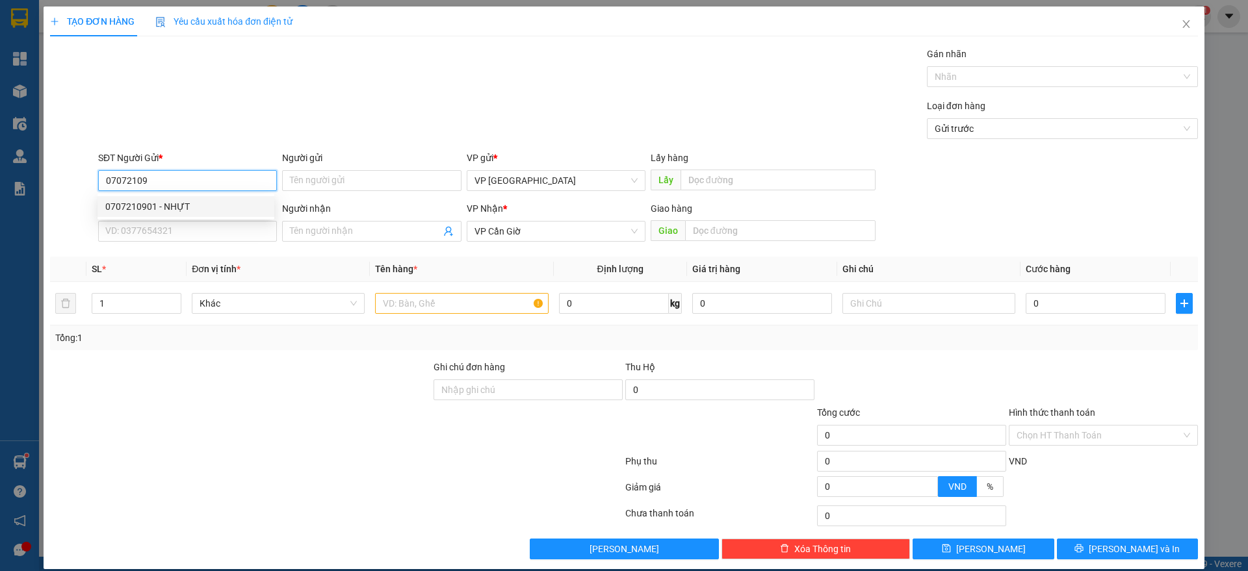
click at [169, 207] on div "0707210901 - NHỰT" at bounding box center [185, 207] width 161 height 14
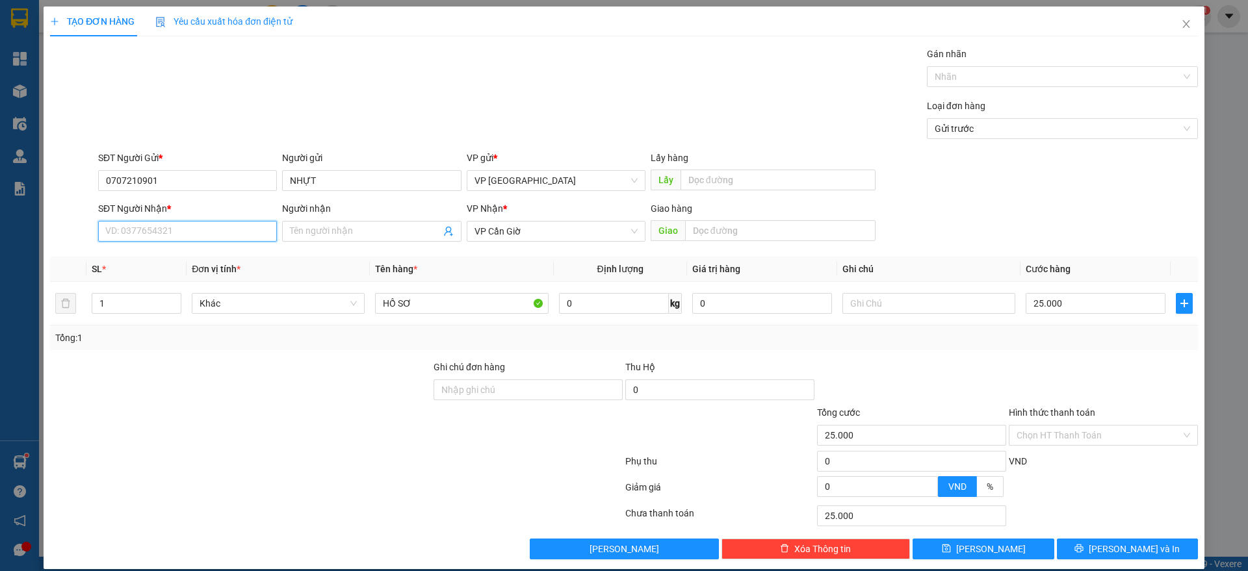
click at [170, 228] on input "SĐT Người Nhận *" at bounding box center [187, 231] width 179 height 21
click at [319, 224] on input "Người nhận" at bounding box center [365, 231] width 150 height 14
click at [330, 352] on div "Transit Pickup Surcharge Ids Transit Deliver Surcharge Ids Transit Deliver Surc…" at bounding box center [624, 303] width 1148 height 513
click at [705, 227] on input "text" at bounding box center [780, 230] width 190 height 21
click at [1153, 551] on button "[PERSON_NAME] và In" at bounding box center [1127, 549] width 141 height 21
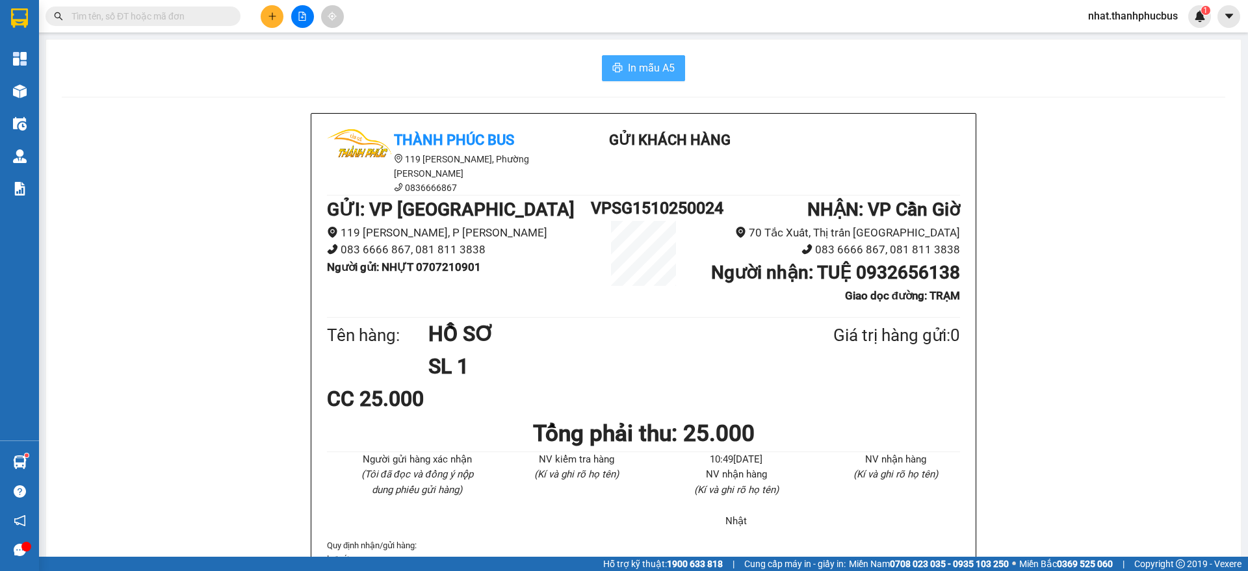
click at [651, 57] on button "In mẫu A5" at bounding box center [643, 68] width 83 height 26
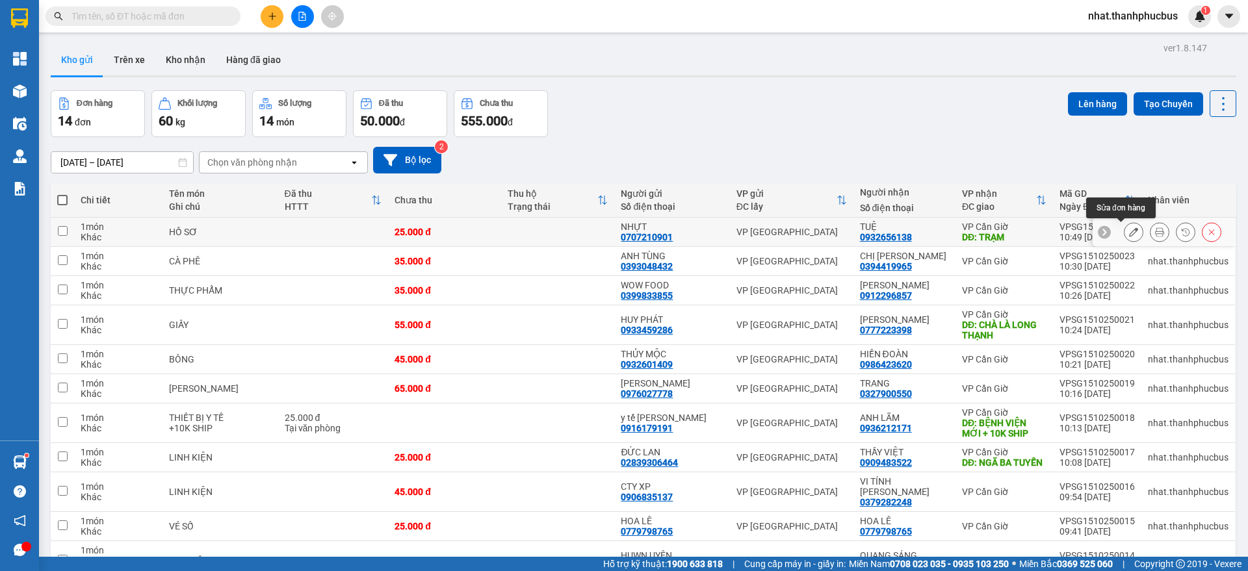
click at [1130, 233] on button at bounding box center [1134, 232] width 18 height 23
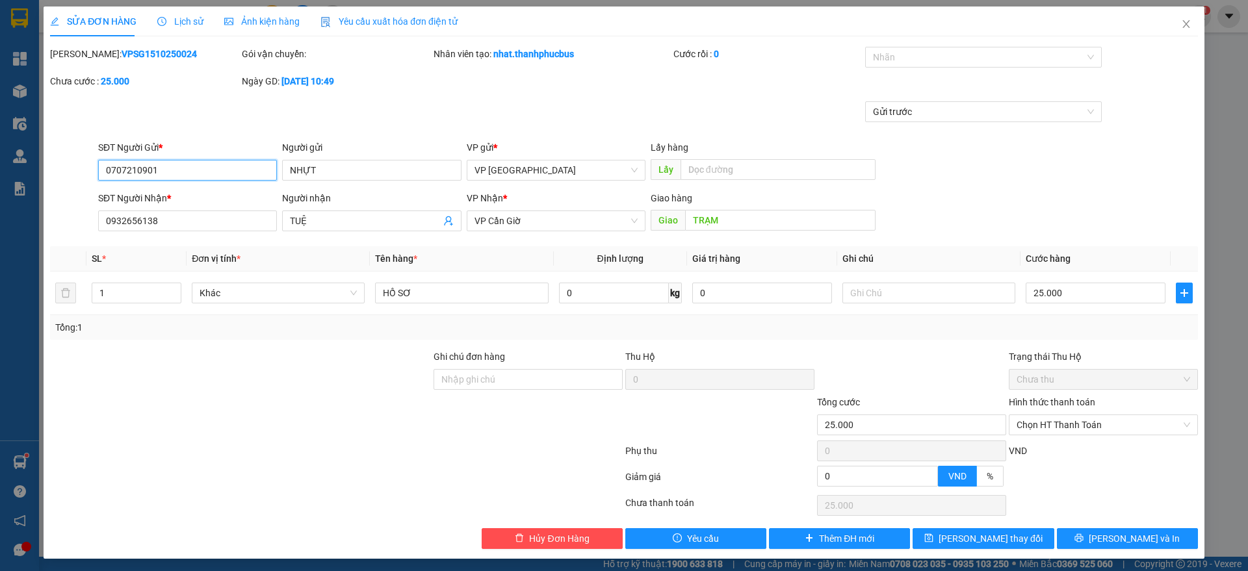
click at [1091, 373] on span "Chưa thu" at bounding box center [1104, 380] width 174 height 20
click at [1084, 419] on span "Chọn HT Thanh Toán" at bounding box center [1104, 425] width 174 height 20
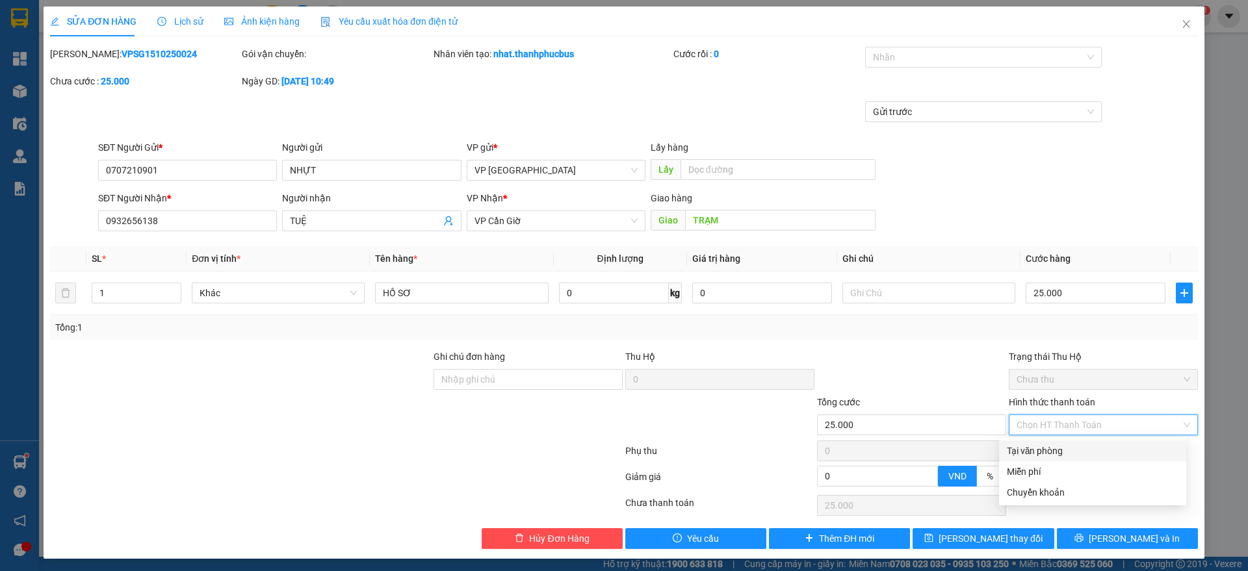
click at [1072, 456] on div "Tại văn phòng" at bounding box center [1093, 451] width 172 height 14
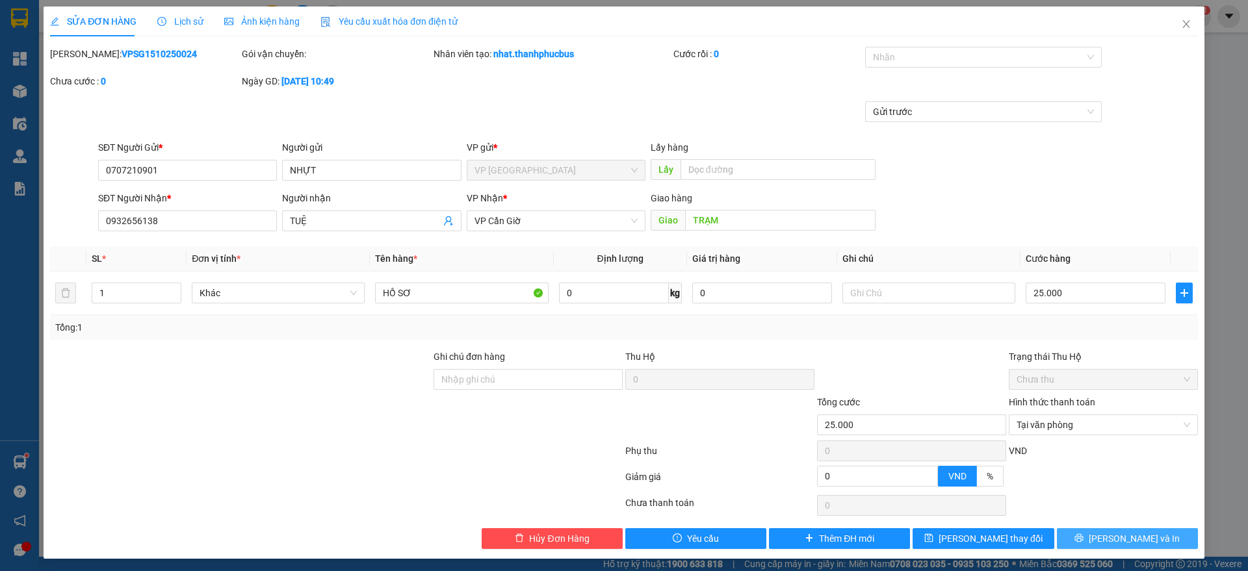
click at [1089, 534] on button "[PERSON_NAME] và In" at bounding box center [1127, 539] width 141 height 21
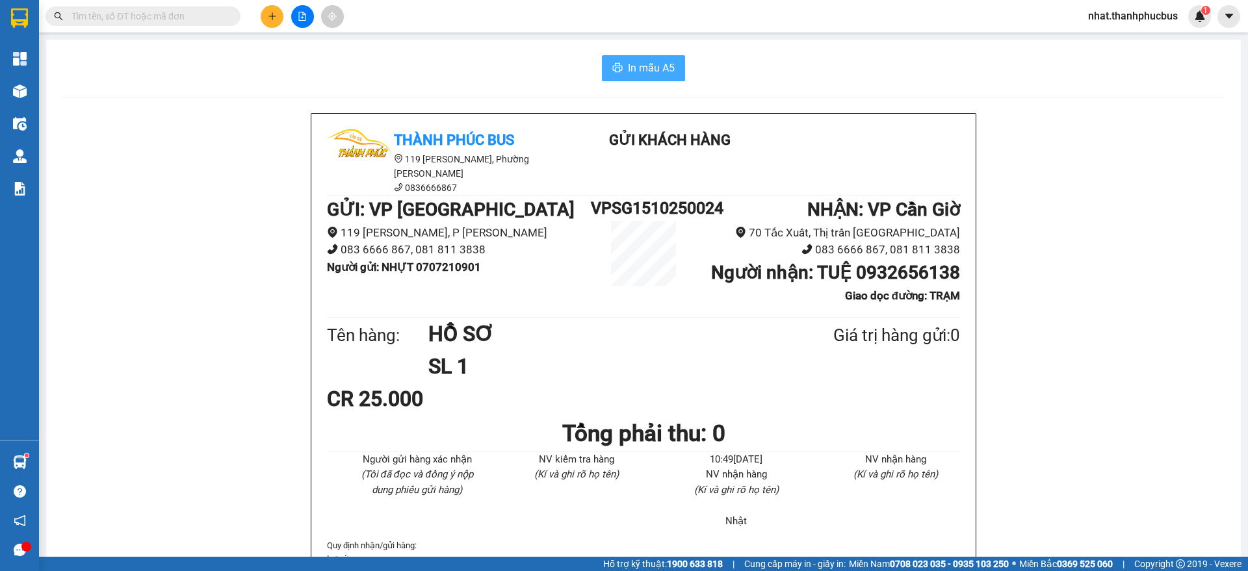
click at [605, 72] on button "In mẫu A5" at bounding box center [643, 68] width 83 height 26
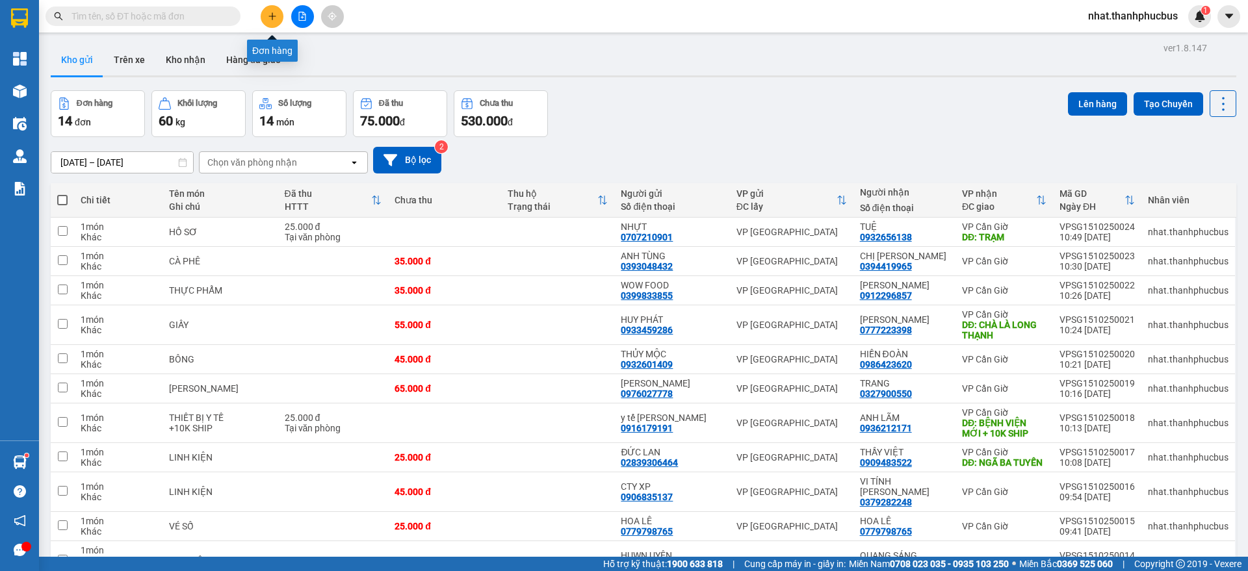
click at [277, 18] on button at bounding box center [272, 16] width 23 height 23
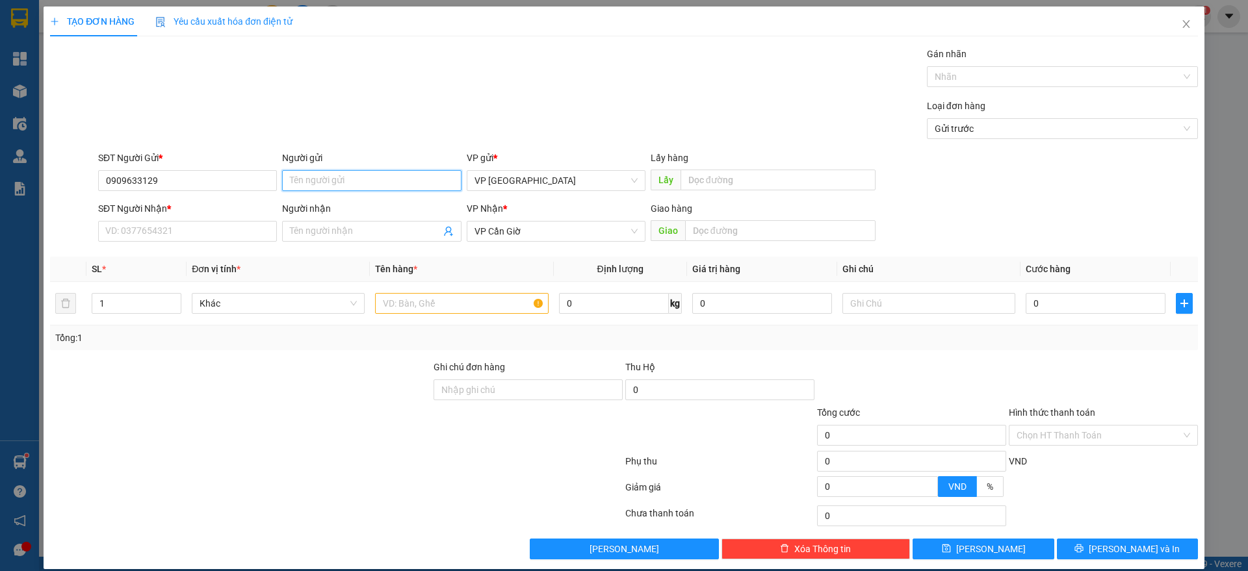
click at [350, 179] on input "Người gửi" at bounding box center [371, 180] width 179 height 21
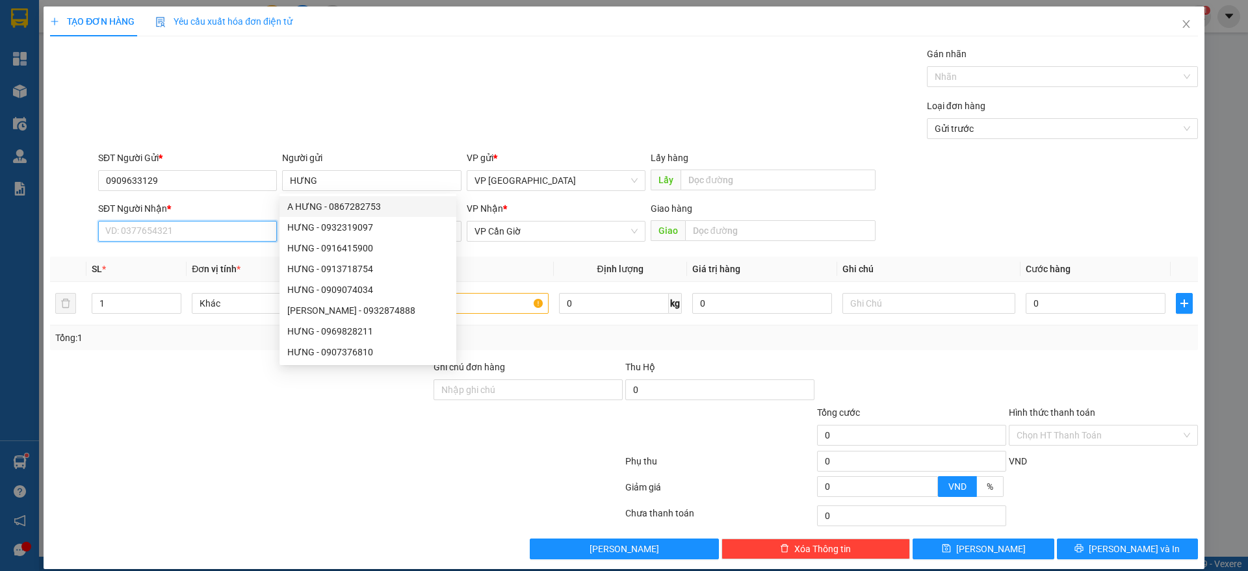
click at [183, 231] on input "SĐT Người Nhận *" at bounding box center [187, 231] width 179 height 21
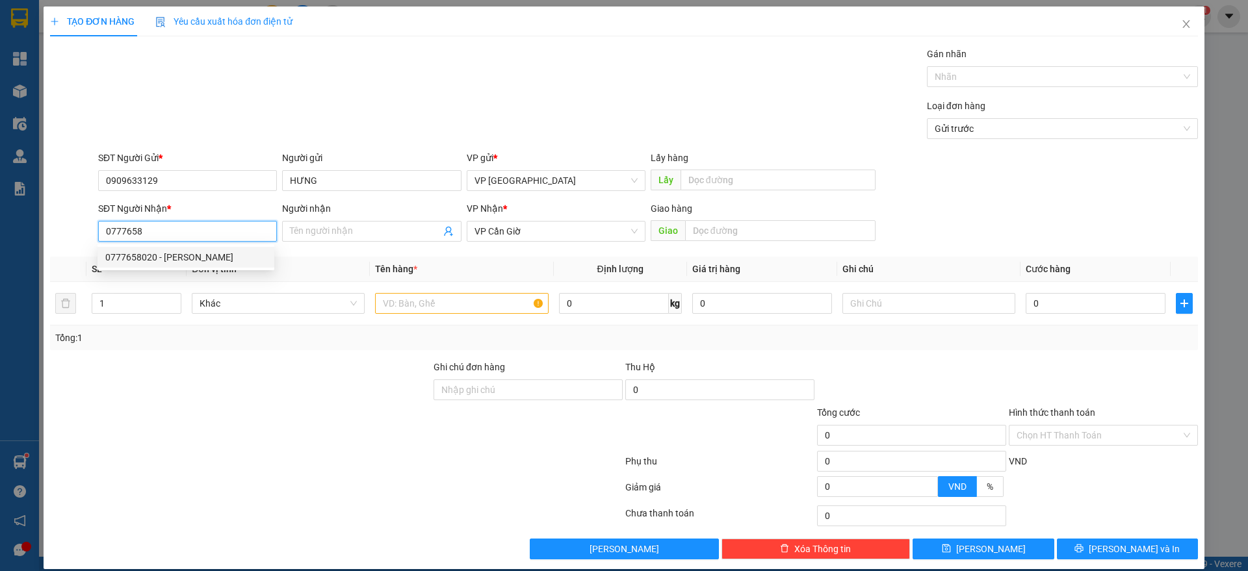
click at [198, 255] on div "0777658020 - [PERSON_NAME]" at bounding box center [185, 257] width 161 height 14
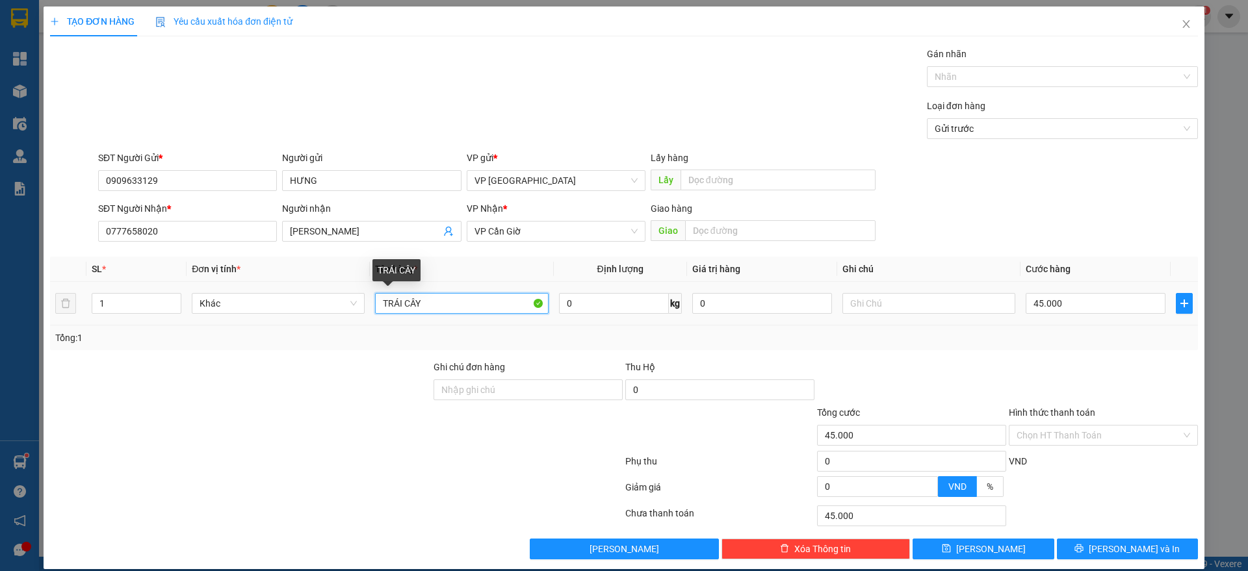
click at [441, 302] on input "TRÁI CÂY" at bounding box center [461, 303] width 173 height 21
click at [1069, 307] on input "45.000" at bounding box center [1096, 303] width 140 height 21
click at [1076, 333] on div "Tổng: 1" at bounding box center [624, 338] width 1138 height 14
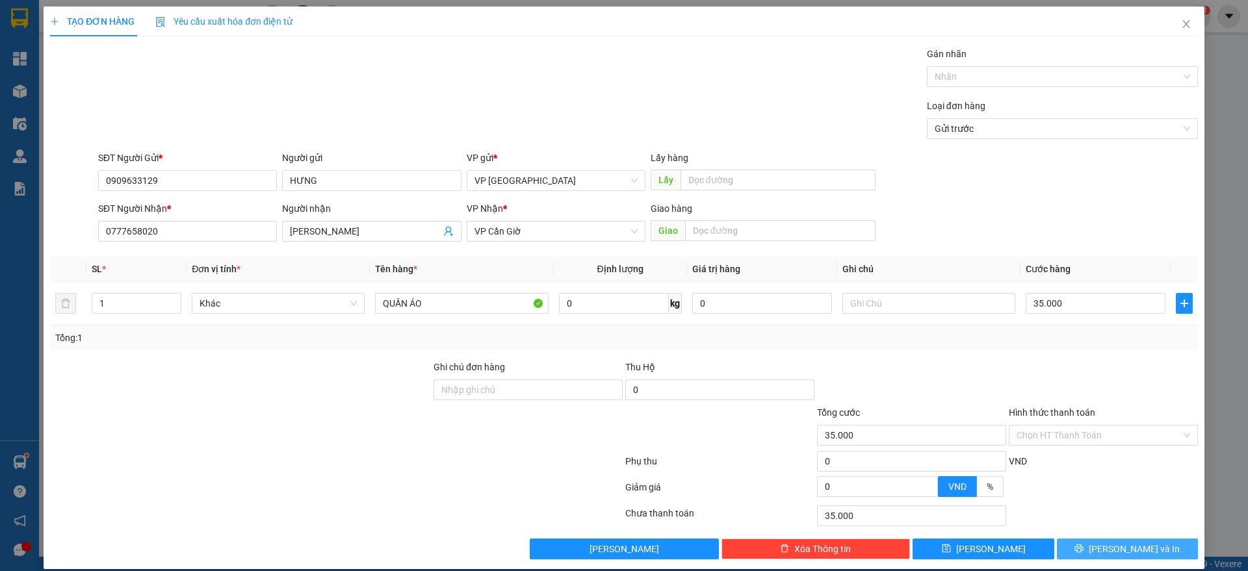
click at [1101, 540] on button "[PERSON_NAME] và In" at bounding box center [1127, 549] width 141 height 21
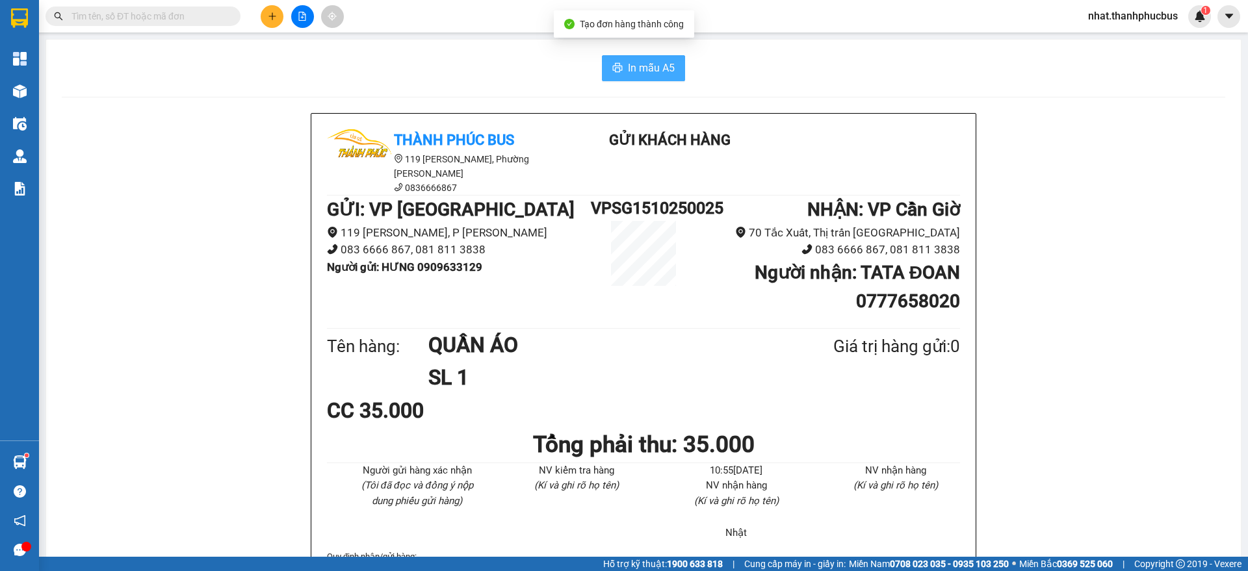
click at [626, 76] on button "In mẫu A5" at bounding box center [643, 68] width 83 height 26
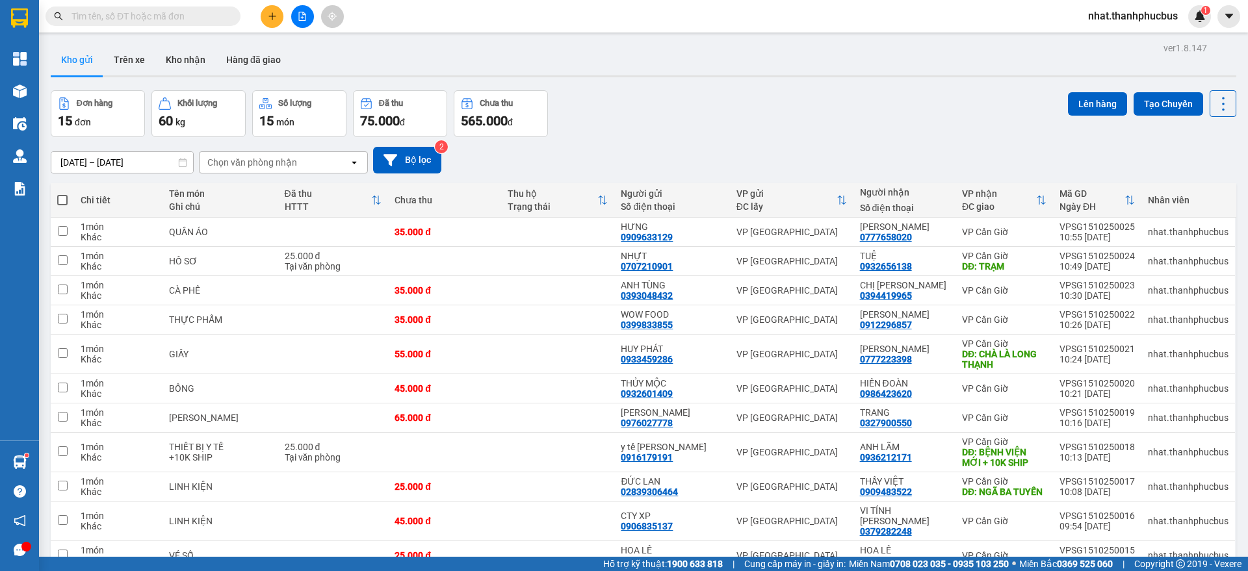
click at [68, 200] on th at bounding box center [62, 200] width 23 height 34
click at [60, 200] on span at bounding box center [62, 200] width 10 height 10
click at [62, 194] on input "checkbox" at bounding box center [62, 194] width 0 height 0
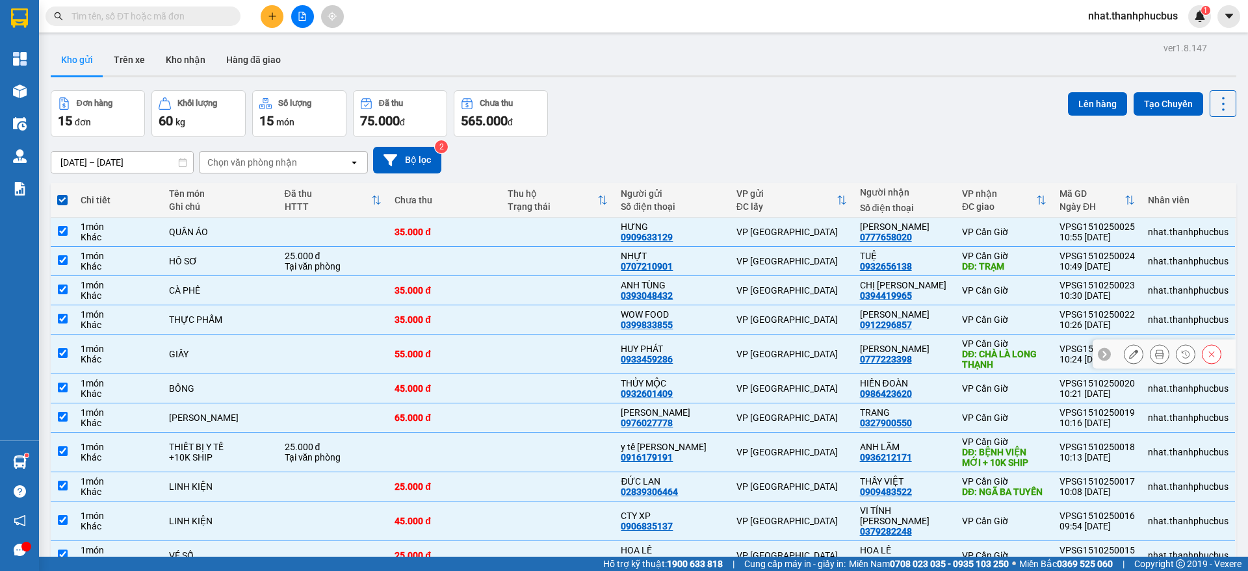
click at [64, 348] on input "checkbox" at bounding box center [63, 353] width 10 height 10
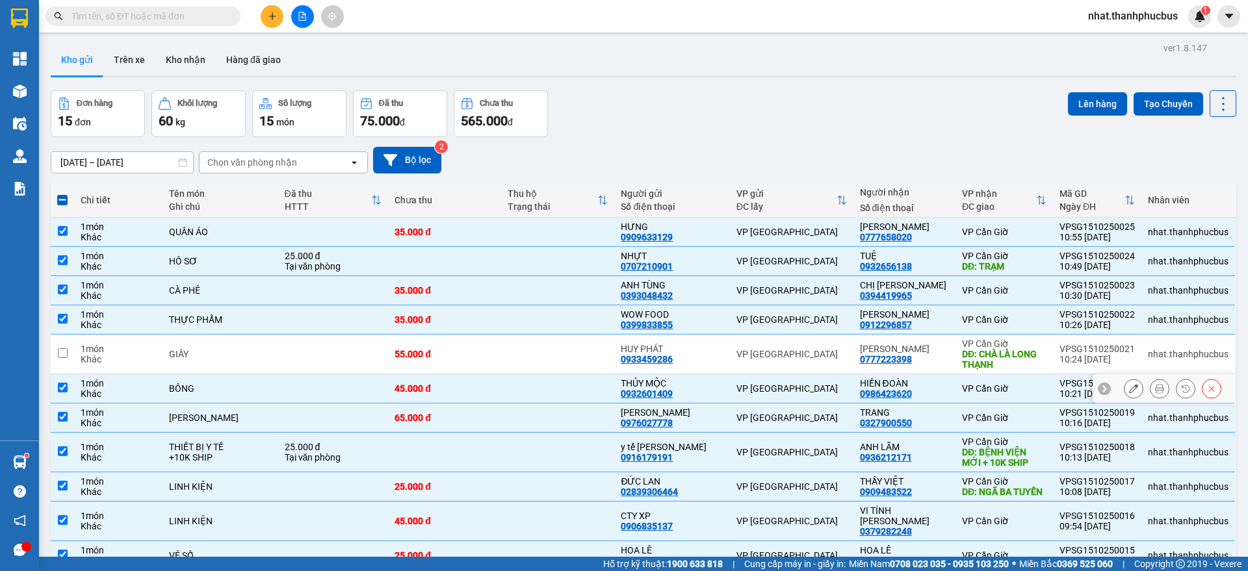
click at [65, 383] on input "checkbox" at bounding box center [63, 388] width 10 height 10
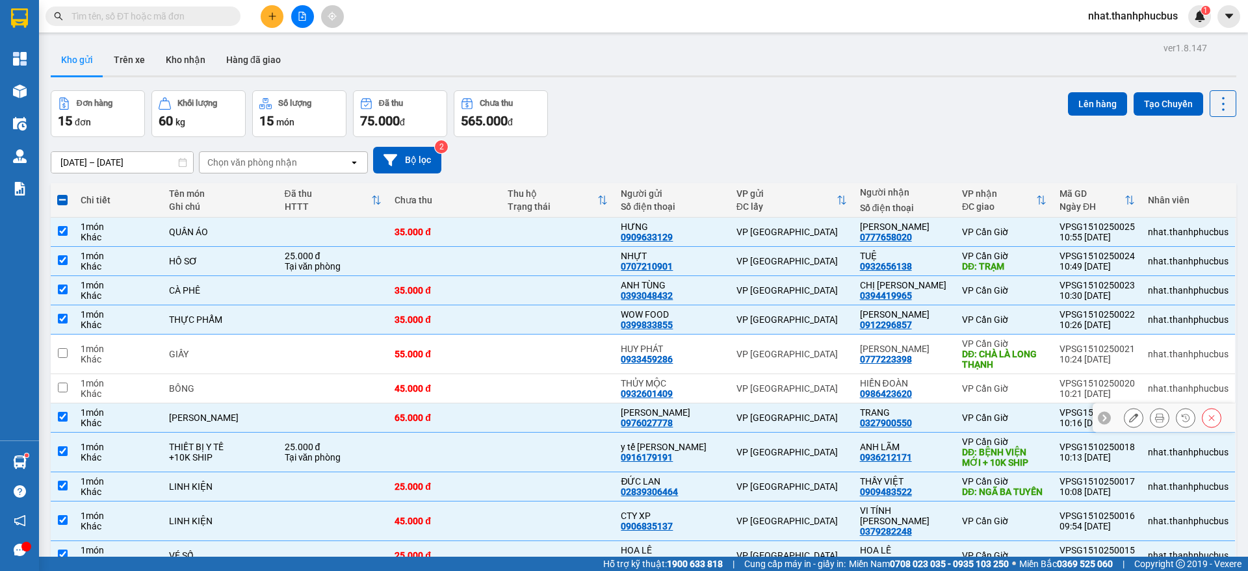
click at [62, 404] on td at bounding box center [62, 418] width 23 height 29
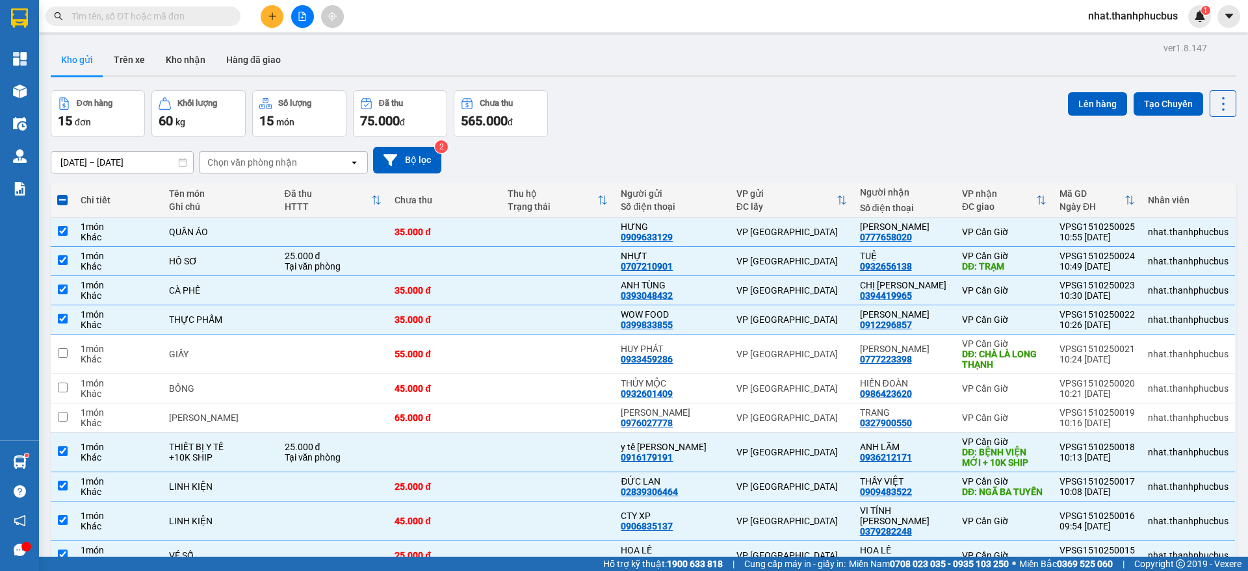
click at [65, 516] on input "checkbox" at bounding box center [63, 521] width 10 height 10
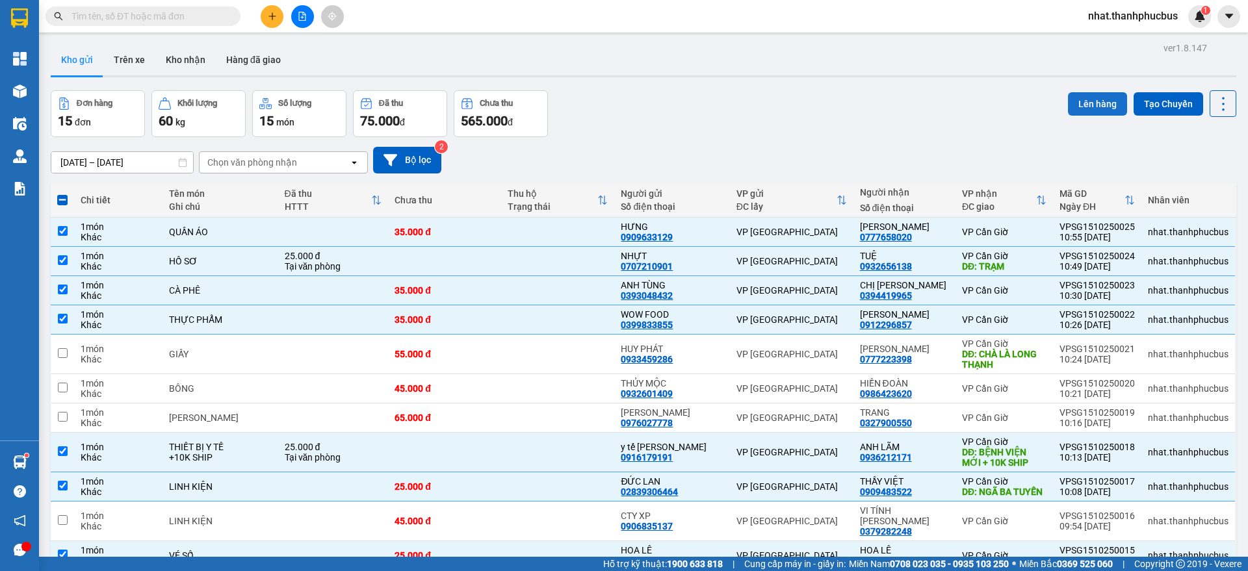
click at [1103, 101] on button "Lên hàng" at bounding box center [1097, 103] width 59 height 23
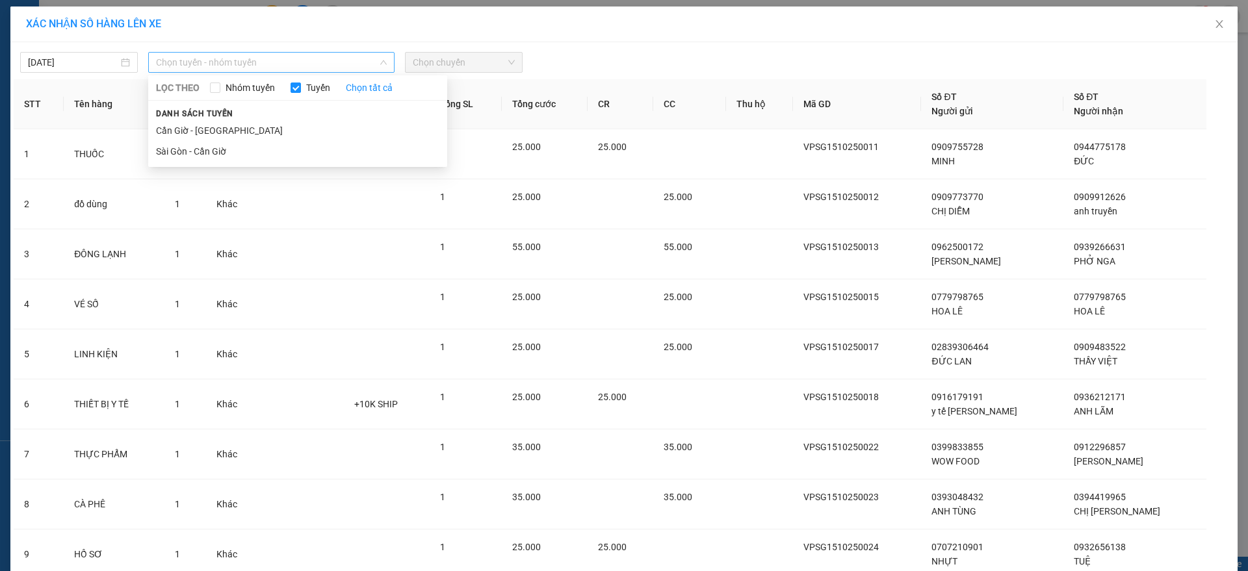
click at [322, 68] on span "Chọn tuyến - nhóm tuyến" at bounding box center [271, 63] width 231 height 20
click at [248, 151] on li "Sài Gòn - Cần Giờ" at bounding box center [297, 151] width 299 height 21
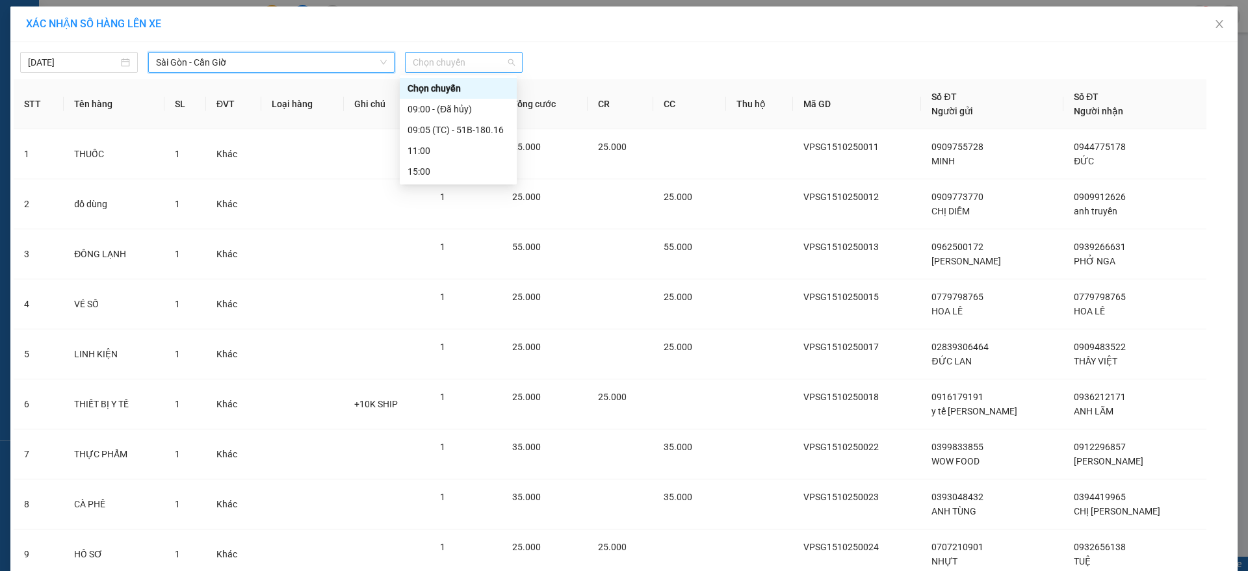
click at [496, 62] on span "Chọn chuyến" at bounding box center [464, 63] width 102 height 20
click at [462, 144] on div "11:00" at bounding box center [458, 151] width 101 height 14
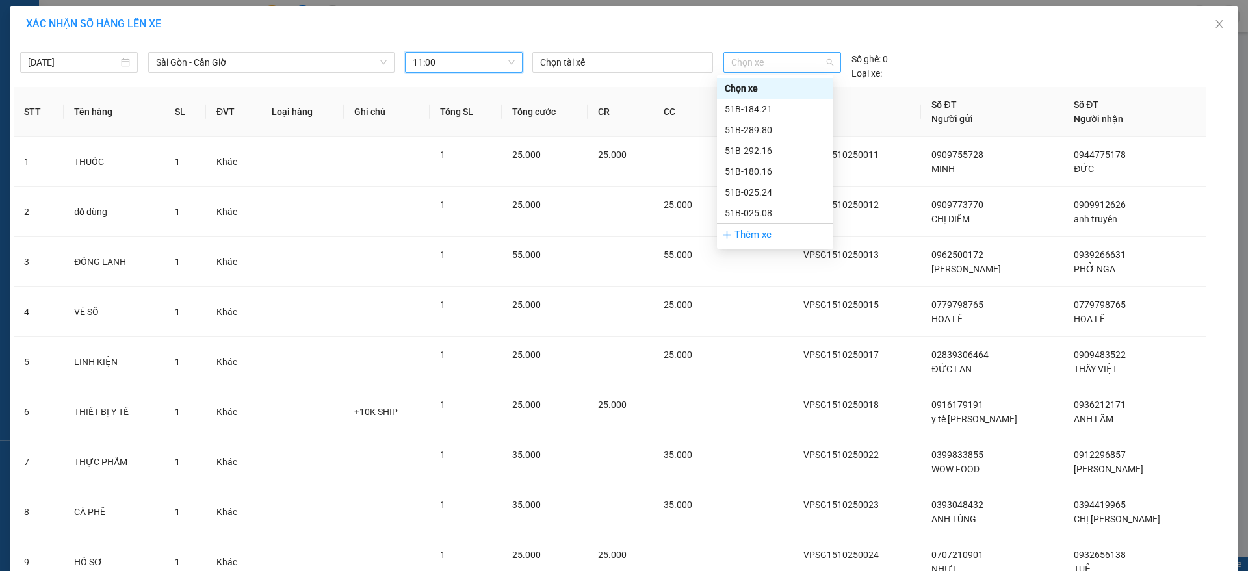
click at [747, 55] on span "Chọn xe" at bounding box center [781, 63] width 101 height 20
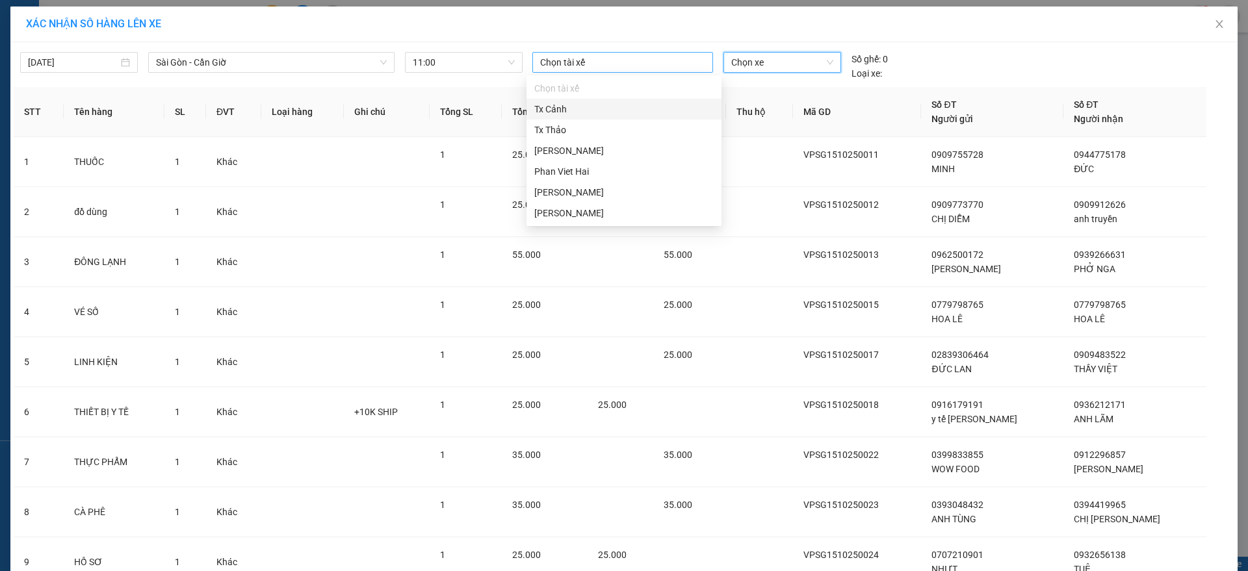
click at [666, 60] on div at bounding box center [623, 63] width 174 height 16
click at [649, 122] on div "Tx Thảo" at bounding box center [624, 130] width 195 height 21
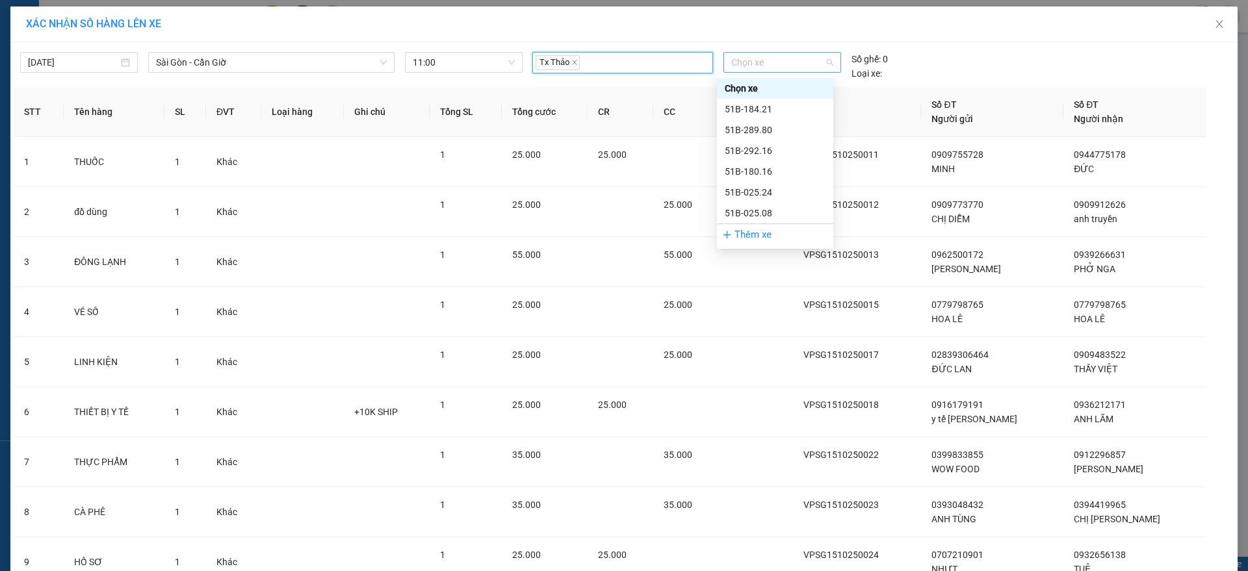
click at [775, 64] on span "Chọn xe" at bounding box center [781, 63] width 101 height 20
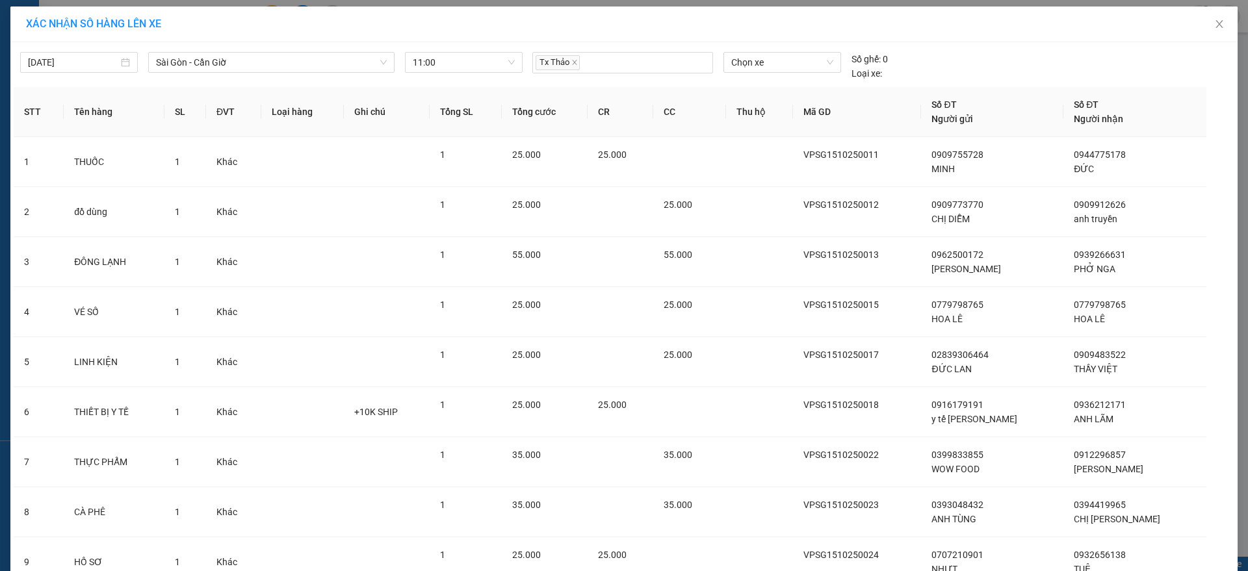
click at [939, 38] on div "XÁC NHẬN SỐ HÀNG LÊN XE" at bounding box center [623, 25] width 1227 height 36
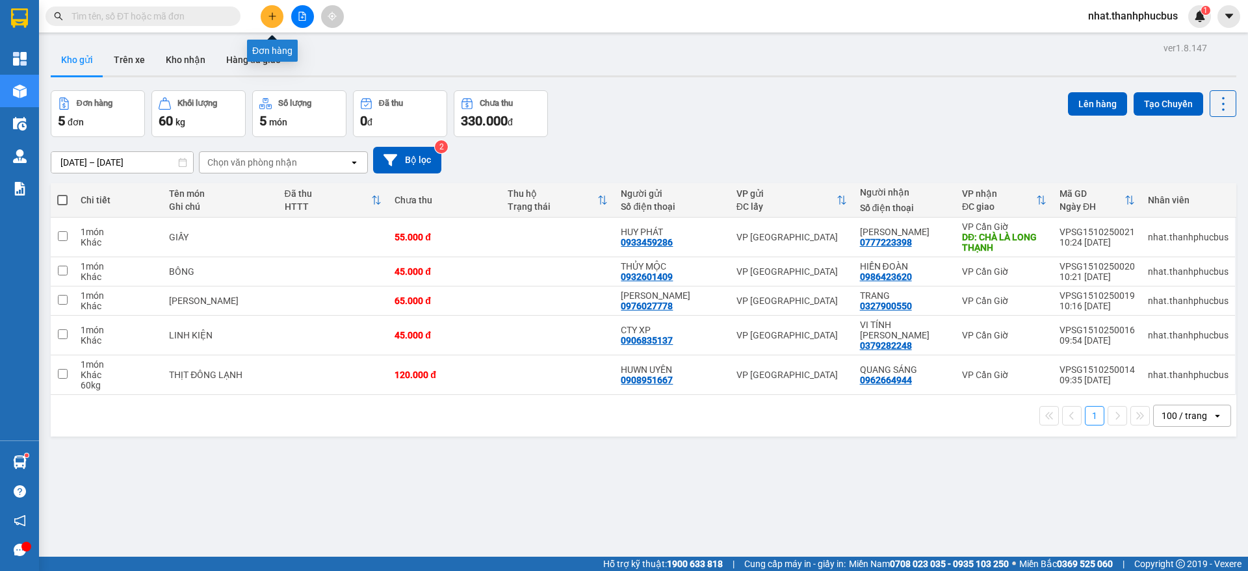
click at [277, 13] on button at bounding box center [272, 16] width 23 height 23
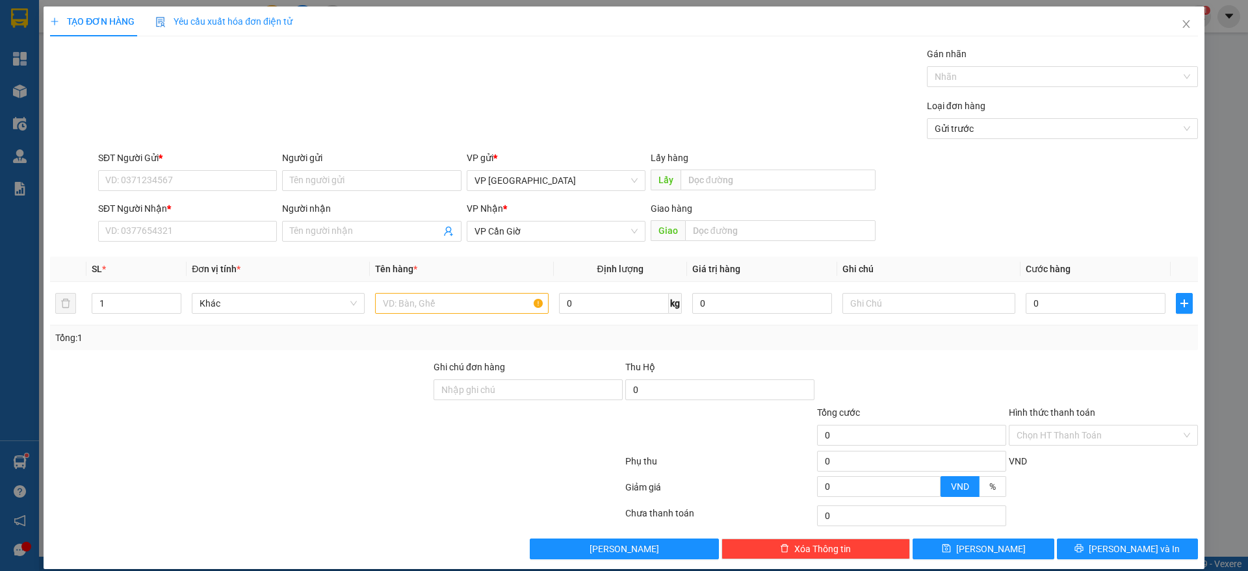
click at [220, 215] on div "SĐT Người Nhận *" at bounding box center [187, 209] width 179 height 14
click at [220, 221] on input "SĐT Người Nhận *" at bounding box center [187, 231] width 179 height 21
click at [301, 234] on input "Người nhận" at bounding box center [365, 231] width 150 height 14
click at [122, 228] on input "0368179079" at bounding box center [187, 231] width 179 height 21
click at [176, 263] on div "0365179079 - KIỀU TRÁI CÂY" at bounding box center [185, 257] width 161 height 14
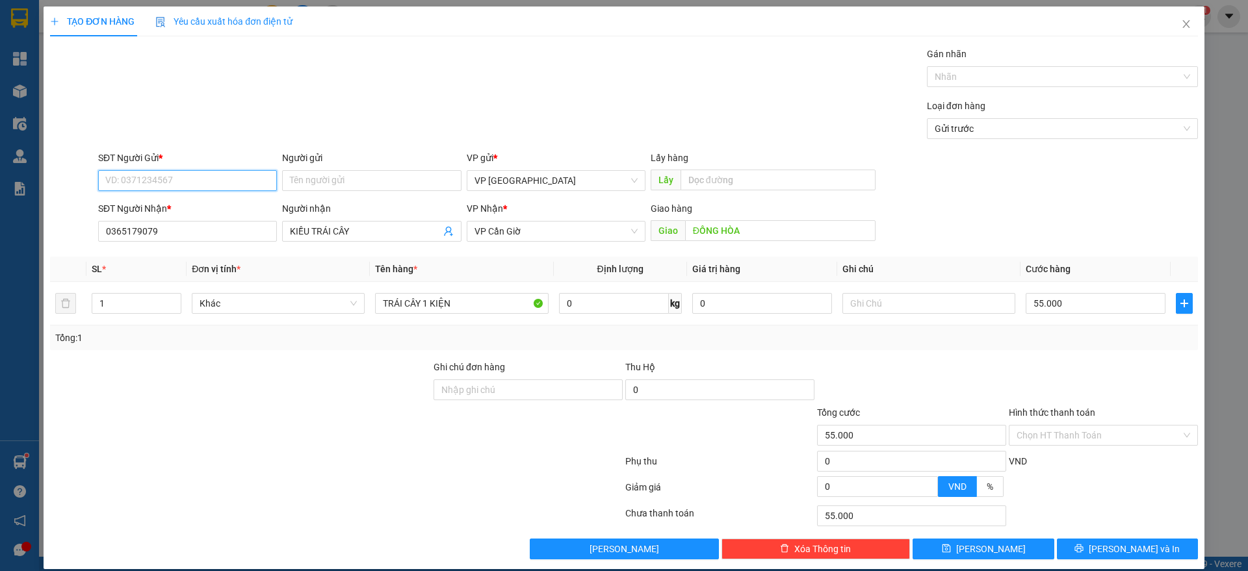
click at [170, 176] on input "SĐT Người Gửi *" at bounding box center [187, 180] width 179 height 21
click at [185, 206] on div "0365179079 - KIỀU TRÁI CÂY" at bounding box center [185, 207] width 161 height 14
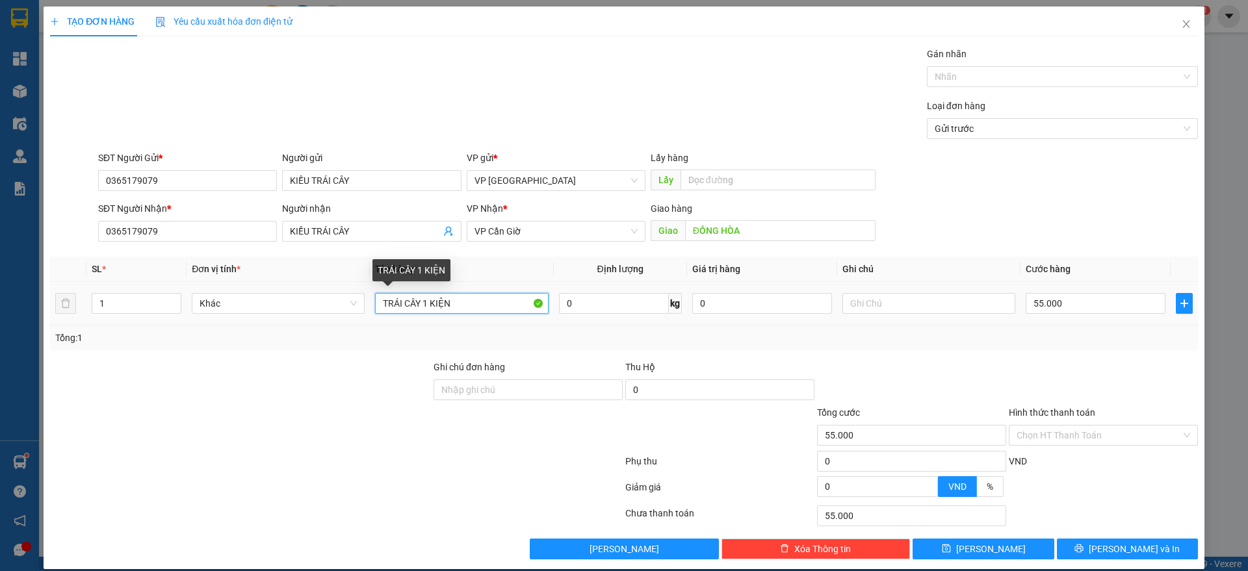
click at [424, 303] on input "TRÁI CÂY 1 KIỆN" at bounding box center [461, 303] width 173 height 21
click at [177, 292] on div "1" at bounding box center [137, 304] width 90 height 26
click at [174, 296] on span "up" at bounding box center [174, 300] width 8 height 8
click at [1092, 306] on input "55.000" at bounding box center [1096, 303] width 140 height 21
click at [1093, 357] on div "Transit Pickup Surcharge Ids Transit Deliver Surcharge Ids Transit Deliver Surc…" at bounding box center [624, 303] width 1148 height 513
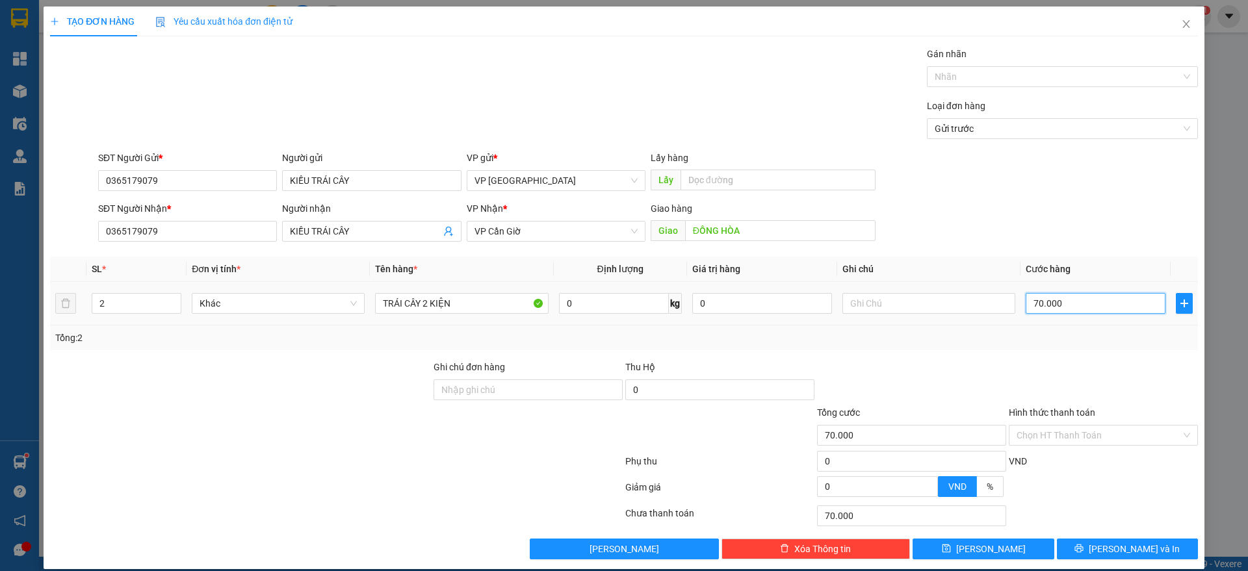
click at [1067, 296] on input "70.000" at bounding box center [1096, 303] width 140 height 21
click at [1101, 357] on div "Transit Pickup Surcharge Ids Transit Deliver Surcharge Ids Transit Deliver Surc…" at bounding box center [624, 303] width 1148 height 513
click at [1112, 544] on span "[PERSON_NAME] và In" at bounding box center [1134, 549] width 91 height 14
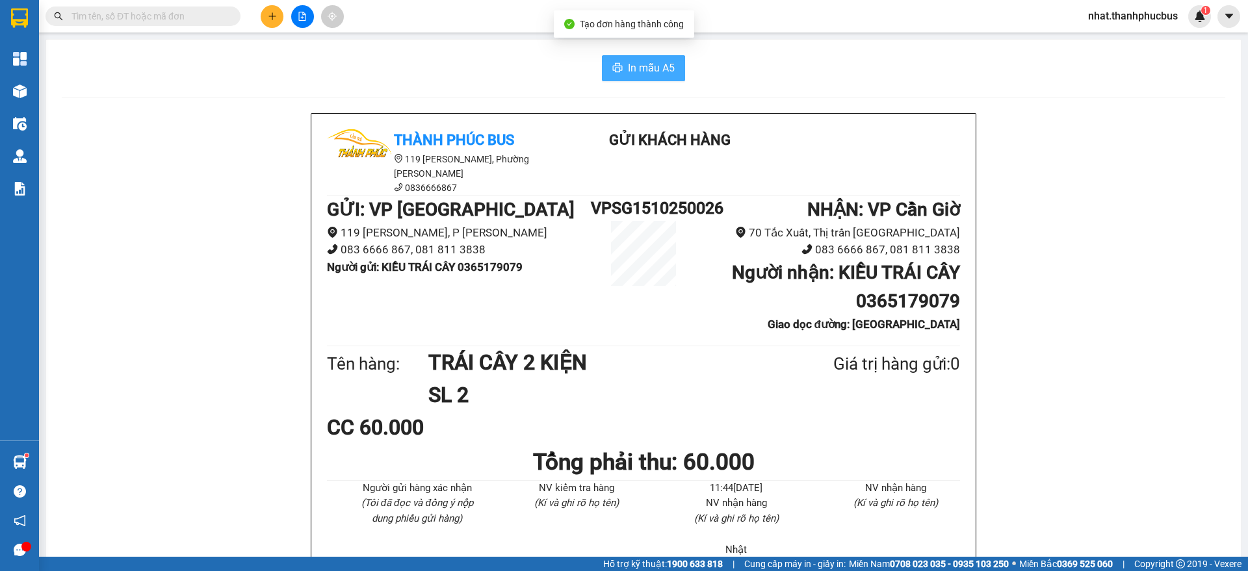
click at [631, 68] on span "In mẫu A5" at bounding box center [651, 68] width 47 height 16
